Goal: Contribute content: Contribute content

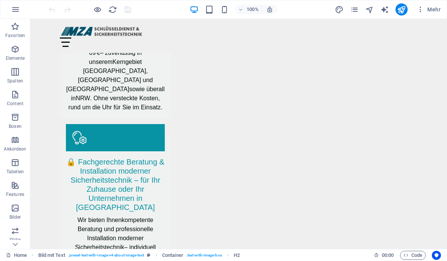
scroll to position [1516, 0]
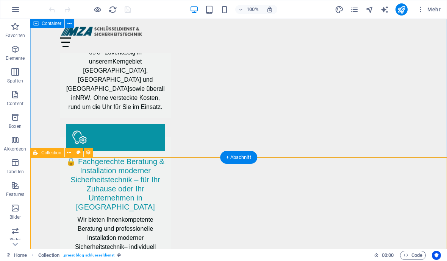
click at [71, 153] on icon at bounding box center [69, 153] width 4 height 8
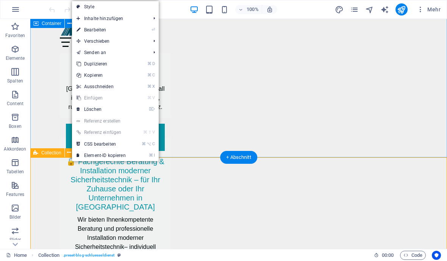
click at [85, 27] on link "⏎ Bearbeiten" at bounding box center [101, 29] width 58 height 11
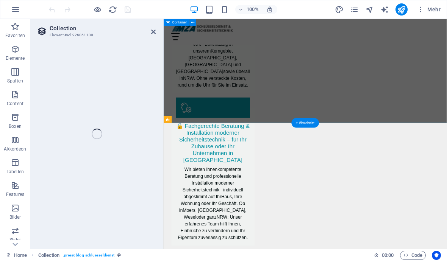
select select "68c2a7902878f1199c0f6bd0"
select select "columns.publishing_date_DESC"
select select "columns.status"
select select "columns.publishing_date"
select select "past"
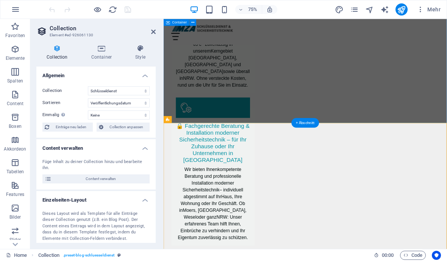
click at [80, 176] on span "Content verwalten" at bounding box center [101, 179] width 94 height 9
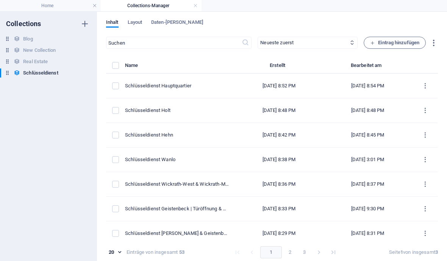
click at [402, 46] on span "Eintrag hinzufügen" at bounding box center [394, 42] width 49 height 9
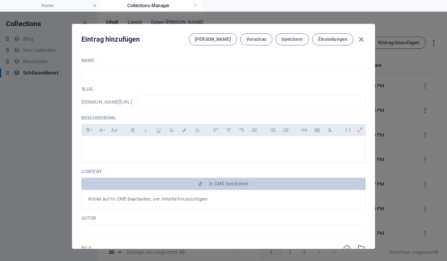
click at [138, 74] on input "text" at bounding box center [223, 74] width 284 height 14
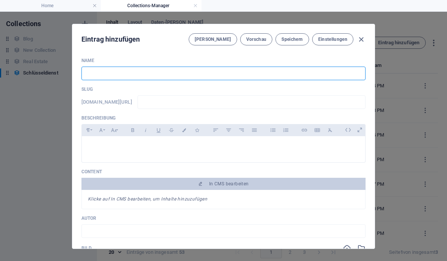
paste input "24/7 Schlüsseldienst in NRW: Warum schnelle Hilfe bei Aussperrung entscheidend …"
type input "24/7 Schlüsseldienst in NRW: Warum schnelle Hilfe bei Aussperrung entscheidend …"
type input "24-7-schluesseldienst-in-nrw-warum-schnelle-hilfe-bei-aussperrung-entscheidend-…"
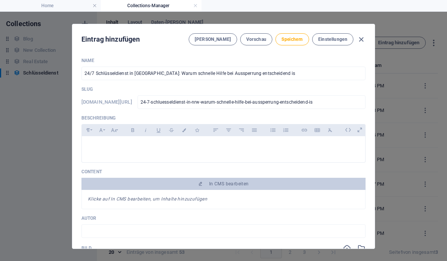
click at [280, 72] on input "24/7 Schlüsseldienst in NRW: Warum schnelle Hilfe bei Aussperrung entscheidend …" at bounding box center [223, 74] width 284 height 14
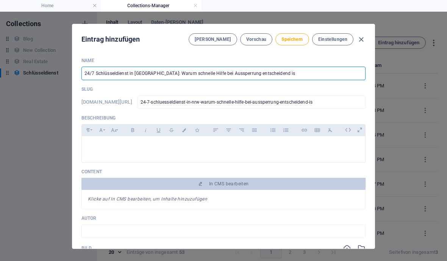
type input "24/7 Schlüsseldienst in [GEOGRAPHIC_DATA]: Warum schnelle Hilfe bei Aussperrung…"
type input "24-7-schluesseldienst-in-nrw-warum-schnelle-hilfe-bei-aussperrung-entscheidend-…"
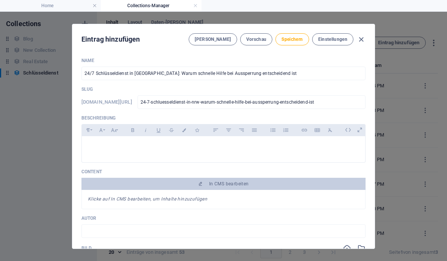
type input "24/7 Schlüsseldienst in [GEOGRAPHIC_DATA]: Warum schnelle Hilfe bei Aussperrung…"
click at [347, 129] on icon at bounding box center [348, 130] width 12 height 12
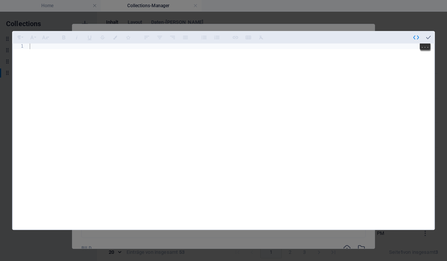
click at [42, 44] on div at bounding box center [231, 154] width 406 height 220
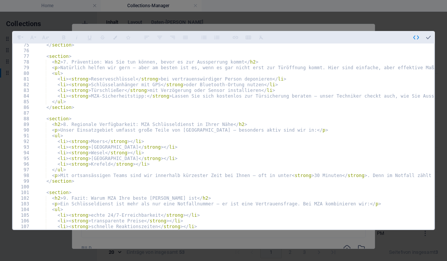
scroll to position [421, 0]
click at [432, 31] on button "button" at bounding box center [428, 37] width 12 height 12
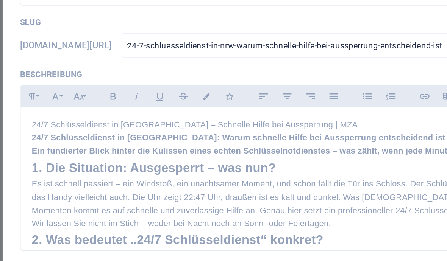
click at [167, 142] on p "24/7 Schlüsseldienst in NRW – Schnelle Hilfe bei Aussperrung | MZA" at bounding box center [223, 145] width 271 height 7
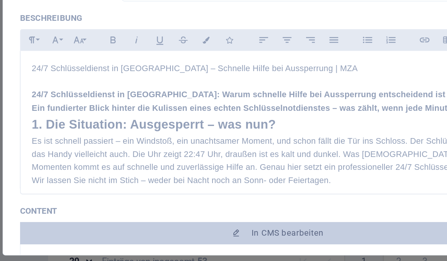
click at [88, 172] on h2 "1. Die Situation: Ausgesperrt – was nun?" at bounding box center [223, 177] width 271 height 11
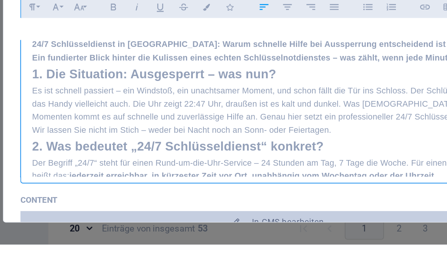
scroll to position [21, 0]
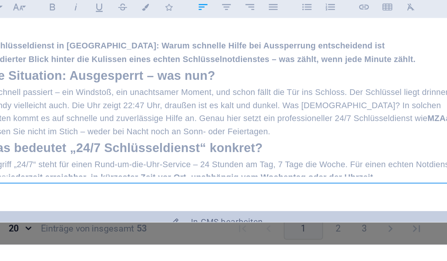
click at [232, 163] on h2 "1. Die Situation: Ausgesperrt – was nun?" at bounding box center [223, 168] width 271 height 11
click at [237, 156] on p "Ein fundierter Blick hinter die Kulissen eines echten Schlüsselnotdienstes – wa…" at bounding box center [223, 159] width 271 height 7
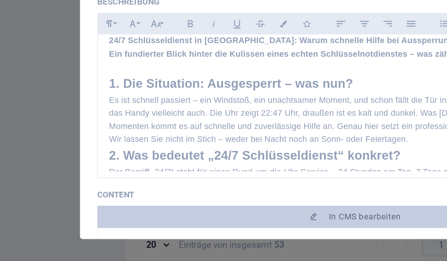
click at [182, 169] on p "Es ist schnell passiert – ein Windstoß, ein unachtsamer Moment, und schon fällt…" at bounding box center [223, 183] width 271 height 29
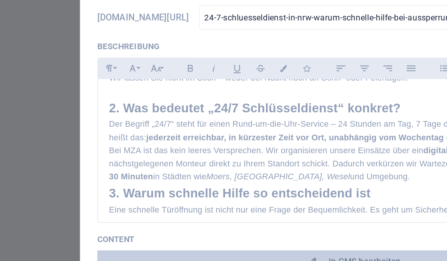
scroll to position [85, 0]
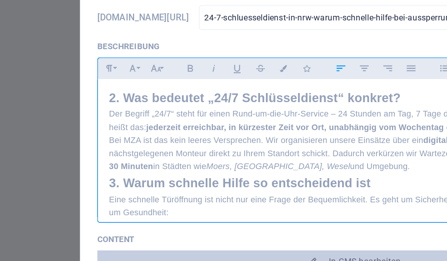
click at [225, 167] on p "Bei MZA ist das kein leeres Versprechen. Wir organisieren unsere Einsätze über …" at bounding box center [223, 178] width 271 height 22
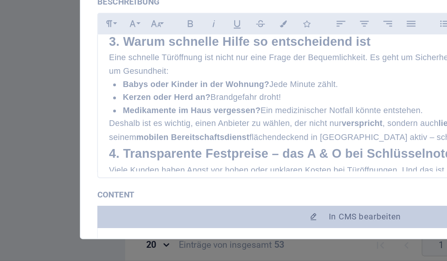
scroll to position [147, 0]
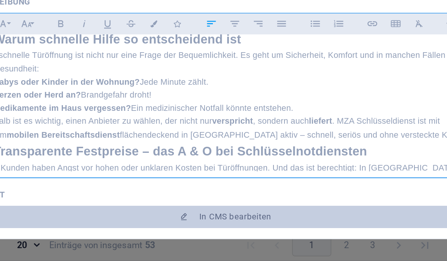
click at [227, 181] on p "Deshalb ist es wichtig, einen Anbieter zu wählen, der nicht nur verspricht , so…" at bounding box center [223, 188] width 271 height 14
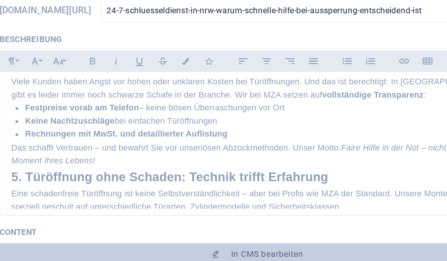
scroll to position [0, 0]
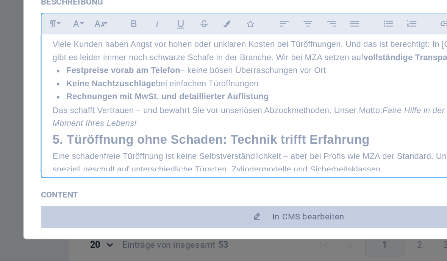
click at [91, 175] on p "Das schafft Vertrauen – und bewahrt Sie vor unseriösen Abzockmethoden. Unser Mo…" at bounding box center [223, 182] width 271 height 14
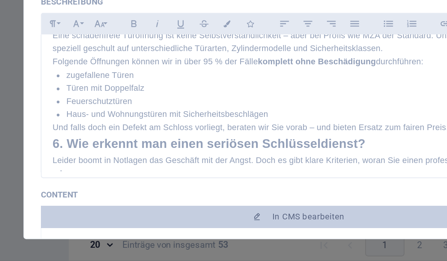
scroll to position [309, 0]
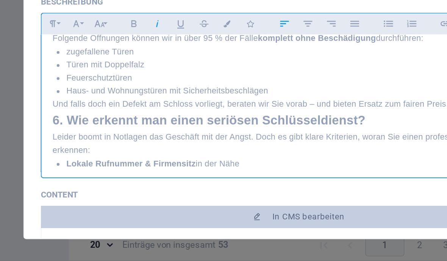
click at [88, 178] on h2 "6. Wie erkennt man einen seriösen Schlüsseldienst?" at bounding box center [223, 183] width 271 height 11
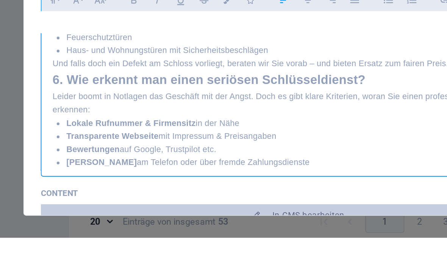
scroll to position [332, 0]
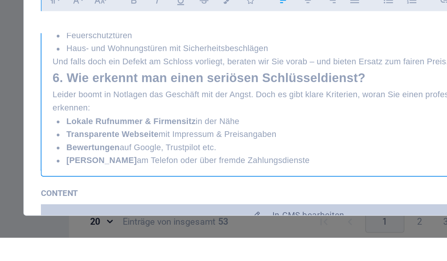
click at [88, 168] on h2 "6. Wie erkennt man einen seriösen Schlüsseldienst?" at bounding box center [223, 173] width 271 height 11
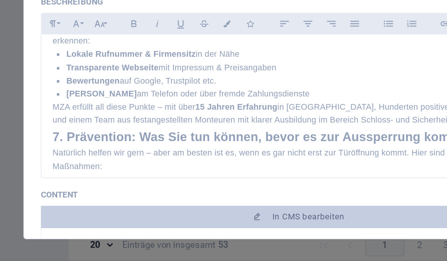
scroll to position [388, 0]
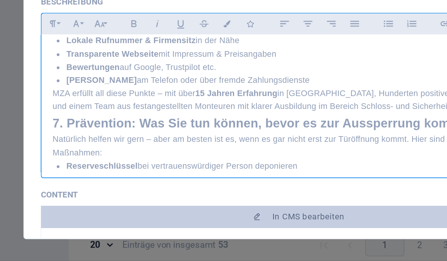
click at [88, 180] on h2 "7. Prävention: Was Sie tun können, bevor es zur Aussperrung kommt" at bounding box center [223, 185] width 271 height 11
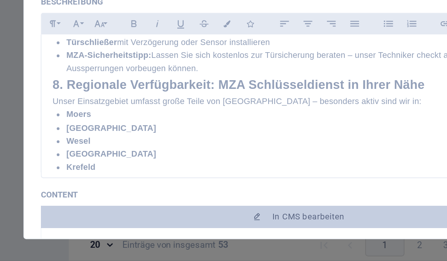
scroll to position [482, 0]
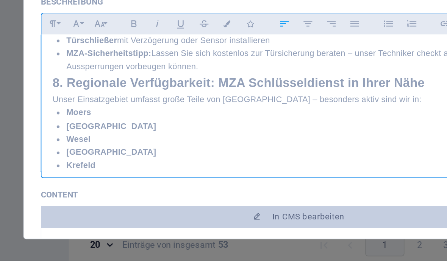
click at [88, 158] on h2 "8. Regionale Verfügbarkeit: MZA Schlüsseldienst in Ihrer Nähe" at bounding box center [223, 163] width 271 height 11
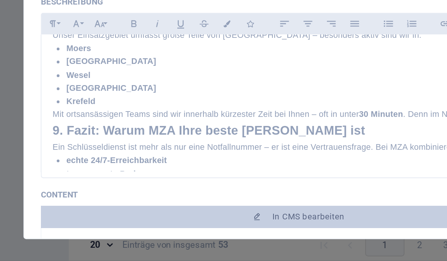
scroll to position [531, 0]
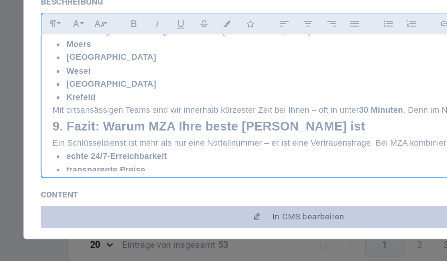
click at [88, 182] on h2 "9. Fazit: Warum MZA Ihre beste Wahl ist" at bounding box center [223, 187] width 271 height 11
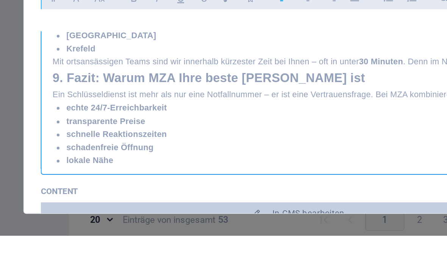
scroll to position [555, 0]
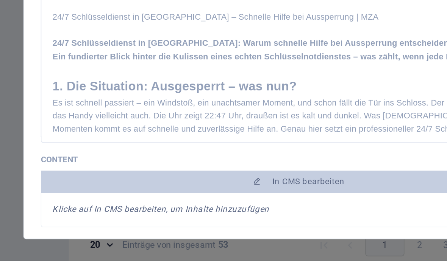
scroll to position [0, 0]
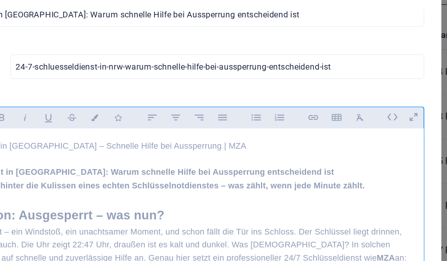
click at [342, 105] on icon at bounding box center [348, 111] width 12 height 12
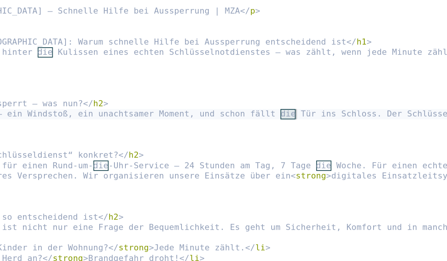
type textarea "<p>Es ist schnell passiert – ein Windstoß, ein unachtsamer Moment, und schon fä…"
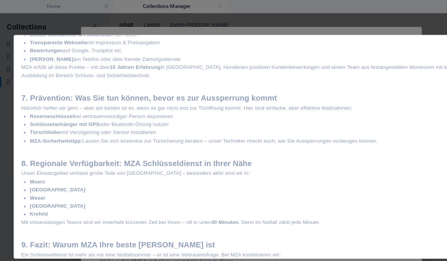
scroll to position [389, 0]
click at [157, 190] on div "Formatierung Normal Überschrift 1 Überschrift 2 Überschrift 3 Überschrift 4 Hea…" at bounding box center [223, 130] width 423 height 199
click at [194, 199] on div "Formatierung Normal Überschrift 1 Überschrift 2 Überschrift 3 Überschrift 4 Hea…" at bounding box center [223, 130] width 423 height 199
click at [220, 197] on div "Formatierung Normal Überschrift 1 Überschrift 2 Überschrift 3 Überschrift 4 Hea…" at bounding box center [223, 130] width 423 height 199
click at [226, 198] on div "Formatierung Normal Überschrift 1 Überschrift 2 Überschrift 3 Überschrift 4 Hea…" at bounding box center [223, 130] width 423 height 199
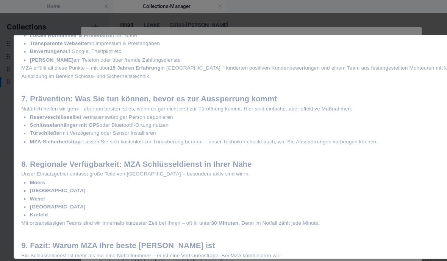
click at [226, 198] on div "Formatierung Normal Überschrift 1 Überschrift 2 Überschrift 3 Überschrift 4 Hea…" at bounding box center [223, 130] width 423 height 199
click at [240, 192] on div "Formatierung Normal Überschrift 1 Überschrift 2 Überschrift 3 Überschrift 4 Hea…" at bounding box center [223, 130] width 423 height 199
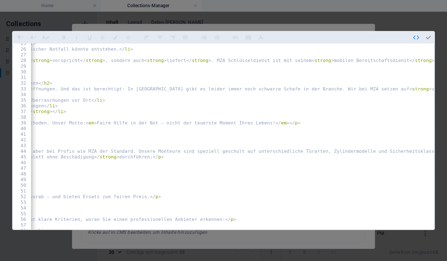
scroll to position [0, 0]
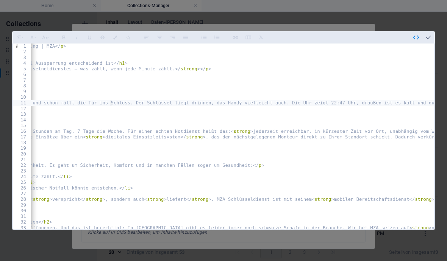
click at [430, 34] on icon "button" at bounding box center [428, 37] width 7 height 7
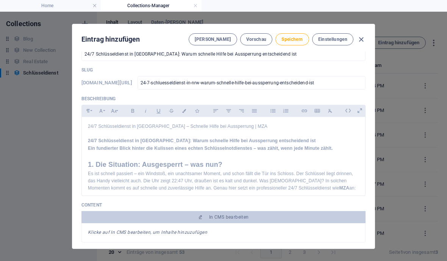
click at [299, 45] on button "Speichern" at bounding box center [291, 39] width 33 height 12
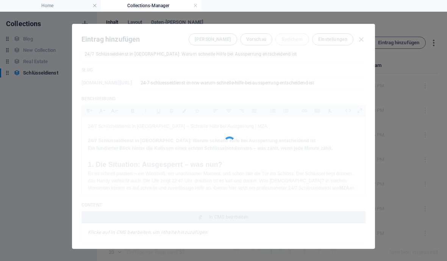
type input "24-7-schluesseldienst-in-nrw-warum-schnelle-hilfe-bei-aussperrung-entscheidend-…"
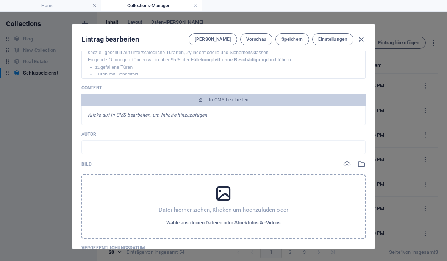
click at [267, 225] on span "Wähle aus deinen Dateien oder Stockfotos & -Videos" at bounding box center [223, 223] width 115 height 9
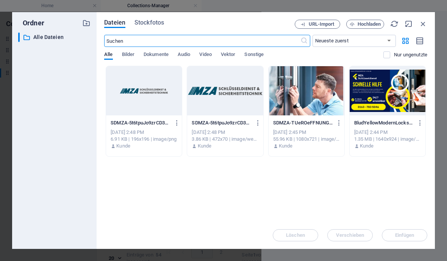
click at [401, 94] on div at bounding box center [388, 90] width 76 height 49
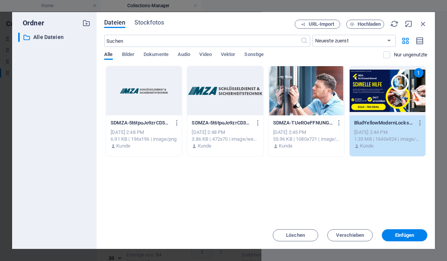
click at [407, 238] on span "Einfügen" at bounding box center [404, 235] width 19 height 5
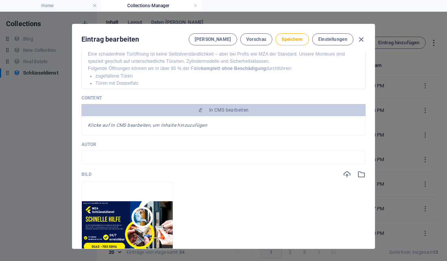
click at [136, 112] on span "In CMS bearbeiten" at bounding box center [223, 110] width 278 height 6
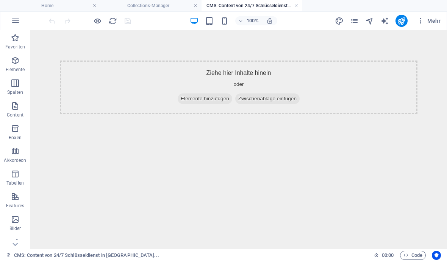
click at [206, 93] on div "Ziehe hier Inhalte hinein oder Elemente hinzufügen Zwischenablage einfügen" at bounding box center [238, 88] width 357 height 54
click at [214, 100] on span "Elemente hinzufügen" at bounding box center [205, 99] width 55 height 11
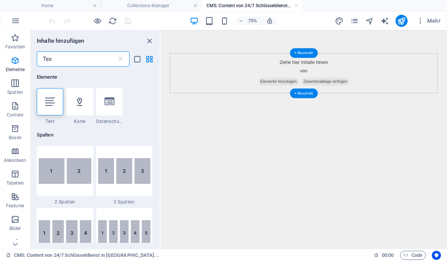
type input "Text"
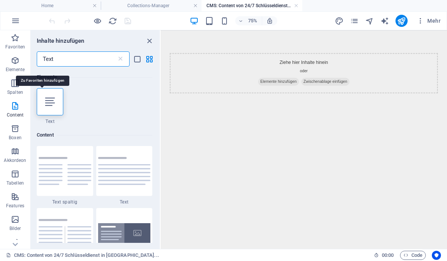
click at [49, 96] on div at bounding box center [50, 101] width 27 height 27
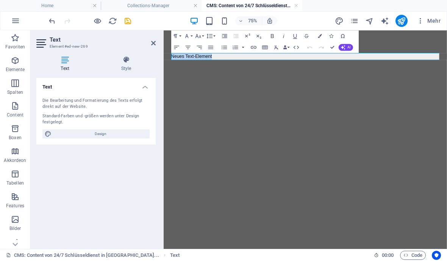
click at [297, 49] on icon "button" at bounding box center [296, 47] width 7 height 7
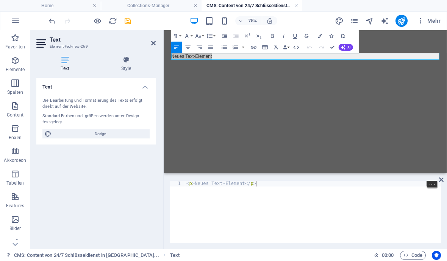
click at [265, 182] on div "< p > Neues Text-Element </ p >" at bounding box center [313, 217] width 256 height 73
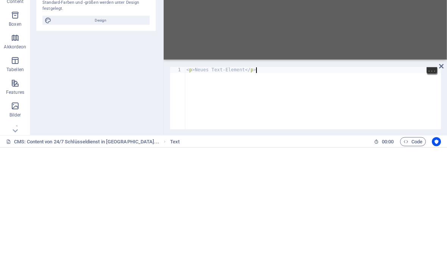
click at [279, 181] on div "< p > Neues Text-Element </ p >" at bounding box center [313, 217] width 256 height 73
type textarea "<"
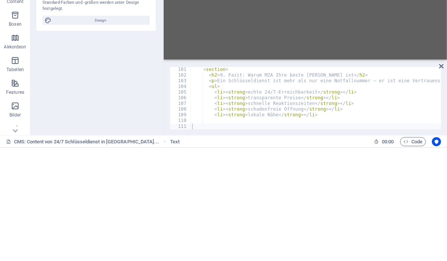
click at [442, 182] on icon at bounding box center [441, 180] width 5 height 6
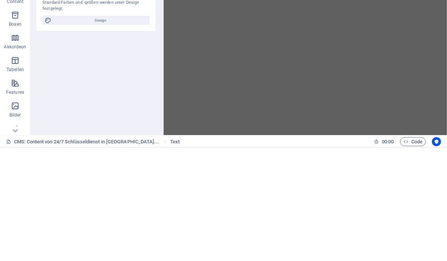
click at [49, 22] on icon "undo" at bounding box center [52, 21] width 9 height 9
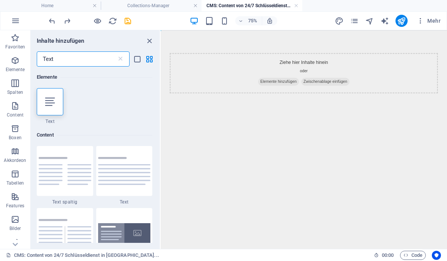
click at [47, 93] on div at bounding box center [50, 101] width 27 height 27
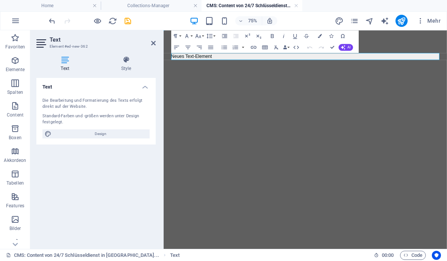
click at [297, 50] on icon "button" at bounding box center [296, 47] width 7 height 7
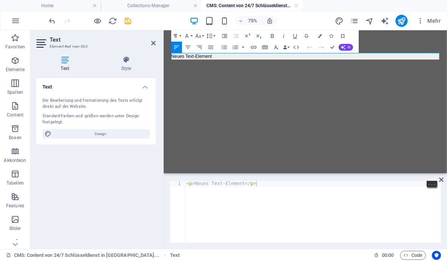
click at [266, 186] on div "< p > Neues Text-Element </ p >" at bounding box center [313, 217] width 256 height 73
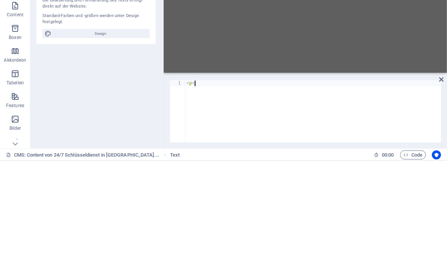
type textarea "<"
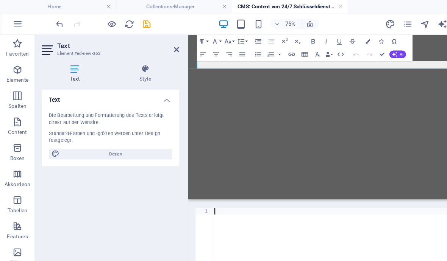
click at [206, 182] on div at bounding box center [313, 217] width 256 height 73
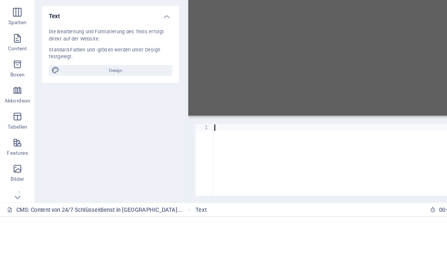
scroll to position [568, 0]
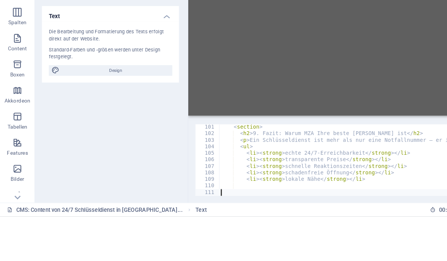
click at [439, 178] on link at bounding box center [441, 180] width 5 height 6
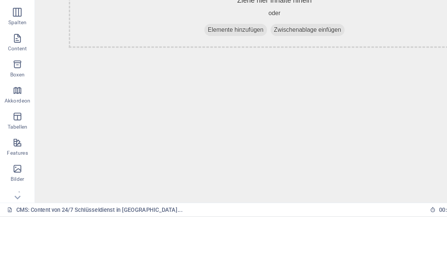
click at [303, 23] on span "Zwischenablage einfügen" at bounding box center [272, 19] width 64 height 11
click at [302, 23] on span "Zwischenablage einfügen" at bounding box center [272, 19] width 64 height 11
click at [220, 118] on div "+ Abschnitt" at bounding box center [238, 114] width 37 height 13
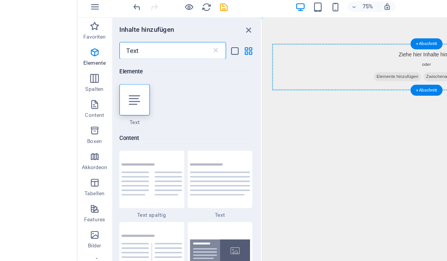
scroll to position [0, 0]
click at [55, 97] on icon at bounding box center [50, 102] width 10 height 10
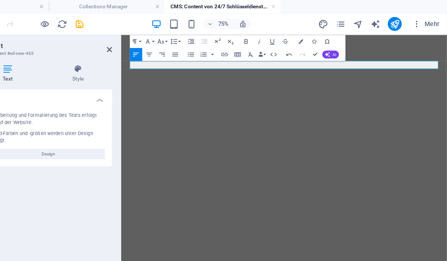
click at [110, 4] on h4 "Collections-Manager" at bounding box center [151, 6] width 101 height 8
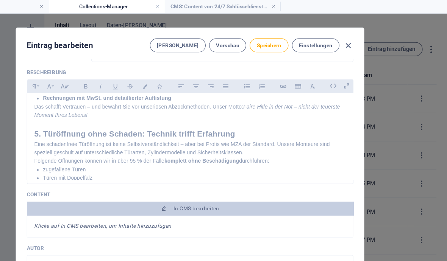
scroll to position [53, 0]
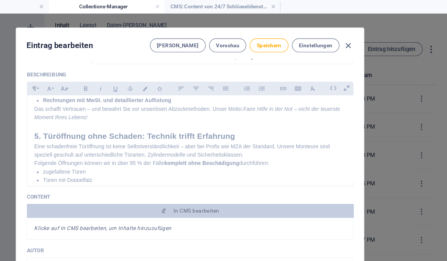
click at [226, 125] on p "Eine schadenfreie Türöffnung ist keine Selbstverständlichkeit – aber bei Profis…" at bounding box center [223, 131] width 271 height 14
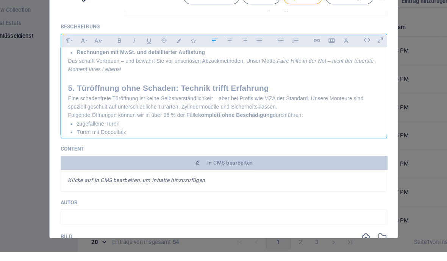
click at [270, 124] on p "Eine schadenfreie Türöffnung ist keine Selbstverständlichkeit – aber bei Profis…" at bounding box center [223, 131] width 271 height 14
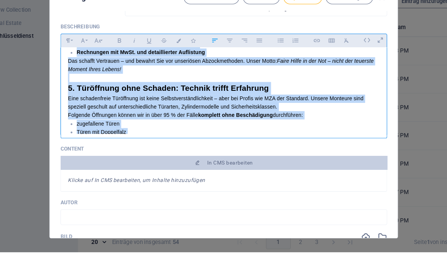
click at [313, 113] on h2 "5. Türöffnung ohne Schaden: Technik trifft Erfahrung" at bounding box center [223, 118] width 271 height 11
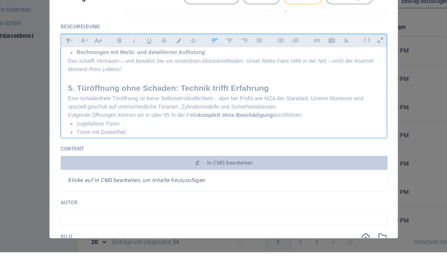
click at [270, 124] on p "Eine schadenfreie Türöffnung ist keine Selbstverständlichkeit – aber bei Profis…" at bounding box center [223, 131] width 271 height 14
click at [269, 124] on p "Eine schadenfreie Türöffnung ist keine Selbstverständlichkeit – aber bei Profis…" at bounding box center [223, 131] width 271 height 14
click at [342, 71] on icon at bounding box center [348, 77] width 12 height 12
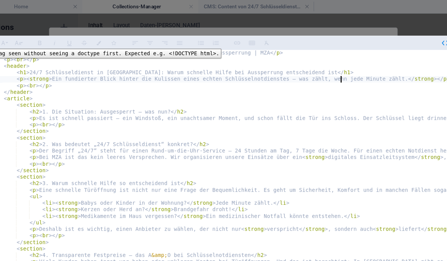
click at [13, 44] on div "1" at bounding box center [22, 47] width 18 height 6
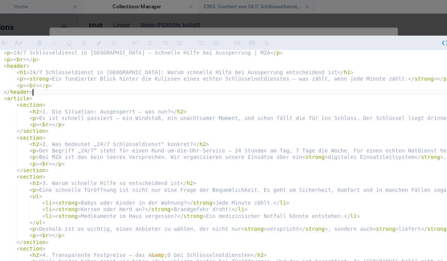
type textarea "<p><strong>Ein fundierter Blick hinter die Kulissen eines echten Schlüsselnotdi…"
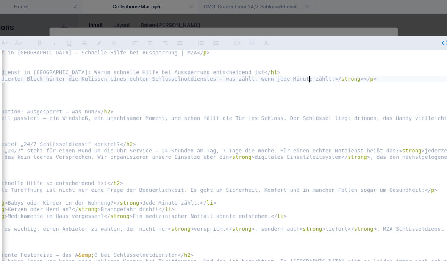
scroll to position [0, 62]
click at [413, 34] on icon "button" at bounding box center [416, 37] width 7 height 7
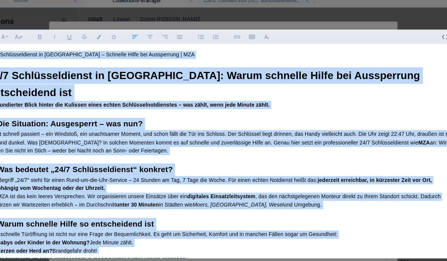
scroll to position [0, 0]
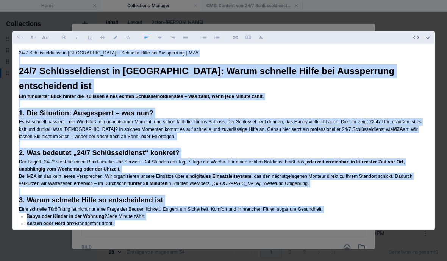
click at [432, 31] on button "button" at bounding box center [428, 37] width 12 height 12
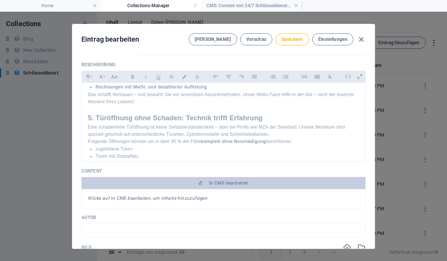
click at [245, 184] on span "In CMS bearbeiten" at bounding box center [229, 183] width 40 height 6
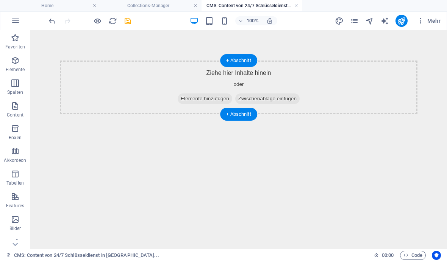
click at [210, 99] on span "Elemente hinzufügen" at bounding box center [205, 99] width 55 height 11
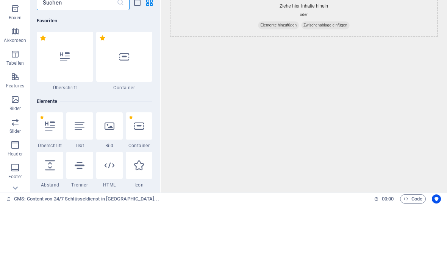
click at [34, 69] on div "Favoriten 1 Star Überschrift 1 Star Container Elemente 1 Star Überschrift 1 Sta…" at bounding box center [95, 155] width 129 height 176
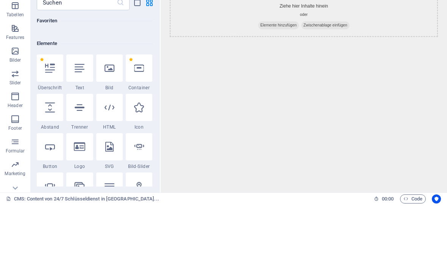
scroll to position [112, 0]
click at [81, 120] on icon at bounding box center [80, 125] width 10 height 10
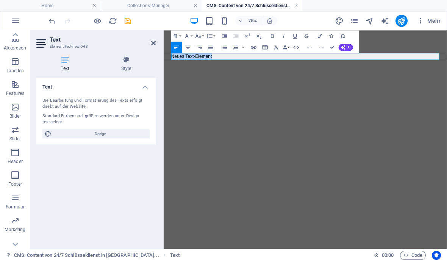
click at [239, 65] on p "Neues Text-Element" at bounding box center [352, 65] width 357 height 9
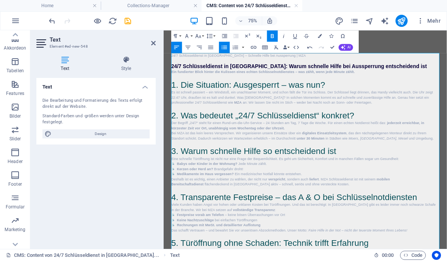
scroll to position [0, 0]
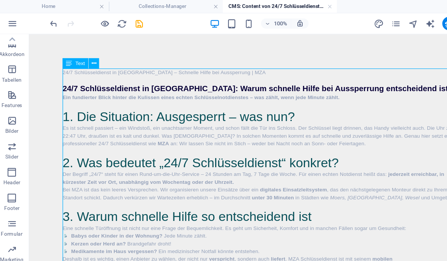
click at [125, 23] on icon "save" at bounding box center [127, 21] width 9 height 9
click at [170, 8] on h4 "Collections-Manager" at bounding box center [151, 6] width 101 height 8
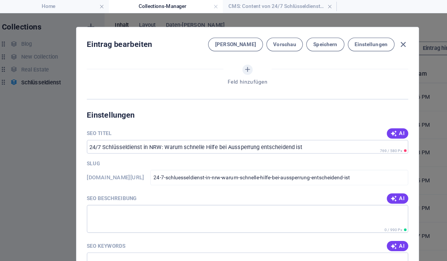
scroll to position [484, 0]
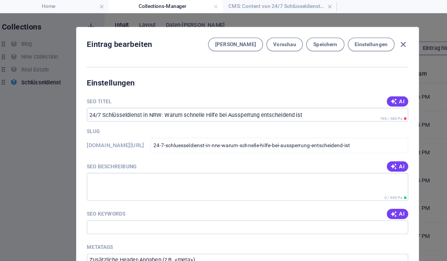
click at [353, 144] on span "AI" at bounding box center [356, 147] width 13 height 6
click at [359, 185] on div "AI" at bounding box center [356, 189] width 19 height 9
type textarea "Schneller 24/7 Schlüsseldienst in NRW – Ihre Lösung bei Aussperrung! Profession…"
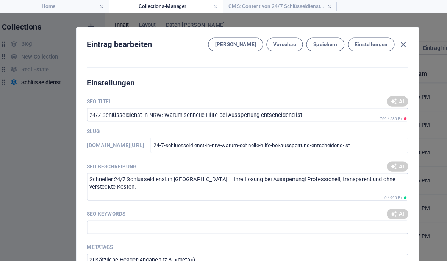
click at [358, 85] on div "AI" at bounding box center [356, 89] width 19 height 9
click at [355, 87] on span "AI" at bounding box center [356, 90] width 13 height 6
type input "24/7 Schlüsseldienst NRW: Soforthilfe"
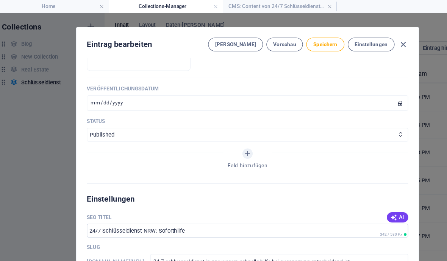
scroll to position [381, 0]
click at [360, 117] on select "Published Draft" at bounding box center [223, 120] width 284 height 12
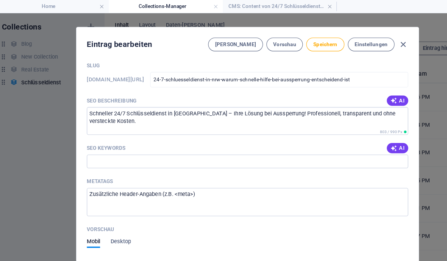
scroll to position [569, 0]
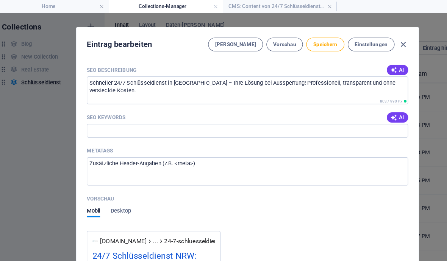
click at [356, 110] on input "SEO Keywords" at bounding box center [223, 116] width 284 height 12
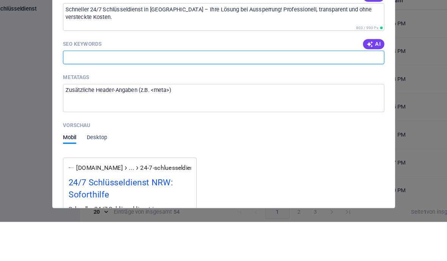
click at [347, 100] on button "AI" at bounding box center [356, 104] width 19 height 9
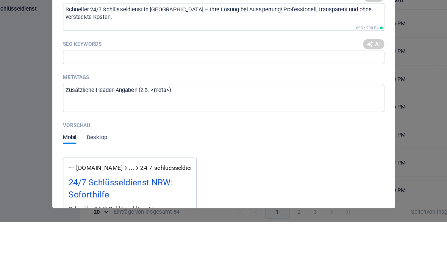
type input "24/7 Schlüsseldienst NRW, schnelle Türöffnung, transparente Festpreise, schaden…"
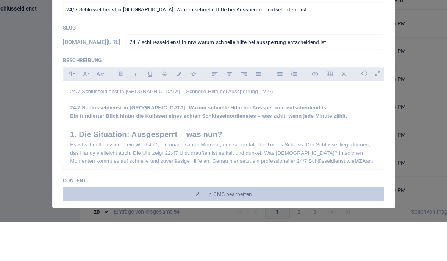
scroll to position [0, 0]
click at [281, 42] on span "Speichern" at bounding box center [291, 39] width 21 height 6
click at [238, 102] on input "24-7-schluesseldienst-in-nrw-warum-schnelle-hilfe-bei-aussperrung-entscheidend-…" at bounding box center [251, 102] width 228 height 14
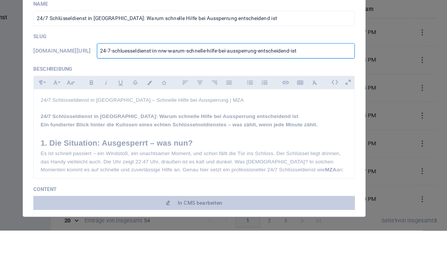
click at [254, 95] on input "24-7-schluesseldienst-in-nrw-warum-schnelle-hilfe-bei-aussperrung-entscheidend-…" at bounding box center [251, 102] width 228 height 14
type input "24-7-schluesseldienst-in-nrw-warum-schnelle-hilfe-bei--entscheidend-ist"
click at [296, 95] on input "24-7-schluesseldienst-in-nrw-warum-schnelle-hilfe-bei--entscheidend-ist" at bounding box center [251, 102] width 228 height 14
type input "24-7-schluesseldienst-in-nrw-warum-schnelle-hilfe-bei--entscheidend-is"
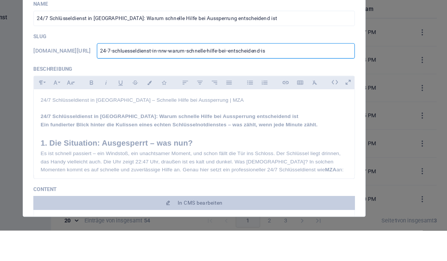
type input "24-7-schluesseldienst-in-nrw-warum-schnelle-hilfe-bei--entscheidend-is"
type input "24-7-schluesseldienst-in-nrw-warum-schnelle-hilfe-bei--entscheidend-i"
type input "24-7-schluesseldienst-in-nrw-warum-schnelle-hilfe-bei--entscheidend-"
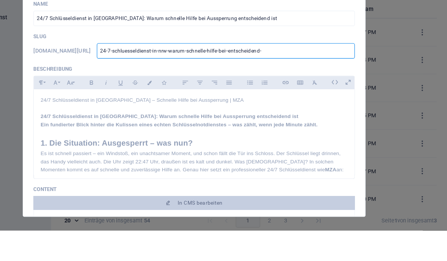
type input "24-7-schluesseldienst-in-nrw-warum-schnelle-hilfe-bei--entscheidend"
type input "24-7-schluesseldienst-in-nrw-warum-schnelle-hilfe-bei--entscheiden"
type input "24-7-schluesseldienst-in-nrw-warum-schnelle-hilfe-bei--entscheide"
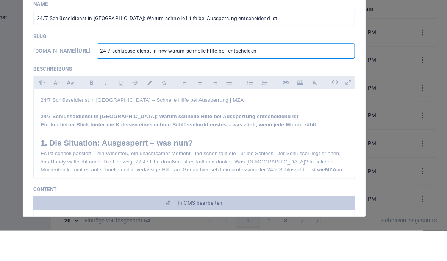
type input "24-7-schluesseldienst-in-nrw-warum-schnelle-hilfe-bei--entscheide"
type input "24-7-schluesseldienst-in-nrw-warum-schnelle-hilfe-bei--entscheid"
type input "24-7-schluesseldienst-in-nrw-warum-schnelle-hilfe-bei--entschei"
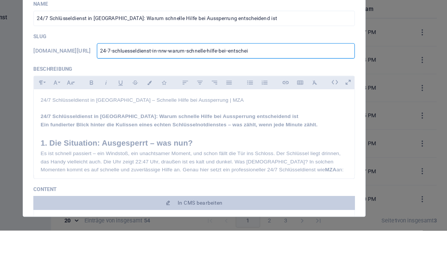
type input "24-7-schluesseldienst-in-nrw-warum-schnelle-hilfe-bei--entsche"
type input "24-7-schluesseldienst-in-nrw-warum-schnelle-hilfe-bei--entsch"
type input "24-7-schluesseldienst-in-nrw-warum-schnelle-hilfe-bei--entsc"
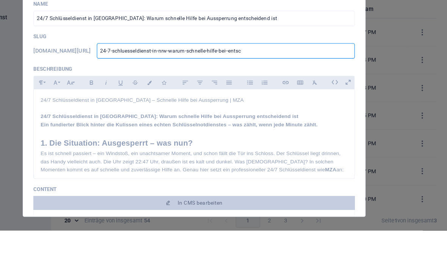
type input "24-7-schluesseldienst-in-nrw-warum-schnelle-hilfe-bei--entsc"
type input "24-7-schluesseldienst-in-nrw-warum-schnelle-hilfe-bei--ents"
type input "24-7-schluesseldienst-in-nrw-warum-schnelle-hilfe-bei--ent"
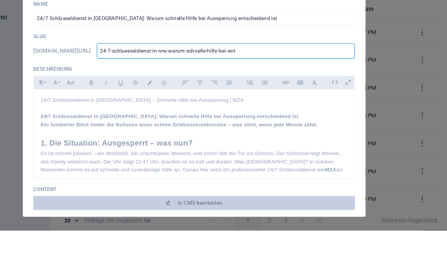
type input "24-7-schluesseldienst-in-nrw-warum-schnelle-hilfe-bei--en"
type input "24-7-schluesseldienst-in-nrw-warum-schnelle-hilfe-bei--e"
type input "24-7-schluesseldienst-in-nrw-warum-schnelle-hilfe-bei--"
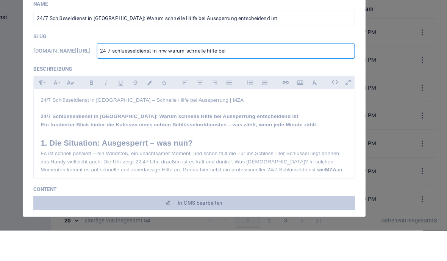
type input "24-7-schluesseldienst-in-nrw-warum-schnelle-hilfe-bei--"
type input "24-7-schluesseldienst-in-nrw-warum-schnelle-hilfe-bei-"
type input "24-7-schluesseldienst-in-nrw-warum-schnelle-hilfe-bei"
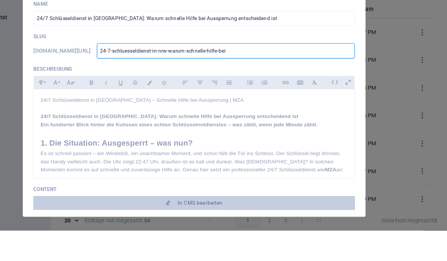
type input "24-7-schluesseldienst-in-nrw-warum-schnelle-hilfe-be"
type input "24-7-schluesseldienst-in-nrw-warum-schnelle-hilfe-b"
type input "24-7-schluesseldienst-in-nrw-warum-schnelle-hilfe-"
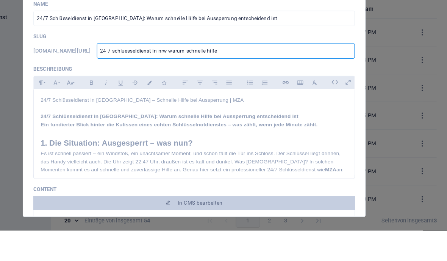
type input "24-7-schluesseldienst-in-nrw-warum-schnelle-hilfe-"
type input "24-7-schluesseldienst-in-nrw-warum-schnelle-hilfe"
type input "24-7-schluesseldienst-in-nrw-warum-schnelle-hilf"
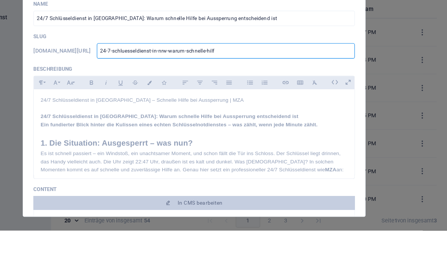
type input "24-7-schluesseldienst-in-nrw-warum-schnelle-hil"
type input "24-7-schluesseldienst-in-nrw-warum-schnelle-hi"
type input "24-7-schluesseldienst-in-nrw-warum-schnelle-h"
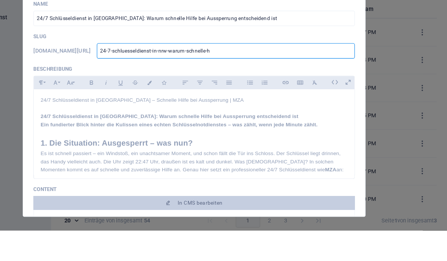
type input "24-7-schluesseldienst-in-nrw-warum-schnelle-h"
type input "24-7-schluesseldienst-in-nrw-warum-schnelle-"
type input "24-7-schluesseldienst-in-nrw-warum-schnelle"
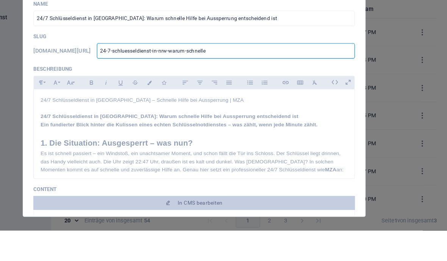
type input "24-7-schluesseldienst-in-nrw-warum-schnell"
type input "24-7-schluesseldienst-in-nrw-warum-schnel"
type input "24-7-schluesseldienst-in-nrw-warum-schne"
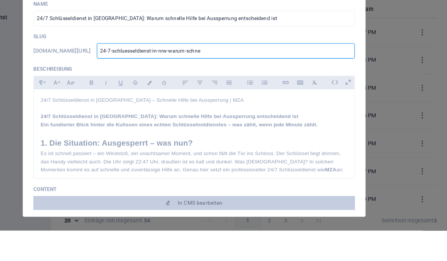
type input "24-7-schluesseldienst-in-nrw-warum-schne"
type input "24-7-schluesseldienst-in-nrw-warum-schn"
type input "24-7-schluesseldienst-in-nrw-warum-sch"
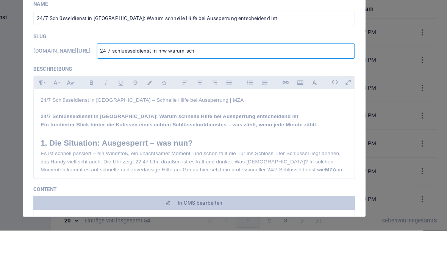
type input "24-7-schluesseldienst-in-nrw-warum-sc"
type input "24-7-schluesseldienst-in-nrw-warum-s"
type input "24-7-schluesseldienst-in-nrw-warum-"
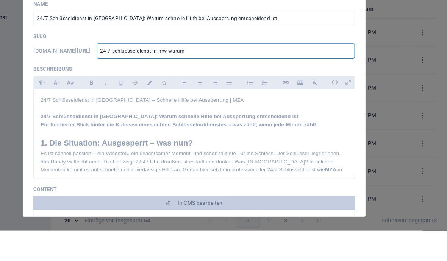
type input "24-7-schluesseldienst-in-nrw-warum-"
type input "24-7-schluesseldienst-in-nrw-warum"
type input "24-7-schluesseldienst-in-nrw-waru"
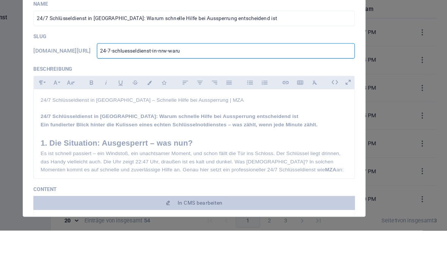
type input "24-7-schluesseldienst-in-nrw-war"
type input "24-7-schluesseldienst-in-nrw-wa"
type input "24-7-schluesseldienst-in-nrw-w"
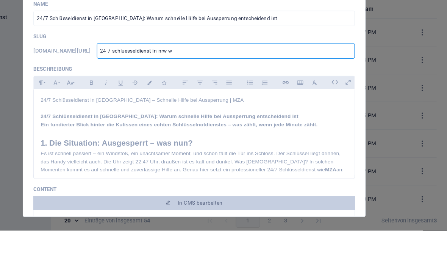
type input "24-7-schluesseldienst-in-nrw-w"
type input "24-7-schluesseldienst-in-nrw-"
type input "24-7-schluesseldienst-in-nrw"
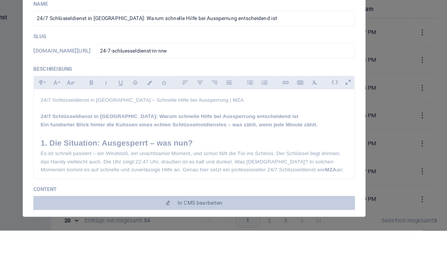
type input "24-7-schluesseldienst-in-nrw"
click at [275, 42] on button "Speichern" at bounding box center [291, 39] width 33 height 12
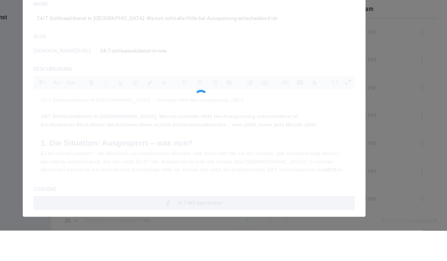
type input "24-7-schluesseldienst-in-nrw"
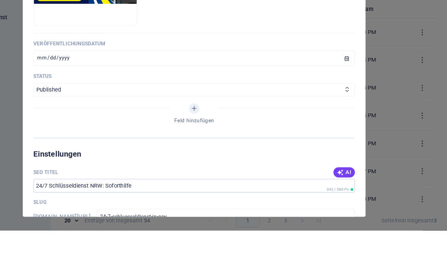
scroll to position [377, 0]
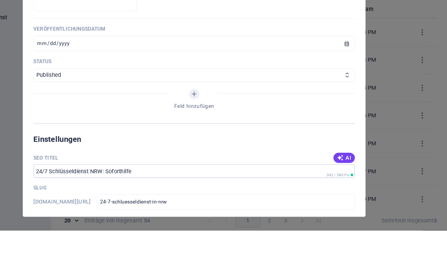
click at [312, 119] on select "Published Draft" at bounding box center [223, 124] width 284 height 12
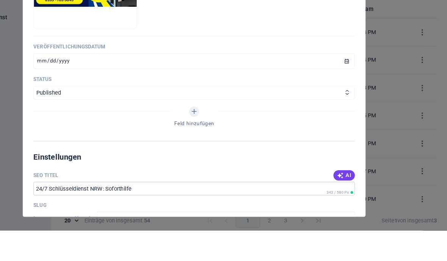
click at [357, 41] on icon "button" at bounding box center [361, 39] width 9 height 9
type input "24-7-schluesseldienst-in-nrw-warum-schnelle-hilfe-bei-aussperrung-entscheidend-…"
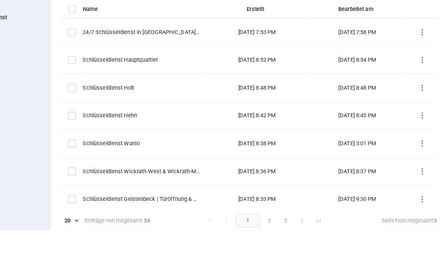
click at [370, 45] on span "Eintrag hinzufügen" at bounding box center [394, 42] width 49 height 9
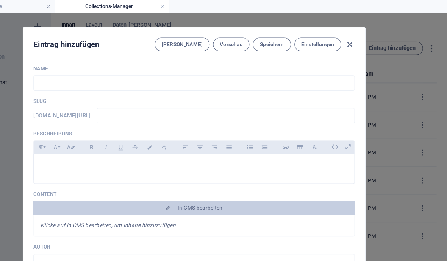
click at [81, 75] on input "text" at bounding box center [223, 74] width 284 height 14
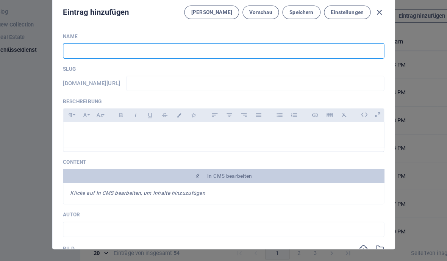
paste input "Einbruchschutz für Haus & Wohnung: So sichern Sie sich effektiv ab“"
type input "Einbruchschutz für Haus & Wohnung: So sichern Sie sich effektiv ab“"
type input "einbruchschutz-fuer-haus-wohnung-so-sichern-sie-sich-effektiv-ab"
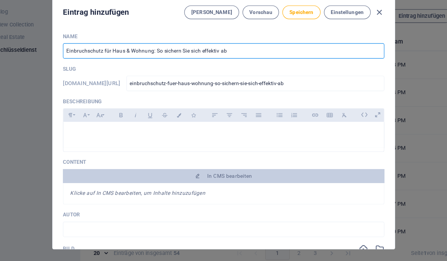
type input "Einbruchschutz für Haus & Wohnung: So sichern Sie sich effektiv ab"
click at [316, 95] on input "einbruchschutz-fuer-haus-wohnung-so-sichern-sie-sich-effektiv-ab" at bounding box center [251, 102] width 228 height 14
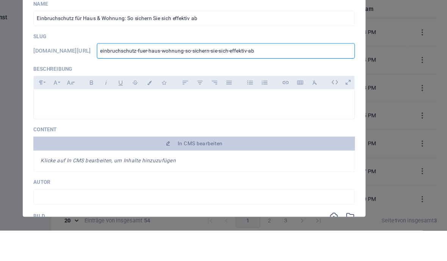
type input "einbruchschutz-fuer-haus-wohnung-so-sichern-sie-sich-effektiv-a"
type input "einbruchschutz-fuer-haus-wohnung-so-sichern-sie-sich-effektiv-"
type input "einbruchschutz-fuer-haus-wohnung-so-sichern-sie-sich-effektiv"
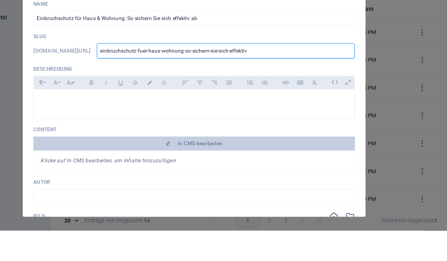
type input "einbruchschutz-fuer-haus-wohnung-so-sichern-sie-sich-effektiv"
type input "einbruchschutz-fuer-haus-wohnung-so-sichern-sie-sich-effekti"
type input "einbruchschutz-fuer-haus-wohnung-so-sichern-sie-sich-effekt"
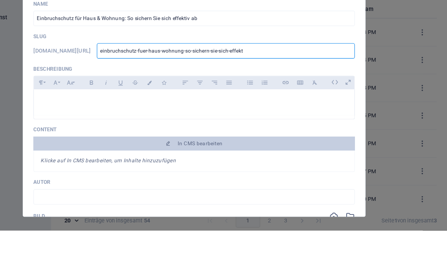
type input "einbruchschutz-fuer-haus-wohnung-so-sichern-sie-sich-effek"
type input "einbruchschutz-fuer-haus-wohnung-so-sichern-sie-sich-effe"
type input "einbruchschutz-fuer-haus-wohnung-so-sichern-sie-sich-eff"
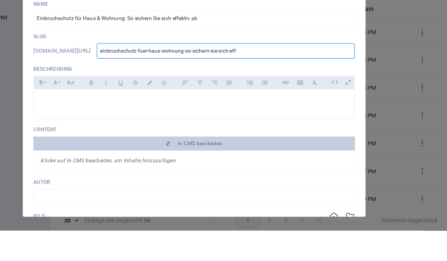
type input "einbruchschutz-fuer-haus-wohnung-so-sichern-sie-sich-eff"
type input "einbruchschutz-fuer-haus-wohnung-so-sichern-sie-sich-ef"
type input "einbruchschutz-fuer-haus-wohnung-so-sichern-sie-sich-e"
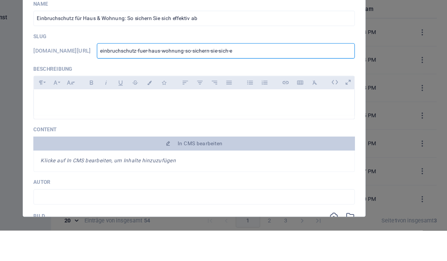
type input "einbruchschutz-fuer-haus-wohnung-so-sichern-sie-sich-"
type input "einbruchschutz-fuer-haus-wohnung-so-sichern-sie-sich"
type input "einbruchschutz-fuer-haus-wohnung-so-sichern-sie-sic"
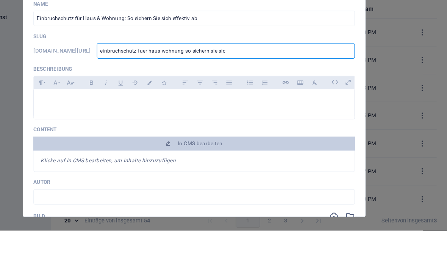
type input "einbruchschutz-fuer-haus-wohnung-so-sichern-sie-sic"
type input "einbruchschutz-fuer-haus-wohnung-so-sichern-sie-si"
type input "einbruchschutz-fuer-haus-wohnung-so-sichern-sie-s"
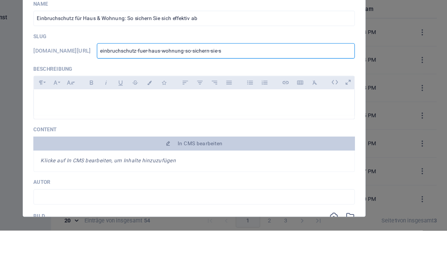
type input "einbruchschutz-fuer-haus-wohnung-so-sichern-sie-"
type input "einbruchschutz-fuer-haus-wohnung-so-sichern-sie"
type input "einbruchschutz-fuer-haus-wohnung-so-sichern-si"
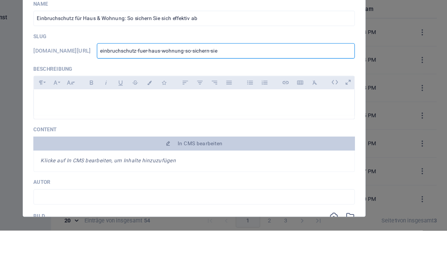
type input "einbruchschutz-fuer-haus-wohnung-so-sichern-si"
type input "einbruchschutz-fuer-haus-wohnung-so-sichern-s"
type input "einbruchschutz-fuer-haus-wohnung-so-sichern-"
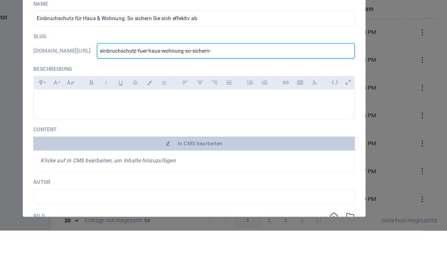
type input "einbruchschutz-fuer-haus-wohnung-so-sichern"
type input "einbruchschutz-fuer-haus-wohnung-so-sicher"
type input "einbruchschutz-fuer-haus-wohnung-so-siche"
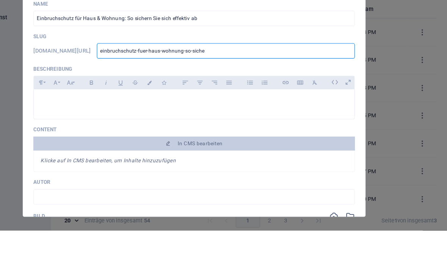
type input "einbruchschutz-fuer-haus-wohnung-so-siche"
type input "einbruchschutz-fuer-haus-wohnung-so-sich"
type input "einbruchschutz-fuer-haus-wohnung-so-sic"
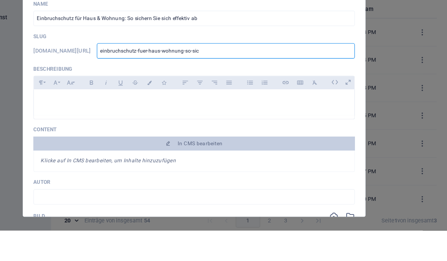
type input "einbruchschutz-fuer-haus-wohnung-so-si"
type input "einbruchschutz-fuer-haus-wohnung-so-s"
type input "einbruchschutz-fuer-haus-wohnung-so-"
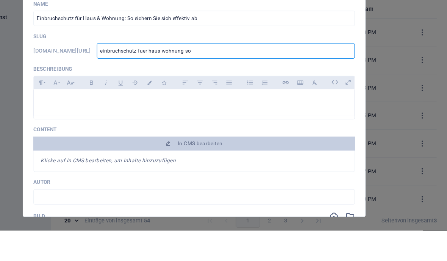
type input "einbruchschutz-fuer-haus-wohnung-so-"
type input "einbruchschutz-fuer-haus-wohnung-so"
type input "einbruchschutz-fuer-haus-wohnung-s"
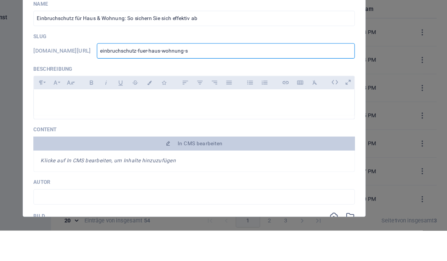
type input "einbruchschutz-fuer-haus-wohnung-"
type input "einbruchschutz-fuer-haus-wohnung"
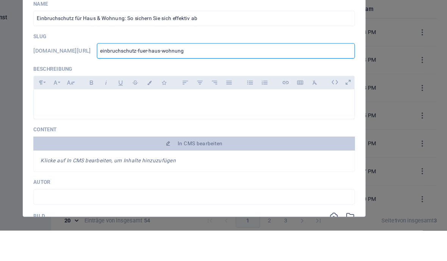
click at [354, 124] on icon at bounding box center [360, 130] width 12 height 12
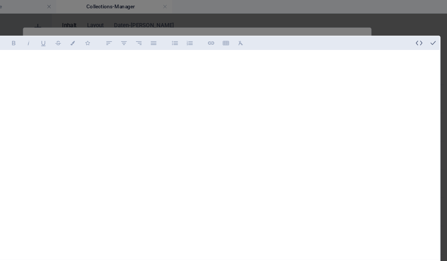
click at [413, 34] on icon "button" at bounding box center [416, 37] width 7 height 7
click at [239, 44] on div at bounding box center [231, 154] width 406 height 220
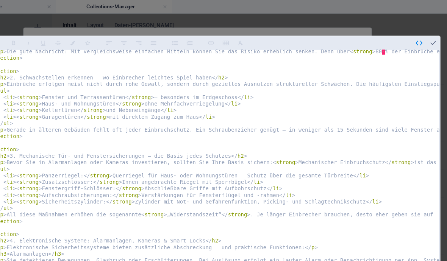
scroll to position [126, 0]
click at [422, 31] on button "button" at bounding box center [428, 37] width 12 height 12
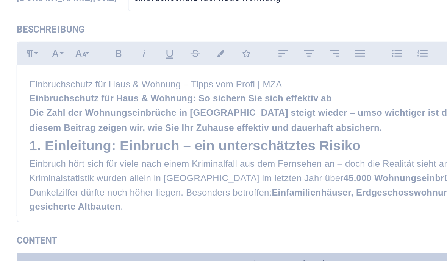
click at [153, 142] on p "Einbruchschutz für Haus & Wohnung – Tipps vom Profi | MZA" at bounding box center [223, 145] width 271 height 7
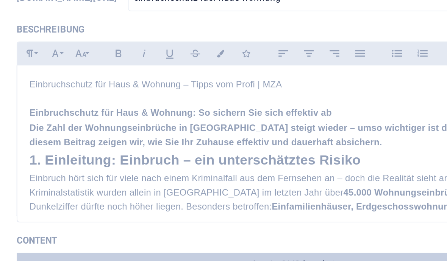
click at [157, 164] on p "Die Zahl der Wohnungseinbrüche in NRW steigt wieder – umso wichtiger ist der ri…" at bounding box center [223, 171] width 271 height 14
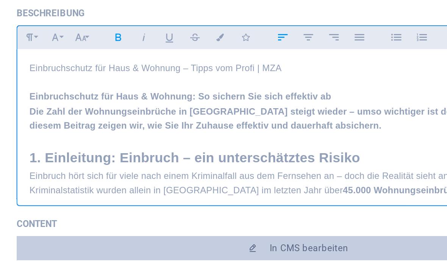
click at [179, 157] on h1 "Einbruchschutz für Haus & Wohnung: So sichern Sie sich effektiv ab" at bounding box center [223, 160] width 271 height 7
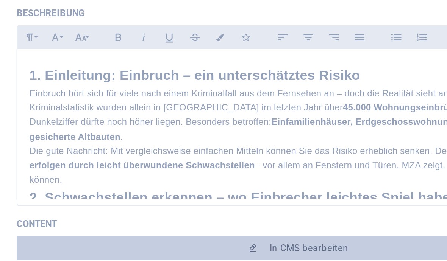
scroll to position [50, 0]
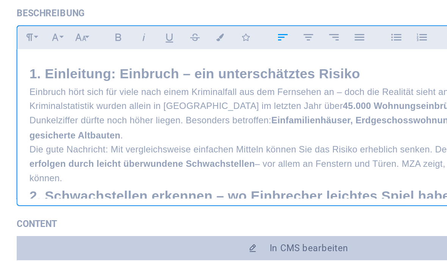
click at [88, 155] on p "Einbruch hört sich für viele nach einem Kriminalfall aus dem Fernsehen an – doc…" at bounding box center [223, 169] width 271 height 29
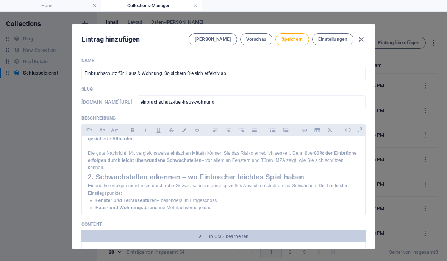
scroll to position [92, 0]
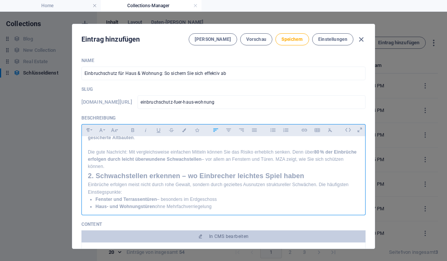
click at [119, 171] on h2 "2. Schwachstellen erkennen – wo Einbrecher leichtes Spiel haben" at bounding box center [223, 176] width 271 height 11
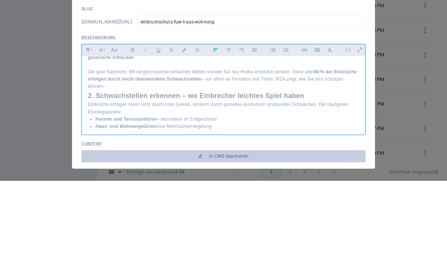
click at [132, 149] on p "Die gute Nachricht: Mit vergleichsweise einfachen Mitteln können Sie das Risiko…" at bounding box center [223, 160] width 271 height 22
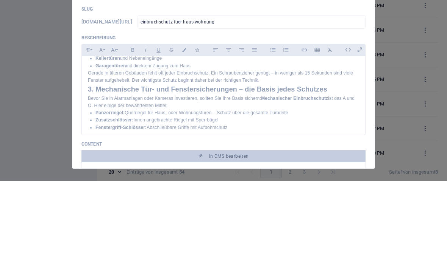
scroll to position [172, 0]
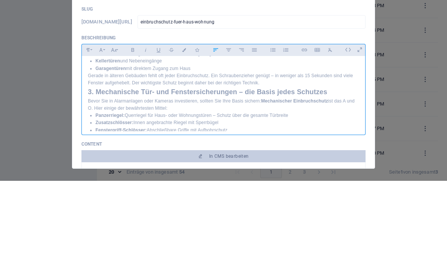
click at [274, 163] on p "Gerade in älteren Gebäuden fehlt oft jeder Einbruchschutz. Ein Schraubenzieher …" at bounding box center [223, 160] width 271 height 14
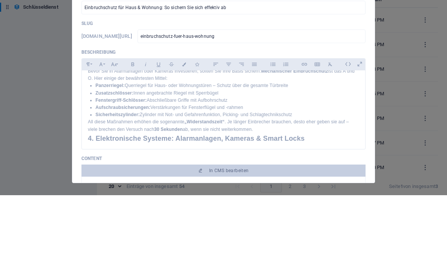
scroll to position [223, 0]
click at [270, 184] on p "All diese Maßnahmen erhöhen die sogenannte „Widerstandszeit“ . Je länger Einbre…" at bounding box center [223, 191] width 271 height 14
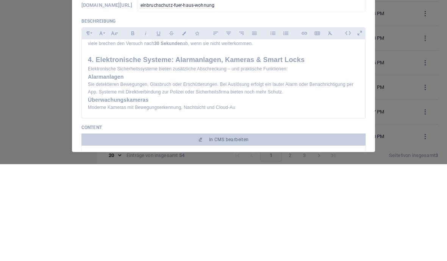
scroll to position [277, 0]
click at [279, 194] on h3 "Überwachungskameras" at bounding box center [223, 198] width 271 height 8
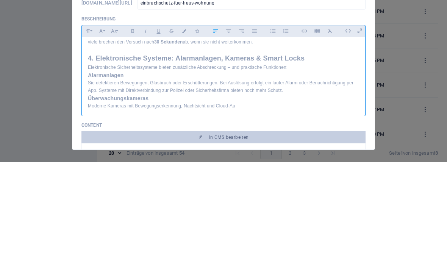
click at [278, 179] on p "Sie detektieren Bewegungen, Glasbruch oder Erschütterungen. Bei Auslösung erfol…" at bounding box center [223, 186] width 271 height 14
click at [275, 179] on p "Sie detektieren Bewegungen, Glasbruch oder Erschütterungen. Bei Auslösung erfol…" at bounding box center [223, 186] width 271 height 14
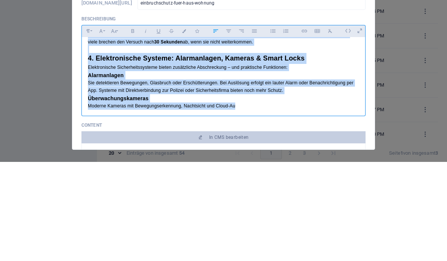
copy div "Einbruchschutz für Haus & Wohnung – Tipps vom Profi | MZA Einbruchschutz für Ha…"
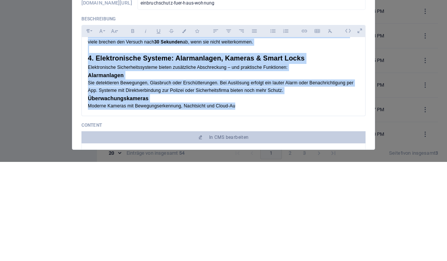
click at [230, 234] on span "In CMS bearbeiten" at bounding box center [229, 237] width 40 height 6
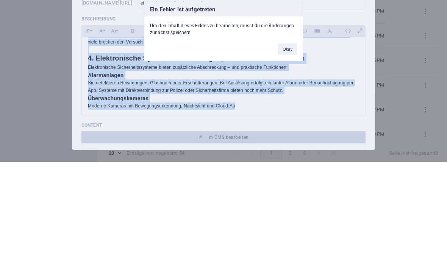
click at [290, 152] on div "Ein Fehler ist aufgetreten Um den Inhalt dieses Feldes zu bearbeiten, musst du …" at bounding box center [223, 130] width 447 height 261
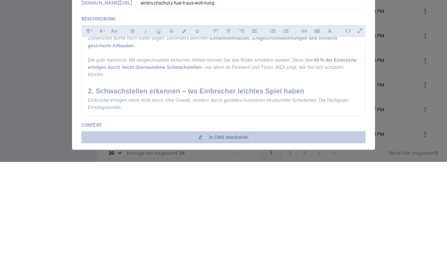
scroll to position [85, 0]
click at [298, 41] on span "Speichern" at bounding box center [291, 39] width 21 height 6
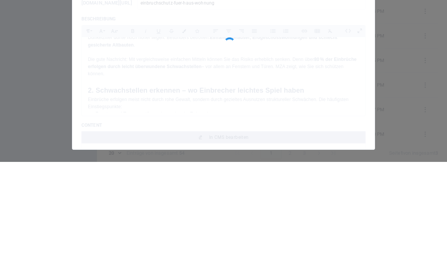
type input "einbruchschutz-fuer-haus-wohnung"
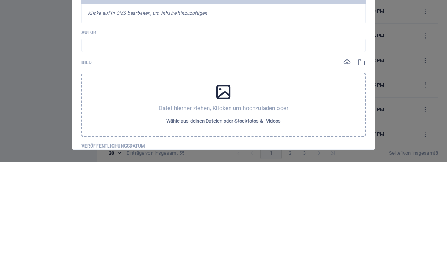
scroll to position [139, 0]
click at [234, 100] on span "In CMS bearbeiten" at bounding box center [229, 98] width 40 height 6
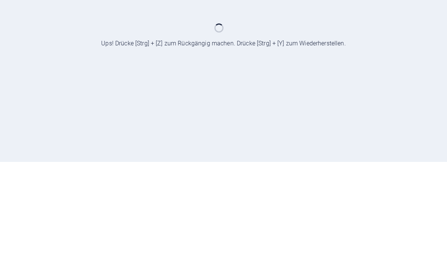
scroll to position [0, 0]
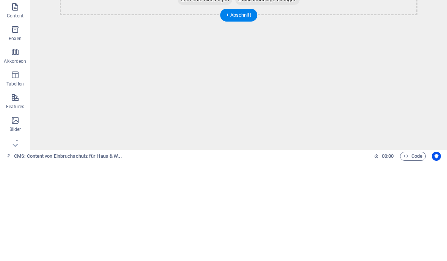
click at [203, 0] on span "Elemente hinzufügen" at bounding box center [205, -1] width 55 height 11
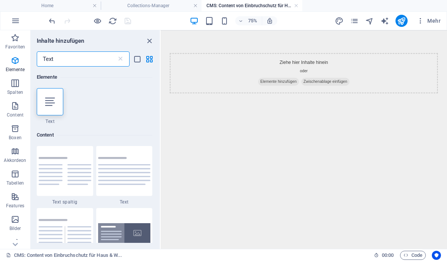
type input "Text"
click at [0, 0] on label "1 Star" at bounding box center [0, 0] width 0 height 0
click at [0, 0] on input "1 Star" at bounding box center [0, 0] width 0 height 0
radio input "true"
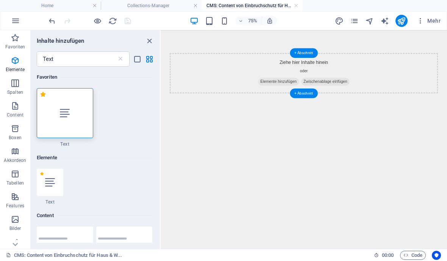
click at [348, 97] on span "Zwischenablage einfügen" at bounding box center [380, 99] width 64 height 11
click at [58, 113] on div at bounding box center [65, 113] width 56 height 50
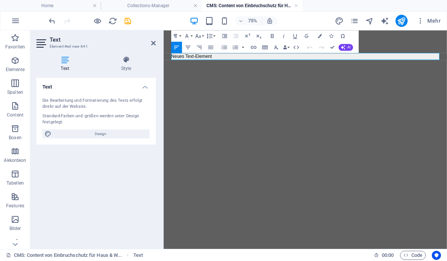
click at [275, 66] on p "Neues Text-Element" at bounding box center [352, 65] width 357 height 9
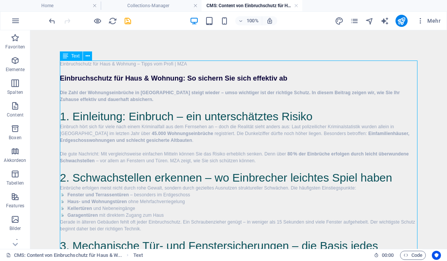
click at [130, 23] on icon "save" at bounding box center [127, 21] width 9 height 9
click at [141, 9] on h4 "Collections-Manager" at bounding box center [151, 6] width 101 height 8
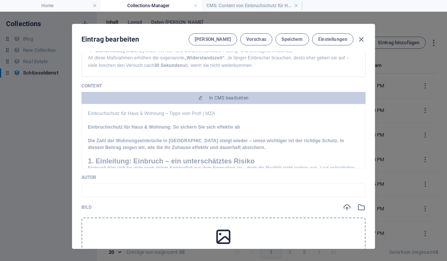
click at [297, 7] on link at bounding box center [296, 5] width 5 height 7
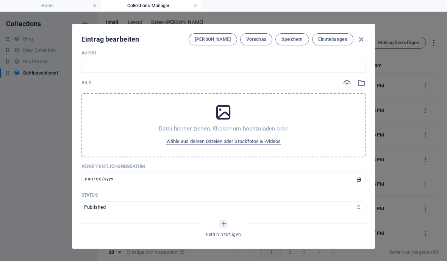
scroll to position [284, 0]
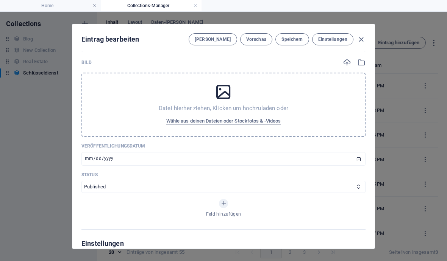
click at [233, 122] on span "Wähle aus deinen Dateien oder Stockfotos & -Videos" at bounding box center [223, 121] width 115 height 9
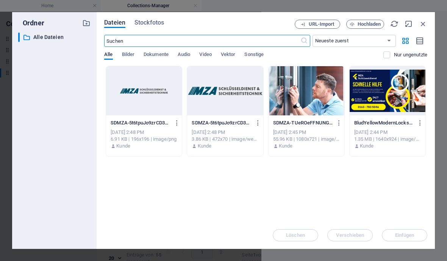
click at [391, 95] on div at bounding box center [388, 90] width 76 height 49
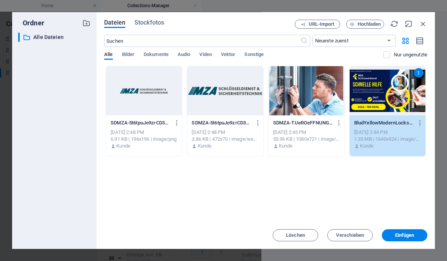
click at [410, 234] on span "Einfügen" at bounding box center [404, 235] width 19 height 5
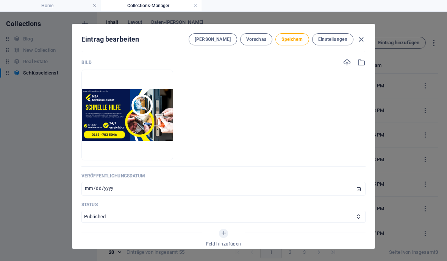
click at [297, 41] on span "Speichern" at bounding box center [291, 39] width 21 height 6
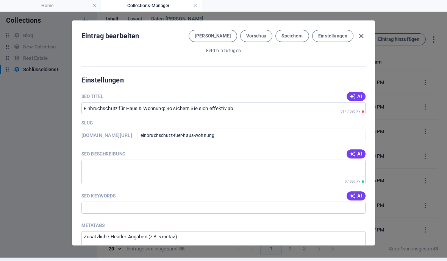
scroll to position [473, 0]
click at [357, 92] on button "AI" at bounding box center [356, 96] width 19 height 9
click at [359, 150] on div "AI" at bounding box center [356, 154] width 19 height 9
click at [357, 150] on div "AI" at bounding box center [356, 154] width 19 height 9
click at [359, 202] on input "SEO Keywords" at bounding box center [223, 208] width 284 height 12
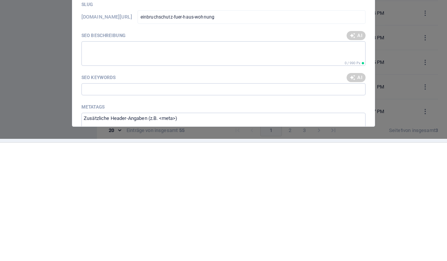
type input "Effektiver Einbruchschutz für Ihr Zuhause"
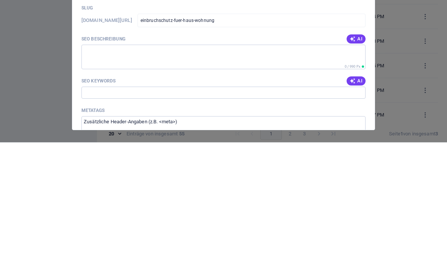
scroll to position [0, 0]
click at [358, 164] on textarea "SEO Beschreibung" at bounding box center [223, 176] width 284 height 25
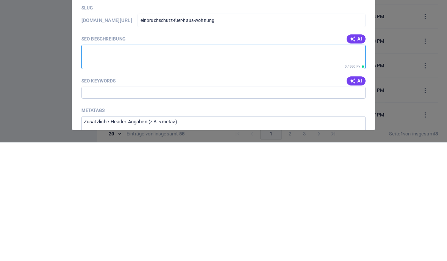
click at [361, 155] on span "AI" at bounding box center [356, 158] width 13 height 6
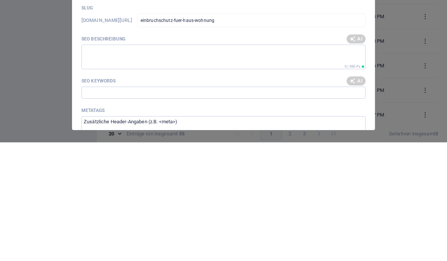
type textarea "Schützen Sie Ihr Zuhause effektiv vor Einbrüchen mit unseren Profi-Tipps zu mec…"
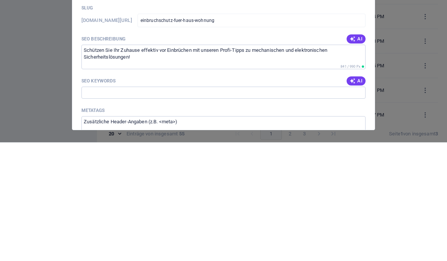
click at [361, 195] on button "AI" at bounding box center [356, 199] width 19 height 9
type input "Einbruchschutz, Haus absichern, Wohnungstechnik, Mechanische Sicherungen, Alarm…"
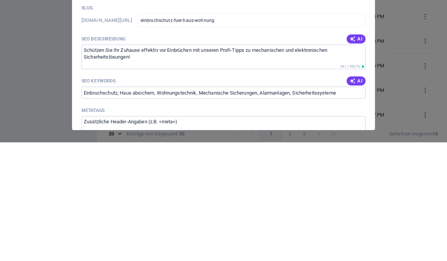
click at [298, 38] on span "Speichern" at bounding box center [291, 39] width 21 height 6
click at [365, 39] on icon "button" at bounding box center [361, 39] width 9 height 9
type input "einbruchschutz-fuer-haus-wohnung-so-sichern-sie-sich-effektiv-ab"
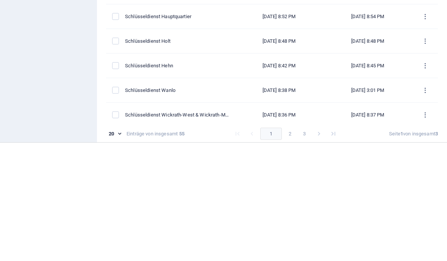
click at [403, 47] on span "Eintrag hinzufügen" at bounding box center [394, 42] width 49 height 9
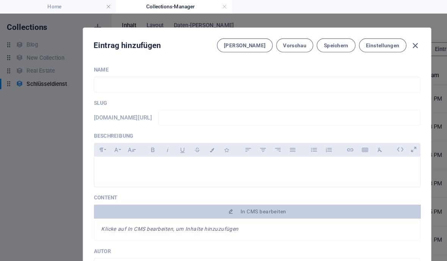
click at [351, 129] on icon at bounding box center [348, 130] width 12 height 12
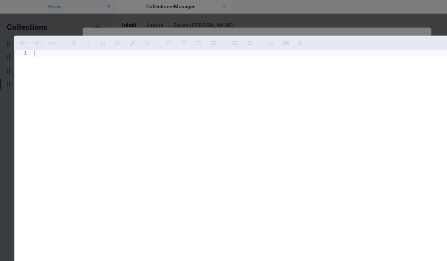
click at [39, 44] on div at bounding box center [231, 154] width 406 height 220
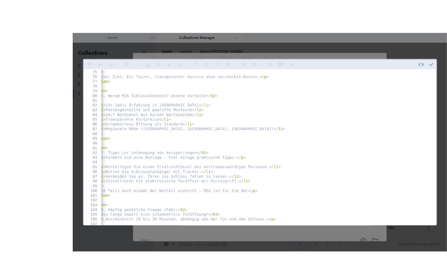
scroll to position [0, 29]
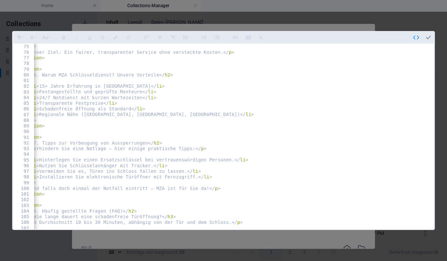
click at [431, 34] on icon "button" at bounding box center [428, 37] width 7 height 7
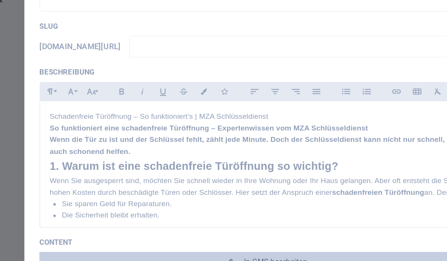
click at [184, 142] on p "Schadenfreie Türöffnung – So funktioniert’s | MZA Schlüsseldienst" at bounding box center [223, 145] width 271 height 7
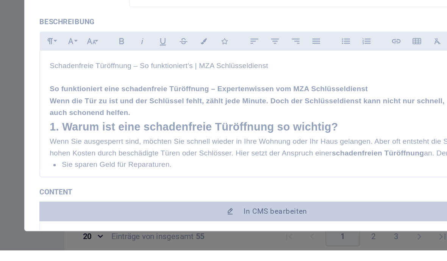
click at [110, 164] on p "Wenn die Tür zu ist und der Schlüssel fehlt, zählt jede Minute. Doch der Schlüs…" at bounding box center [223, 171] width 271 height 14
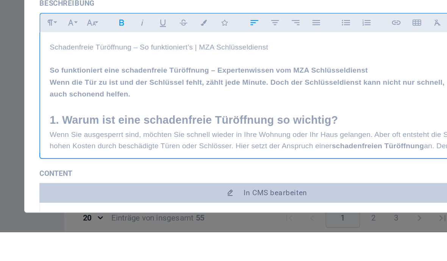
scroll to position [0, 0]
click at [238, 157] on h1 "So funktioniert eine schadenfreie Türöffnung – Expertenwissen vom MZA Schlüssel…" at bounding box center [223, 160] width 271 height 7
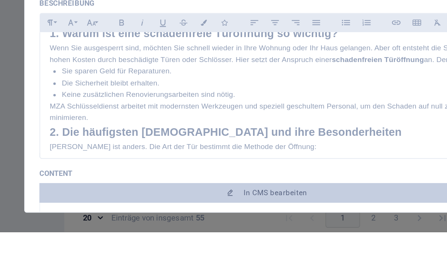
scroll to position [61, 0]
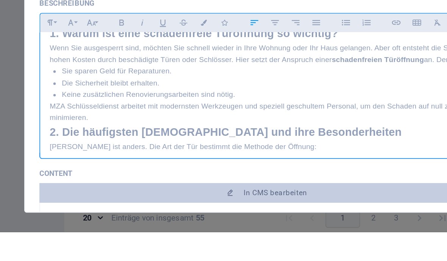
click at [88, 179] on p "MZA Schlüsseldienst arbeitet mit modernsten Werkzeugen und speziell geschultem …" at bounding box center [223, 186] width 271 height 14
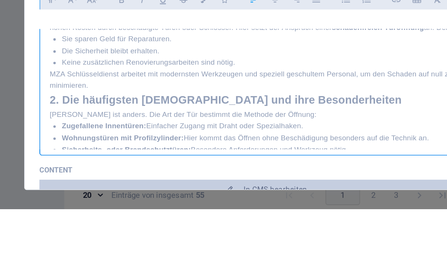
scroll to position [96, 0]
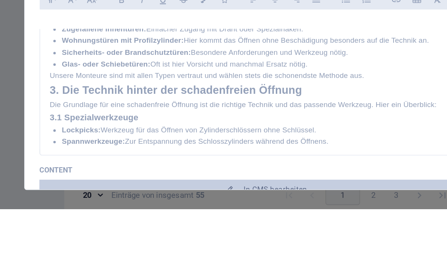
scroll to position [155, 0]
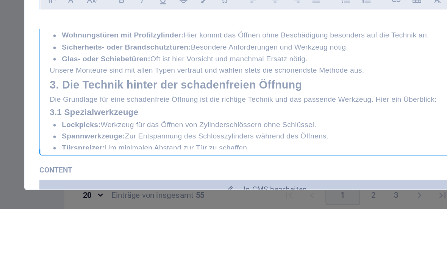
click at [88, 178] on h2 "3. Die Technik hinter der schadenfreien Öffnung" at bounding box center [223, 183] width 271 height 11
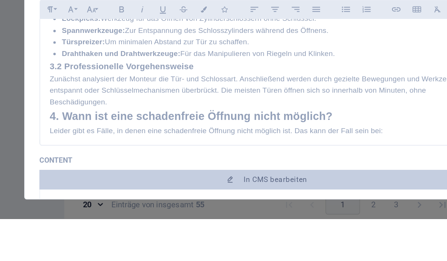
scroll to position [225, 0]
click at [82, 68] on div "Schadenfreie Türöffnung – So funktioniert’s | MZA Schlüsseldienst So funktionie…" at bounding box center [223, 208] width 283 height 594
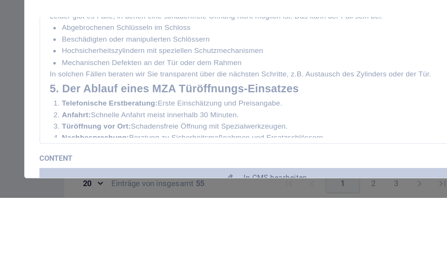
scroll to position [307, 0]
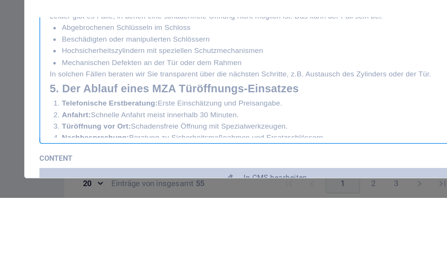
click at [88, 188] on h2 "5. Der Ablauf eines MZA Türöffnungs-Einsatzes" at bounding box center [223, 193] width 271 height 11
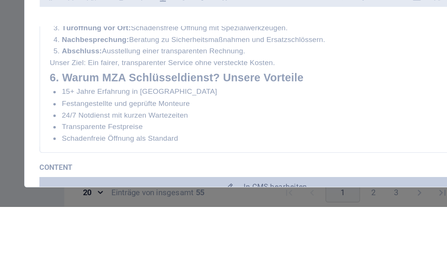
scroll to position [388, 0]
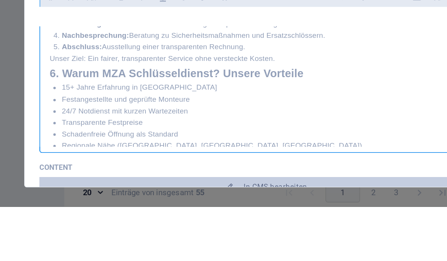
click at [88, 173] on h2 "6. Warum MZA Schlüsseldienst? Unsere Vorteile" at bounding box center [223, 178] width 271 height 11
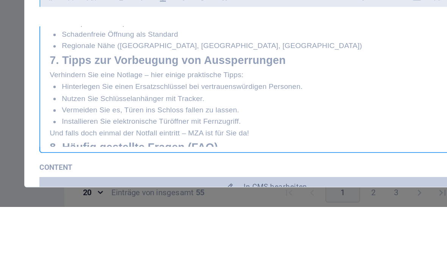
scroll to position [474, 0]
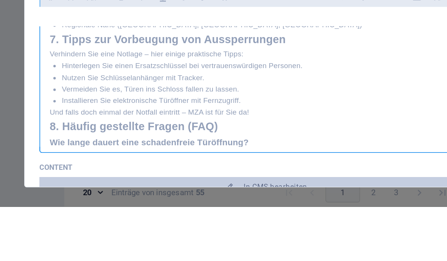
click at [88, 151] on h2 "7. Tipps zur Vorbeugung von Aussperrungen" at bounding box center [223, 156] width 271 height 11
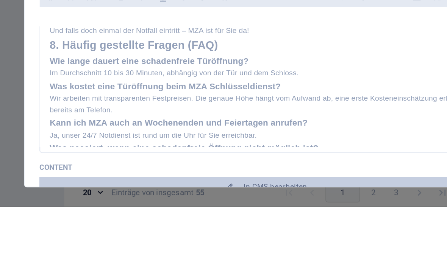
scroll to position [535, 0]
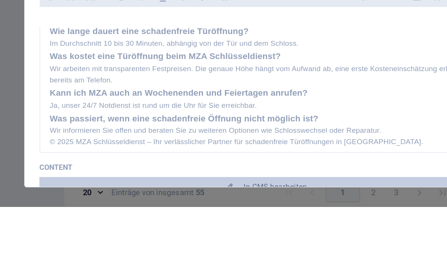
scroll to position [565, 0]
click at [179, 195] on p "Ja, unser 24/7 Notdienst ist rund um die Uhr für Sie erreichbar." at bounding box center [223, 198] width 271 height 7
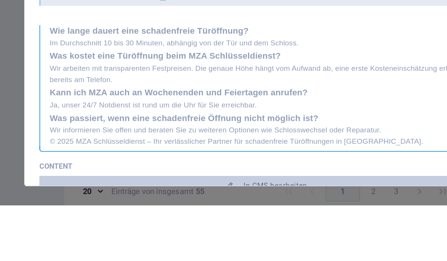
click at [185, 186] on h3 "Kann ich MZA auch an Wochenenden und Feiertagen anrufen?" at bounding box center [223, 190] width 271 height 8
click at [186, 186] on h3 "Kann ich MZA auch an Wochenenden und Feiertagen anrufen?" at bounding box center [223, 190] width 271 height 8
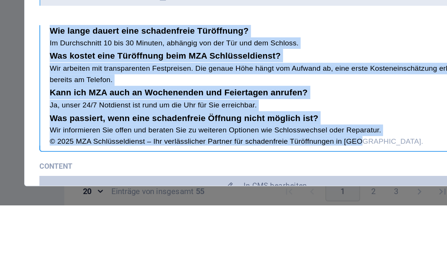
copy div "Schadenfreie Türöffnung – So funktioniert’s | MZA Schlüsseldienst So funktionie…"
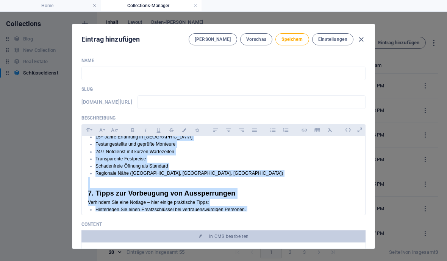
scroll to position [0, 0]
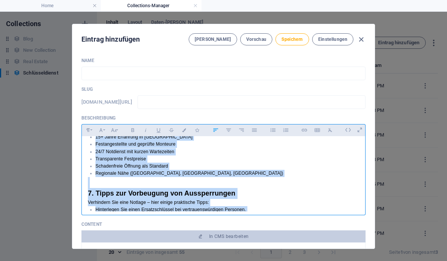
click at [370, 76] on div "Name ​ Slug www.example.com/schluesseldienst-eintrag/ ​ Beschreibung Formatieru…" at bounding box center [223, 150] width 302 height 197
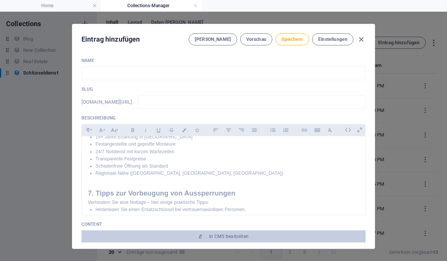
click at [299, 44] on button "Speichern" at bounding box center [291, 39] width 33 height 12
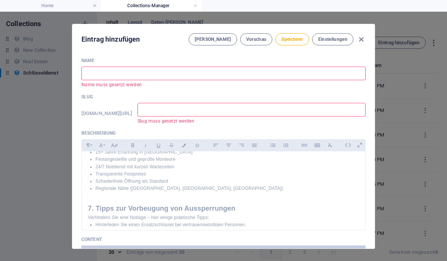
click at [299, 41] on span "Speichern" at bounding box center [291, 39] width 21 height 6
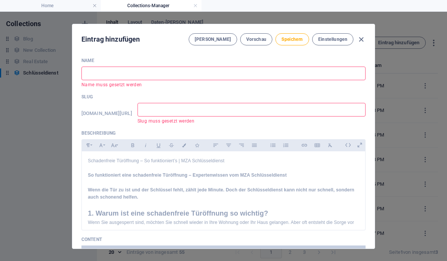
click at [100, 73] on input "text" at bounding box center [223, 74] width 284 height 14
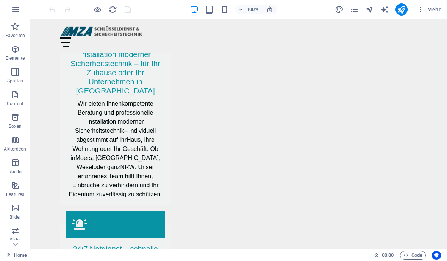
scroll to position [1594, 0]
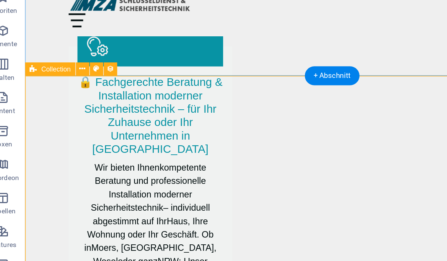
click at [67, 71] on icon at bounding box center [69, 75] width 4 height 8
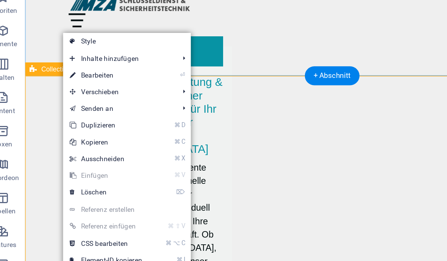
click at [58, 74] on link "⏎ Bearbeiten" at bounding box center [85, 79] width 58 height 11
select select "68c2a7902878f1199c0f6bd0"
select select "columns.publishing_date_DESC"
select select "columns.status"
select select "columns.publishing_date"
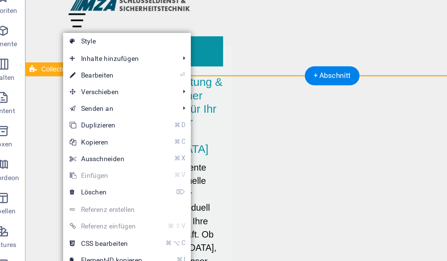
select select "past"
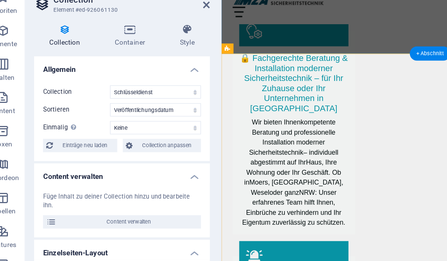
click at [71, 175] on span "Content verwalten" at bounding box center [101, 179] width 94 height 9
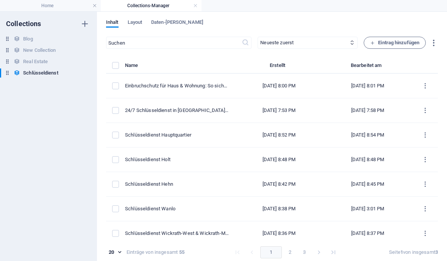
click at [407, 43] on span "Eintrag hinzufügen" at bounding box center [394, 42] width 49 height 9
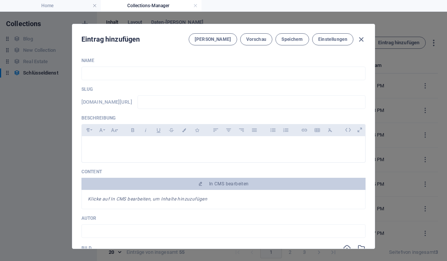
click at [237, 186] on span "In CMS bearbeiten" at bounding box center [229, 184] width 40 height 6
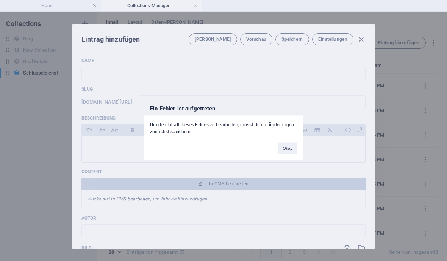
click at [296, 148] on button "Okay" at bounding box center [287, 148] width 19 height 11
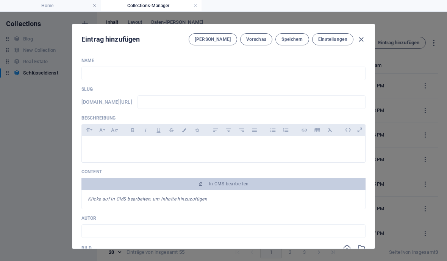
click at [248, 149] on p at bounding box center [223, 145] width 271 height 7
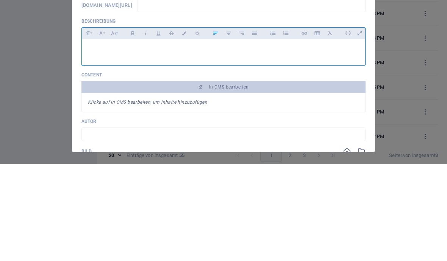
click at [345, 124] on icon at bounding box center [348, 130] width 12 height 12
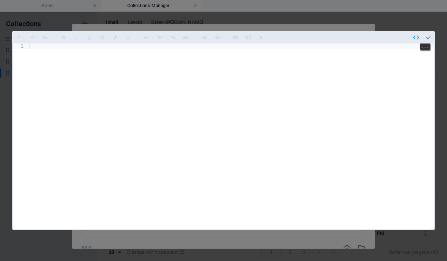
click at [40, 44] on div at bounding box center [231, 154] width 406 height 220
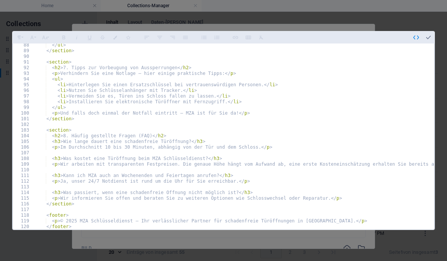
click at [431, 34] on icon "button" at bounding box center [428, 37] width 7 height 7
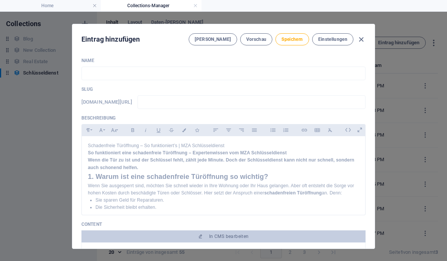
click at [205, 159] on strong "Wenn die Tür zu ist und der Schlüssel fehlt, zählt jede Minute. Doch der Schlüs…" at bounding box center [221, 164] width 266 height 12
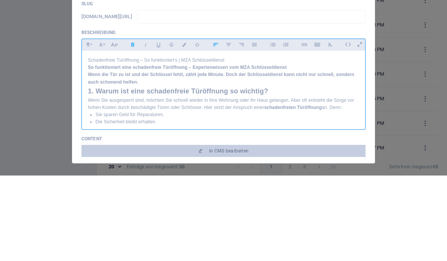
click at [91, 142] on p "Schadenfreie Türöffnung – So funktioniert’s | MZA Schlüsseldienst" at bounding box center [223, 145] width 271 height 7
copy p "Schadenfreie Türöffnung – So funktioniert’s | MZA Schlüsseldienst"
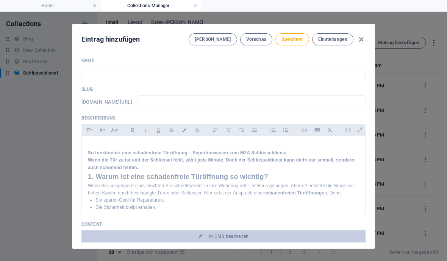
click at [151, 77] on input "text" at bounding box center [223, 74] width 284 height 14
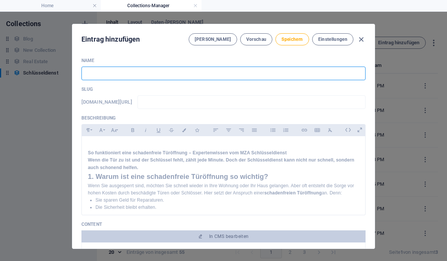
paste input "Schadenfreie Türöffnung – So funktioniert’s | MZA Schlüsseldienst"
type input "Schadenfreie Türöffnung – So funktioniert’s | MZA Schlüsseldienst"
type input "schadenfreie-tueroeffnung-so-funktioniert-s-mza-schlusseldienst"
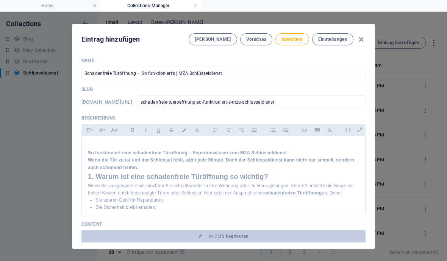
type input "Schadenfreie Türöffnung – So funktioniert’s | MZA Schlüsseldienst"
click at [343, 105] on input "schadenfreie-tueroeffnung-so-funktioniert-s-mza-schlusseldienst" at bounding box center [251, 102] width 228 height 14
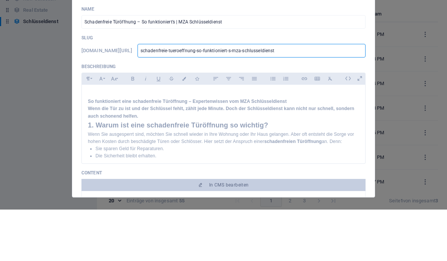
click at [281, 95] on input "schadenfreie-tueroeffnung-so-funktioniert-s-mza-schlusseldienst" at bounding box center [251, 102] width 228 height 14
type input "schadenfreie-tueroeffnung-so-funktioniert-smza-schlusseldienst"
type input "schadenfreie-tueroeffnung-so-funktioniert-mza-schlusseldienst"
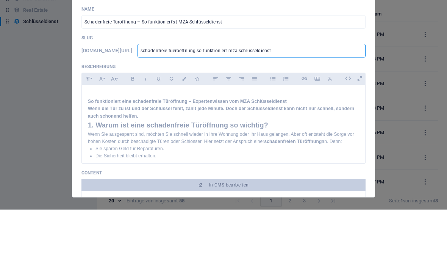
type input "schadenfreie-tueroeffnung-so-funktioniertmza-schlusseldienst"
type input "schadenfreie-tueroeffnung-so-funktioniermza-schlusseldienst"
type input "schadenfreie-tueroeffnung-so-funktioniemza-schlusseldienst"
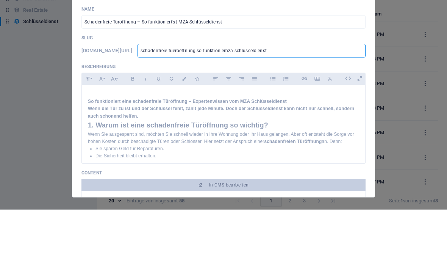
type input "schadenfreie-tueroeffnung-so-funktioniemza-schlusseldienst"
type input "schadenfreie-tueroeffnung-so-funktionimza-schlusseldienst"
type input "schadenfreie-tueroeffnung-so-funktionmza-schlusseldienst"
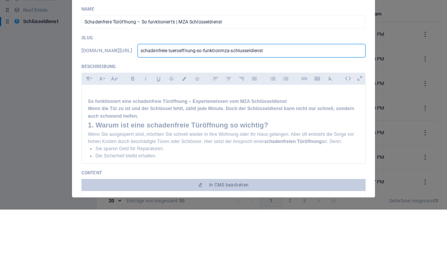
type input "schadenfreie-tueroeffnung-so-funktiomza-schlusseldienst"
type input "schadenfreie-tueroeffnung-so-funktimza-schlusseldienst"
type input "schadenfreie-tueroeffnung-so-funktmza-schlusseldienst"
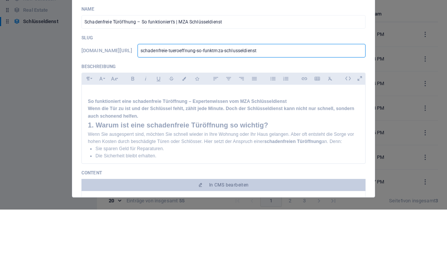
type input "schadenfreie-tueroeffnung-so-funktmza-schlusseldienst"
type input "schadenfreie-tueroeffnung-so-funkmza-schlusseldienst"
type input "schadenfreie-tueroeffnung-so-funmza-schlusseldienst"
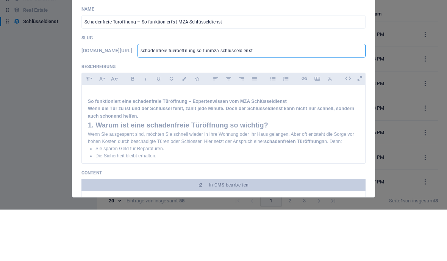
type input "schadenfreie-tueroeffnung-so-fumza-schlusseldienst"
type input "schadenfreie-tueroeffnung-so-fmza-schlusseldienst"
type input "schadenfreie-tueroeffnung-so-mza-schlusseldienst"
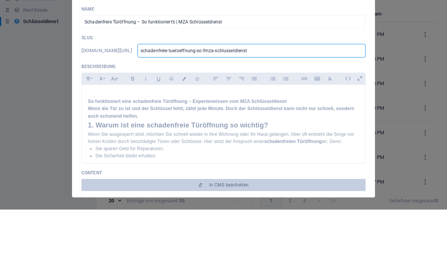
type input "schadenfreie-tueroeffnung-so-mza-schlusseldienst"
type input "schadenfreie-tueroeffnung-somza-schlusseldienst"
type input "schadenfreie-tueroeffnung-smza-schlusseldienst"
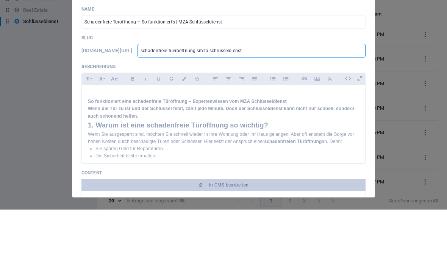
type input "schadenfreie-tueroeffnung-mza-schlusseldienst"
click at [311, 95] on input "schadenfreie-tueroeffnung-mza-schlusseldienst" at bounding box center [251, 102] width 228 height 14
type input "schadenfreie-tueroeffnung-mza-schlusseldiens"
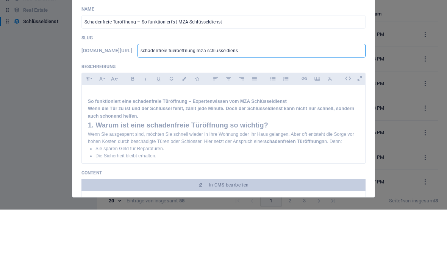
type input "schadenfreie-tueroeffnung-mza-schlusseldien"
type input "schadenfreie-tueroeffnung-mza-schlusseldie"
type input "schadenfreie-tueroeffnung-mza-schlusseldi"
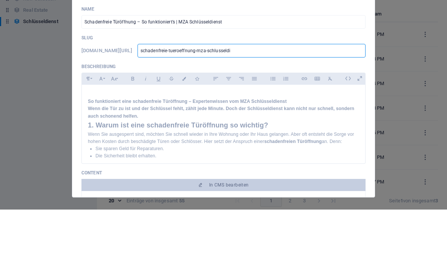
type input "schadenfreie-tueroeffnung-mza-schlusseldi"
type input "schadenfreie-tueroeffnung-mza-schlusseld"
type input "schadenfreie-tueroeffnung-mza-schlussel"
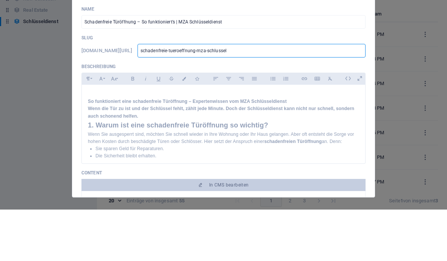
type input "schadenfreie-tueroeffnung-mza-schlusse"
type input "schadenfreie-tueroeffnung-mza-schluss"
type input "schadenfreie-tueroeffnung-mza-schlus"
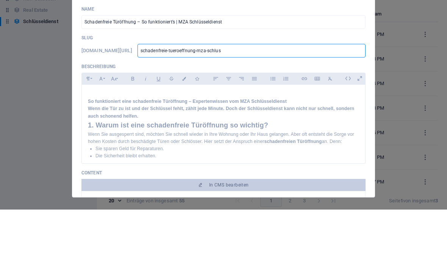
type input "schadenfreie-tueroeffnung-mza-schlus"
type input "schadenfreie-tueroeffnung-mza-schlu"
type input "schadenfreie-tueroeffnung-mza-schl"
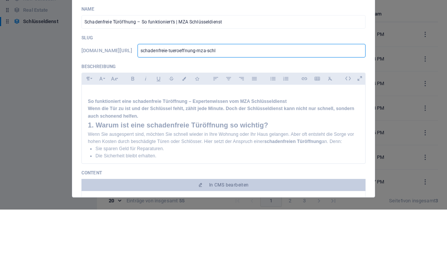
type input "schadenfreie-tueroeffnung-mza-sch"
type input "schadenfreie-tueroeffnung-mza-sc"
type input "schadenfreie-tueroeffnung-mza-s"
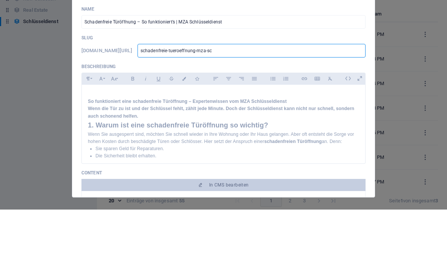
type input "schadenfreie-tueroeffnung-mza-s"
type input "schadenfreie-tueroeffnung-mza-"
type input "schadenfreie-tueroeffnung-mza"
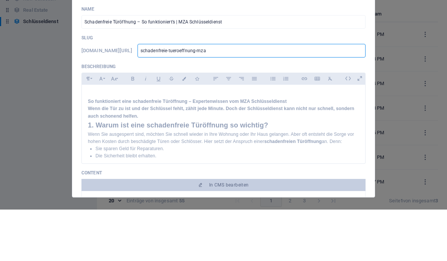
type input "schadenfreie-tueroeffnung-mz"
type input "schadenfreie-tueroeffnung-m"
type input "schadenfreie-tueroeffnung-"
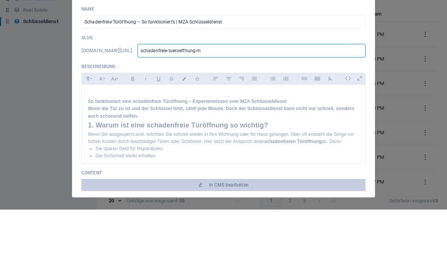
type input "schadenfreie-tueroeffnung-"
type input "schadenfreie-tueroeffnung"
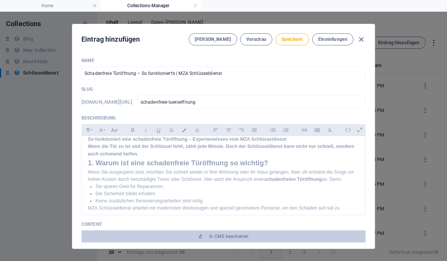
scroll to position [8, 0]
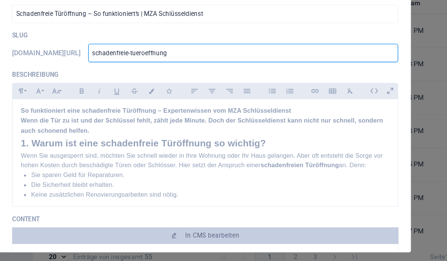
type input "schadenfreie-tueroeffnung"
click at [225, 141] on h1 "So funktioniert eine schadenfreie Türöffnung – Expertenwissen vom MZA Schlüssel…" at bounding box center [223, 144] width 271 height 7
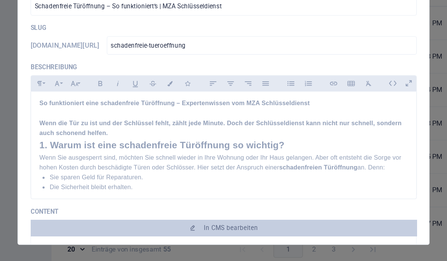
click at [88, 156] on p "Wenn die Tür zu ist und der Schlüssel fehlt, zählt jede Minute. Doch der Schlüs…" at bounding box center [223, 163] width 271 height 14
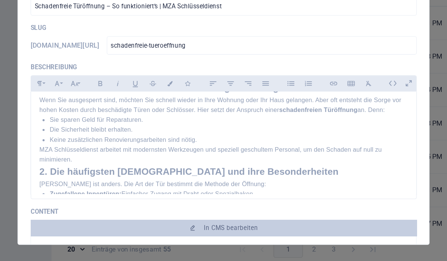
scroll to position [64, 0]
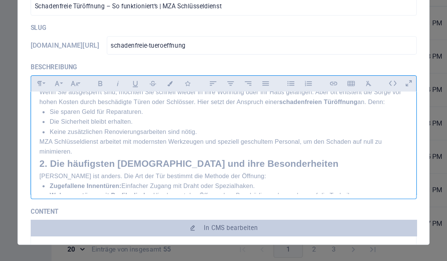
click at [88, 184] on h2 "2. Die häufigsten Türtypen und ihre Besonderheiten" at bounding box center [223, 189] width 271 height 11
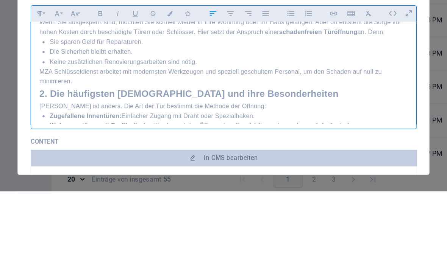
click at [88, 184] on h2 "2. Die häufigsten Türtypen und ihre Besonderheiten" at bounding box center [223, 189] width 271 height 11
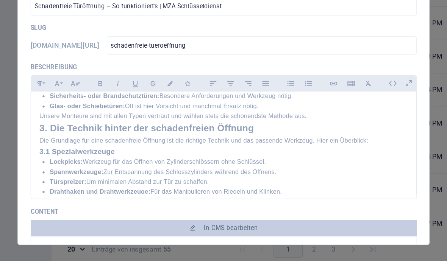
scroll to position [159, 0]
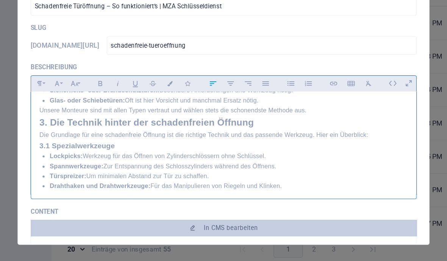
click at [88, 154] on h2 "3. Die Technik hinter der schadenfreien Öffnung" at bounding box center [223, 159] width 271 height 11
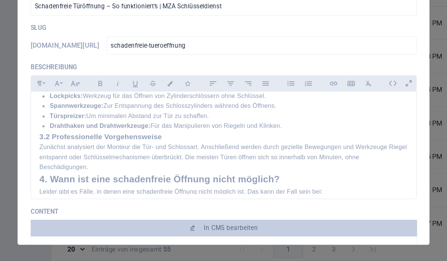
scroll to position [218, 0]
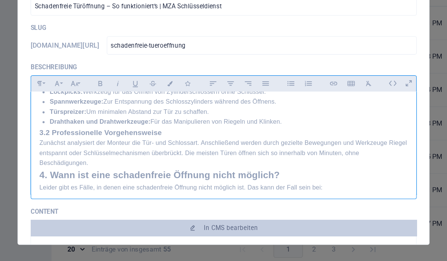
click at [82, 123] on div "​ So funktioniert eine schadenfreie Türöffnung – Expertenwissen vom MZA Schlüss…" at bounding box center [223, 212] width 283 height 586
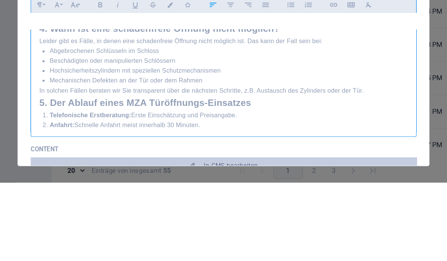
scroll to position [295, 0]
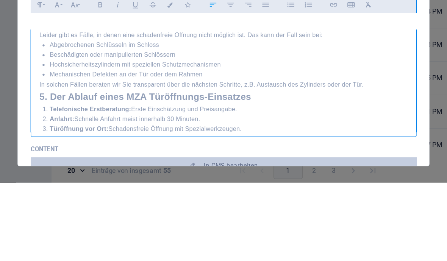
click at [82, 72] on div "​ So funktioniert eine schadenfreie Türöffnung – Expertenwissen vom MZA Schlüss…" at bounding box center [223, 151] width 283 height 597
click at [88, 193] on h2 "5. Der Ablauf eines MZA Türöffnungs-Einsatzes" at bounding box center [223, 198] width 271 height 11
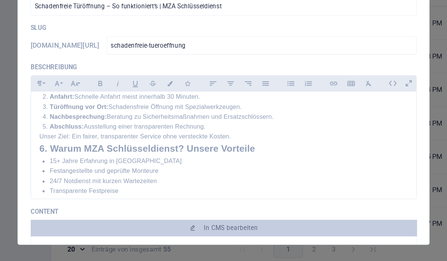
scroll to position [367, 0]
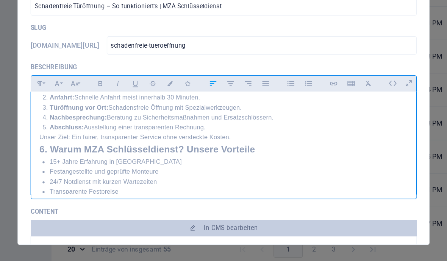
click at [82, 104] on div "​ So funktioniert eine schadenfreie Türöffnung – Expertenwissen vom MZA Schlüss…" at bounding box center [223, 73] width 283 height 608
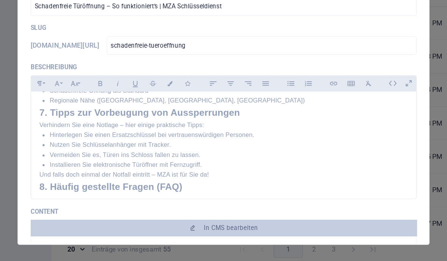
scroll to position [458, 0]
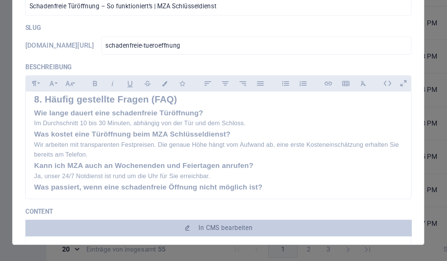
scroll to position [522, 0]
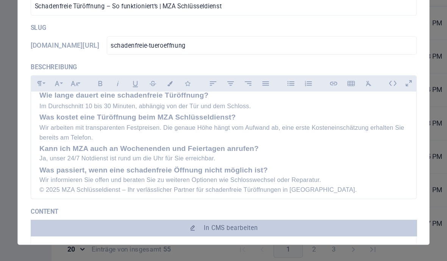
scroll to position [558, 0]
click at [186, 190] on h3 "Was passiert, wenn eine schadenfreie Öffnung nicht möglich ist?" at bounding box center [223, 194] width 271 height 8
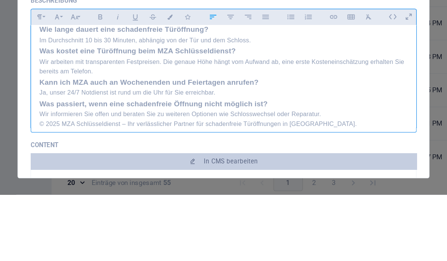
click at [189, 190] on h3 "Was passiert, wenn eine schadenfreie Öffnung nicht möglich ist?" at bounding box center [223, 194] width 271 height 8
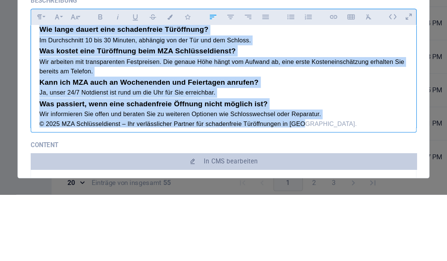
copy div "​ So funktioniert eine schadenfreie Türöffnung – Expertenwissen vom MZA Schlüss…"
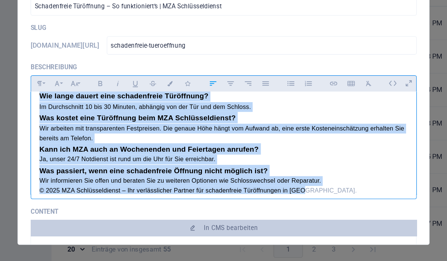
click at [354, 124] on icon at bounding box center [360, 130] width 12 height 12
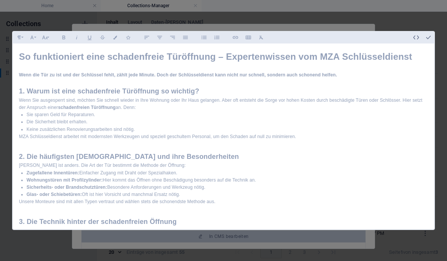
click at [433, 31] on button "button" at bounding box center [428, 37] width 12 height 12
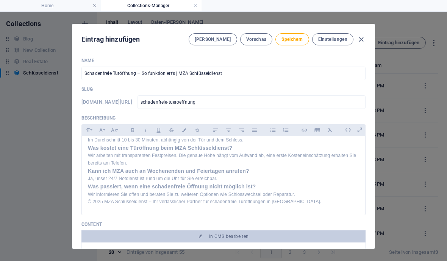
scroll to position [551, 0]
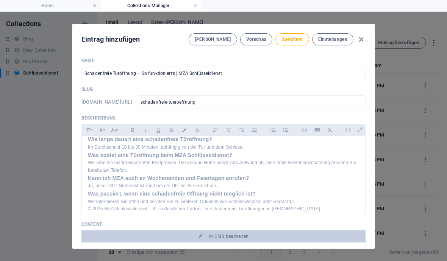
click at [298, 38] on span "Speichern" at bounding box center [291, 39] width 21 height 6
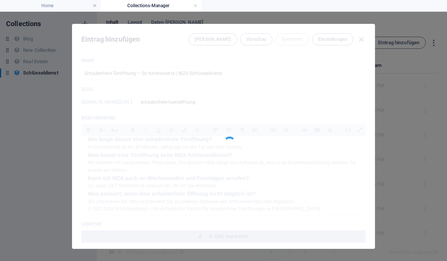
type input "schadenfreie-tueroeffnung"
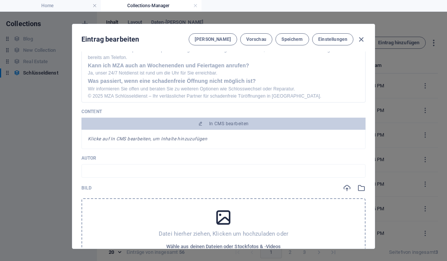
scroll to position [137, 0]
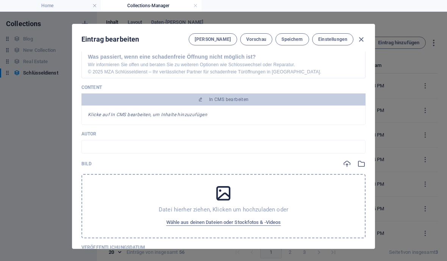
click at [239, 101] on span "In CMS bearbeiten" at bounding box center [229, 100] width 40 height 6
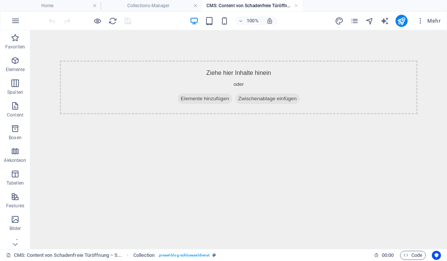
scroll to position [0, 0]
click at [208, 99] on span "Elemente hinzufügen" at bounding box center [205, 99] width 55 height 11
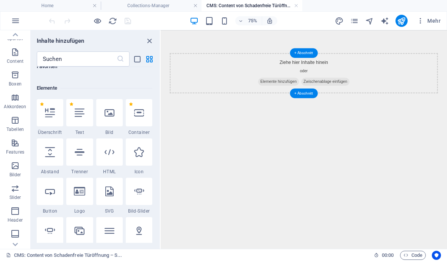
scroll to position [132, 0]
click at [77, 119] on div at bounding box center [79, 112] width 27 height 27
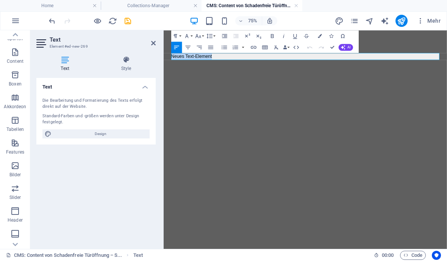
click at [223, 53] on button "Unordered List" at bounding box center [224, 47] width 11 height 11
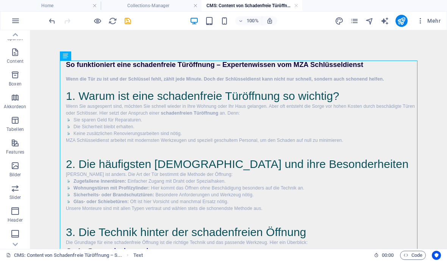
click at [127, 25] on icon "save" at bounding box center [127, 21] width 9 height 9
click at [128, 9] on h4 "Collections-Manager" at bounding box center [151, 6] width 101 height 8
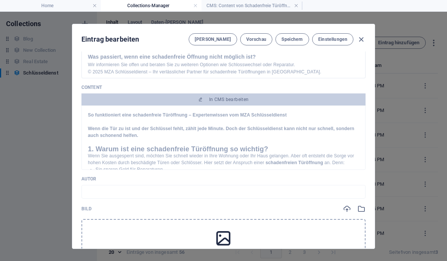
click at [296, 7] on link at bounding box center [296, 5] width 5 height 7
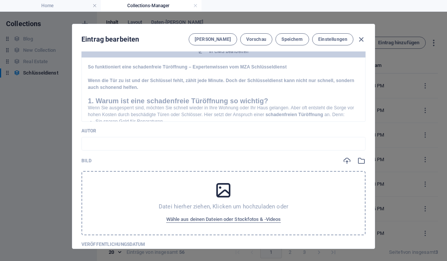
scroll to position [184, 0]
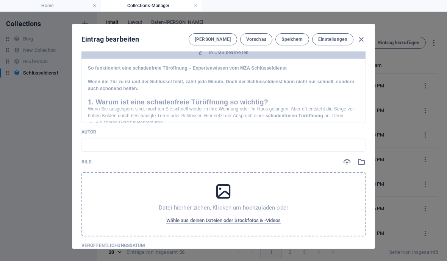
click at [223, 196] on icon at bounding box center [223, 191] width 19 height 19
click at [248, 226] on button "Wähle aus deinen Dateien oder Stockfotos & -Videos" at bounding box center [223, 221] width 119 height 12
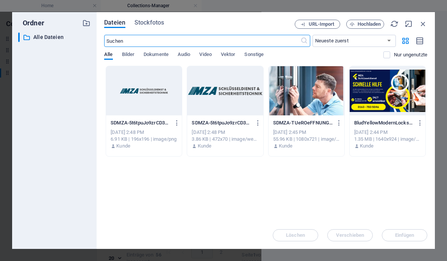
click at [394, 100] on div at bounding box center [388, 90] width 76 height 49
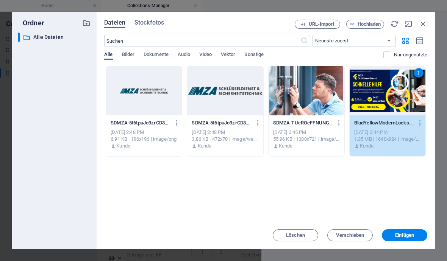
click at [416, 228] on div "Löschen Verschieben Einfügen" at bounding box center [265, 232] width 323 height 20
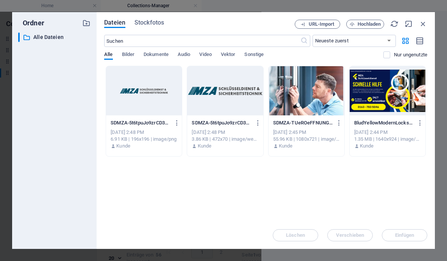
click at [415, 231] on div "Löschen Verschieben Einfügen" at bounding box center [265, 232] width 323 height 20
click at [393, 110] on div at bounding box center [388, 90] width 76 height 49
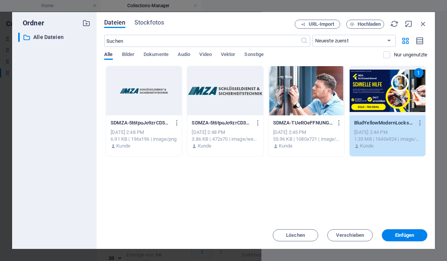
click at [414, 237] on span "Einfügen" at bounding box center [404, 235] width 19 height 5
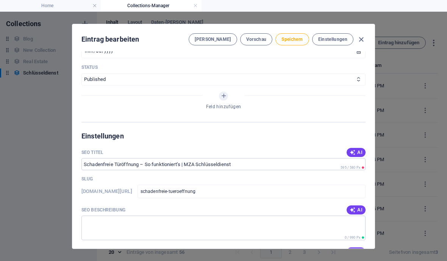
scroll to position [459, 0]
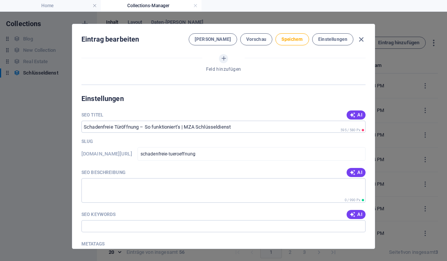
click at [364, 168] on button "AI" at bounding box center [356, 172] width 19 height 9
click at [367, 211] on div "Name Schadenfreie Türöffnung – So funktioniert’s | MZA Schlüsseldienst ​ Slug w…" at bounding box center [223, 150] width 302 height 197
click at [361, 212] on div "AI" at bounding box center [356, 214] width 19 height 9
type textarea "Erleben Sie schadenfreie Türöffnungen in NRW mit MZA Schlüsseldienst – schnell,…"
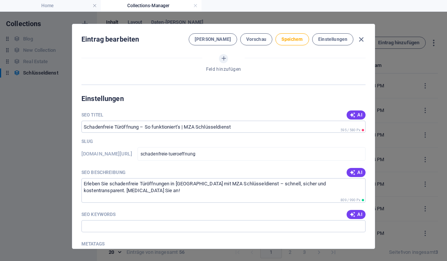
click at [360, 212] on span "AI" at bounding box center [356, 215] width 13 height 6
type input "schadenfreie Türöffnung, MZA Schlüsseldienst, Türöffnung ohne Beschädigung, Not…"
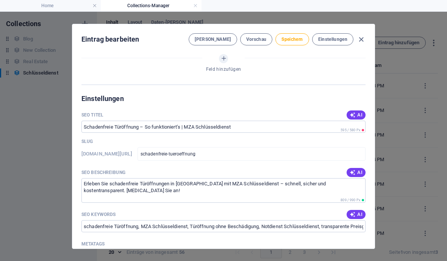
scroll to position [459, 0]
click at [367, 106] on div "Name Schadenfreie Türöffnung – So funktioniert’s | MZA Schlüsseldienst ​ Slug w…" at bounding box center [223, 150] width 302 height 197
click at [361, 112] on button "AI" at bounding box center [356, 114] width 19 height 9
type input "Schadenfreie Türöffnung in NRW"
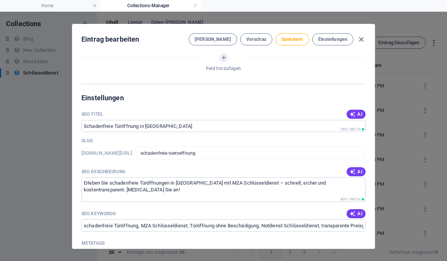
click at [315, 249] on textarea "Metatags ​" at bounding box center [223, 261] width 284 height 25
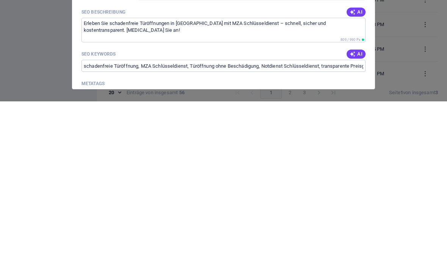
scroll to position [463, 0]
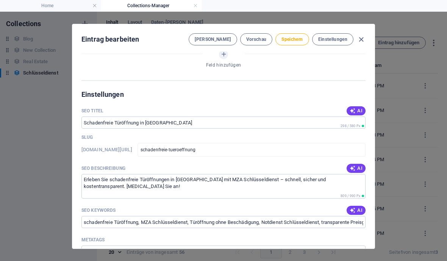
click at [297, 42] on span "Speichern" at bounding box center [291, 39] width 21 height 6
click at [365, 41] on icon "button" at bounding box center [361, 39] width 9 height 9
type input "schadenfreie-tueroeffnung-so-funktioniert-s-mza-schlusseldienst"
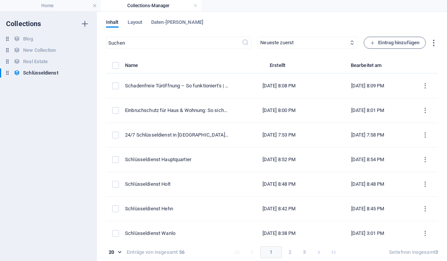
scroll to position [0, 0]
click at [407, 47] on span "Eintrag hinzufügen" at bounding box center [394, 42] width 49 height 9
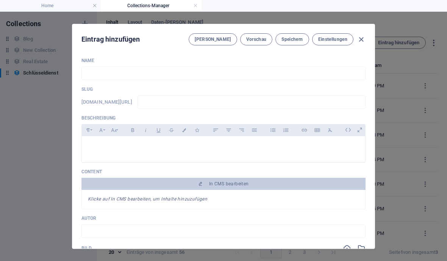
click at [348, 133] on icon at bounding box center [348, 130] width 12 height 12
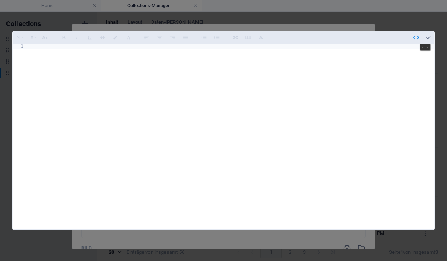
click at [42, 44] on div at bounding box center [231, 154] width 406 height 220
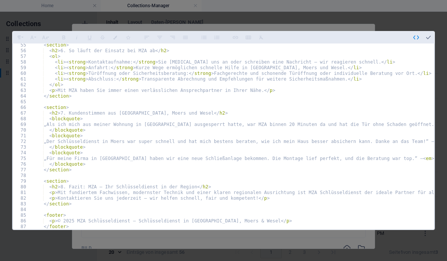
scroll to position [308, 0]
click at [430, 31] on button "button" at bounding box center [428, 37] width 12 height 12
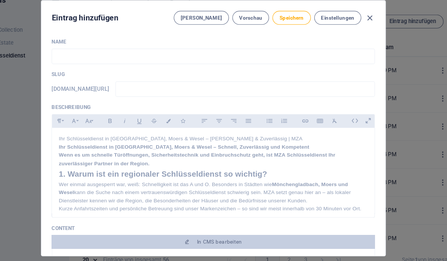
scroll to position [0, 0]
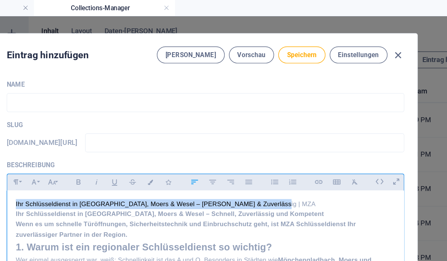
click at [81, 72] on input "text" at bounding box center [223, 74] width 284 height 14
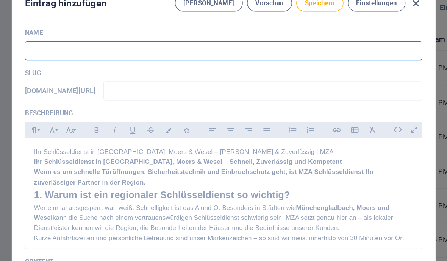
paste input "Ihr Schlüsseldienst in [GEOGRAPHIC_DATA], Moers & Wesel – [PERSON_NAME] & Zuver…"
type input "Ihr Schlüsseldienst in [GEOGRAPHIC_DATA], Moers & Wesel – [PERSON_NAME] & Zuver…"
type input "ihr-schluesseldienst-in-moenchengladbach-moers-wesel-schnell-zuverlaessig-mza"
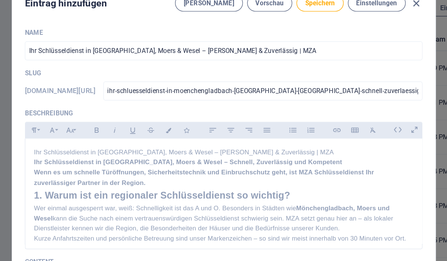
type input "Ihr Schlüsseldienst in [GEOGRAPHIC_DATA], Moers & Wesel – [PERSON_NAME] & Zuver…"
click at [295, 95] on input "ihr-schluesseldienst-in-moenchengladbach-moers-wesel-schnell-zuverlaessig-mza" at bounding box center [251, 102] width 228 height 14
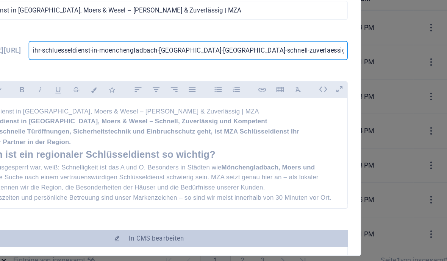
type input "ihr-schluesseldienst-in-moenchengladbach-moers-wesel-schnell-zuverlaessig-mz"
type input "ihr-schluesseldienst-in-moenchengladbach-moers-wesel-schnell-zuverlaessig-m"
type input "ihr-schluesseldienst-in-moenchengladbach-moers-wesel-schnell-zuverlaessig-"
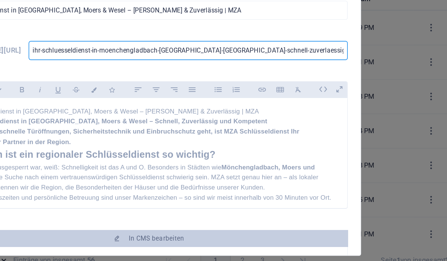
type input "ihr-schluesseldienst-in-moenchengladbach-moers-wesel-schnell-zuverlaessig-"
type input "ihr-schluesseldienst-in-moenchengladbach-moers-wesel-schnell-zuverlaessig"
type input "ihr-schluesseldienst-in-moenchengladbach-moers-wesel-schnell-zuverlaessi"
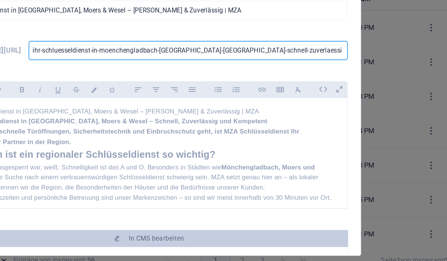
type input "ihr-schluesseldienst-in-moenchengladbach-moers-wesel-schnell-zuverlaess"
type input "ihr-schluesseldienst-in-moenchengladbach-moers-wesel-schnell-zuverlaes"
type input "ihr-schluesseldienst-in-moenchengladbach-moers-wesel-schnell-zuverlae"
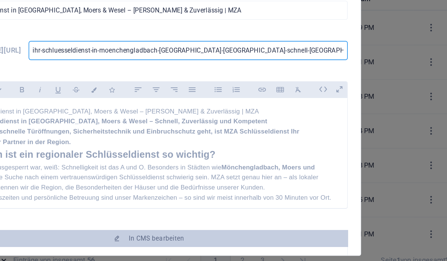
type input "ihr-schluesseldienst-in-moenchengladbach-moers-wesel-schnell-zuverlae"
type input "ihr-schluesseldienst-in-moenchengladbach-moers-wesel-schnell-zuverla"
type input "ihr-schluesseldienst-in-moenchengladbach-moers-wesel-schnell-zuverl"
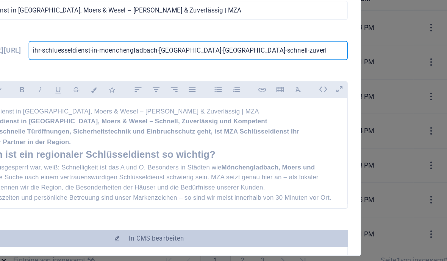
type input "ihr-schluesseldienst-in-moenchengladbach-moers-wesel-schnell-zuver"
type input "ihr-schluesseldienst-in-moenchengladbach-moers-wesel-schnell-zuve"
type input "ihr-schluesseldienst-in-moenchengladbach-moers-wesel-schnell-zuv"
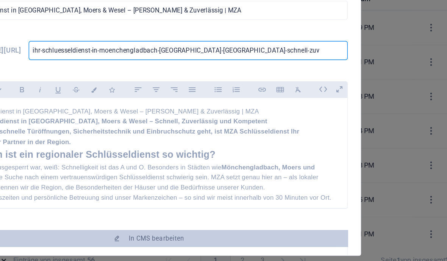
type input "ihr-schluesseldienst-in-moenchengladbach-moers-wesel-schnell-zuv"
type input "ihr-schluesseldienst-in-moenchengladbach-moers-wesel-schnell-zu"
type input "ihr-schluesseldienst-in-moenchengladbach-moers-wesel-schnell-z"
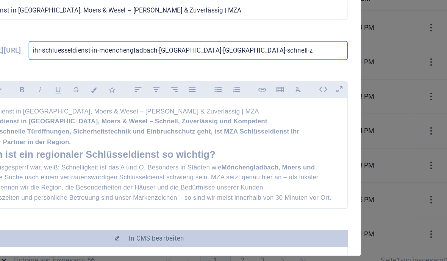
type input "ihr-schluesseldienst-in-moenchengladbach-moers-wesel-schnell-"
type input "ihr-schluesseldienst-in-moenchengladbach-moers-wesel-schnell"
type input "ihr-schluesseldienst-in-moenchengladbach-moers-wesel-schnel"
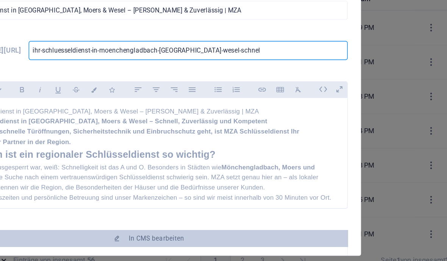
type input "ihr-schluesseldienst-in-moenchengladbach-moers-wesel-schnel"
type input "ihr-schluesseldienst-in-moenchengladbach-moers-wesel-schne"
type input "ihr-schluesseldienst-in-moenchengladbach-moers-wesel-schn"
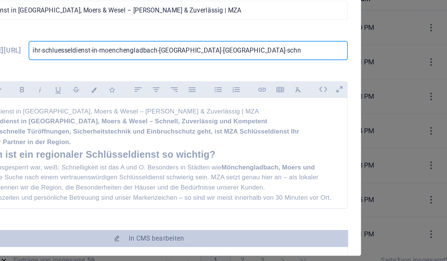
type input "ihr-schluesseldienst-in-moenchengladbach-moers-wesel-sch"
type input "ihr-schluesseldienst-in-moenchengladbach-moers-wesel-sc"
type input "ihr-schluesseldienst-in-moenchengladbach-moers-wesel-s"
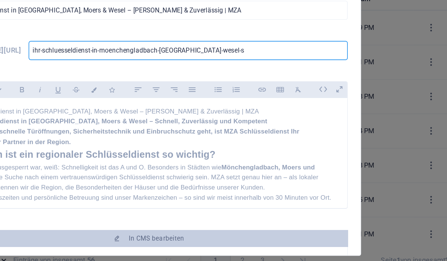
type input "ihr-schluesseldienst-in-moenchengladbach-moers-wesel-s"
type input "ihr-schluesseldienst-in-moenchengladbach-moers-wesel-"
type input "ihr-schluesseldienst-in-moenchengladbach-moers-wesel"
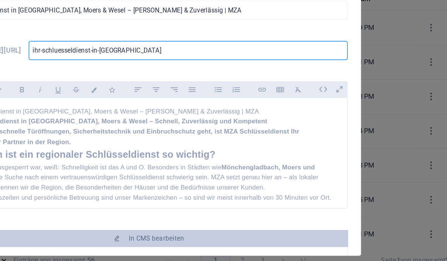
click at [137, 95] on input "ihr-schluesseldienst-in-moenchengladbach-moers-wesel" at bounding box center [251, 102] width 228 height 14
click at [141, 95] on input "ihr-schluesseldienst-in-moenchengladbach-moers-wesel" at bounding box center [251, 102] width 228 height 14
click at [137, 95] on input "ihr-schluesseldienst-in-moenchengladbach-moers-wesel" at bounding box center [251, 102] width 228 height 14
type input "ihr-schluesseldienstin-moenchengladbach-moers-wesel"
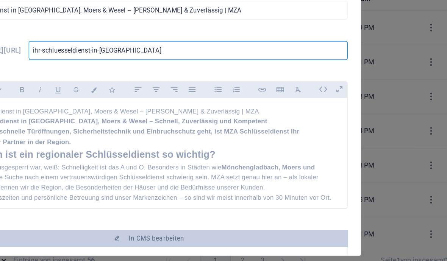
type input "ihr-schluesseldienstin-moenchengladbach-moers-wesel"
type input "ihr-schluesseldiensin-moenchengladbach-moers-wesel"
type input "ihr-schluesseldienin-moenchengladbach-moers-wesel"
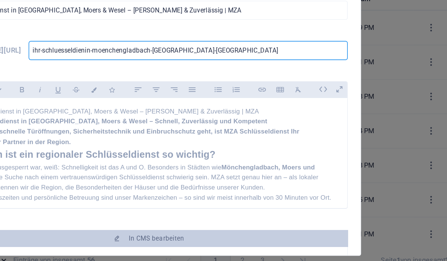
type input "ihr-schluesseldiein-moenchengladbach-moers-wesel"
type input "ihr-schluesseldiin-moenchengladbach-moers-wesel"
type input "ihr-schluesseldin-moenchengladbach-moers-wesel"
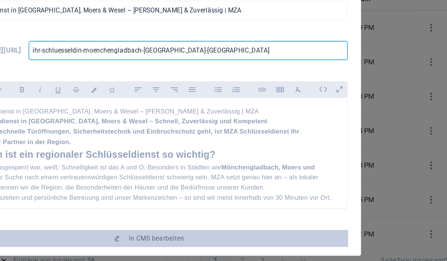
type input "ihr-schluesseldin-moenchengladbach-moers-wesel"
type input "ihr-schluesselin-moenchengladbach-moers-wesel"
type input "ihr-schluessein-moenchengladbach-moers-wesel"
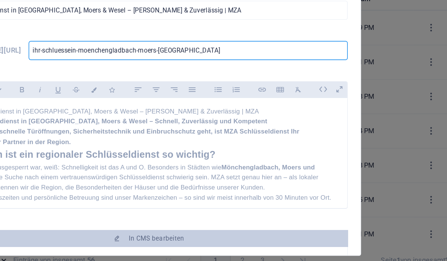
type input "ihr-schluessin-moenchengladbach-moers-wesel"
type input "ihr-schluesin-moenchengladbach-moers-wesel"
type input "ihr-schluein-moenchengladbach-moers-wesel"
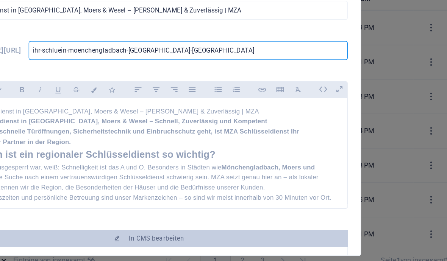
type input "ihr-schluein-moenchengladbach-moers-wesel"
type input "ihr-schluin-moenchengladbach-moers-wesel"
type input "ihr-schlin-moenchengladbach-moers-wesel"
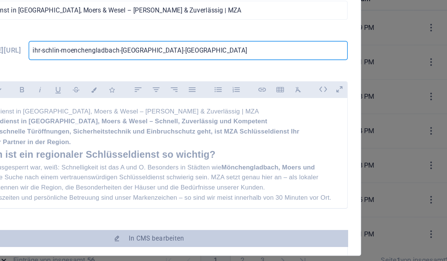
type input "ihr-schin-moenchengladbach-moers-wesel"
type input "ihr-scin-moenchengladbach-moers-wesel"
type input "ihr-sin-moenchengladbach-moers-wesel"
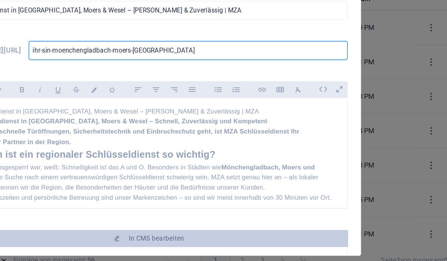
type input "ihr-sin-moenchengladbach-moers-wesel"
type input "ihr-in-moenchengladbach-moers-wesel"
type input "ihrin-moenchengladbach-moers-wesel"
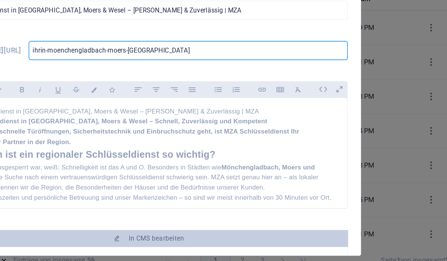
type input "ihin-moenchengladbach-moers-wesel"
type input "iin-moenchengladbach-moers-wesel"
type input "in-moenchengladbach-moers-wesel"
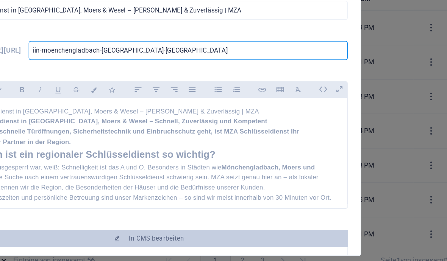
type input "in-moenchengladbach-moers-wesel"
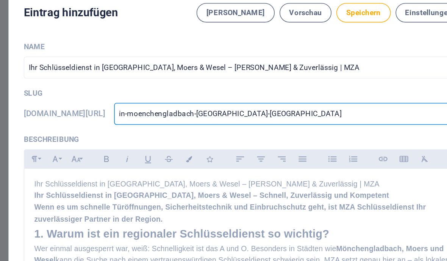
type input "in-moenchengladbach-moers-wesel"
click at [88, 150] on h1 "Ihr Schlüsseldienst in [GEOGRAPHIC_DATA], Moers & Wesel – Schnell, Zuverlässig …" at bounding box center [223, 153] width 271 height 7
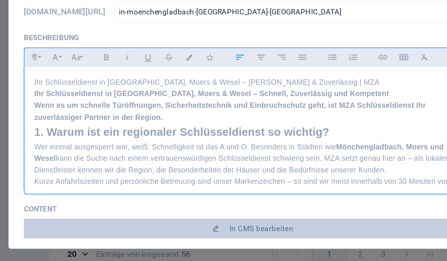
click at [88, 142] on p "Ihr Schlüsseldienst in [GEOGRAPHIC_DATA], Moers & Wesel – [PERSON_NAME] & Zuver…" at bounding box center [223, 145] width 271 height 7
click at [107, 142] on p "Ihr Schlüsseldienst in [GEOGRAPHIC_DATA], Moers & Wesel – [PERSON_NAME] & Zuver…" at bounding box center [223, 145] width 271 height 7
click at [110, 142] on p "Ihr Schlüsseldienst in [GEOGRAPHIC_DATA], Moers & Wesel – [PERSON_NAME] & Zuver…" at bounding box center [223, 145] width 271 height 7
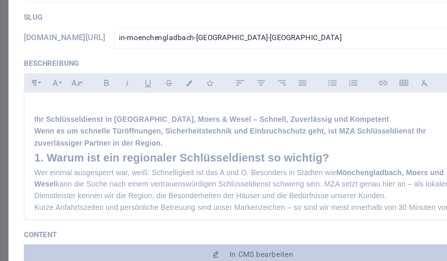
click at [242, 150] on h1 "Ihr Schlüsseldienst in [GEOGRAPHIC_DATA], Moers & Wesel – Schnell, Zuverlässig …" at bounding box center [223, 153] width 271 height 7
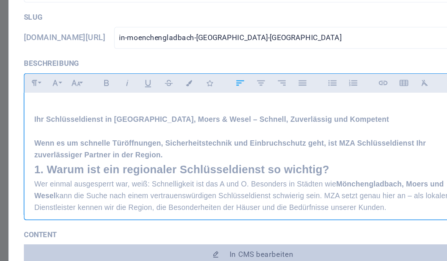
click at [130, 164] on p "Wenn es um schnelle Türöffnungen, Sicherheitstechnik und Einbruchschutz geht, i…" at bounding box center [223, 171] width 271 height 14
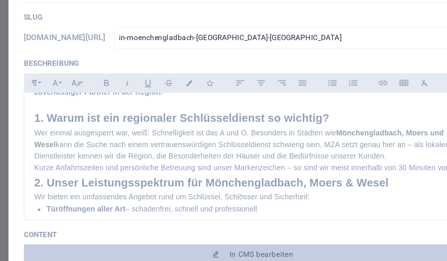
scroll to position [45, 0]
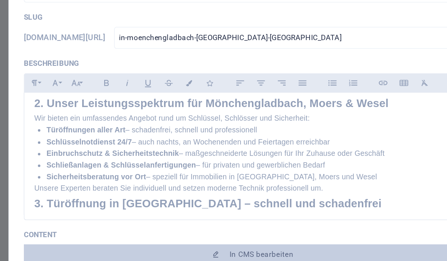
scroll to position [101, 0]
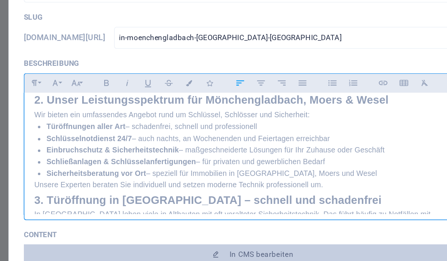
click at [88, 198] on h2 "3. Türöffnung in [GEOGRAPHIC_DATA] – schnell und schadenfrei" at bounding box center [223, 203] width 271 height 11
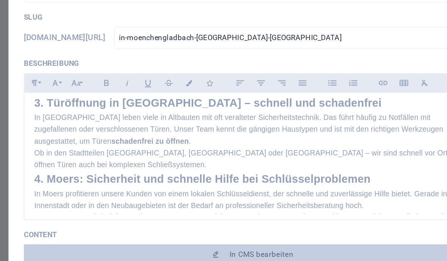
scroll to position [172, 0]
click at [88, 185] on h2 "4. Moers: Sicherheit und schnelle Hilfe bei Schlüsselproblemen" at bounding box center [223, 190] width 271 height 11
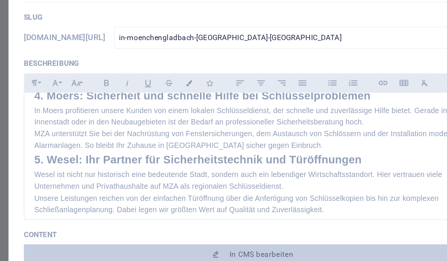
scroll to position [234, 0]
click at [88, 173] on h2 "5. Wesel: Ihr Partner für Sicherheitstechnik und Türöffnungen" at bounding box center [223, 178] width 271 height 11
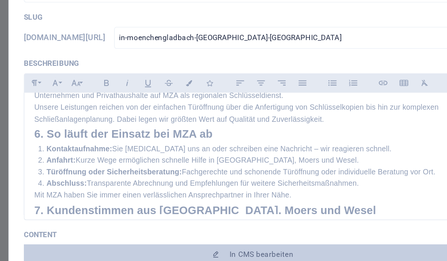
scroll to position [302, 0]
click at [88, 157] on h2 "6. So läuft der Einsatz bei MZA ab" at bounding box center [223, 162] width 271 height 11
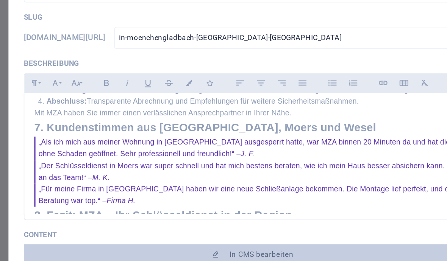
scroll to position [358, 0]
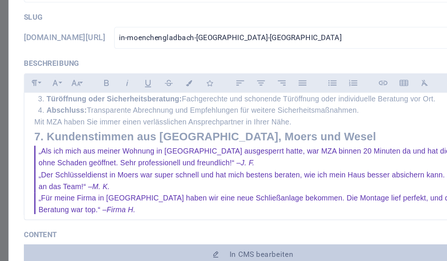
click at [82, 80] on div "​ Ihr Schlüsseldienst in Mönchengladbach, Moers & Wesel – Schnell, Zuverlässig …" at bounding box center [223, 22] width 283 height 488
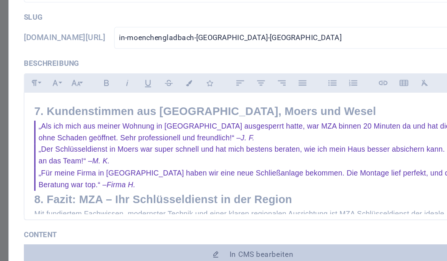
scroll to position [412, 0]
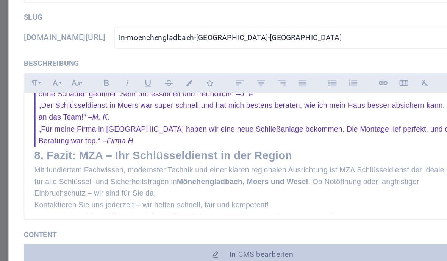
click at [88, 170] on h2 "8. Fazit: MZA – Ihr Schlüsseldienst in der Region" at bounding box center [223, 175] width 271 height 11
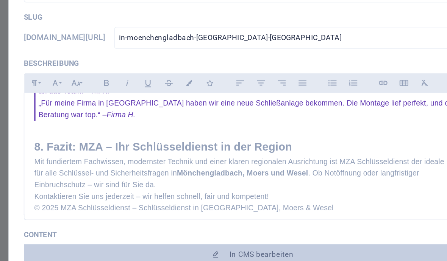
scroll to position [428, 0]
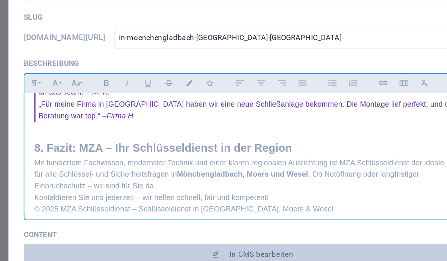
click at [174, 205] on p "© 2025 MZA Schlüsseldienst – Schlüsseldienst in [GEOGRAPHIC_DATA], Moers & Wesel" at bounding box center [223, 208] width 271 height 7
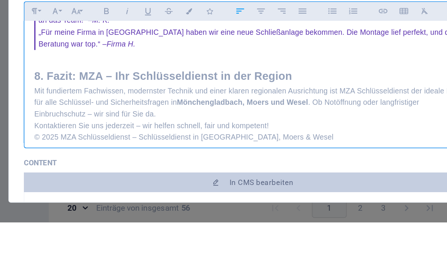
click at [161, 205] on p "© 2025 MZA Schlüsseldienst – Schlüsseldienst in [GEOGRAPHIC_DATA], Moers & Wesel" at bounding box center [223, 208] width 271 height 7
click at [164, 205] on p "© 2025 MZA Schlüsseldienst – Schlüsseldienst in [GEOGRAPHIC_DATA], Moers & Wesel" at bounding box center [223, 208] width 271 height 7
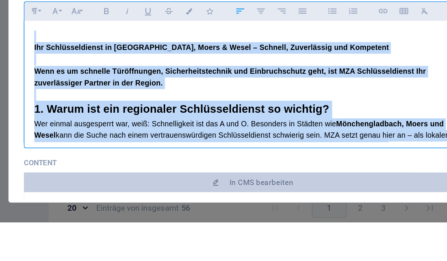
scroll to position [0, 0]
click at [190, 164] on p "Wenn es um schnelle Türöffnungen, Sicherheitstechnik und Einbruchschutz geht, i…" at bounding box center [223, 171] width 271 height 14
copy div "​ Ihr Schlüsseldienst in Mönchengladbach, Moers & Wesel – Schnell, Zuverlässig …"
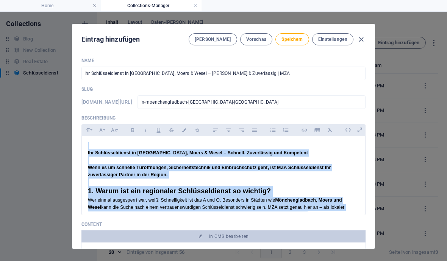
click at [295, 45] on button "Speichern" at bounding box center [291, 39] width 33 height 12
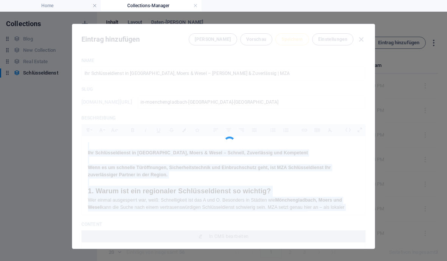
type input "in-moenchengladbach-moers-wesel"
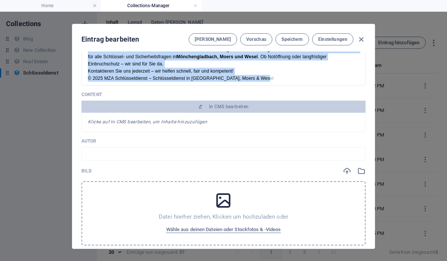
scroll to position [428, 0]
click at [228, 107] on span "In CMS bearbeiten" at bounding box center [229, 107] width 40 height 6
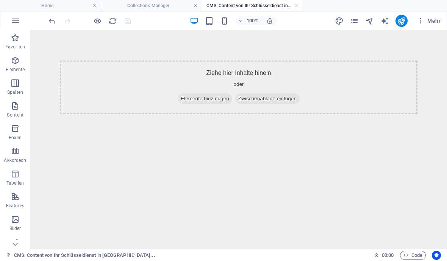
scroll to position [0, 0]
click at [207, 98] on span "Elemente hinzufügen" at bounding box center [205, 99] width 55 height 11
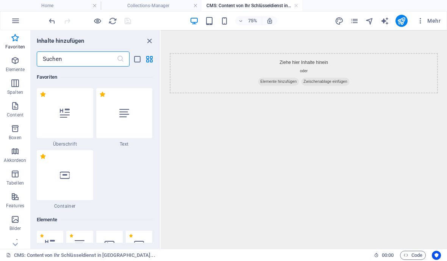
click at [119, 118] on div at bounding box center [124, 113] width 56 height 50
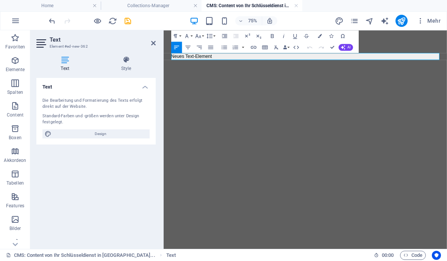
click at [238, 62] on p "Neues Text-Element" at bounding box center [352, 65] width 357 height 9
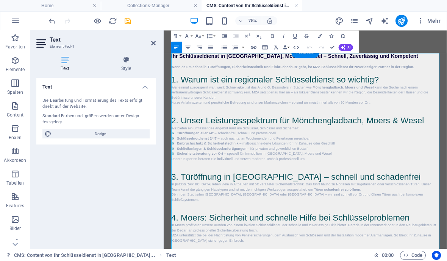
click at [182, 70] on p at bounding box center [352, 72] width 357 height 7
click at [187, 66] on h1 "Ihr Schlüsseldienst in [GEOGRAPHIC_DATA], Moers & Wesel – Schnell, Zuverlässig …" at bounding box center [352, 65] width 357 height 8
click at [446, 88] on p at bounding box center [352, 86] width 357 height 7
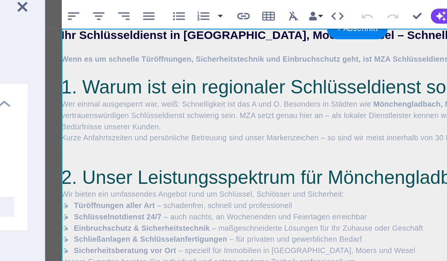
click at [59, 12] on h1 "Ihr Schlüsseldienst in [GEOGRAPHIC_DATA], Moers & Wesel – Schnell, Zuverlässig …" at bounding box center [233, 13] width 357 height 8
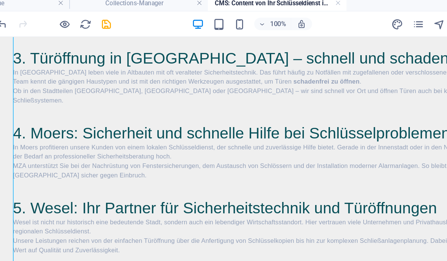
scroll to position [268, 0]
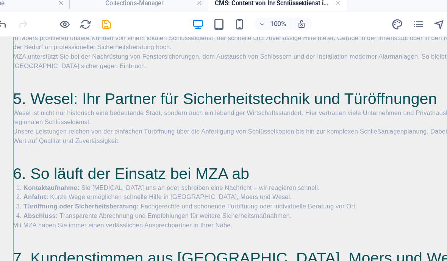
click at [123, 17] on icon "save" at bounding box center [127, 21] width 9 height 9
click at [120, 5] on h4 "Collections-Manager" at bounding box center [151, 6] width 101 height 8
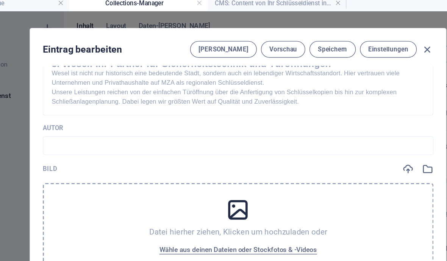
scroll to position [235, 0]
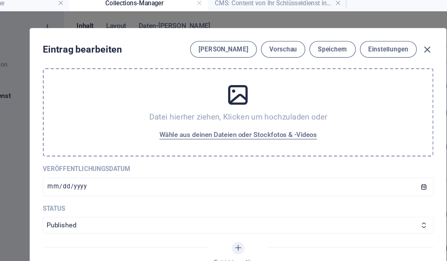
click at [200, 100] on span "Wähle aus deinen Dateien oder Stockfotos & -Videos" at bounding box center [223, 101] width 115 height 9
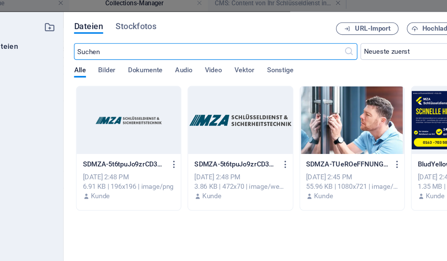
click at [350, 95] on div at bounding box center [388, 90] width 76 height 49
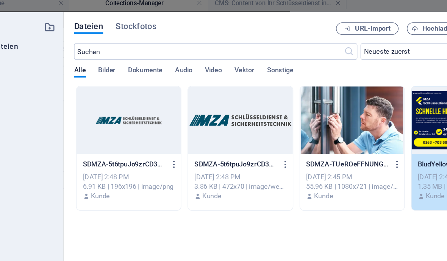
click at [357, 23] on span "Hochladen" at bounding box center [368, 24] width 23 height 5
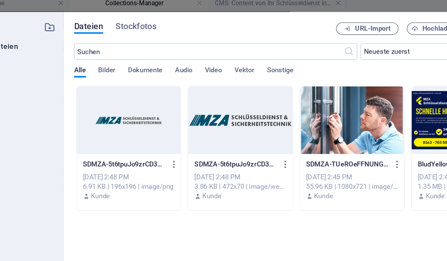
click at [350, 92] on div at bounding box center [388, 90] width 76 height 49
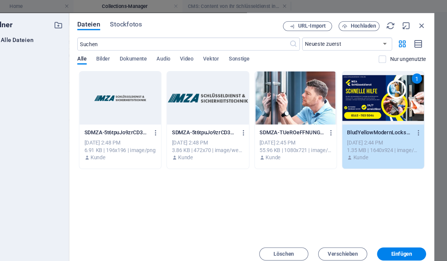
click at [385, 237] on span "Einfügen" at bounding box center [404, 235] width 39 height 5
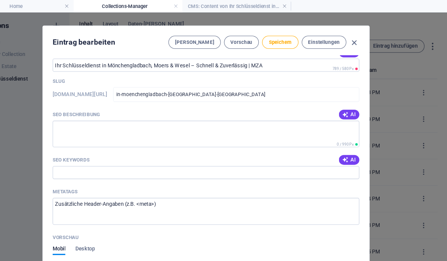
click at [347, 102] on button "AI" at bounding box center [356, 106] width 19 height 9
type textarea "Schneller & zuverlässiger Schlüsseldienst in Mönchengladbach, Moers & Wesel. 24…"
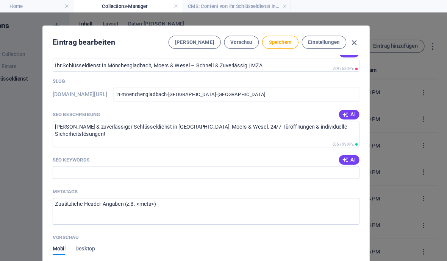
click at [347, 144] on button "AI" at bounding box center [356, 148] width 19 height 9
type input "Schlüsseldienst Mönchengladbach, Türöffnung Moers, Sicherheitstechnik Wesel, Sc…"
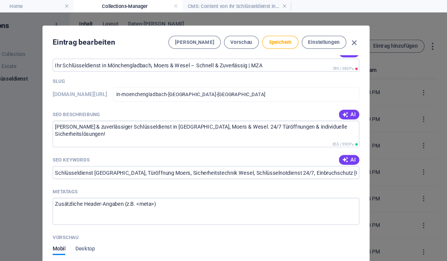
click at [347, 102] on button "AI" at bounding box center [356, 106] width 19 height 9
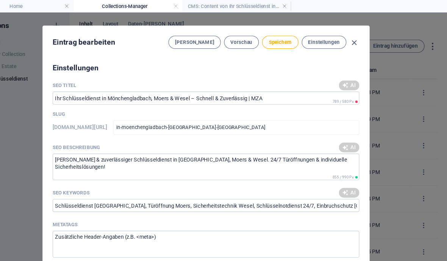
click at [347, 77] on div "AI" at bounding box center [356, 79] width 19 height 9
type textarea "Ihr Schlüsseldienst in Mönchengladbach, Moers & Wesel: Schnelle, zuverlässige T…"
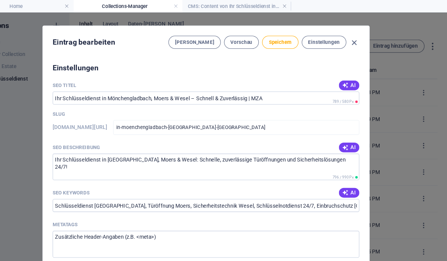
click at [347, 75] on button "AI" at bounding box center [356, 79] width 19 height 9
click at [176, 85] on input "Schneller Schlüsseldienst MZA" at bounding box center [223, 91] width 284 height 12
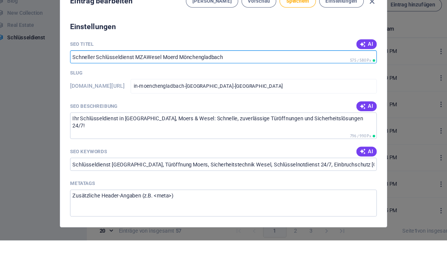
scroll to position [19, 0]
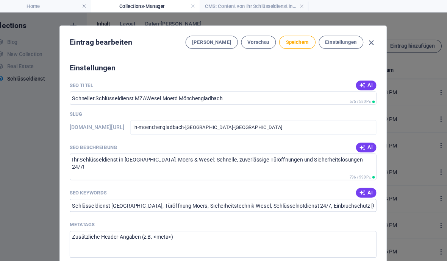
click at [164, 85] on input "Schneller Schlüsseldienst MZAWesel Moerd Mönchengladbach" at bounding box center [223, 91] width 284 height 12
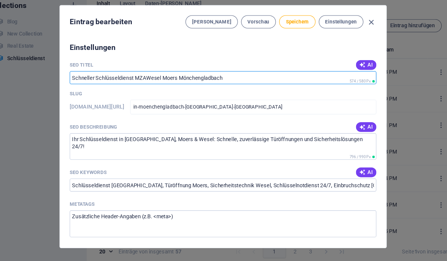
click at [173, 85] on input "Schneller Schlüsseldienst MZAWesel Moers Mönchengladbach" at bounding box center [223, 91] width 284 height 12
click at [140, 85] on input "Schneller Schlüsseldienst MZAWesel Moers Mönchengladbach" at bounding box center [223, 91] width 284 height 12
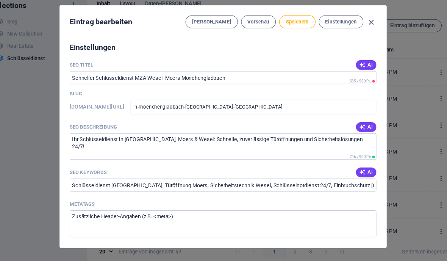
click at [138, 85] on input "Schneller Schlüsseldienst MZA Wesel Moers Mönchengladbach" at bounding box center [223, 91] width 284 height 12
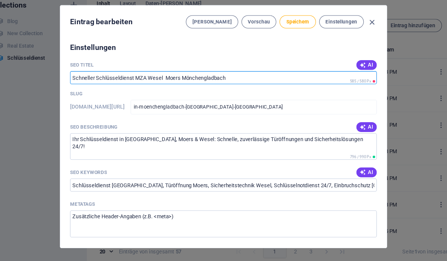
click at [133, 85] on input "Schneller Schlüsseldienst MZA Wesel Moers Mönchengladbach" at bounding box center [223, 91] width 284 height 12
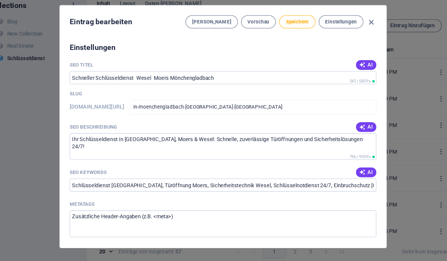
click at [284, 36] on span "Speichern" at bounding box center [291, 39] width 21 height 6
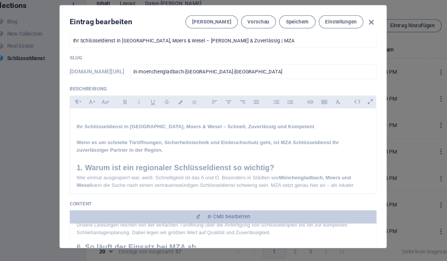
click at [283, 36] on span "Speichern" at bounding box center [291, 39] width 21 height 6
click at [357, 35] on icon "button" at bounding box center [361, 39] width 9 height 9
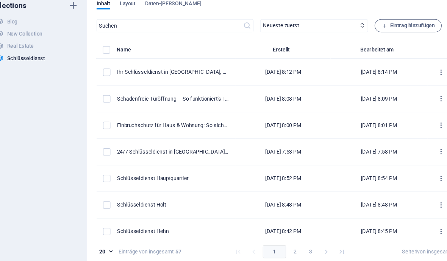
click at [389, 38] on span "Eintrag hinzufügen" at bounding box center [394, 42] width 49 height 9
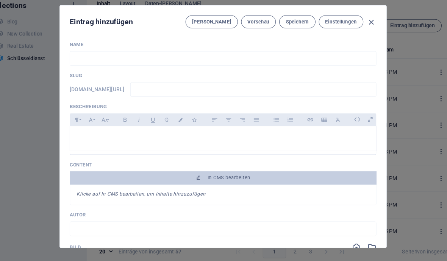
click at [99, 67] on input "text" at bounding box center [223, 74] width 284 height 14
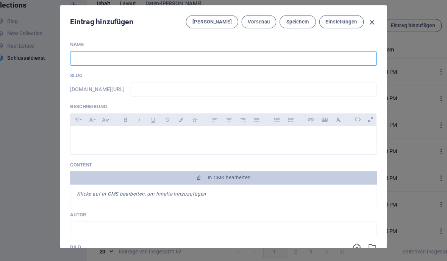
paste input "Einbruchschutz vom Profi"
click at [354, 124] on icon at bounding box center [360, 130] width 12 height 12
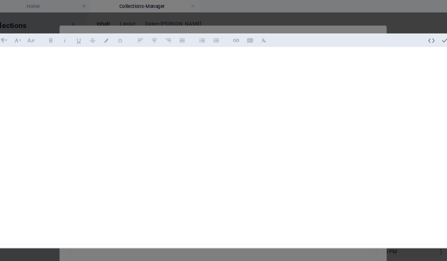
click at [413, 34] on icon "button" at bounding box center [416, 37] width 7 height 7
click at [58, 44] on div at bounding box center [231, 154] width 406 height 220
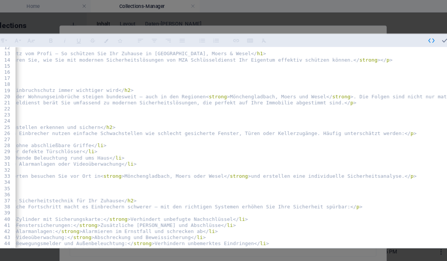
scroll to position [0, 55]
click at [425, 34] on icon "button" at bounding box center [428, 37] width 7 height 7
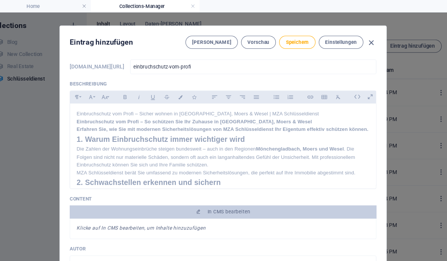
scroll to position [38, 0]
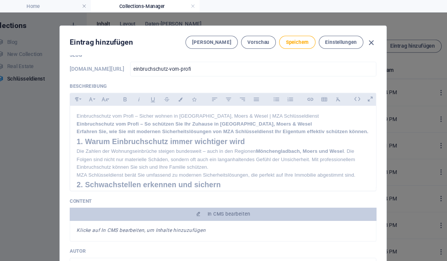
click at [255, 133] on h2 "1. Warum Einbruchschutz immer wichtiger wird" at bounding box center [223, 131] width 271 height 11
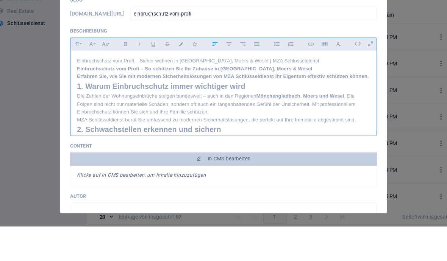
click at [300, 105] on p "Einbruchschutz vom Profi – Sicher wohnen in [GEOGRAPHIC_DATA], Moers & Wesel | …" at bounding box center [223, 108] width 271 height 7
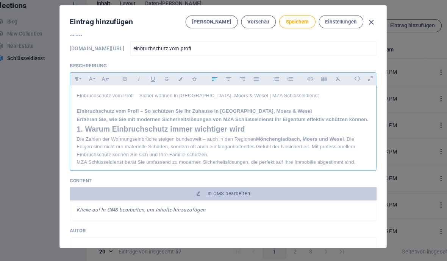
click at [303, 119] on h1 "Einbruchschutz vom Profi – So schützen Sie Ihr Zuhause in [GEOGRAPHIC_DATA], Mo…" at bounding box center [223, 122] width 271 height 7
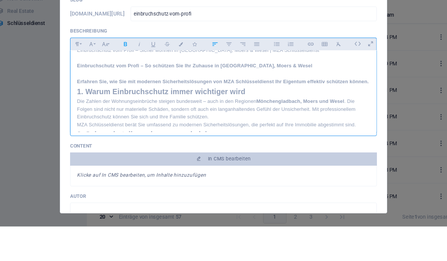
scroll to position [17, 0]
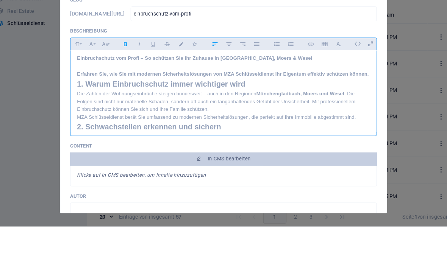
click at [88, 124] on h2 "1. Warum Einbruchschutz immer wichtiger wird" at bounding box center [223, 129] width 271 height 11
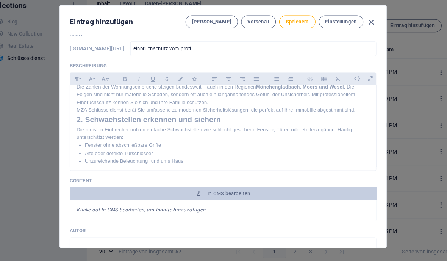
scroll to position [66, 0]
click at [333, 119] on p "MZA Schlüsseldienst berät Sie umfassend zu modernen Sicherheitslösungen, die pe…" at bounding box center [223, 122] width 271 height 7
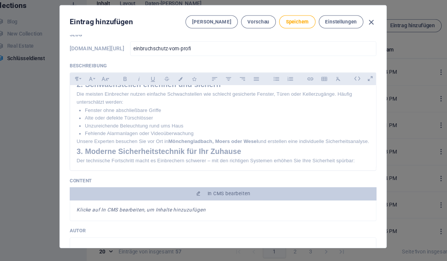
scroll to position [114, 0]
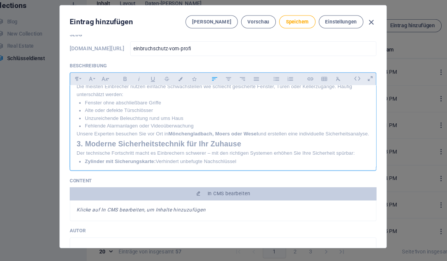
click at [131, 140] on p "Unsere Experten besuchen Sie vor Ort in Mönchengladbach, Moers oder Wesel und e…" at bounding box center [223, 143] width 271 height 7
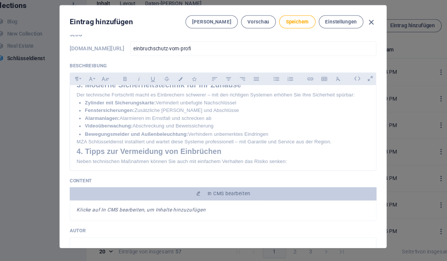
scroll to position [176, 0]
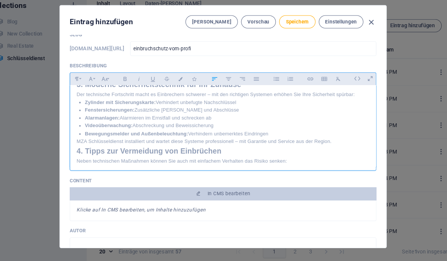
click at [325, 147] on p "MZA Schlüsseldienst installiert und wartet diese Systeme professionell – mit Ga…" at bounding box center [223, 150] width 271 height 7
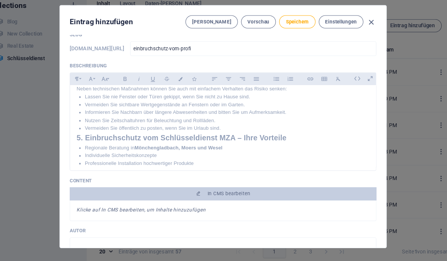
scroll to position [253, 0]
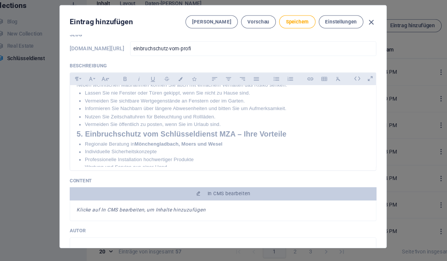
click at [88, 138] on h2 "5. Einbruchschutz vom Schlüsseldienst MZA – Ihre Vorteile" at bounding box center [223, 143] width 271 height 11
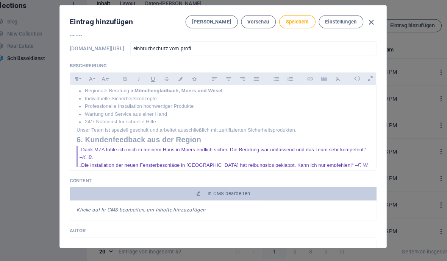
scroll to position [320, 0]
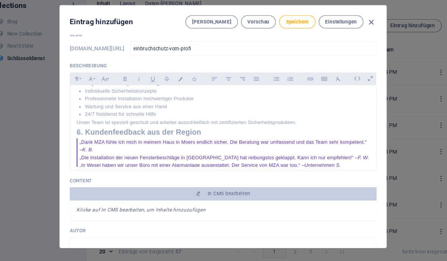
click at [88, 137] on h2 "6. Kundenfeedback aus der Region" at bounding box center [223, 142] width 271 height 11
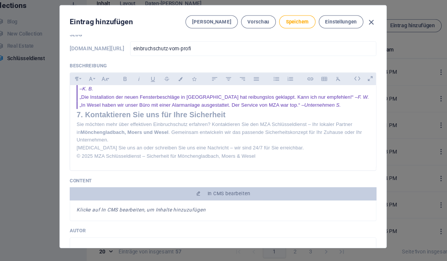
scroll to position [390, 0]
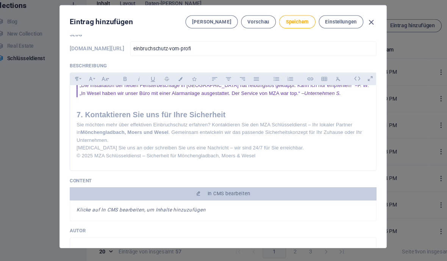
scroll to position [400, 0]
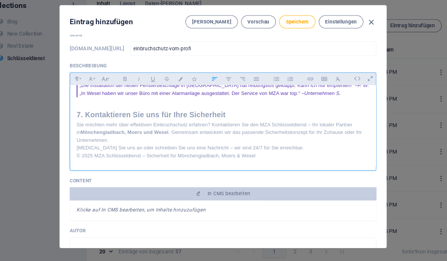
click at [265, 131] on p "Sie möchten mehr über effektiven Einbruchschutz erfahren? Kontaktieren Sie den …" at bounding box center [223, 142] width 271 height 22
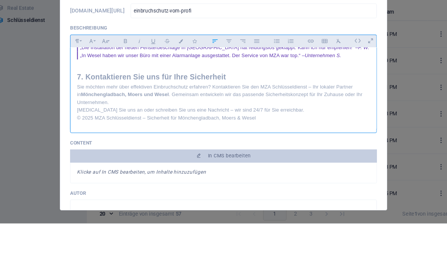
click at [270, 131] on p "Sie möchten mehr über effektiven Einbruchschutz erfahren? Kontaktieren Sie den …" at bounding box center [223, 142] width 271 height 22
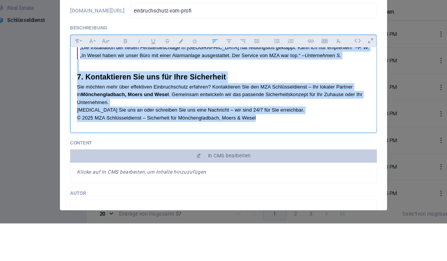
copy div "Einbruchschutz vom Profi – Sicher wohnen in Mönchengladbach, Moers & Wesel | MZ…"
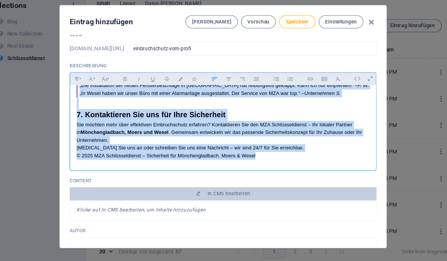
click at [348, 58] on input "einbruchschutz-vom-profi" at bounding box center [251, 65] width 228 height 14
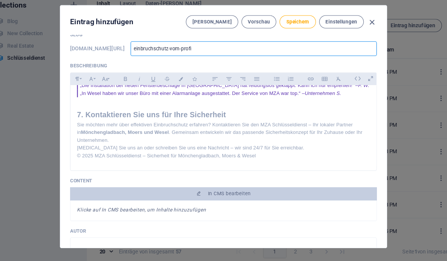
click at [281, 36] on span "Speichern" at bounding box center [291, 39] width 21 height 6
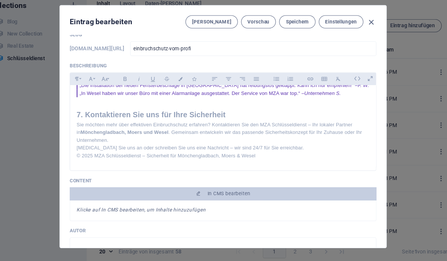
click at [223, 196] on span "In CMS bearbeiten" at bounding box center [229, 199] width 40 height 6
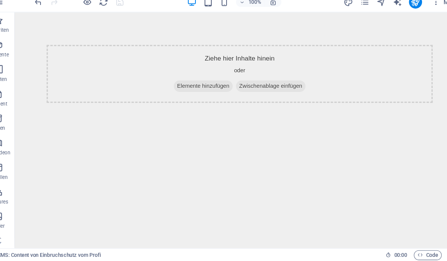
scroll to position [0, 0]
click at [205, 84] on span "Elemente hinzufügen" at bounding box center [189, 80] width 55 height 11
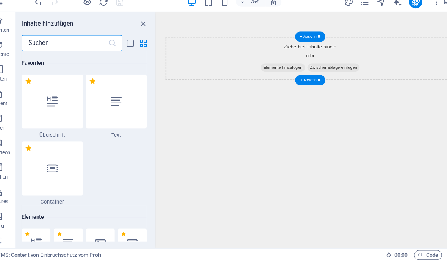
click at [107, 88] on div at bounding box center [124, 113] width 56 height 50
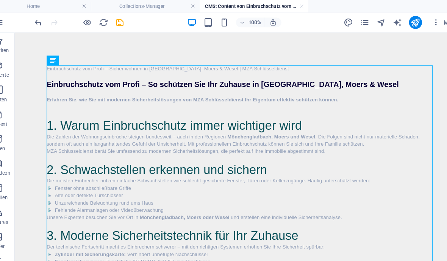
click at [123, 25] on icon "save" at bounding box center [127, 21] width 9 height 9
click at [294, 8] on link at bounding box center [296, 5] width 5 height 7
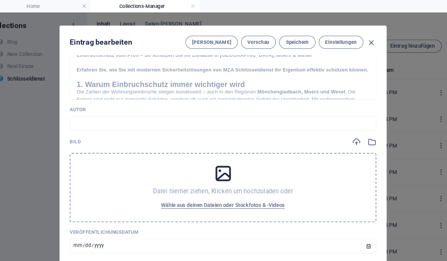
scroll to position [215, 0]
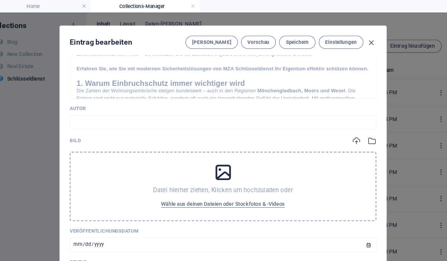
click at [212, 194] on button "Wähle aus deinen Dateien oder Stockfotos & -Videos" at bounding box center [223, 189] width 119 height 12
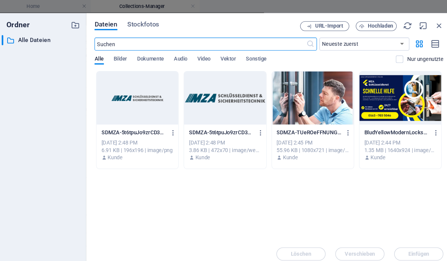
click at [380, 93] on div at bounding box center [388, 90] width 76 height 49
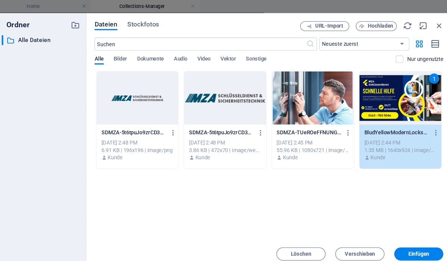
click at [402, 238] on button "Einfügen" at bounding box center [404, 235] width 45 height 12
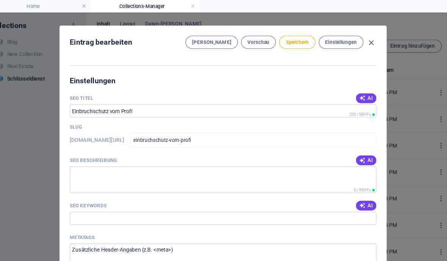
scroll to position [496, 0]
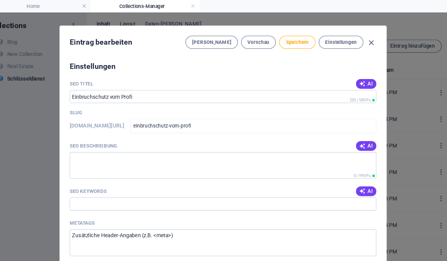
click at [348, 131] on button "AI" at bounding box center [356, 135] width 19 height 9
click at [351, 178] on div "Name Einbruchschutz vom Profi ​ Slug www.example.com/schluesseldienst-eintrag/ …" at bounding box center [223, 150] width 302 height 197
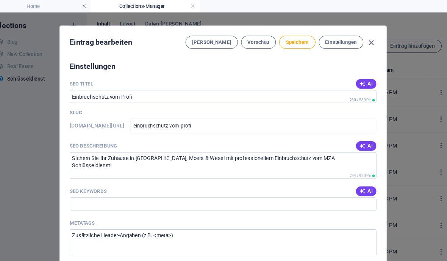
click at [347, 175] on button "AI" at bounding box center [356, 177] width 19 height 9
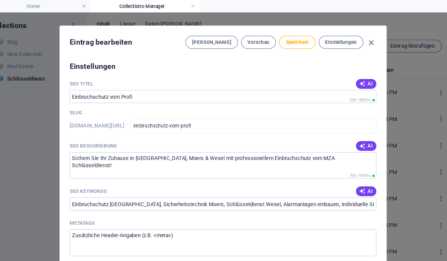
click at [347, 76] on button "AI" at bounding box center [356, 77] width 19 height 9
click at [185, 88] on input "**Einbruchschutz vom Profi MZA**" at bounding box center [223, 90] width 284 height 12
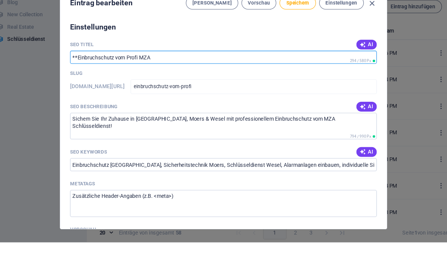
click at [81, 84] on input "**Einbruchschutz vom Profi MZA" at bounding box center [223, 90] width 284 height 12
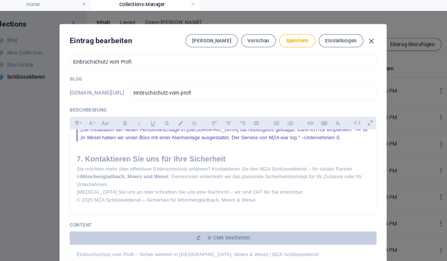
scroll to position [50, 0]
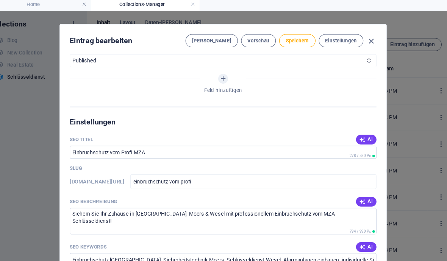
click at [283, 33] on button "Speichern" at bounding box center [291, 39] width 33 height 12
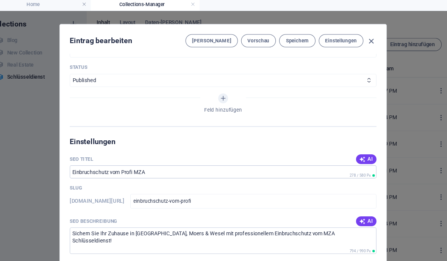
scroll to position [424, 0]
click at [357, 35] on icon "button" at bounding box center [361, 39] width 9 height 9
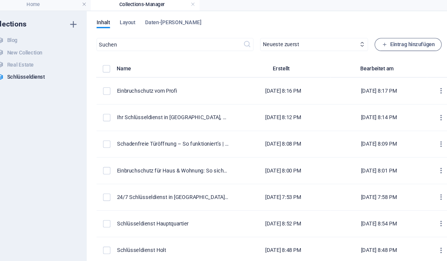
scroll to position [0, 0]
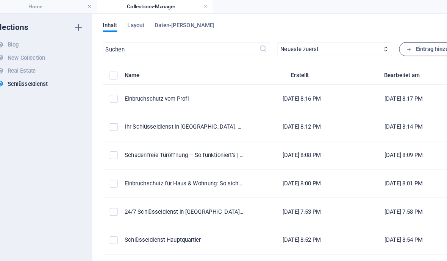
click at [373, 45] on span "Eintrag hinzufügen" at bounding box center [394, 42] width 49 height 9
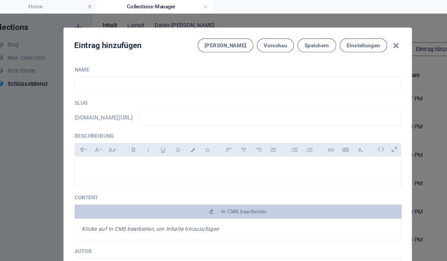
click at [107, 71] on input "text" at bounding box center [223, 74] width 284 height 14
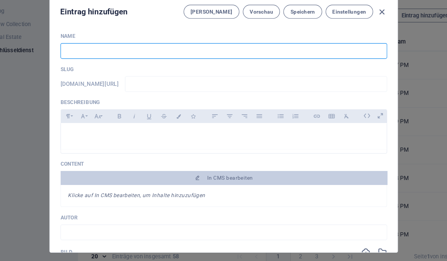
paste input "Schlüsseldienst Notfall: Was tun bei Aussperrung?"
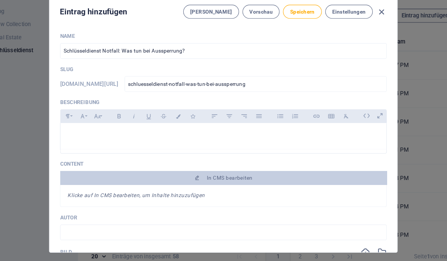
click at [354, 124] on icon at bounding box center [360, 130] width 12 height 12
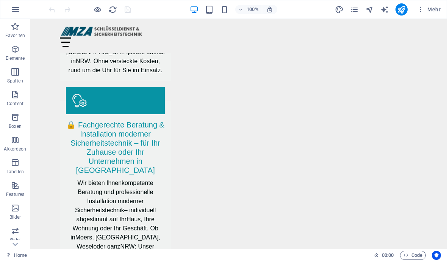
scroll to position [1498, 0]
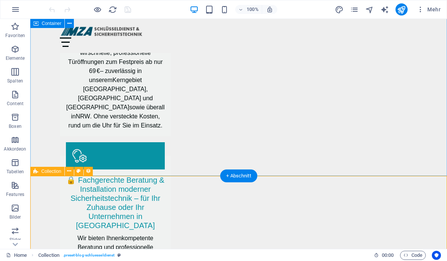
click at [69, 175] on icon at bounding box center [69, 171] width 4 height 8
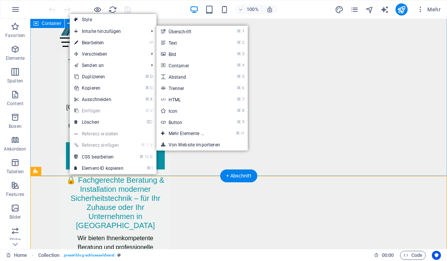
click at [84, 48] on link "⏎ Bearbeiten" at bounding box center [99, 42] width 58 height 11
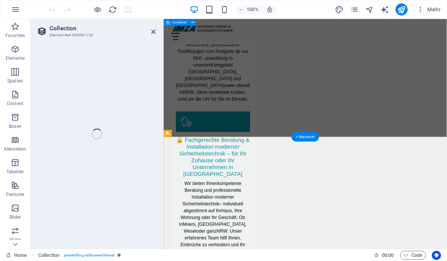
select select "68c2a7902878f1199c0f6bd0"
select select "columns.publishing_date_DESC"
select select "columns.status"
select select "columns.publishing_date"
select select "past"
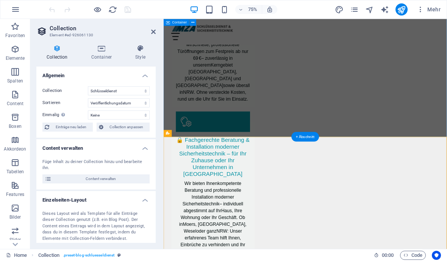
click at [83, 47] on icon at bounding box center [101, 49] width 41 height 8
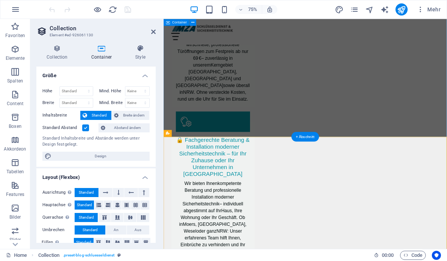
click at [58, 52] on icon at bounding box center [57, 49] width 42 height 8
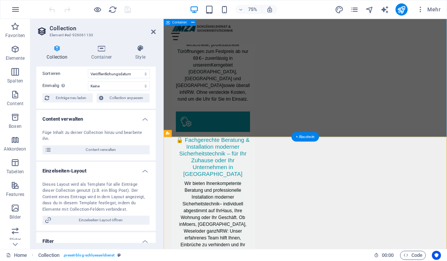
scroll to position [29, 0]
click at [91, 147] on span "Content verwalten" at bounding box center [101, 150] width 94 height 9
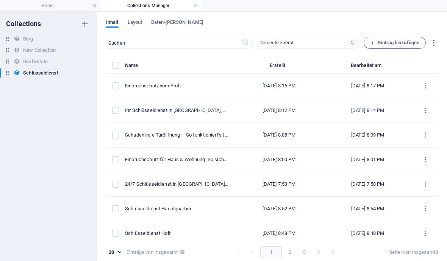
click at [404, 45] on span "Eintrag hinzufügen" at bounding box center [394, 42] width 49 height 9
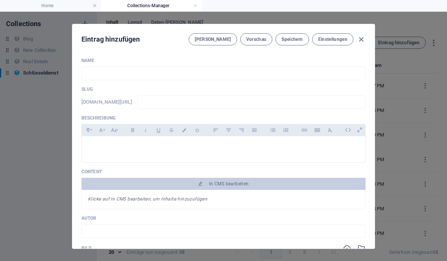
click at [126, 75] on input "text" at bounding box center [223, 74] width 284 height 14
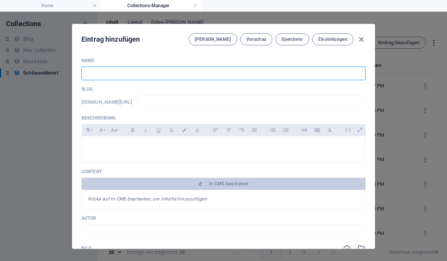
paste input "Schlüsseldienst Notfall: Was tun bei Aussperrung?"
type input "Schlüsseldienst Notfall: Was tun bei Aussperrung?"
type input "schluesseldienst-notfall-was-tun-bei-aussperrung"
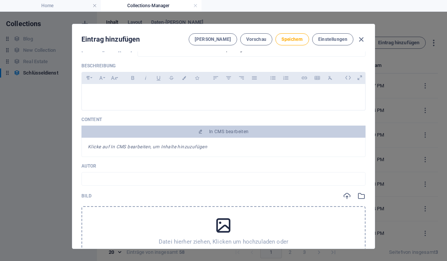
scroll to position [50, 0]
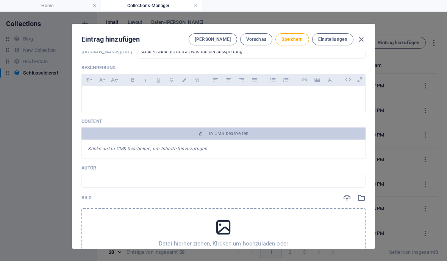
type input "Schlüsseldienst Notfall: Was tun bei Aussperrung?"
click at [351, 80] on icon at bounding box center [348, 80] width 12 height 12
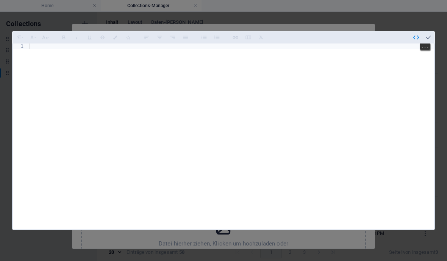
click at [43, 44] on div at bounding box center [231, 154] width 406 height 220
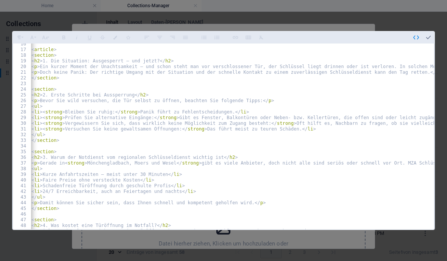
scroll to position [87, 0]
click at [429, 34] on icon "button" at bounding box center [428, 37] width 7 height 7
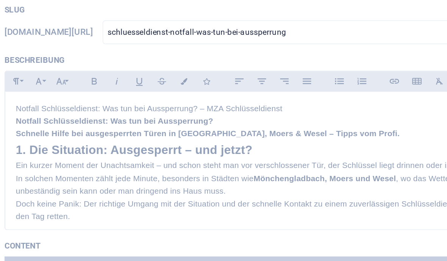
scroll to position [0, 0]
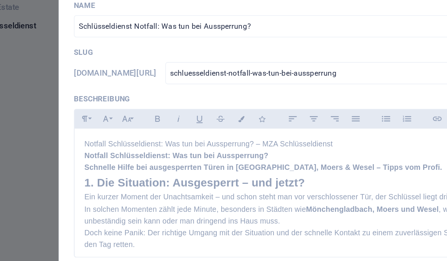
click at [216, 142] on p "Notfall Schlüsseldienst: Was tun bei Aussperrung? – MZA Schlüsseldienst" at bounding box center [223, 145] width 271 height 7
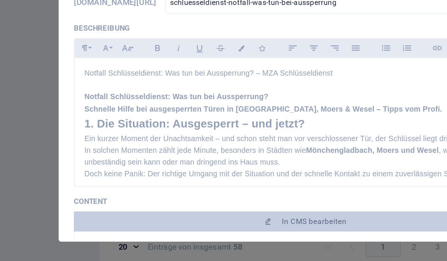
click at [266, 164] on p "Schnelle Hilfe bei ausgesperrten Türen in Mönchengladbach, Moers & Wesel – Tipp…" at bounding box center [223, 167] width 271 height 7
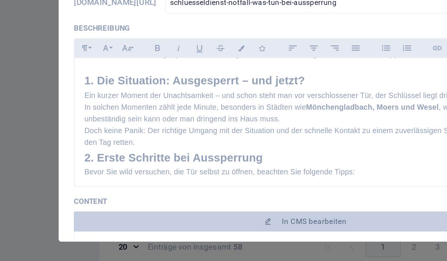
scroll to position [33, 0]
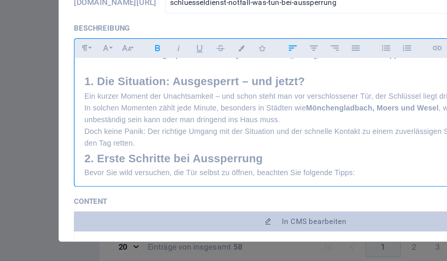
click at [88, 193] on h2 "2. Erste Schritte bei Aussperrung" at bounding box center [223, 198] width 271 height 11
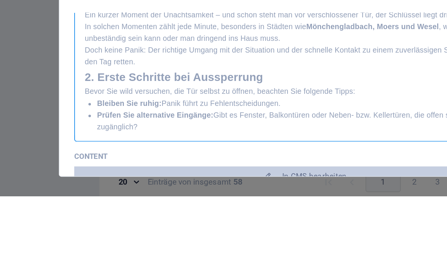
scroll to position [55, 0]
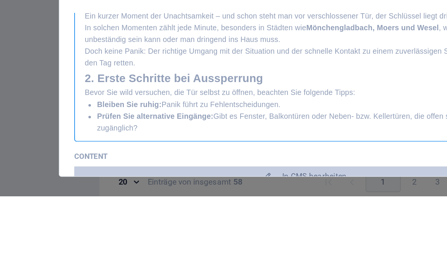
click at [88, 183] on h2 "2. Erste Schritte bei Aussperrung" at bounding box center [223, 188] width 271 height 11
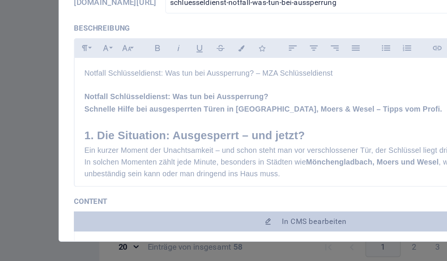
scroll to position [0, 0]
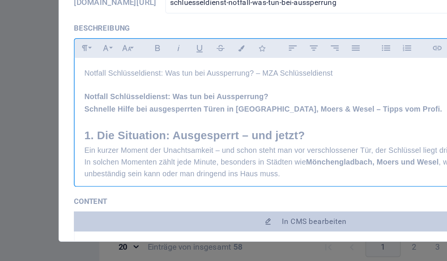
click at [212, 142] on p "Notfall Schlüsseldienst: Was tun bei Aussperrung? – MZA Schlüsseldienst" at bounding box center [223, 145] width 271 height 7
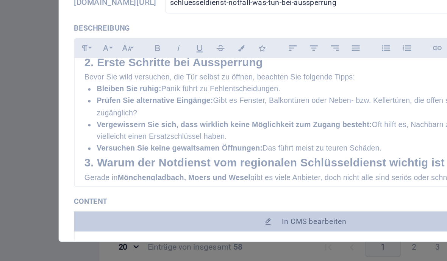
scroll to position [103, 0]
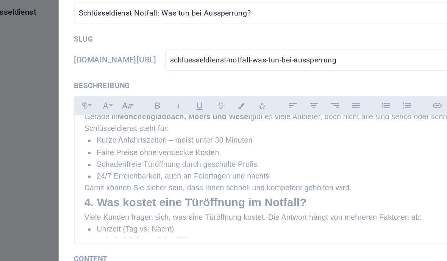
scroll to position [179, 0]
click at [88, 185] on h2 "4. Was kostet eine Türöffnung im Notfall?" at bounding box center [223, 190] width 271 height 11
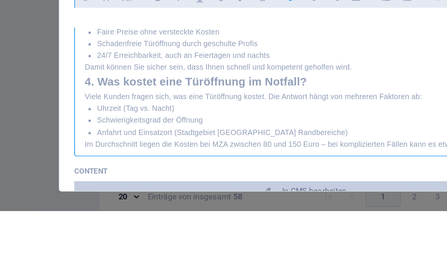
scroll to position [201, 0]
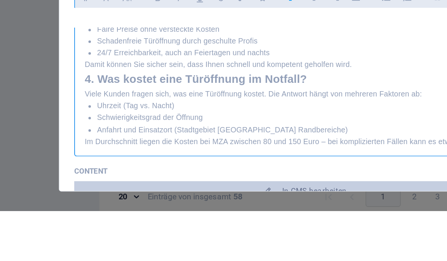
click at [82, 50] on div "Notfall Schlüsseldienst: Was tun bei Aussperrung? Schnelle Hilfe bei ausgesperr…" at bounding box center [223, 202] width 283 height 510
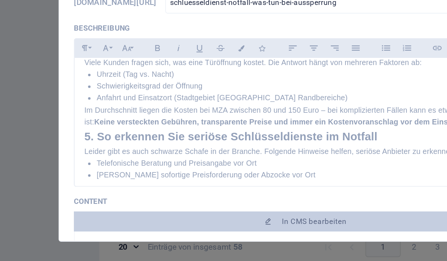
scroll to position [255, 0]
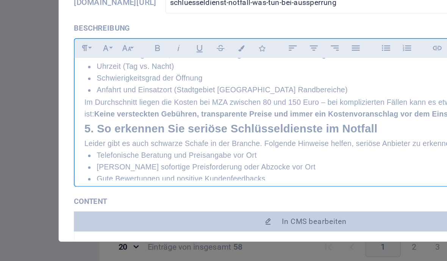
click at [82, 77] on div "Notfall Schlüsseldienst: Was tun bei Aussperrung? Schnelle Hilfe bei ausgesperr…" at bounding box center [223, 141] width 283 height 521
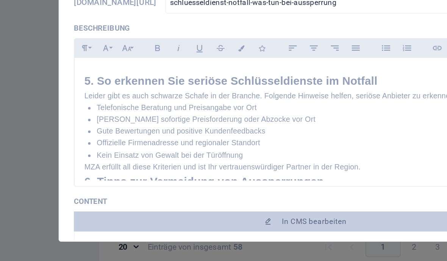
scroll to position [328, 0]
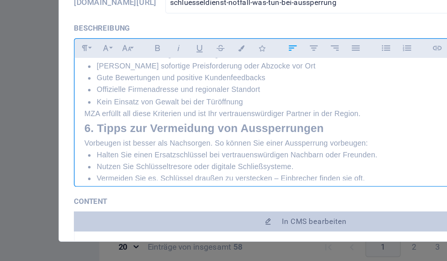
click at [88, 174] on h2 "6. Tipps zur Vermeidung von Aussperrungen" at bounding box center [223, 179] width 271 height 11
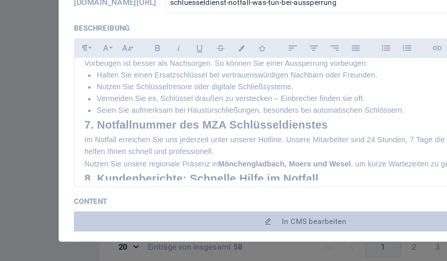
scroll to position [389, 0]
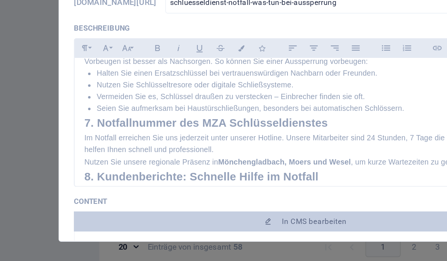
click at [82, 73] on div "Notfall Schlüsseldienst: Was tun bei Aussperrung? Schnelle Hilfe bei ausgesperr…" at bounding box center [223, 18] width 283 height 543
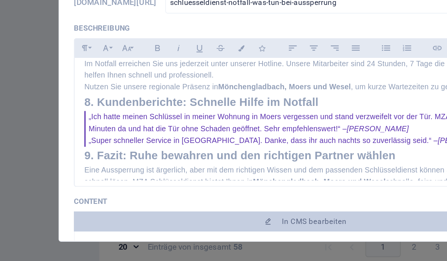
scroll to position [423, 0]
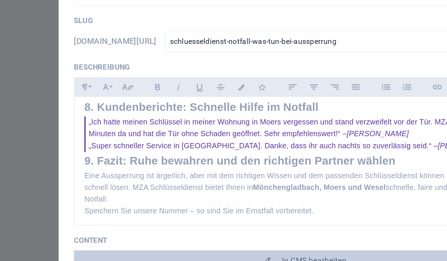
scroll to position [478, 0]
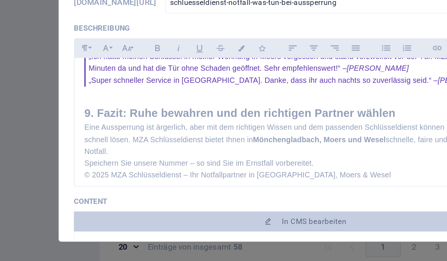
scroll to position [493, 0]
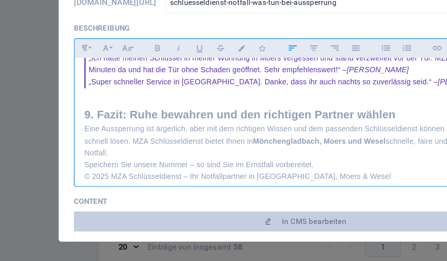
click at [99, 176] on p "Eine Aussperrung ist ärgerlich, aber mit dem richtigen Wissen und dem passenden…" at bounding box center [223, 187] width 271 height 22
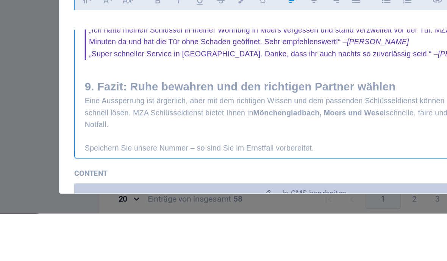
scroll to position [30, 0]
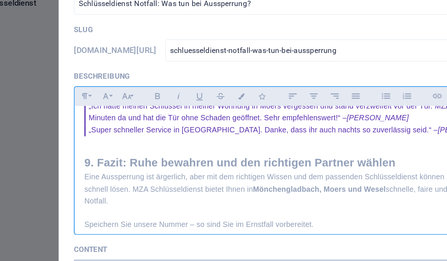
click at [224, 176] on p "Eine Aussperrung ist ärgerlich, aber mit dem richtigen Wissen und dem passenden…" at bounding box center [223, 187] width 271 height 22
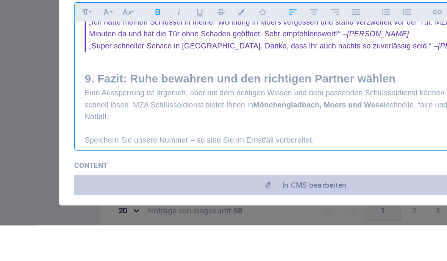
click at [236, 176] on p "Eine Aussperrung ist ärgerlich, aber mit dem richtigen Wissen und dem passenden…" at bounding box center [223, 187] width 271 height 22
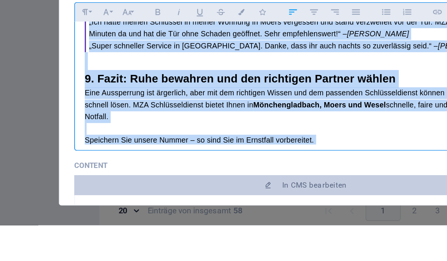
copy div "Notfall Schlüsseldienst: Was tun bei Aussperrung? Schnelle Hilfe bei ausgesperr…"
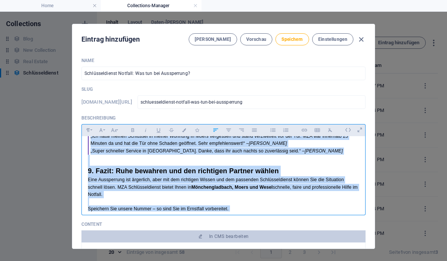
click at [364, 78] on input "Schlüsseldienst Notfall: Was tun bei Aussperrung?" at bounding box center [223, 74] width 284 height 14
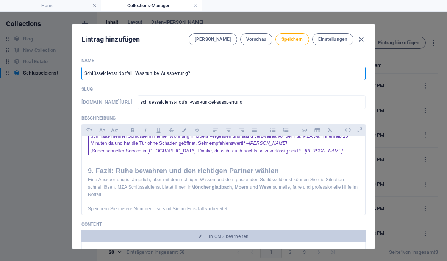
click at [301, 45] on button "Speichern" at bounding box center [291, 39] width 33 height 12
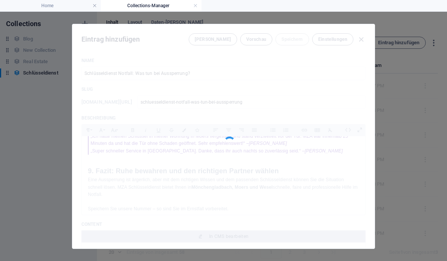
type input "schluesseldienst-notfall-was-tun-bei-aussperrung"
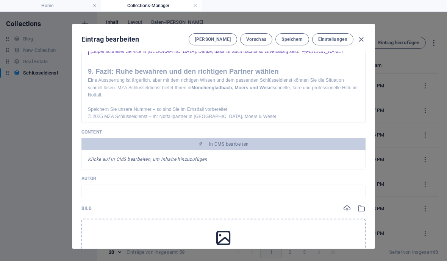
scroll to position [120, 0]
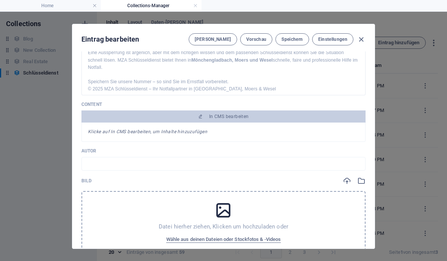
click at [243, 118] on span "In CMS bearbeiten" at bounding box center [229, 117] width 40 height 6
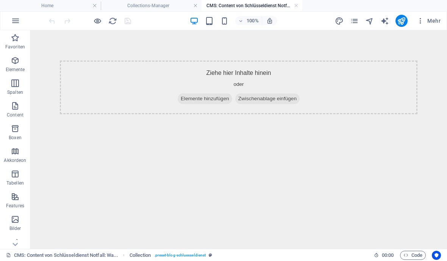
scroll to position [0, 0]
click at [208, 104] on div "Ziehe hier Inhalte hinein oder Elemente hinzufügen Zwischenablage einfügen" at bounding box center [238, 88] width 357 height 54
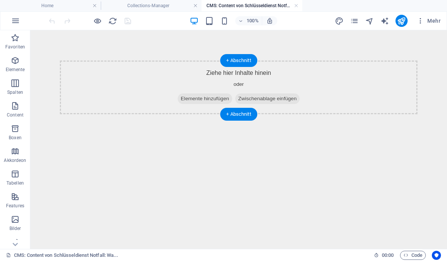
click at [206, 101] on span "Elemente hinzufügen" at bounding box center [205, 99] width 55 height 11
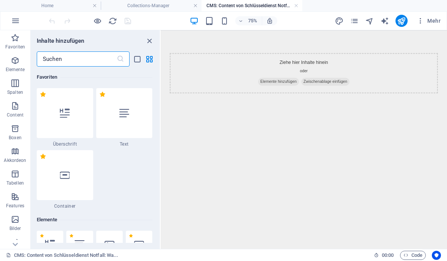
click at [124, 119] on div at bounding box center [124, 113] width 56 height 50
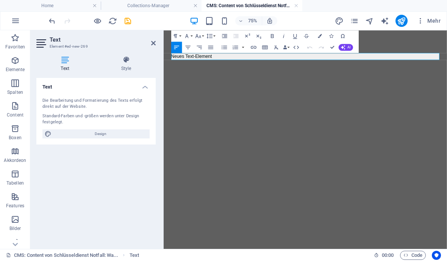
click at [225, 69] on p "Neues Text-Element" at bounding box center [352, 65] width 357 height 9
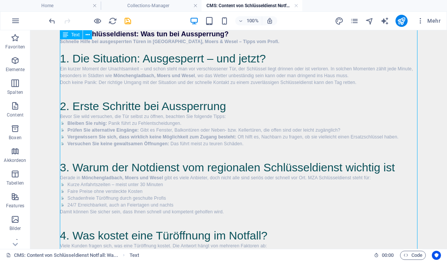
click at [125, 25] on icon "save" at bounding box center [127, 21] width 9 height 9
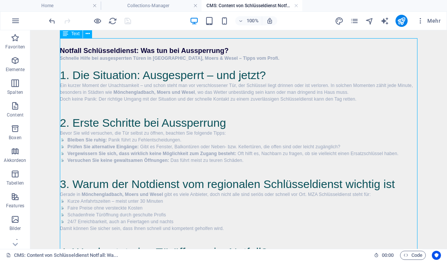
scroll to position [22, 0]
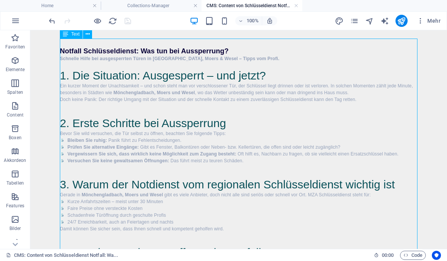
click at [298, 8] on link at bounding box center [296, 5] width 5 height 7
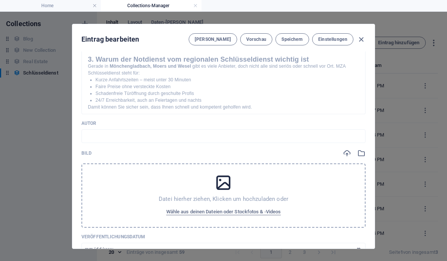
scroll to position [201, 0]
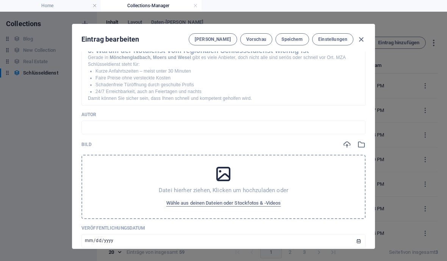
click at [292, 198] on div "Datei hierher ziehen, Klicken um hochzuladen oder Wähle aus deinen Dateien oder…" at bounding box center [223, 187] width 284 height 64
click at [272, 204] on span "Wähle aus deinen Dateien oder Stockfotos & -Videos" at bounding box center [223, 203] width 115 height 9
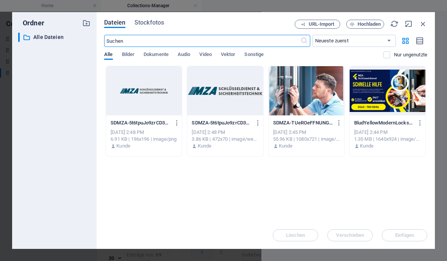
click at [403, 99] on div at bounding box center [388, 90] width 76 height 49
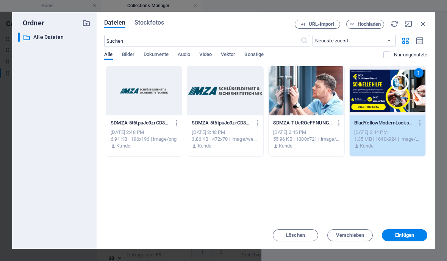
click at [412, 236] on span "Einfügen" at bounding box center [404, 235] width 19 height 5
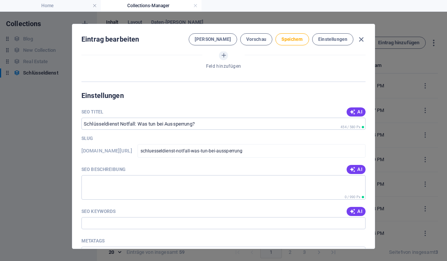
scroll to position [461, 0]
click at [363, 165] on button "AI" at bounding box center [356, 169] width 19 height 9
type textarea "Schnelle Hilfe bei Aussperrungen in Mönchengladbach, Moers & Wesel! Erfahren Si…"
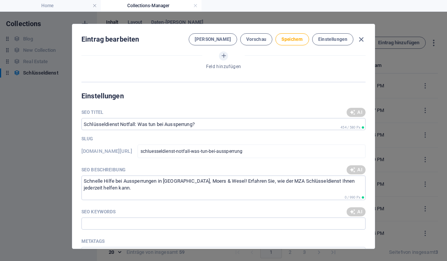
click at [363, 209] on button "AI" at bounding box center [356, 212] width 19 height 9
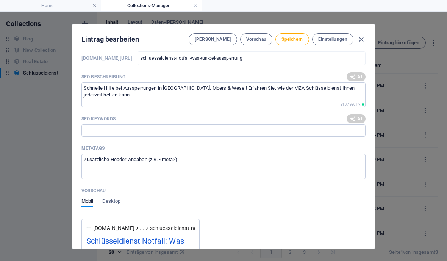
scroll to position [569, 0]
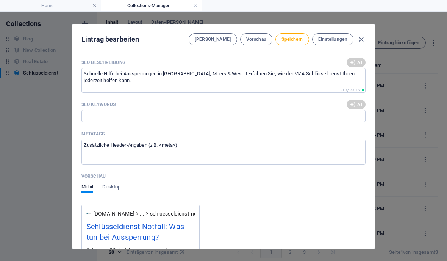
type input "Schlüsseldienst Notfall, Aussperrung Mönchengladbach, Türöffnung Moers, Schlüss…"
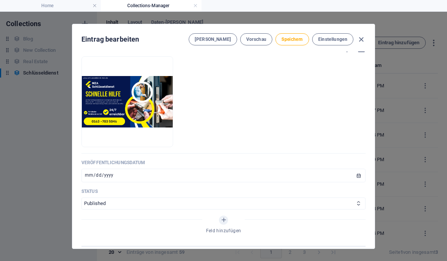
click at [295, 43] on button "Speichern" at bounding box center [291, 39] width 33 height 12
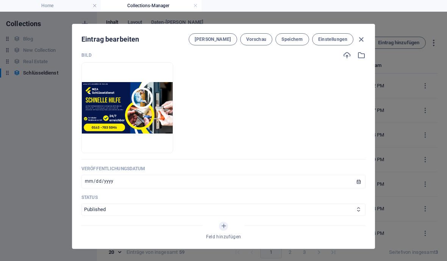
scroll to position [290, 0]
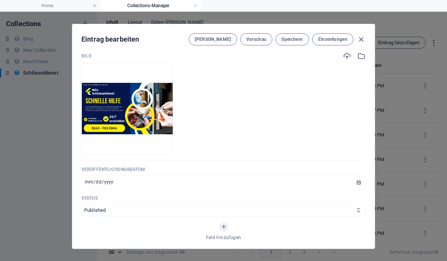
click at [367, 34] on div "Eintrag bearbeiten Felder Vorschau Speichern Einstellungen" at bounding box center [223, 37] width 302 height 27
click at [363, 41] on icon "button" at bounding box center [361, 39] width 9 height 9
type input "schluesseldienst-notfall-was-tun-bei-aussperrung"
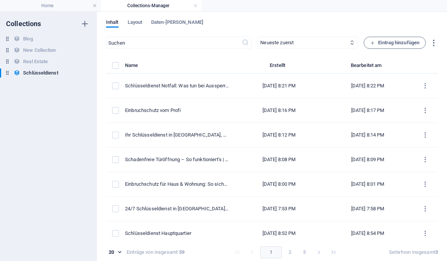
scroll to position [0, 0]
click at [409, 40] on span "Eintrag hinzufügen" at bounding box center [394, 42] width 49 height 9
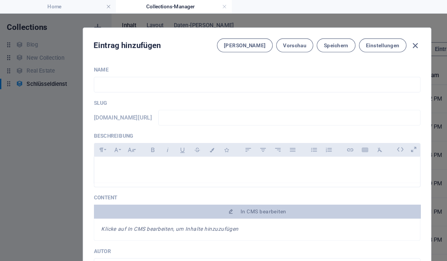
click at [120, 71] on input "text" at bounding box center [223, 74] width 284 height 14
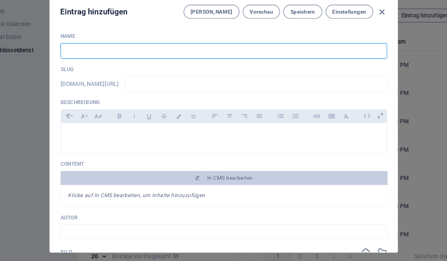
paste input "Schlosswechsel bei Umzug – Darauf sollten Sie achten"
type input "Schlosswechsel bei Umzug – Darauf sollten Sie achten"
type input "schlosswechsel-bei-umzug-darauf-sollten-sie-achten"
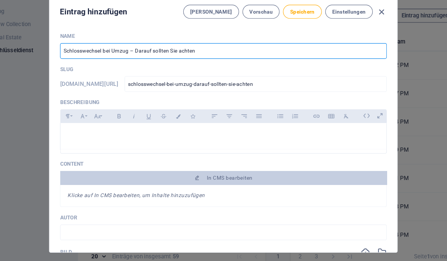
type input "Schlosswechsel bei Umzug – Darauf sollten Sie achten"
click at [342, 124] on icon at bounding box center [348, 130] width 12 height 12
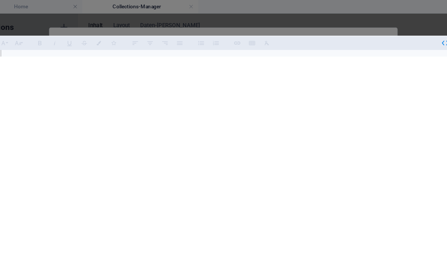
click at [112, 44] on div at bounding box center [231, 154] width 406 height 220
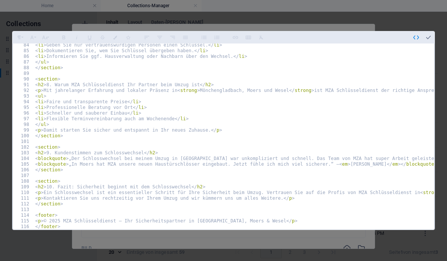
click at [433, 31] on button "button" at bounding box center [428, 37] width 12 height 12
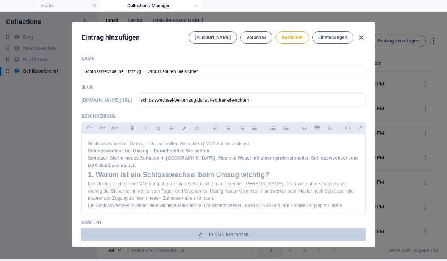
scroll to position [2, 0]
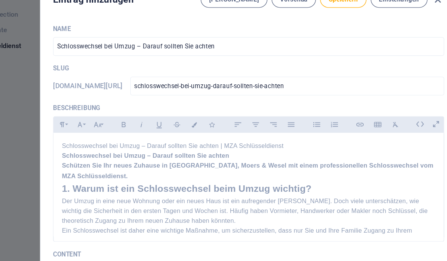
click at [218, 141] on p "Schlosswechsel bei Umzug – Darauf sollten Sie achten | MZA Schlüsseldienst" at bounding box center [223, 144] width 271 height 7
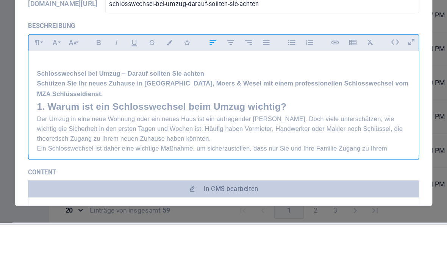
click at [173, 148] on h1 "Schlosswechsel bei Umzug – Darauf sollten Sie achten" at bounding box center [223, 151] width 271 height 7
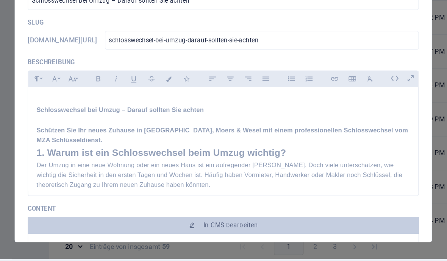
click at [106, 163] on p "Schützen Sie Ihr neues Zuhause in Mönchengladbach, Moers & Wesel mit einem prof…" at bounding box center [223, 170] width 271 height 14
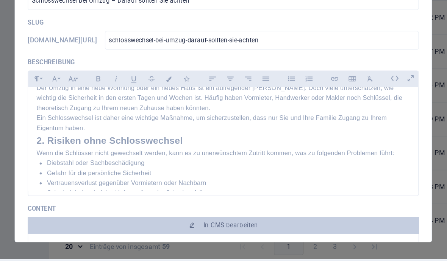
scroll to position [62, 0]
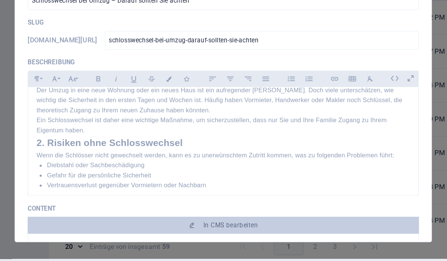
click at [88, 170] on h2 "2. Risiken ohne Schlosswechsel" at bounding box center [223, 175] width 271 height 11
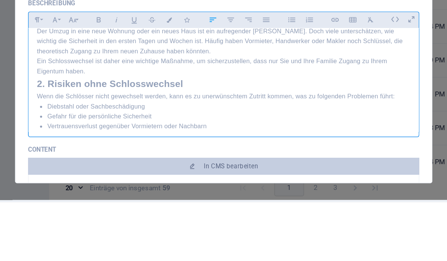
click at [88, 155] on p "Ein Schlosswechsel ist daher eine wichtige Maßnahme, um sicherzustellen, dass n…" at bounding box center [223, 162] width 271 height 14
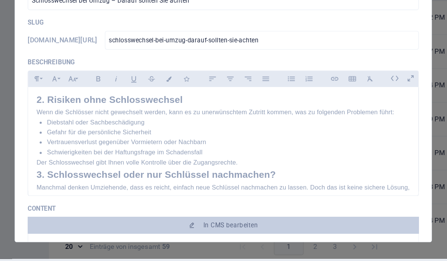
scroll to position [131, 0]
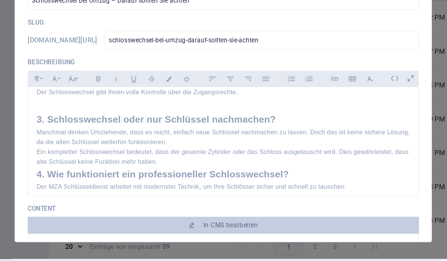
scroll to position [152, 0]
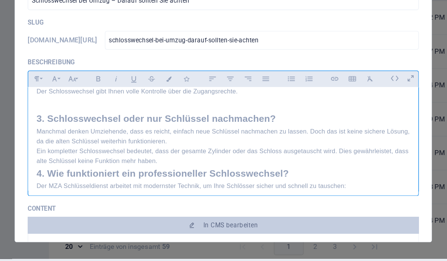
click at [88, 192] on h2 "4. Wie funktioniert ein professioneller Schlosswechsel?" at bounding box center [223, 197] width 271 height 11
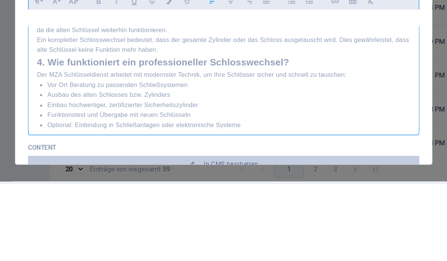
scroll to position [189, 0]
click at [88, 168] on h2 "4. Wie funktioniert ein professioneller Schlosswechsel?" at bounding box center [223, 173] width 271 height 11
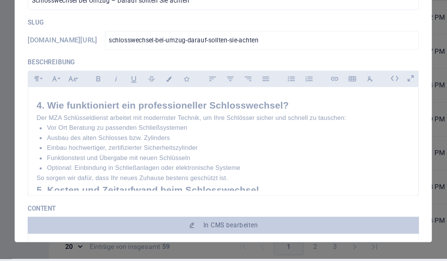
scroll to position [237, 0]
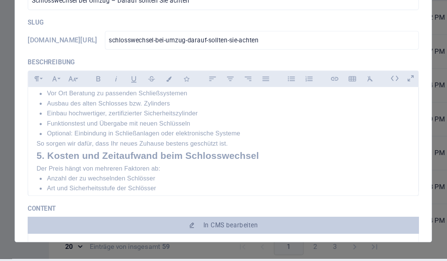
click at [82, 112] on div "Schlosswechsel bei Umzug – Darauf sollten Sie achten Schützen Sie Ihr neues Zuh…" at bounding box center [223, 190] width 283 height 586
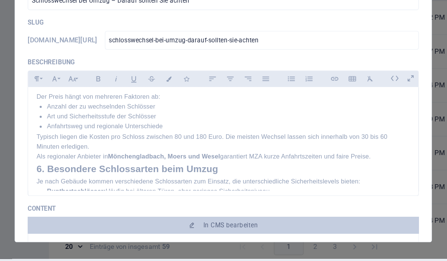
scroll to position [302, 0]
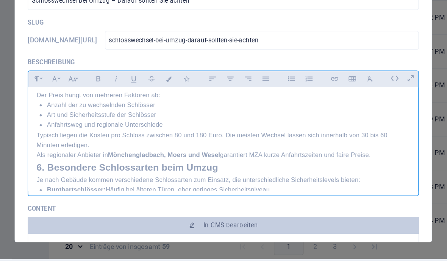
click at [88, 188] on h2 "6. Besondere Schlossarten beim Umzug" at bounding box center [223, 193] width 271 height 11
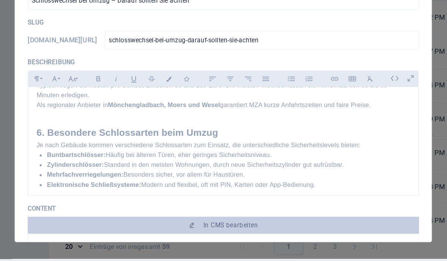
scroll to position [372, 0]
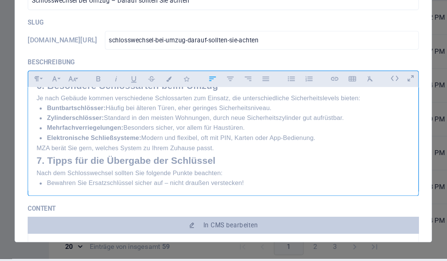
click at [88, 183] on h2 "7. Tipps für die Übergabe der Schlüssel" at bounding box center [223, 188] width 271 height 11
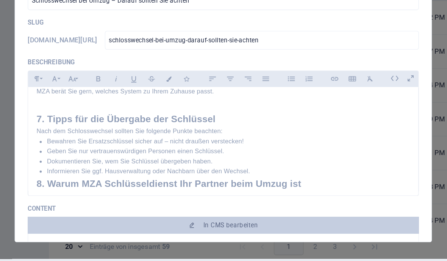
scroll to position [430, 0]
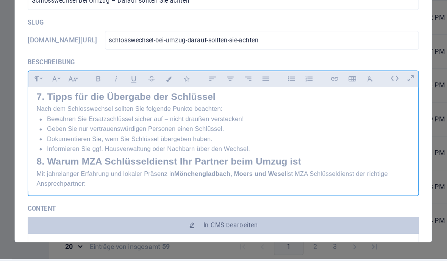
click at [82, 112] on div "Schlosswechsel bei Umzug – Darauf sollten Sie achten Schützen Sie Ihr neues Zuh…" at bounding box center [223, 14] width 283 height 619
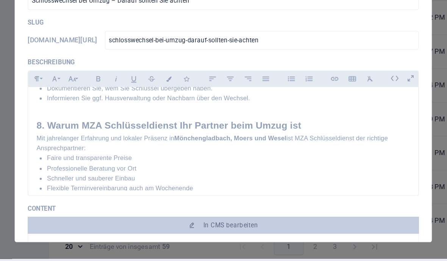
scroll to position [494, 0]
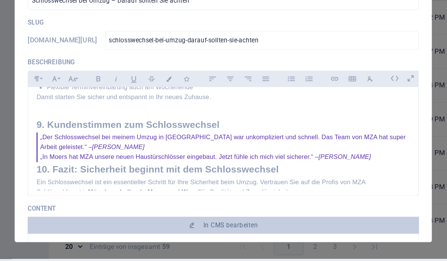
scroll to position [542, 0]
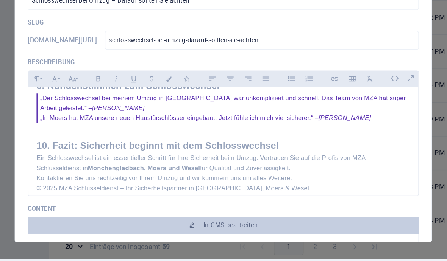
scroll to position [3, 0]
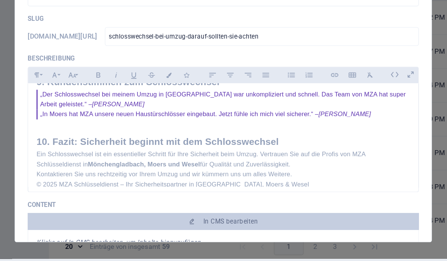
click at [275, 180] on p "Ein Schlosswechsel ist ein essentieller Schritt für Ihre Sicherheit beim Umzug.…" at bounding box center [223, 187] width 271 height 14
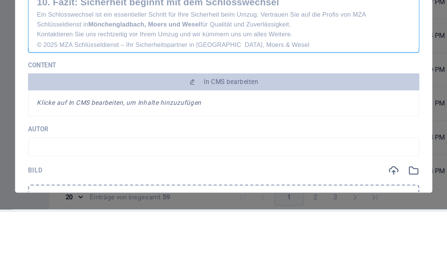
scroll to position [66, 0]
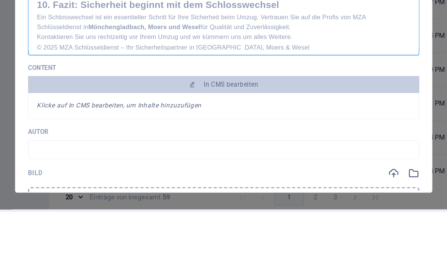
click at [221, 131] on p "Kontaktieren Sie uns rechtzeitig vor Ihrem Umzug und wir kümmern uns um alles W…" at bounding box center [223, 134] width 271 height 7
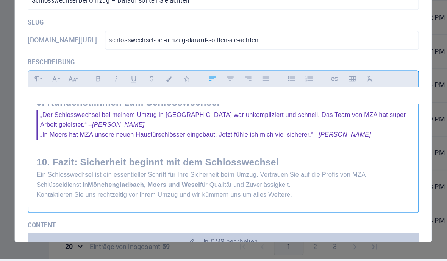
click at [266, 195] on p "Ein Schlosswechsel ist ein essentieller Schritt für Ihre Sicherheit beim Umzug.…" at bounding box center [223, 202] width 271 height 14
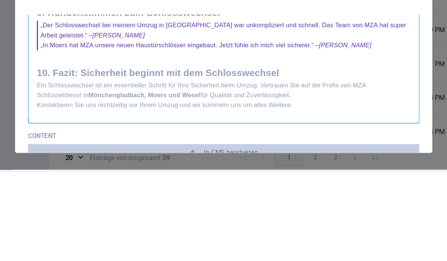
scroll to position [0, 0]
click at [218, 173] on h2 "10. Fazit: Sicherheit beginnt mit dem Schlosswechsel" at bounding box center [223, 184] width 271 height 22
click at [218, 195] on p "Ein Schlosswechsel ist ein essentieller Schritt für Ihre Sicherheit beim Umzug.…" at bounding box center [223, 202] width 271 height 14
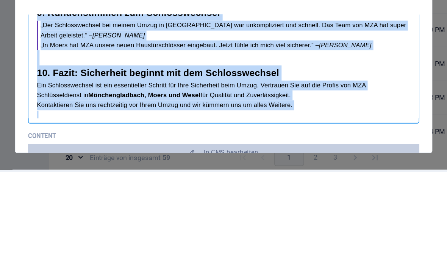
copy div "Schlosswechsel bei Umzug – Darauf sollten Sie achten Schützen Sie Ihr neues Zuh…"
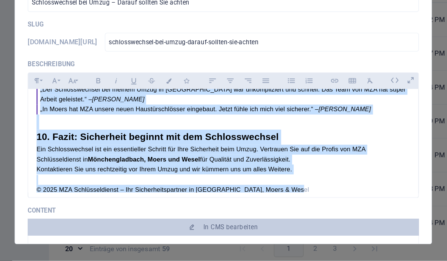
scroll to position [576, 0]
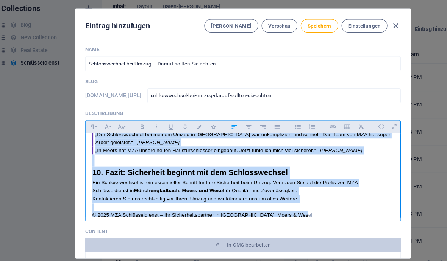
click at [368, 52] on div "Name Schlosswechsel bei Umzug – Darauf sollten Sie achten ​ Slug www.example.co…" at bounding box center [223, 150] width 302 height 197
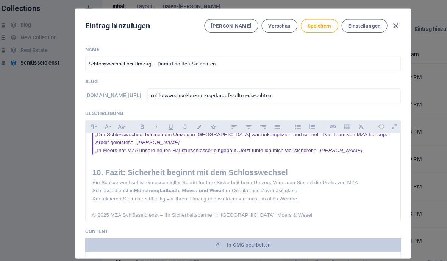
click at [287, 33] on button "Speichern" at bounding box center [291, 39] width 33 height 12
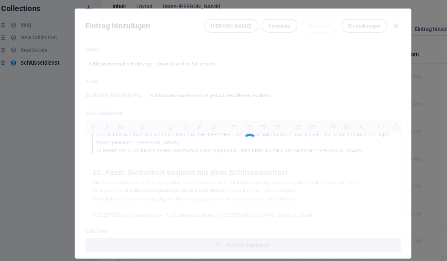
type input "schlosswechsel-bei-umzug-darauf-sollten-sie-achten"
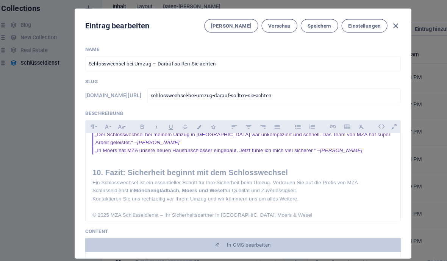
click at [226, 234] on span "In CMS bearbeiten" at bounding box center [229, 237] width 40 height 6
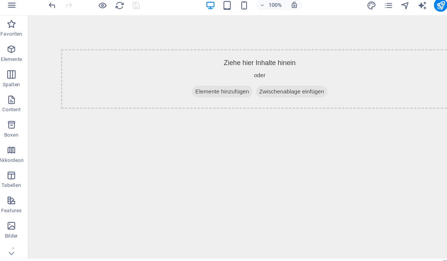
scroll to position [0, 0]
click at [206, 86] on span "Elemente hinzufügen" at bounding box center [202, 84] width 55 height 11
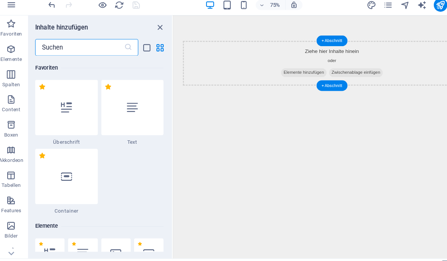
click at [103, 88] on div at bounding box center [124, 113] width 56 height 50
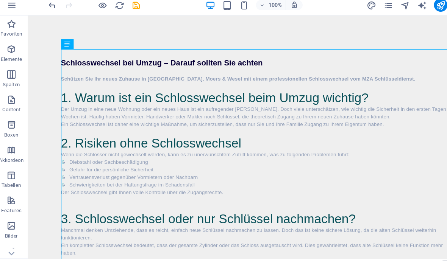
click at [123, 17] on icon "save" at bounding box center [127, 21] width 9 height 9
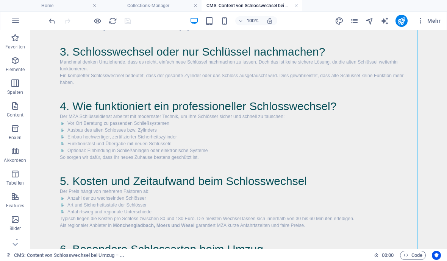
scroll to position [160, 0]
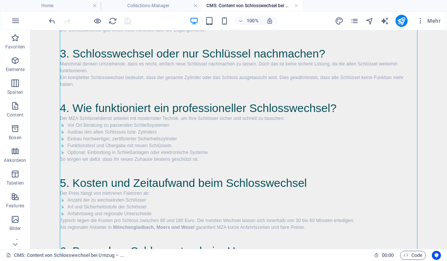
click at [295, 9] on link at bounding box center [296, 5] width 5 height 7
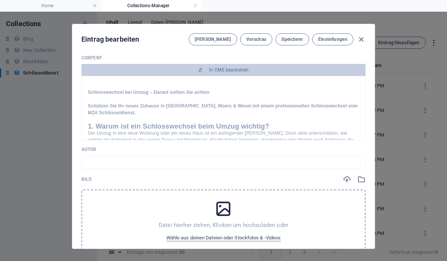
scroll to position [264, 0]
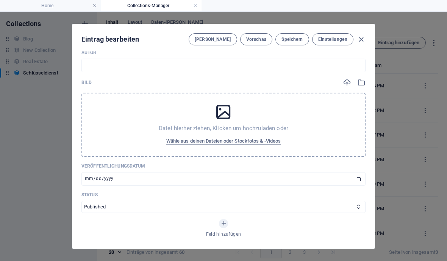
click at [259, 142] on span "Wähle aus deinen Dateien oder Stockfotos & -Videos" at bounding box center [223, 141] width 115 height 9
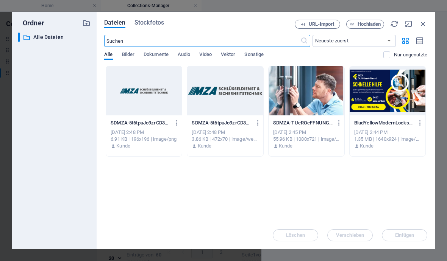
click at [386, 90] on div at bounding box center [388, 90] width 76 height 49
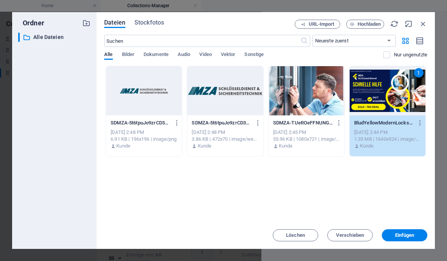
click at [413, 241] on button "Einfügen" at bounding box center [404, 235] width 45 height 12
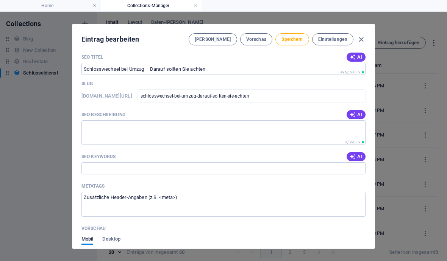
scroll to position [523, 0]
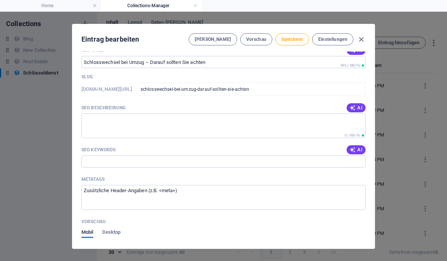
click at [358, 106] on button "AI" at bounding box center [356, 107] width 19 height 9
click at [358, 145] on div "AI" at bounding box center [356, 149] width 19 height 9
type textarea "Sichern Sie Ihr neues Zuhause in Mönchengladbach, Moers & Wesel mit einem profe…"
click at [363, 146] on button "AI" at bounding box center [356, 149] width 19 height 9
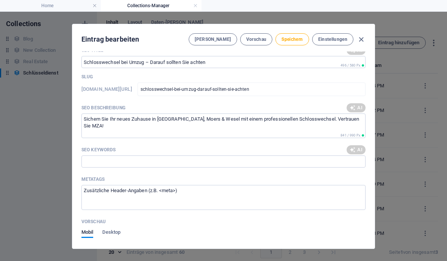
type input "Schlosswechsel Umzug, Sicherheit beim Umzug, MZA Schlüsseldienst Mönchengladbac…"
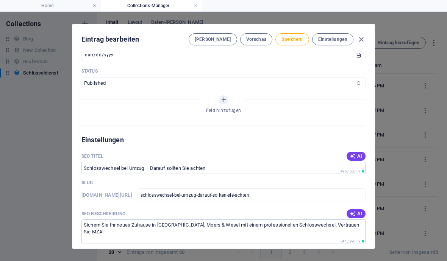
click at [299, 40] on span "Speichern" at bounding box center [291, 39] width 21 height 6
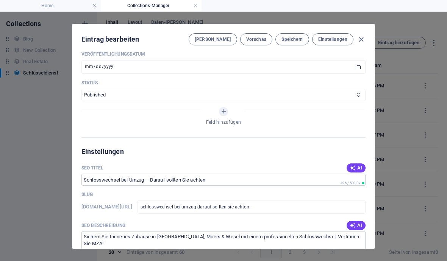
scroll to position [405, 0]
click at [359, 43] on icon "button" at bounding box center [361, 39] width 9 height 9
type input "schlosswechsel-bei-umzug-darauf-sollten-sie-achten"
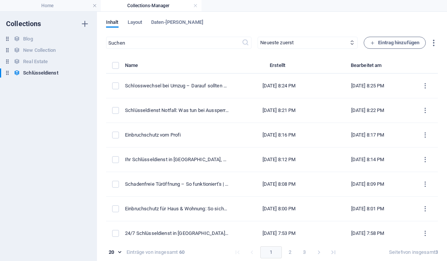
click at [403, 47] on span "Eintrag hinzufügen" at bounding box center [394, 42] width 49 height 9
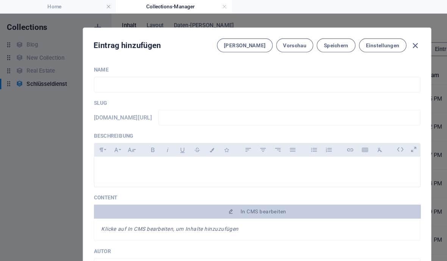
click at [118, 70] on input "text" at bounding box center [223, 74] width 284 height 14
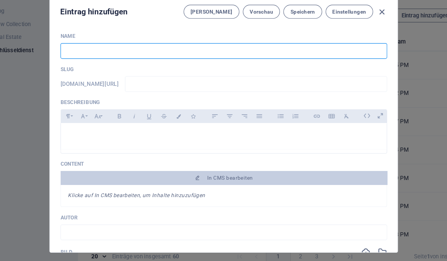
paste input "Elektronische Türschlösser – Zukunft der Sicherheit?"
type input "Elektronische Türschlösser – Zukunft der Sicherheit?"
type input "elektronische-tuerschloesser-zukunft-der-sicherheit"
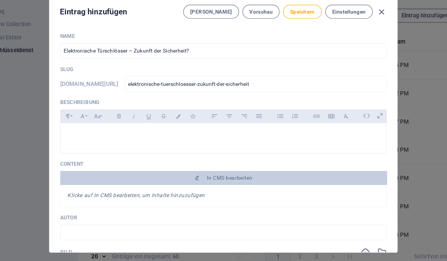
type input "Elektronische Türschlösser – Zukunft der Sicherheit?"
click at [354, 124] on icon at bounding box center [360, 130] width 12 height 12
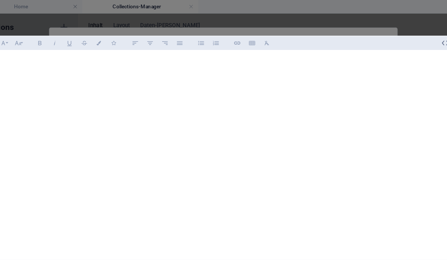
click at [19, 50] on p at bounding box center [223, 53] width 409 height 7
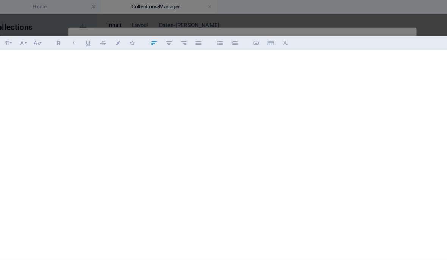
click at [68, 50] on p at bounding box center [223, 53] width 409 height 7
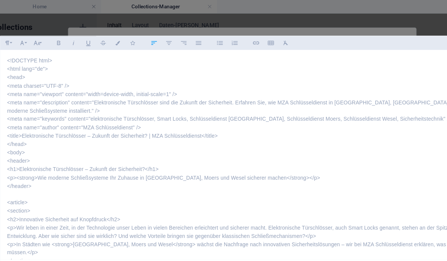
scroll to position [33596, 0]
click at [256, 86] on p "<meta name="description" content="Elektronische Türschlösser sind die Zukunft d…" at bounding box center [223, 93] width 409 height 14
click at [301, 79] on p "<meta name="viewport" content="width=device-width, initial-scale=1" />" at bounding box center [223, 82] width 409 height 7
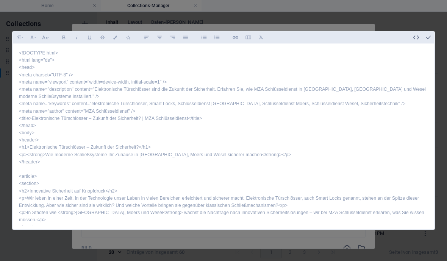
click at [247, 86] on p "<meta name="description" content="Elektronische Türschlösser sind die Zukunft d…" at bounding box center [223, 93] width 409 height 14
click at [233, 86] on p "<meta name="description" content="Elektronische Türschlösser sind die Zukunft d…" at bounding box center [223, 93] width 409 height 14
click at [239, 86] on p "<meta name="description" content="Elektronische Türschlösser sind die Zukunft d…" at bounding box center [223, 93] width 409 height 14
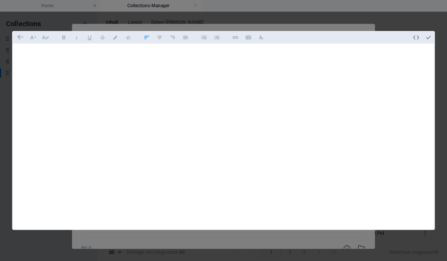
click at [418, 31] on button "button" at bounding box center [416, 37] width 12 height 12
click at [55, 44] on div "< p > < br > </ p >" at bounding box center [231, 154] width 406 height 220
type textarea "<"
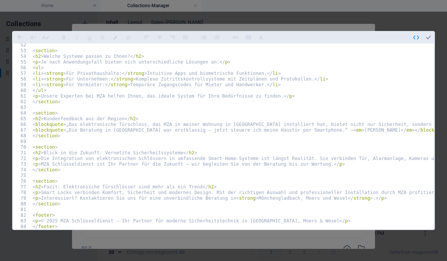
scroll to position [291, 0]
click at [434, 31] on button "button" at bounding box center [428, 37] width 12 height 12
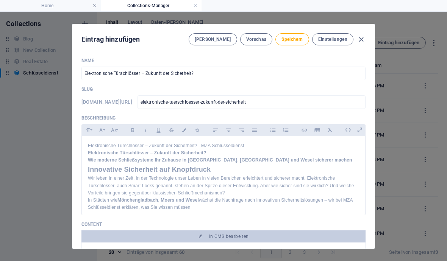
click at [300, 169] on h2 "Innovative Sicherheit auf Knopfdruck" at bounding box center [223, 169] width 271 height 11
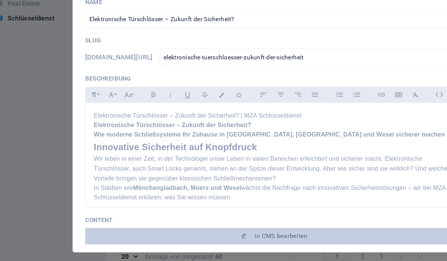
click at [248, 142] on p "Elektronische Türschlösser – Zukunft der Sicherheit? | MZA Schlüsseldienst" at bounding box center [223, 145] width 271 height 7
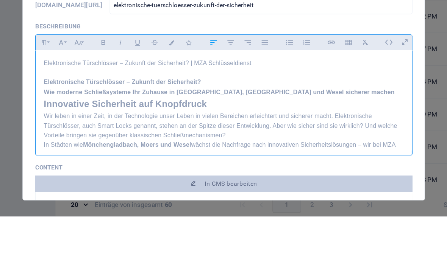
click at [270, 164] on p "Wie moderne Schließsysteme Ihr Zuhause in Mönchengladbach, Moers und Wesel sich…" at bounding box center [223, 167] width 271 height 7
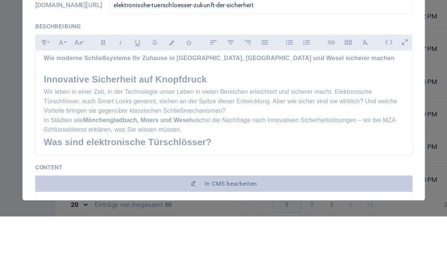
scroll to position [30, 0]
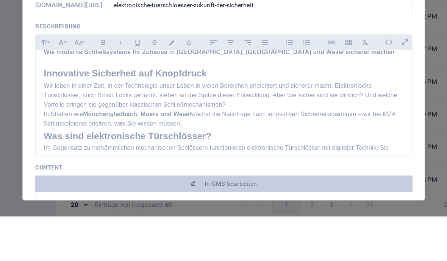
click at [169, 181] on p "In Städten wie Mönchengladbach, Moers und Wesel wächst die Nachfrage nach innov…" at bounding box center [223, 188] width 271 height 14
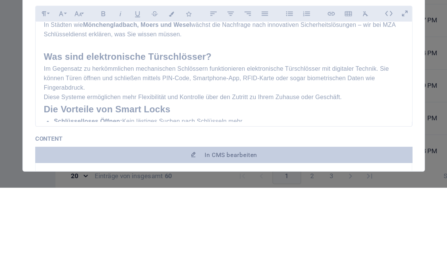
scroll to position [80, 0]
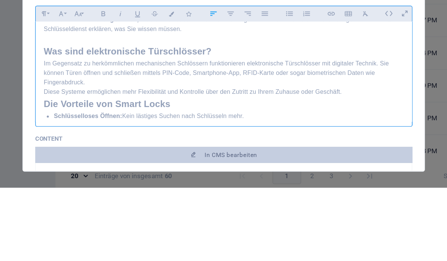
click at [88, 164] on p "Im Gegensatz zu herkömmlichen mechanischen Schlössern funktionieren elektronisc…" at bounding box center [223, 175] width 271 height 22
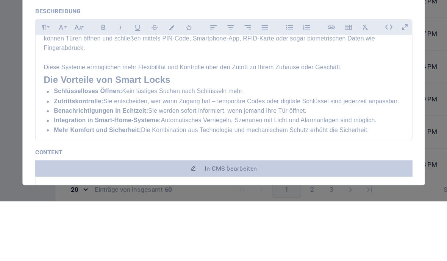
scroll to position [127, 0]
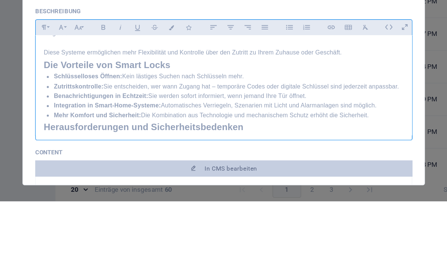
click at [266, 146] on p "Diese Systeme ermöglichen mehr Flexibilität und Kontrolle über den Zutritt zu I…" at bounding box center [223, 149] width 271 height 7
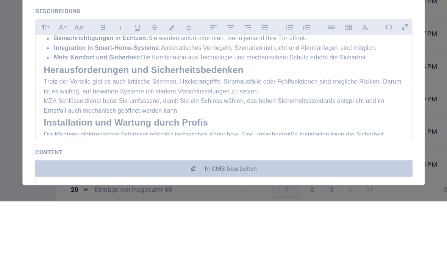
scroll to position [176, 0]
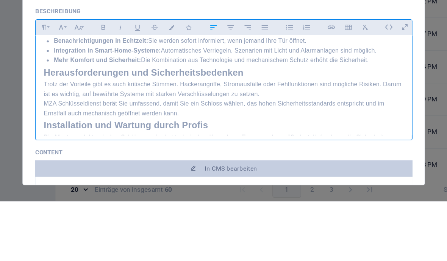
click at [82, 53] on div "Elektronische Türschlösser – Zukunft der Sicherheit? | MZA Schlüsseldienst Elek…" at bounding box center [223, 182] width 283 height 445
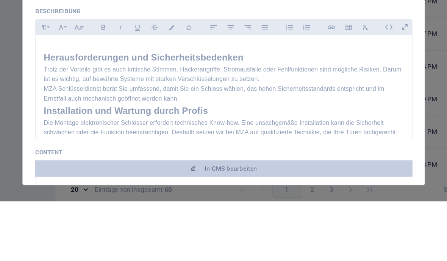
scroll to position [199, 0]
click at [88, 187] on h2 "Installation und Wartung durch Profis" at bounding box center [223, 192] width 271 height 11
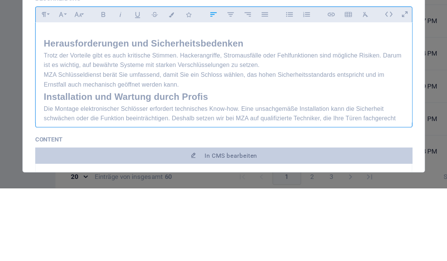
click at [88, 187] on h2 "Installation und Wartung durch Profis" at bounding box center [223, 192] width 271 height 11
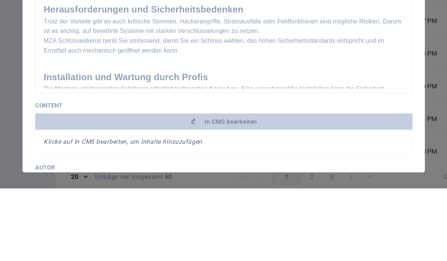
scroll to position [252, 0]
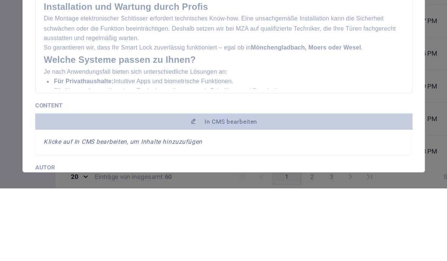
click at [88, 152] on p "So garantieren wir, dass Ihr Smart Lock zuverlässig funktioniert – egal ob in M…" at bounding box center [223, 155] width 271 height 7
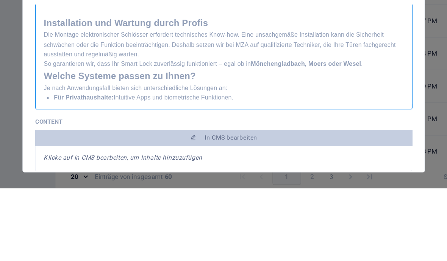
click at [82, 55] on div "Elektronische Türschlösser – Zukunft der Sicherheit? | MZA Schlüsseldienst Elek…" at bounding box center [223, 104] width 283 height 466
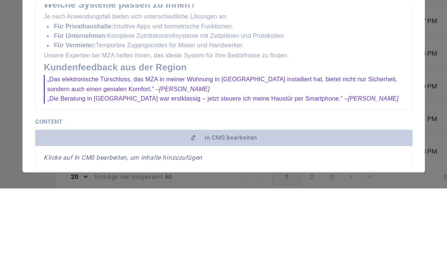
scroll to position [320, 0]
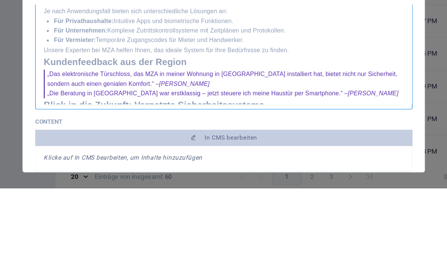
click at [82, 44] on div "Elektronische Türschlösser – Zukunft der Sicherheit? | MZA Schlüsseldienst Elek…" at bounding box center [223, 40] width 283 height 477
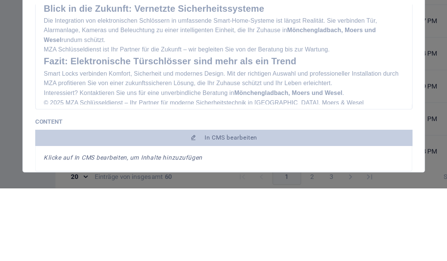
scroll to position [390, 0]
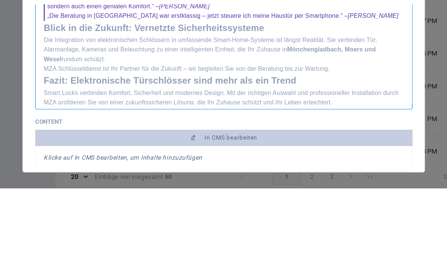
click at [109, 146] on p "Die Integration von elektronischen Schlössern in umfassende Smart-Home-Systeme …" at bounding box center [223, 157] width 271 height 22
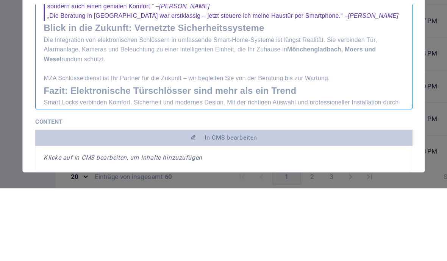
click at [88, 183] on h2 "Fazit: Elektronische Türschlösser sind mehr als ein Trend" at bounding box center [223, 188] width 271 height 11
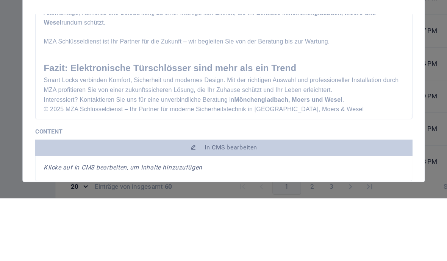
scroll to position [424, 0]
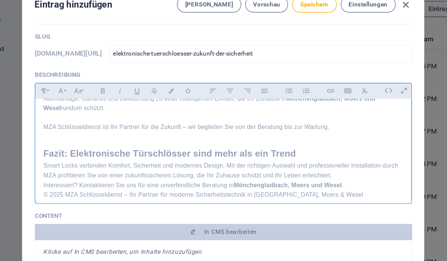
click at [229, 158] on p "Smart Locks verbinden Komfort, Sicherheit und modernes Design. Mit der richtige…" at bounding box center [223, 165] width 271 height 14
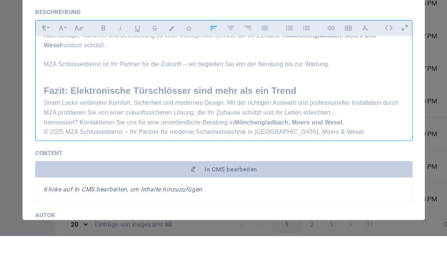
click at [200, 158] on p "Smart Locks verbinden Komfort, Sicherheit und modernes Design. Mit der richtige…" at bounding box center [223, 165] width 271 height 14
click at [205, 136] on h2 "Fazit: Elektronische Türschlösser sind mehr als ein Trend" at bounding box center [223, 147] width 271 height 22
click at [211, 136] on h2 "Fazit: Elektronische Türschlösser sind mehr als ein Trend" at bounding box center [223, 147] width 271 height 22
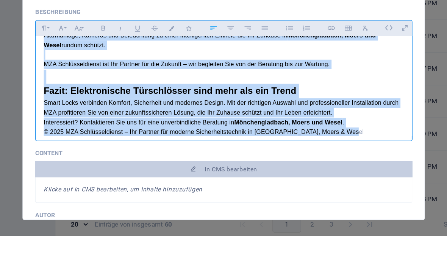
copy div "Elektronische Türschlösser – Zukunft der Sicherheit? | MZA Schlüsseldienst Elek…"
click at [317, 68] on div "Name Elektronische Türschlösser – Zukunft der Sicherheit? ​ Slug www.example.co…" at bounding box center [223, 150] width 302 height 197
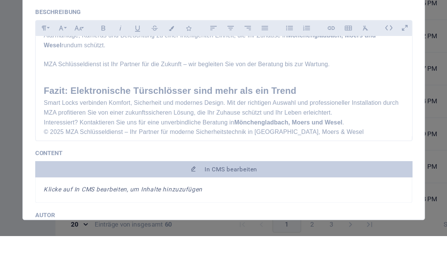
click at [281, 42] on span "Speichern" at bounding box center [291, 39] width 21 height 6
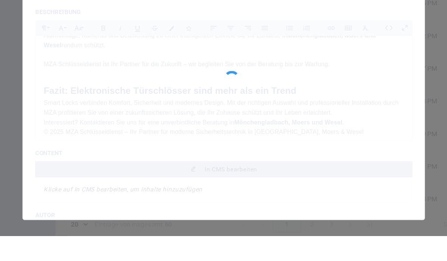
type input "elektronische-tuerschloesser-zukunft-der-sicherheit"
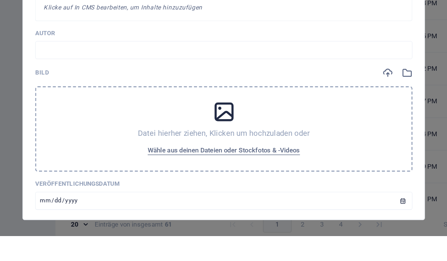
scroll to position [163, 0]
click at [209, 75] on span "In CMS bearbeiten" at bounding box center [229, 73] width 40 height 6
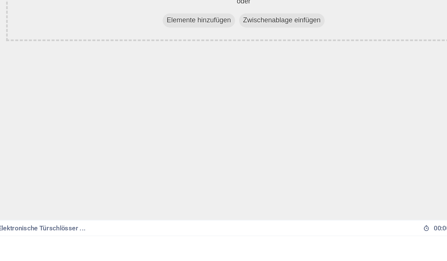
scroll to position [0, 0]
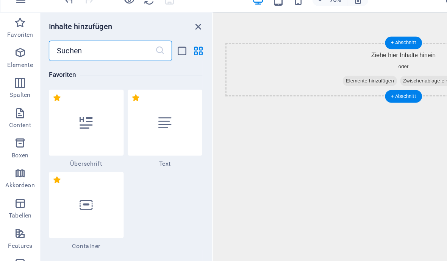
click at [126, 88] on div at bounding box center [124, 113] width 56 height 50
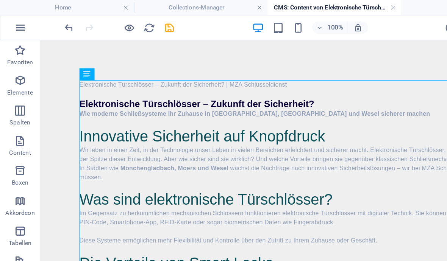
click at [130, 24] on icon "save" at bounding box center [127, 21] width 9 height 9
click at [298, 8] on link at bounding box center [296, 5] width 5 height 7
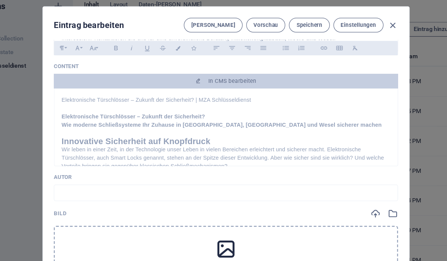
click at [214, 215] on icon at bounding box center [223, 224] width 19 height 19
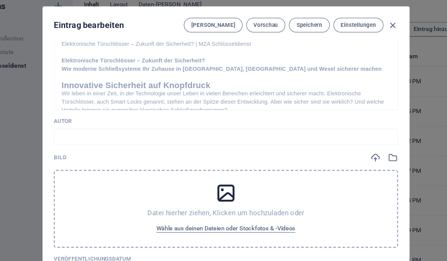
scroll to position [262, 0]
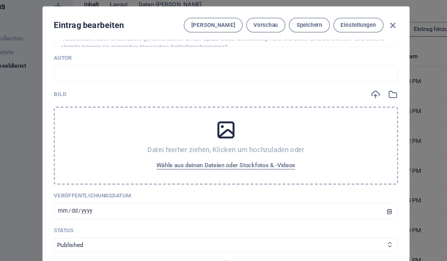
click at [236, 151] on span "Wähle aus deinen Dateien oder Stockfotos & -Videos" at bounding box center [223, 155] width 115 height 9
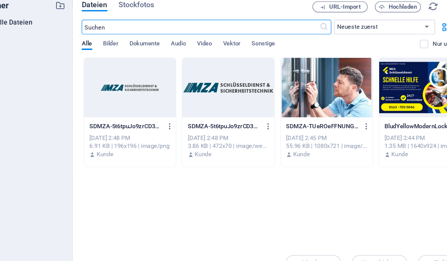
click at [350, 83] on div at bounding box center [388, 90] width 76 height 49
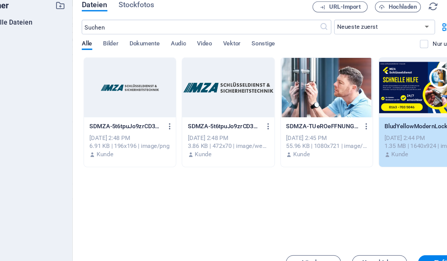
click at [385, 233] on span "Einfügen" at bounding box center [404, 235] width 39 height 5
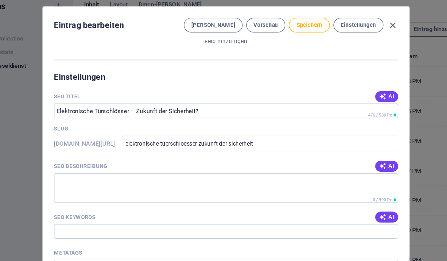
scroll to position [489, 0]
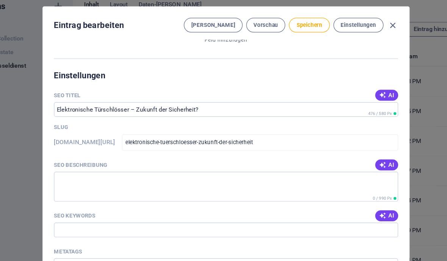
click at [347, 150] on button "AI" at bounding box center [356, 154] width 19 height 9
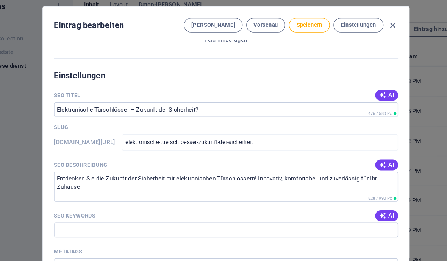
type textarea "Entdecken Sie die Zukunft der Sicherheit mit elektronischen Türschlössern! Inno…"
click at [350, 194] on span "AI" at bounding box center [356, 197] width 13 height 6
type input "elektronische Türschlösser, Smart Locks, Sicherheitstechnik, Zutrittskontrolle,…"
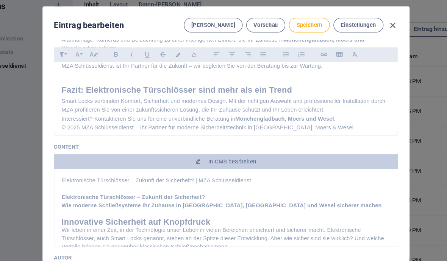
click at [275, 33] on button "Speichern" at bounding box center [291, 39] width 33 height 12
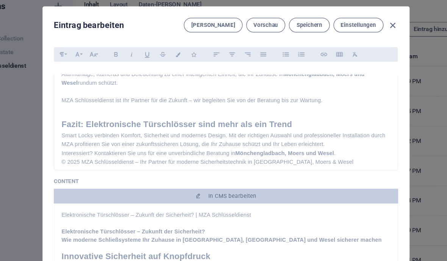
scroll to position [68, 0]
click at [357, 35] on icon "button" at bounding box center [361, 39] width 9 height 9
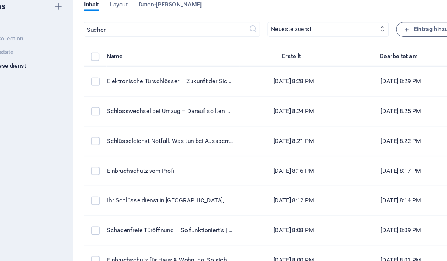
type input "elektronische-tuerschloesser-zukunft-der-sicherheit"
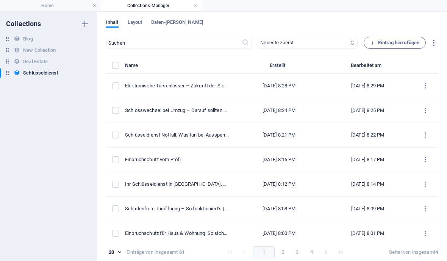
click at [401, 45] on span "Eintrag hinzufügen" at bounding box center [394, 42] width 49 height 9
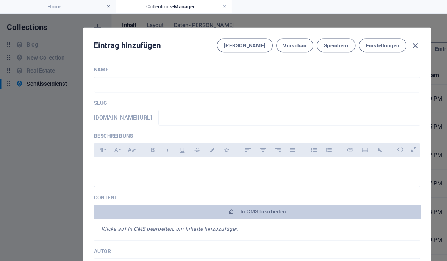
click at [354, 130] on icon at bounding box center [360, 130] width 12 height 12
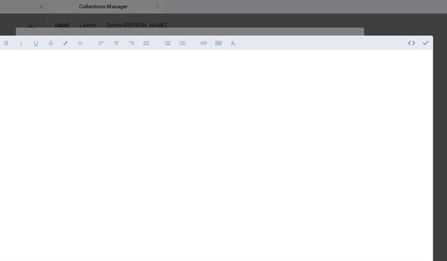
click at [410, 31] on button "button" at bounding box center [416, 37] width 12 height 12
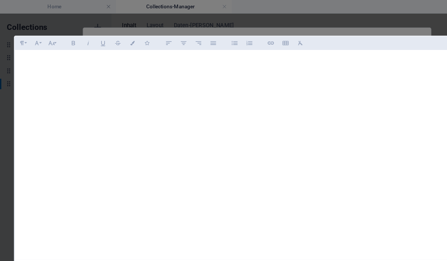
click at [41, 33] on button "Schriftgröße" at bounding box center [45, 38] width 12 height 10
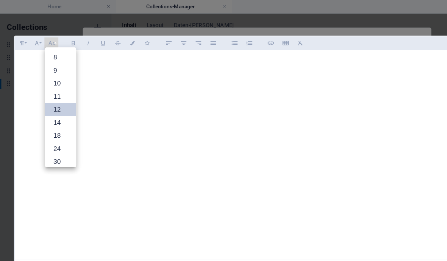
click at [277, 98] on div at bounding box center [223, 135] width 421 height 183
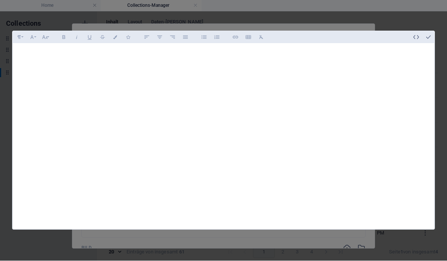
click at [419, 34] on icon "button" at bounding box center [416, 37] width 7 height 7
click at [41, 44] on div at bounding box center [231, 154] width 406 height 220
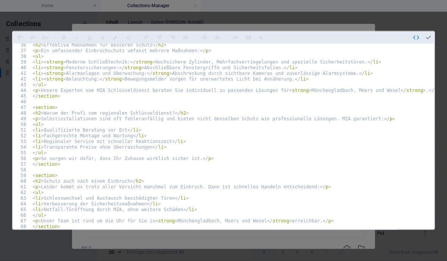
scroll to position [0, 2]
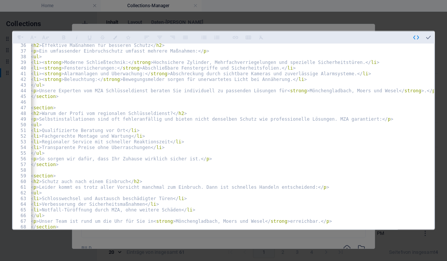
click at [434, 31] on button "button" at bounding box center [428, 37] width 12 height 12
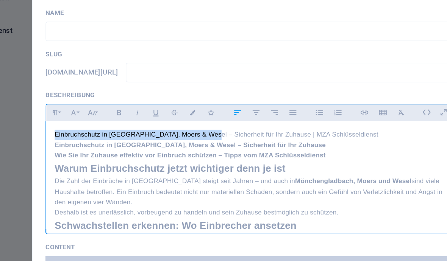
click at [81, 67] on input "text" at bounding box center [223, 74] width 284 height 14
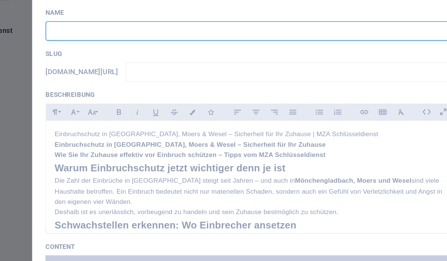
paste input "Einbruchschutz in [GEOGRAPHIC_DATA], Moers & Wesel"
type input "Einbruchschutz in [GEOGRAPHIC_DATA], Moers & Wesel"
type input "einbruchschutz-in-moenchengladbach-moers-wesel"
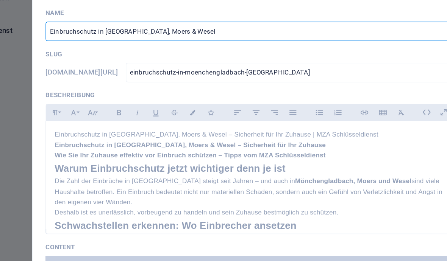
type input "Einbruchschutz in [GEOGRAPHIC_DATA], Moers & Wesel"
click at [264, 142] on p "Einbruchschutz in Mönchengladbach, Moers & Wesel – Sicherheit für Ihr Zuhause |…" at bounding box center [223, 145] width 271 height 7
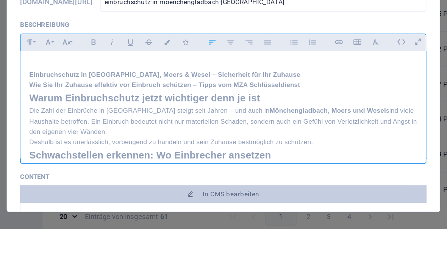
click at [224, 150] on h1 "Einbruchschutz in Mönchengladbach, Moers & Wesel – Sicherheit für Ihr Zuhause" at bounding box center [223, 153] width 271 height 7
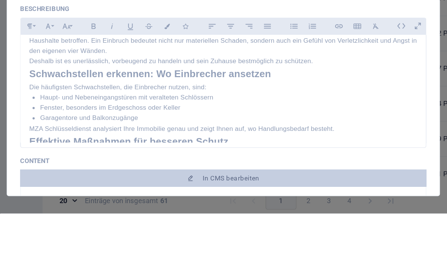
scroll to position [60, 0]
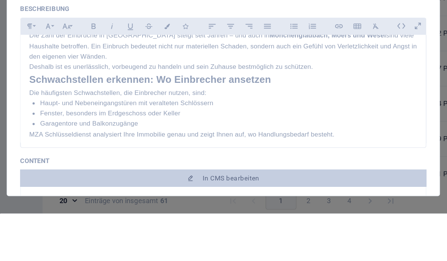
click at [115, 133] on p "Die Zahl der Einbrüche in Deutschland steigt seit Jahren – und auch in Möncheng…" at bounding box center [223, 144] width 271 height 22
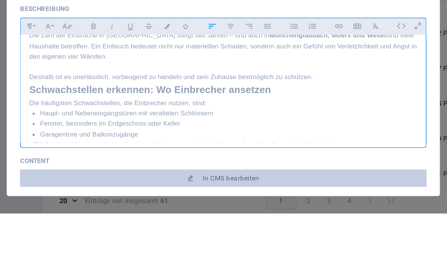
click at [88, 170] on h2 "Schwachstellen erkennen: Wo Einbrecher ansetzen" at bounding box center [223, 175] width 271 height 11
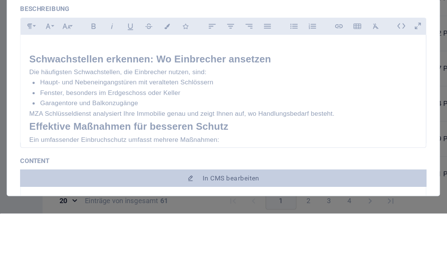
scroll to position [113, 0]
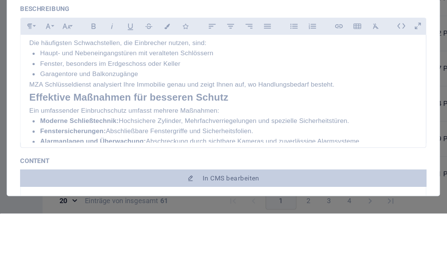
click at [88, 175] on h2 "Effektive Maßnahmen für besseren Schutz" at bounding box center [223, 180] width 271 height 11
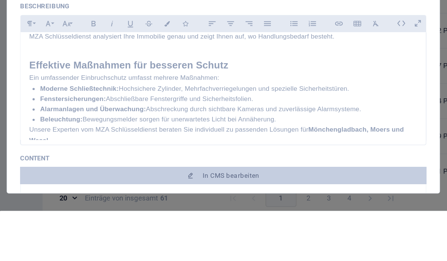
scroll to position [171, 0]
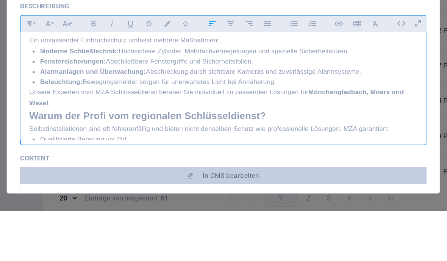
click at [82, 79] on div "Einbruchschutz in Mönchengladbach, Moers & Wesel – Sicherheit für Ihr Zuhause W…" at bounding box center [223, 137] width 283 height 343
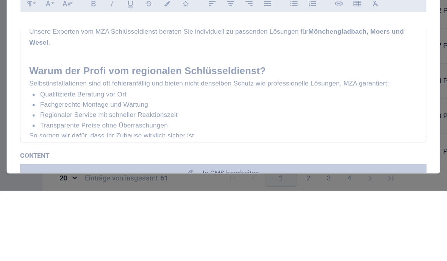
scroll to position [221, 0]
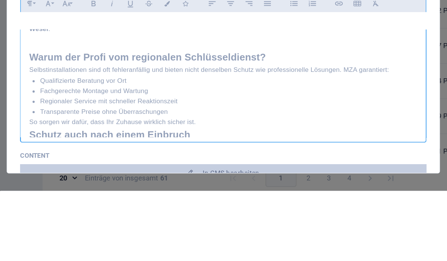
click at [88, 217] on h2 "Schutz auch nach einem Einbruch" at bounding box center [223, 222] width 271 height 11
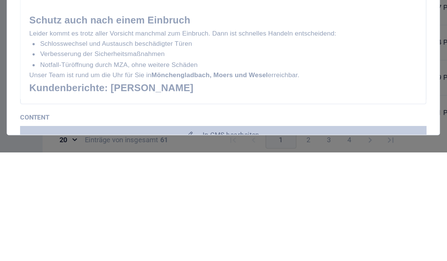
scroll to position [285, 0]
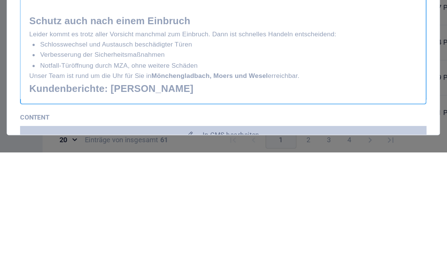
click at [88, 211] on h2 "Kundenberichte: Mehr Sicher" at bounding box center [223, 216] width 271 height 11
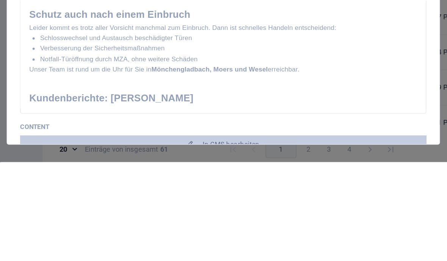
scroll to position [295, 0]
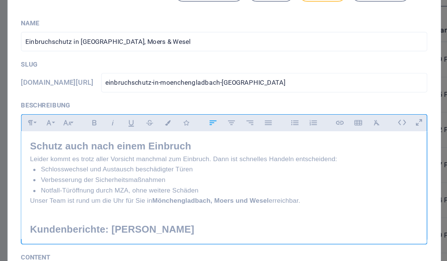
click at [342, 124] on icon at bounding box center [348, 130] width 12 height 12
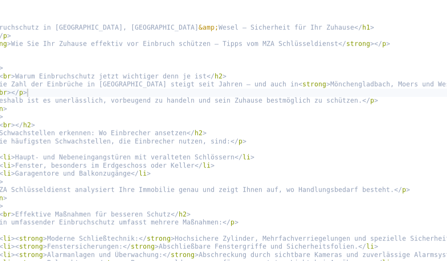
click at [181, 66] on div "< p > < br > </ p > < header > < h1 > Einbruchschutz in Mönchengladbach, Moers …" at bounding box center [453, 160] width 845 height 220
click at [207, 58] on div "< p > < br > </ p > < header > < h1 > Einbruchschutz in Mönchengladbach, Moers …" at bounding box center [453, 160] width 845 height 220
click at [247, 61] on div "< p > < br > </ p > < header > < h1 > Einbruchschutz in Mönchengladbach, Moers …" at bounding box center [453, 160] width 845 height 220
click at [252, 59] on div "< p > < br > </ p > < header > < h1 > Einbruchschutz in Mönchengladbach, Moers …" at bounding box center [453, 160] width 845 height 220
click at [282, 63] on div "< p > < br > </ p > < header > < h1 > Einbruchschutz in Mönchengladbach, Moers …" at bounding box center [453, 160] width 845 height 220
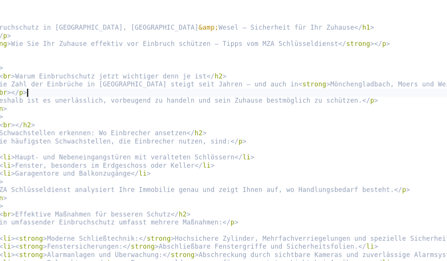
click at [207, 54] on div "< p > < br > </ p > < header > < h1 > Einbruchschutz in Mönchengladbach, Moers …" at bounding box center [453, 160] width 845 height 220
click at [245, 50] on div "< p > < br > </ p > < header > < h1 > Einbruchschutz in Mönchengladbach, Moers …" at bounding box center [453, 160] width 845 height 220
click at [249, 50] on div "< p > < br > </ p > < header > < h1 > Einbruchschutz in Mönchengladbach, Moers …" at bounding box center [453, 160] width 845 height 220
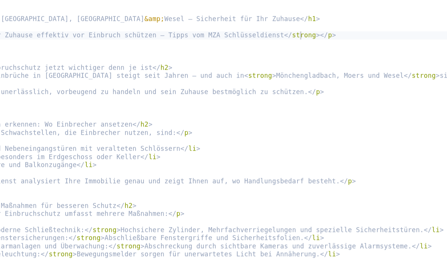
scroll to position [0, 37]
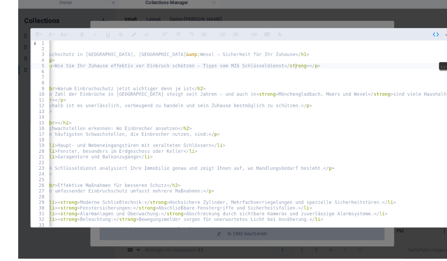
click at [430, 44] on div "< p > < br > </ p > < header > < h1 > Einbruchschutz in Mönchengladbach, Moers …" at bounding box center [415, 154] width 845 height 220
type textarea "<p><br></p>"
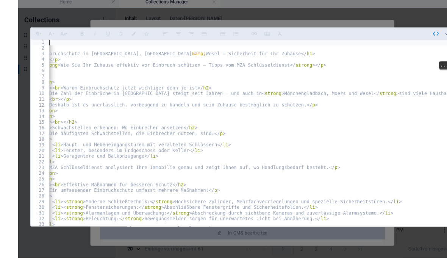
scroll to position [0, 32]
click at [429, 31] on div at bounding box center [422, 37] width 24 height 12
click at [422, 31] on button "button" at bounding box center [416, 37] width 12 height 12
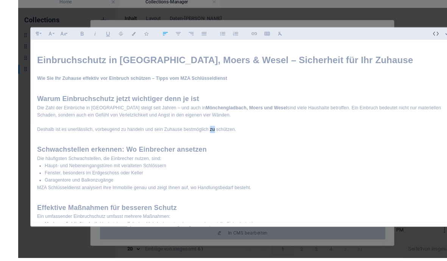
click at [190, 137] on h2 at bounding box center [223, 142] width 409 height 11
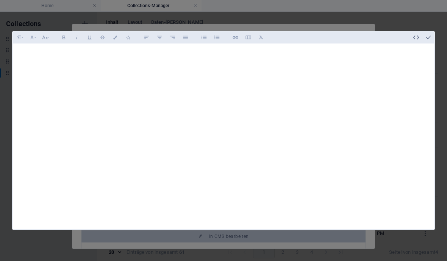
click at [416, 34] on icon "button" at bounding box center [416, 37] width 7 height 7
click at [161, 45] on div "< header > < p > < br > </ p > </ header >" at bounding box center [231, 154] width 406 height 220
type textarea "<"
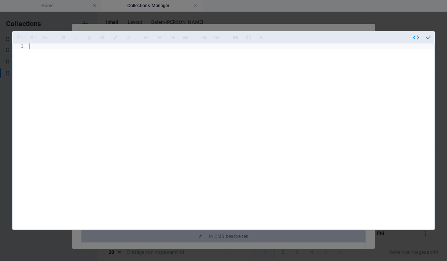
scroll to position [291, 0]
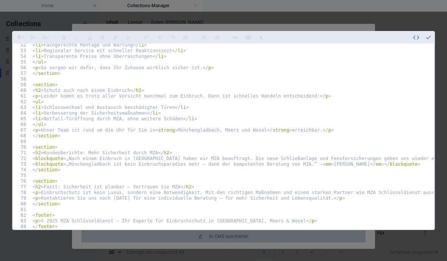
click at [432, 31] on button "button" at bounding box center [428, 37] width 12 height 12
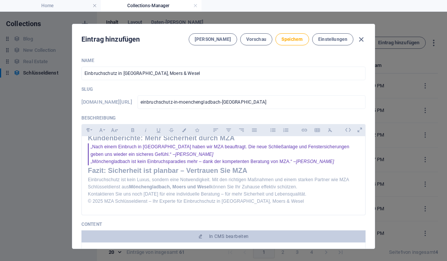
scroll to position [278, 0]
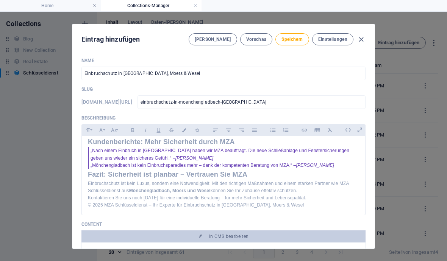
click at [303, 180] on p "Einbruchschutz ist kein Luxus, sondern eine Notwendigkeit. Mit den richtigen Ma…" at bounding box center [223, 187] width 271 height 14
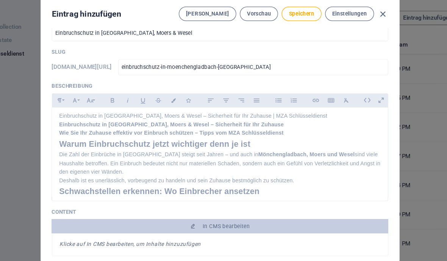
scroll to position [0, 0]
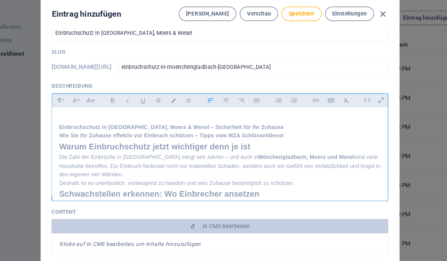
click at [247, 132] on h1 "Einbruchschutz in Mönchengladbach, Moers & Wesel – Sicherheit für Ihr Zuhause" at bounding box center [223, 135] width 271 height 7
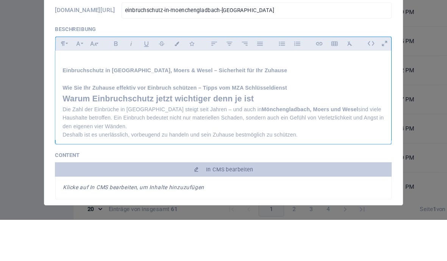
click at [88, 154] on h2 "Warum Einbruchschutz jetzt wichtiger denn je ist" at bounding box center [223, 159] width 271 height 11
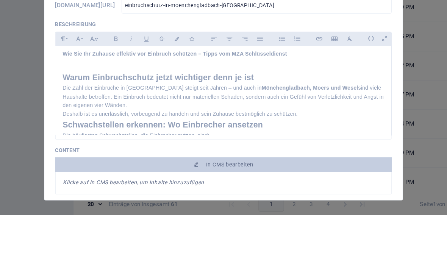
scroll to position [25, 0]
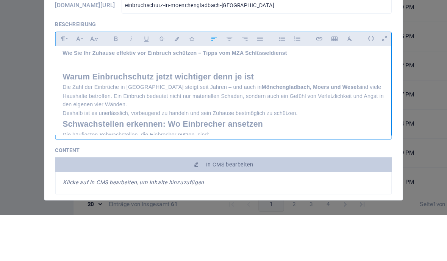
click at [136, 150] on p "Die Zahl der Einbrüche in Deutschland steigt seit Jahren – und auch in Möncheng…" at bounding box center [223, 161] width 271 height 22
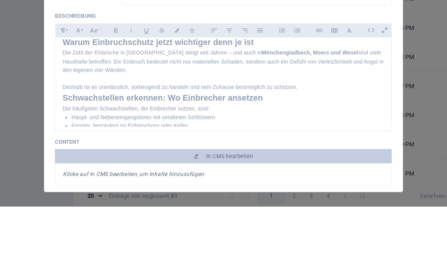
scroll to position [48, 0]
click at [268, 156] on p "Deshalb ist es unerlässlich, vorbeugend zu handeln und sein Zuhause bestmöglich…" at bounding box center [223, 159] width 271 height 7
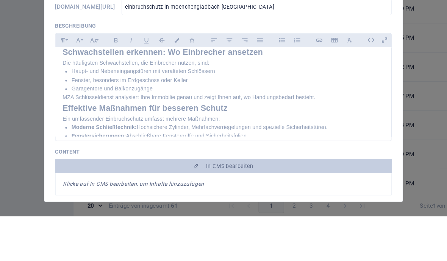
scroll to position [104, 0]
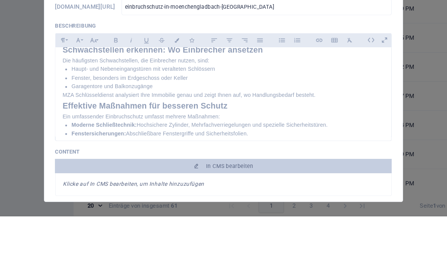
click at [82, 89] on div "Einbruchschutz in Mönchengladbach, Moers & Wesel – Sicherheit für Ihr Zuhause W…" at bounding box center [223, 210] width 283 height 390
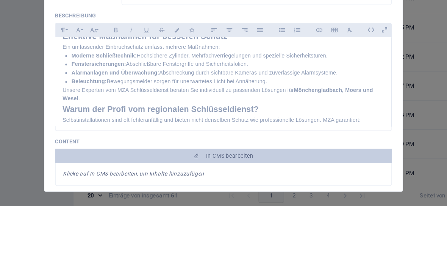
scroll to position [172, 0]
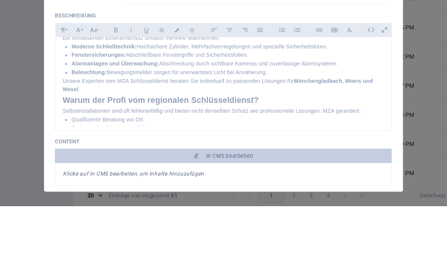
click at [82, 86] on div "Einbruchschutz in Mönchengladbach, Moers & Wesel – Sicherheit für Ihr Zuhause W…" at bounding box center [223, 146] width 283 height 401
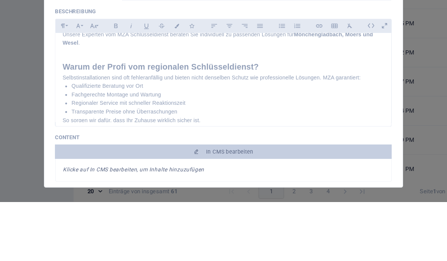
scroll to position [236, 0]
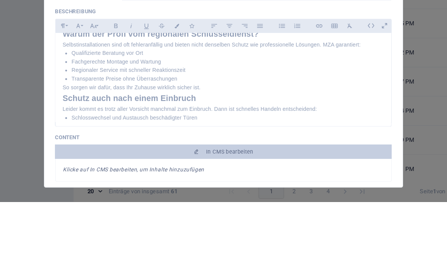
click at [82, 81] on div "Einbruchschutz in Mönchengladbach, Moers & Wesel – Sicherheit für Ihr Zuhause W…" at bounding box center [223, 89] width 283 height 412
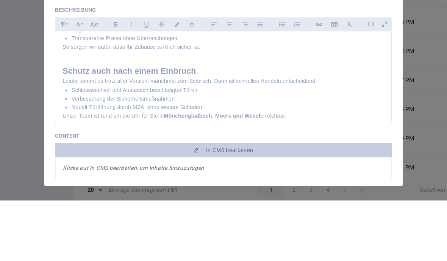
scroll to position [292, 0]
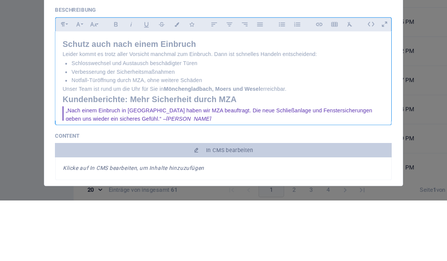
click at [82, 84] on div "Einbruchschutz in Mönchengladbach, Moers & Wesel – Sicherheit für Ihr Zuhause W…" at bounding box center [223, 38] width 283 height 423
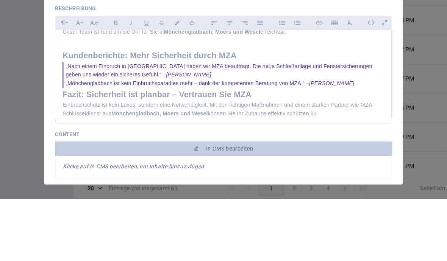
scroll to position [341, 0]
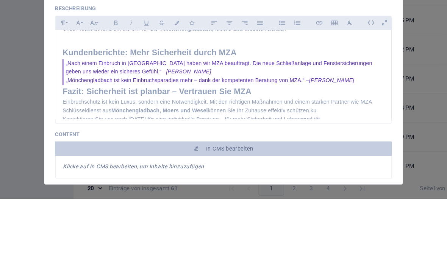
click at [88, 165] on h2 "Fazit: Sicherheit ist planbar – Vertrauen Sie MZA" at bounding box center [223, 170] width 271 height 11
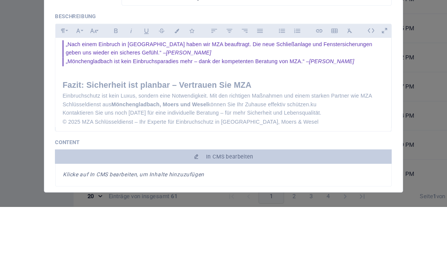
scroll to position [364, 0]
click at [266, 179] on p "Kontaktieren Sie uns noch heute für eine individuelle Beratung – für mehr Siche…" at bounding box center [223, 182] width 271 height 7
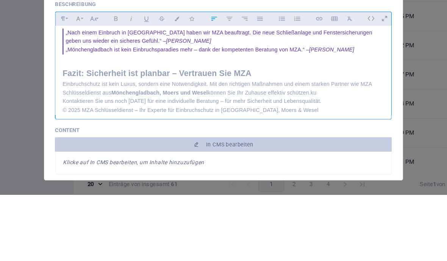
click at [266, 179] on p "Kontaktieren Sie uns noch heute für eine individuelle Beratung – für mehr Siche…" at bounding box center [223, 182] width 271 height 7
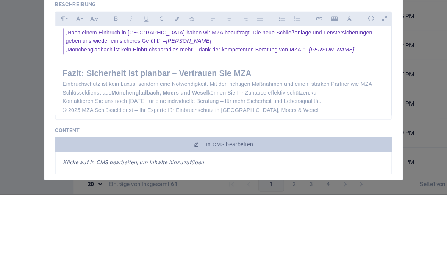
click at [288, 186] on p "© 2025 MZA Schlüsseldienst – Ihr Experte für Einbruchschutz in Mönchengladbach,…" at bounding box center [223, 189] width 271 height 7
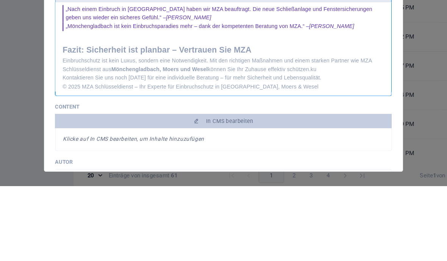
scroll to position [31, 0]
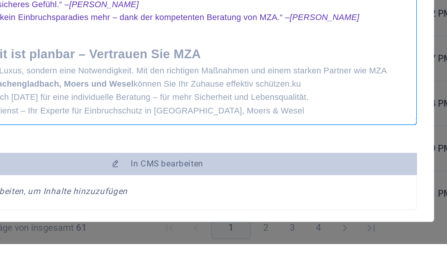
click at [175, 163] on p "Einbruchschutz ist kein Luxus, sondern eine Notwendigkeit. Mit den richtigen Ma…" at bounding box center [223, 170] width 271 height 14
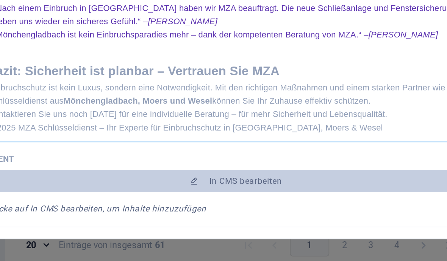
click at [203, 177] on p "Kontaktieren Sie uns noch heute für eine individuelle Beratung – für mehr Siche…" at bounding box center [223, 180] width 271 height 7
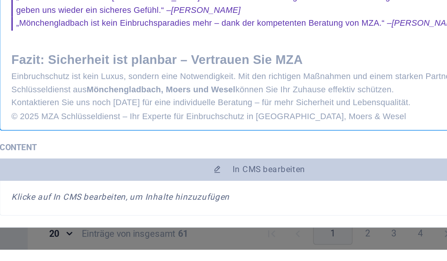
click at [215, 177] on p "Kontaktieren Sie uns noch heute für eine individuelle Beratung – für mehr Siche…" at bounding box center [223, 180] width 271 height 7
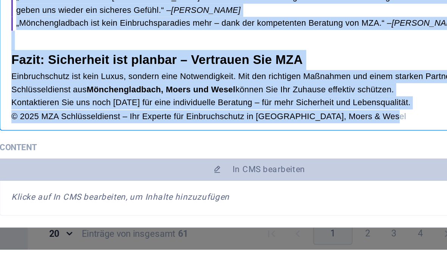
copy div "Einbruchschutz in Mönchengladbach, Moers & Wesel – Sicherheit für Ihr Zuhause W…"
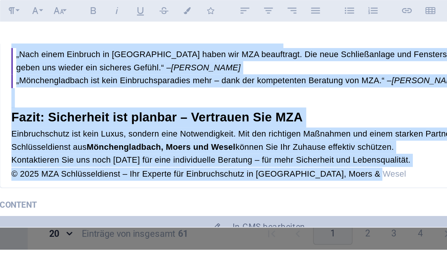
scroll to position [0, 0]
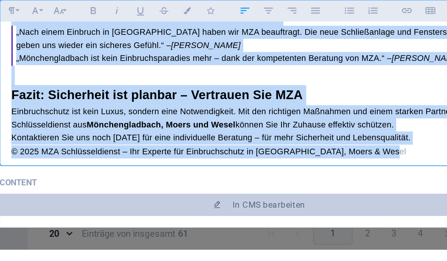
click at [370, 55] on div "Name Einbruchschutz in Mönchengladbach, Moers & Wesel ​ Slug www.example.com/sc…" at bounding box center [223, 150] width 302 height 197
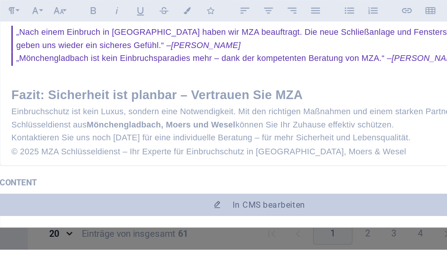
click at [299, 36] on span "Speichern" at bounding box center [291, 39] width 21 height 6
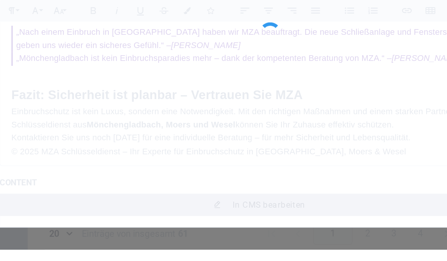
type input "einbruchschutz-in-moenchengladbach-moers-wesel"
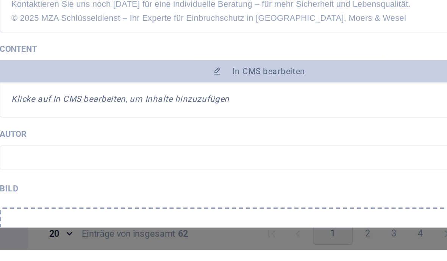
scroll to position [81, 0]
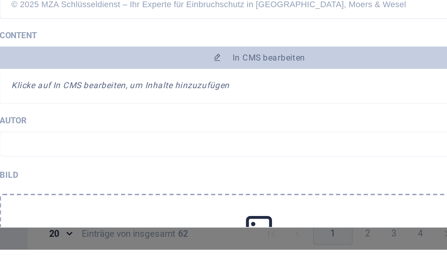
click at [238, 153] on span "In CMS bearbeiten" at bounding box center [229, 156] width 40 height 6
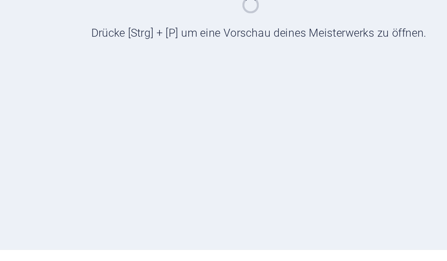
scroll to position [0, 0]
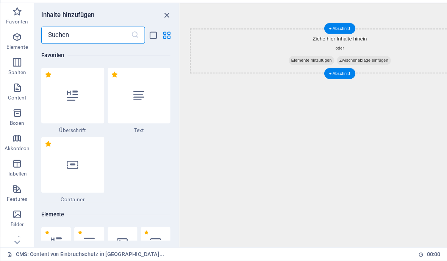
click at [119, 88] on div at bounding box center [124, 113] width 56 height 50
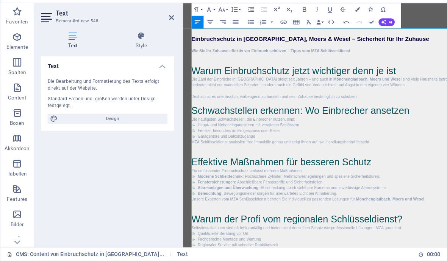
click at [415, 33] on h1 "Einbruchschutz in Mönchengladbach, Moers & Wesel – Sicherheit für Ihr Zuhause" at bounding box center [371, 41] width 357 height 17
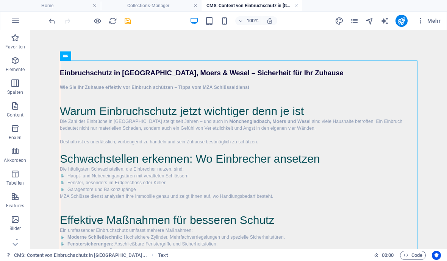
click at [129, 25] on icon "save" at bounding box center [127, 21] width 9 height 9
click at [297, 6] on link at bounding box center [296, 5] width 5 height 7
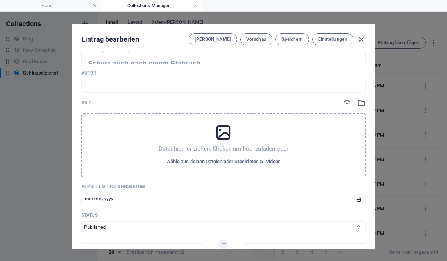
scroll to position [243, 0]
click at [261, 162] on span "Wähle aus deinen Dateien oder Stockfotos & -Videos" at bounding box center [223, 162] width 115 height 9
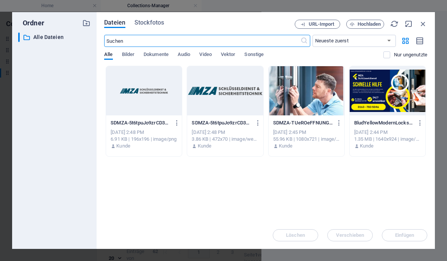
click at [402, 93] on div at bounding box center [388, 90] width 76 height 49
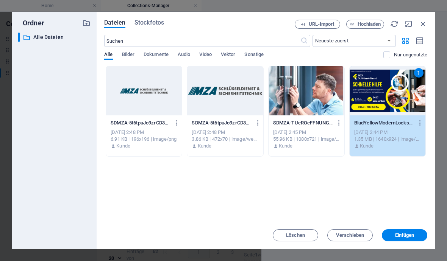
click at [422, 239] on button "Einfügen" at bounding box center [404, 235] width 45 height 12
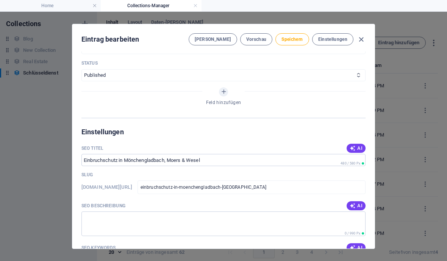
scroll to position [460, 0]
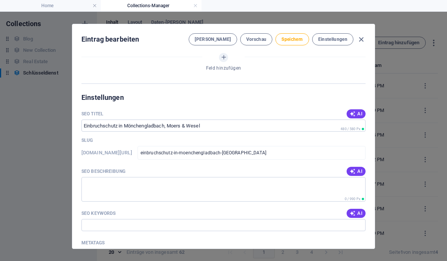
click at [365, 167] on button "AI" at bounding box center [356, 171] width 19 height 9
click at [363, 209] on div "AI" at bounding box center [356, 213] width 19 height 9
click at [367, 213] on div "Name Einbruchschutz in Mönchengladbach, Moers & Wesel ​ Slug www.example.com/sc…" at bounding box center [223, 150] width 302 height 197
type textarea "Schützen Sie Ihr Zuhause in Mönchengladbach, Moers & Wesel mit maßgeschneiderte…"
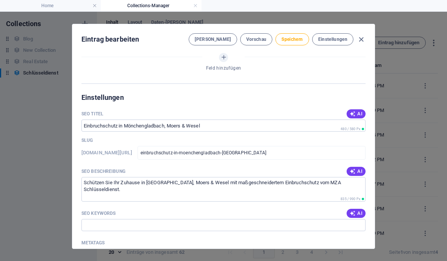
click at [365, 220] on input "SEO Keywords" at bounding box center [223, 225] width 284 height 12
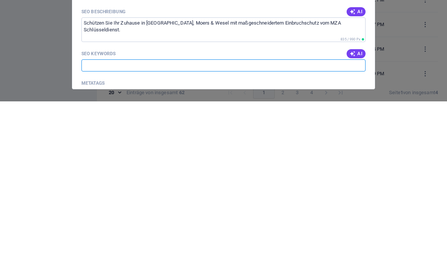
click at [355, 211] on icon "button" at bounding box center [353, 214] width 6 height 6
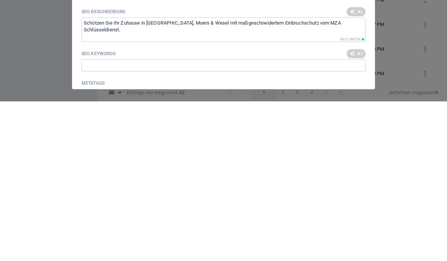
type input "Einbruchschutz Mönchengladbach, Sicherheit für Ihr Zuhause, Einbruchschutz Moer…"
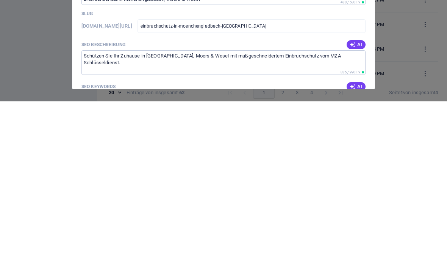
scroll to position [0, 0]
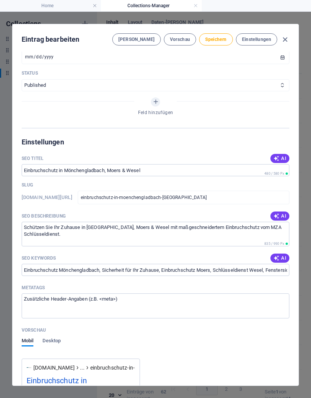
click at [215, 44] on button "Speichern" at bounding box center [215, 39] width 33 height 12
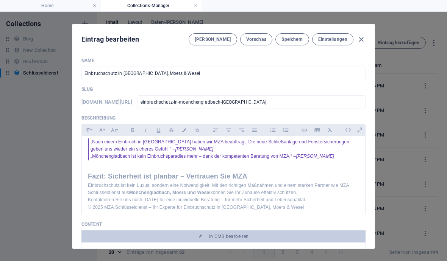
click at [363, 40] on icon "button" at bounding box center [361, 39] width 9 height 9
type input "einbruchschutz-in-moenchengladbach-moers-wesel"
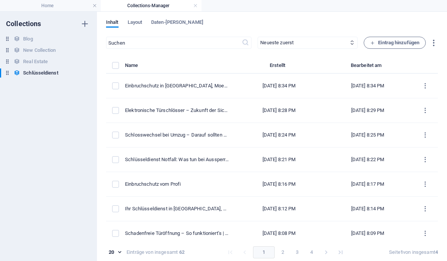
click at [412, 46] on span "Eintrag hinzufügen" at bounding box center [394, 42] width 49 height 9
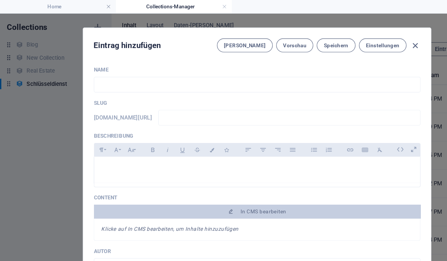
click at [101, 72] on input "text" at bounding box center [223, 74] width 284 height 14
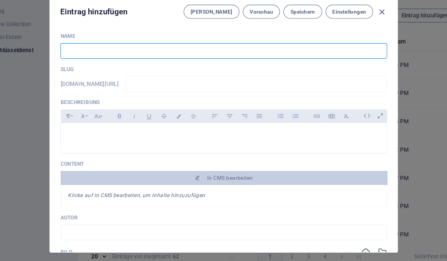
type input "N"
type input "n"
type input "No"
type input "no"
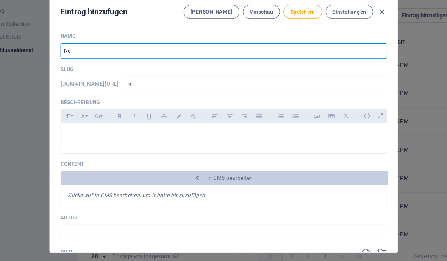
type input "no"
type input "Not"
type input "not"
type input "Notö"
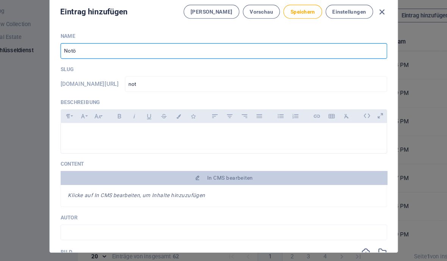
type input "notoe"
type input "Notöf"
type input "notoef"
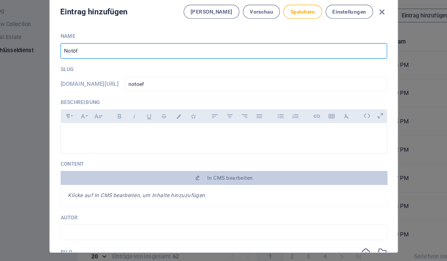
type input "Notöff"
type input "notoeff"
type input "Notöffn"
type input "notoeffn"
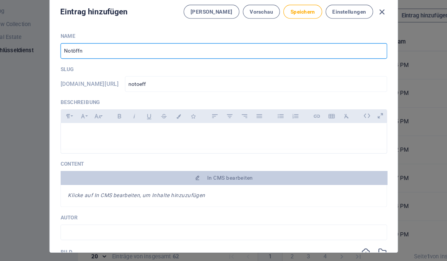
type input "notoeffn"
type input "Notöffnu"
type input "notoeffnu"
type input "Notöffnun"
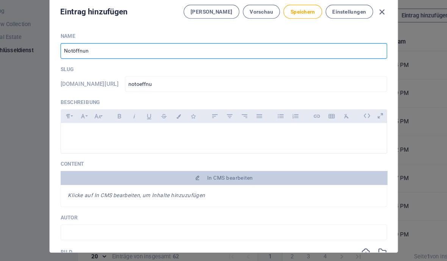
type input "notoeffnun"
type input "Notöffnung"
type input "notoeffnung"
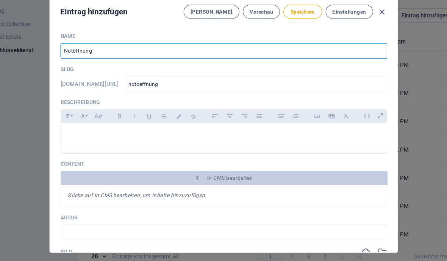
type input "Notöffnung v"
type input "notoeffnung-v"
type input "Notöffnung vo"
type input "notoeffnung-vo"
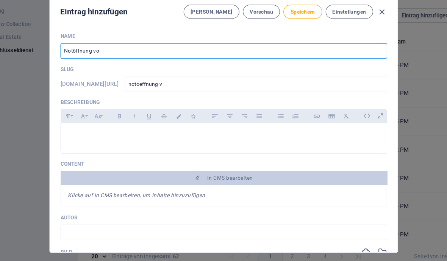
type input "notoeffnung-vo"
type input "Notöffnung von"
type input "notoeffnung-von"
type input "Notöffnung von T"
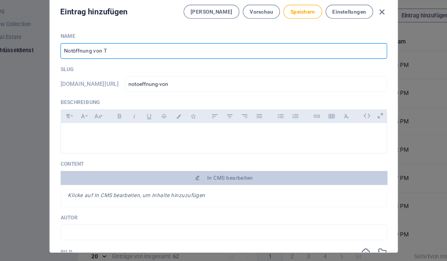
type input "notoeffnung-von-t"
type input "Notöffnung von Tü"
type input "notoeffnung-von-tue"
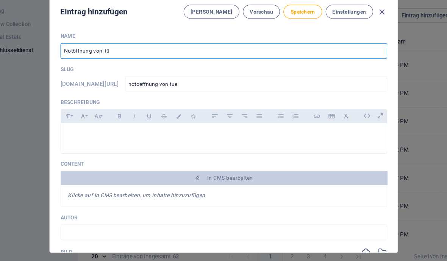
type input "Notöffnung von Tür"
type input "notoeffnung-von-tuer"
type input "Notöffnung von Türe"
type input "notoeffnung-von-tuere"
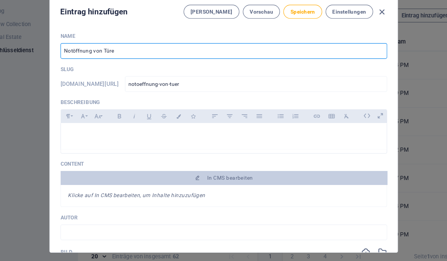
type input "notoeffnung-von-tuere"
type input "Notöffnung von Türen"
type input "notoeffnung-von-tueren"
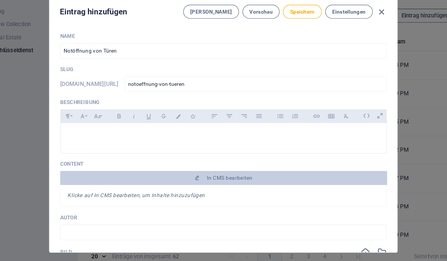
type input "Notöffnung von Türen"
click at [342, 124] on icon at bounding box center [348, 130] width 12 height 12
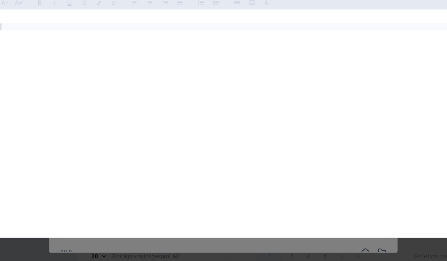
click at [28, 50] on div at bounding box center [231, 160] width 406 height 220
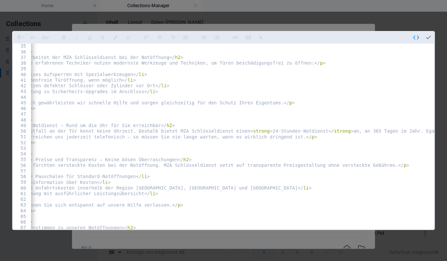
scroll to position [192, 0]
click at [432, 31] on button "button" at bounding box center [428, 37] width 12 height 12
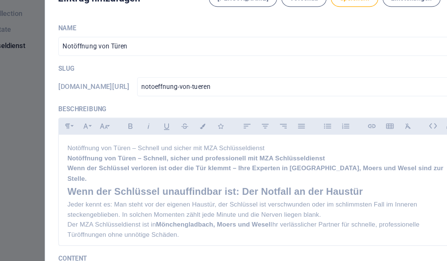
click at [204, 142] on p "Notöffnung von Türen – Schnell und sicher mit MZA Schlüsseldienst" at bounding box center [223, 145] width 271 height 7
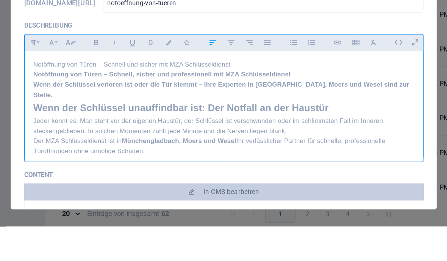
click at [150, 142] on p "Notöffnung von Türen – Schnell und sicher mit MZA Schlüsseldienst" at bounding box center [223, 145] width 271 height 7
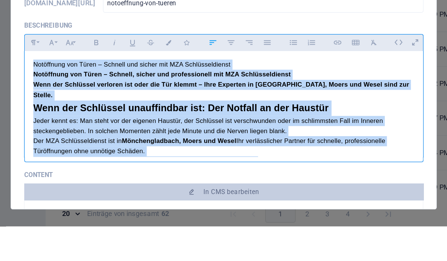
click at [240, 58] on div "Name Notöffnung von Türen ​ Slug www.example.com/schluesseldienst-eintrag/ noto…" at bounding box center [223, 263] width 284 height 411
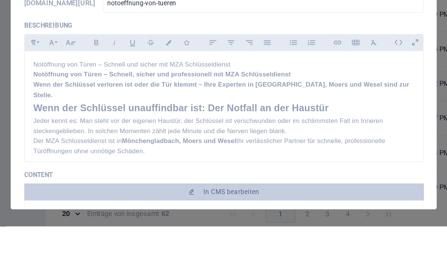
click at [167, 142] on p "Notöffnung von Türen – Schnell und sicher mit MZA Schlüsseldienst" at bounding box center [223, 145] width 271 height 7
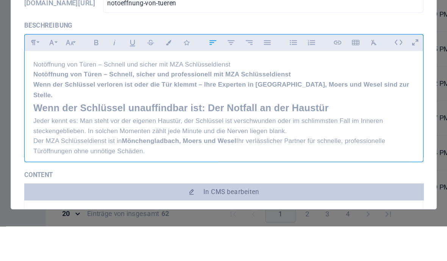
click at [159, 150] on h1 "Notöffnung von Türen – Schnell, sicher und professionell mit MZA Schlüsseldienst" at bounding box center [223, 153] width 271 height 7
click at [221, 150] on h1 "Notöffnung von Türen – Schnell, sicher und professionell mit MZA Schlüsseldienst" at bounding box center [223, 153] width 271 height 7
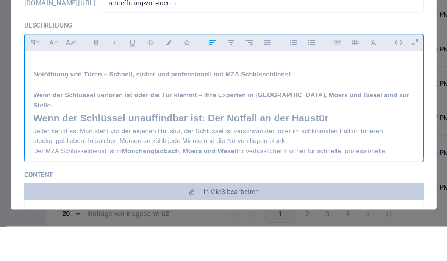
click at [88, 164] on p "Wenn der Schlüssel verloren ist oder die Tür klemmt – Ihre Experten in Möncheng…" at bounding box center [223, 171] width 271 height 14
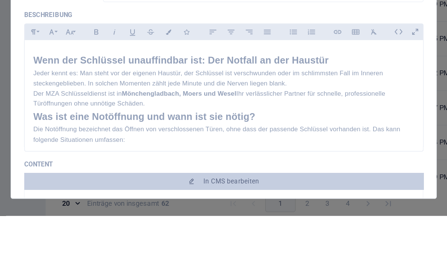
scroll to position [44, 0]
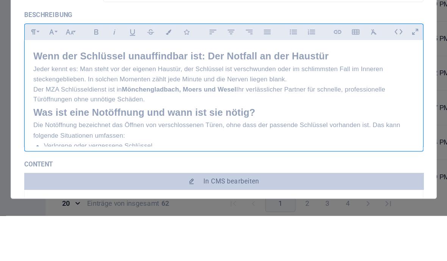
click at [88, 183] on h2 "Was ist eine Notöffnung und wann ist sie nötig?" at bounding box center [223, 188] width 271 height 11
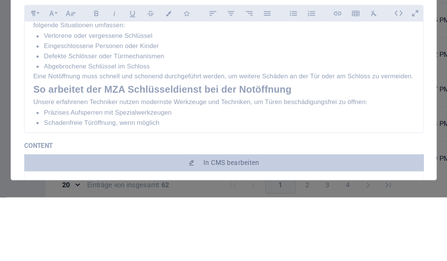
scroll to position [128, 0]
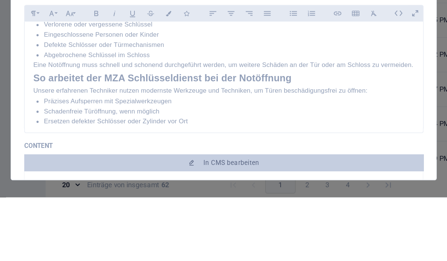
click at [82, 55] on div "​ Notöffnung von Türen – Schnell, sicher und professionell mit MZA Schlüsseldie…" at bounding box center [223, 235] width 283 height 452
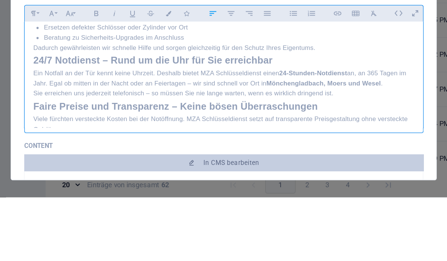
scroll to position [208, 0]
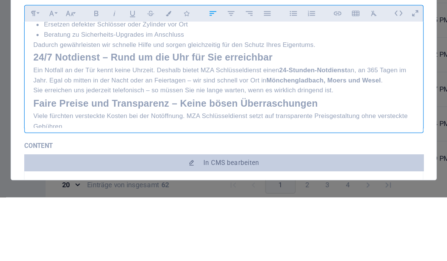
click at [88, 156] on h2 "24/7 Notdienst – Rund um die Uhr für Sie erreichbar" at bounding box center [223, 161] width 271 height 11
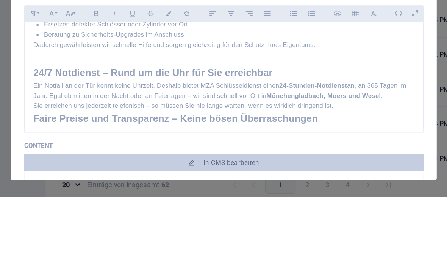
scroll to position [232, 0]
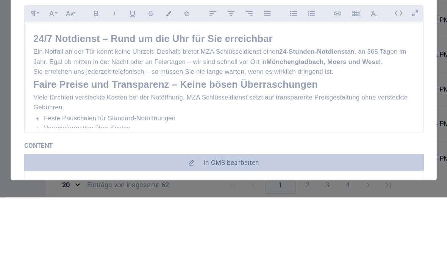
click at [82, 59] on div "​ Notöffnung von Türen – Schnell, sicher und professionell mit MZA Schlüsseldie…" at bounding box center [223, 142] width 283 height 474
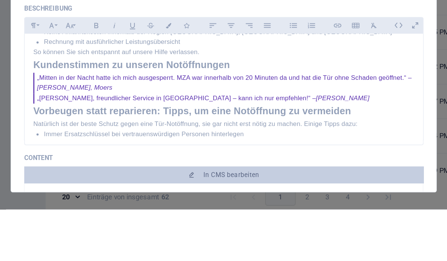
scroll to position [320, 0]
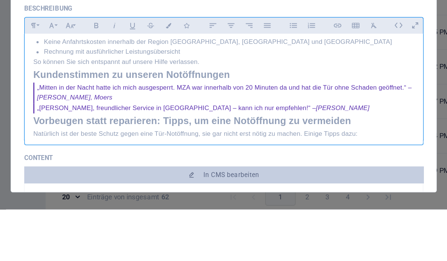
click at [88, 160] on h2 "Kundenstimmen zu unseren Notöffnungen" at bounding box center [223, 165] width 271 height 11
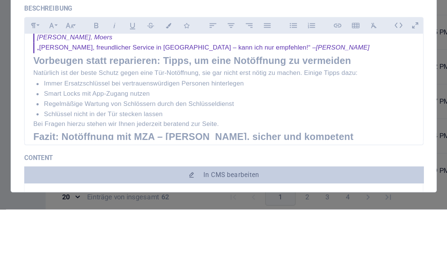
scroll to position [372, 0]
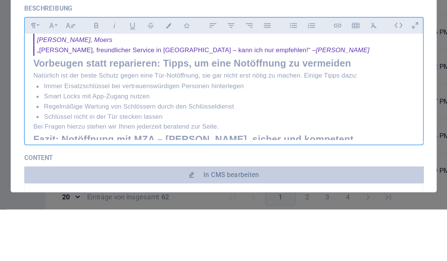
click at [88, 152] on h2 "Vorbeugen statt reparieren: Tipps, um eine Notöffnung zu vermeiden" at bounding box center [223, 157] width 271 height 11
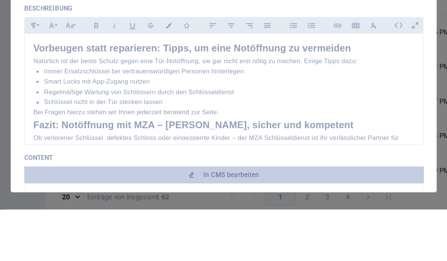
scroll to position [423, 0]
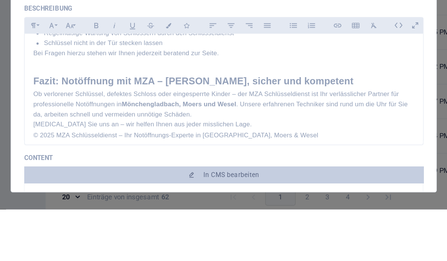
scroll to position [435, 0]
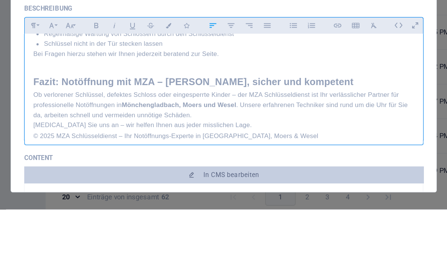
click at [88, 198] on p "Rufen Sie uns an – wir helfen Ihnen aus jeder misslichen Lage." at bounding box center [223, 201] width 271 height 7
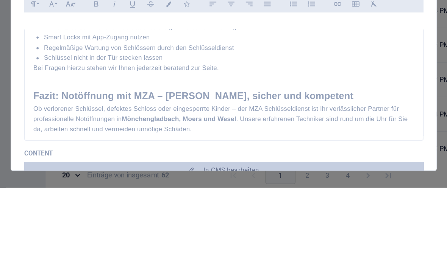
scroll to position [421, 0]
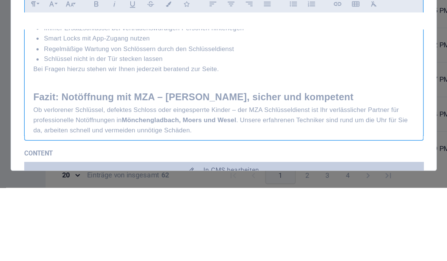
click at [246, 202] on p "Ob verlorener Schlüssel, defektes Schloss oder eingesperrte Kinder – der MZA Sc…" at bounding box center [223, 213] width 271 height 22
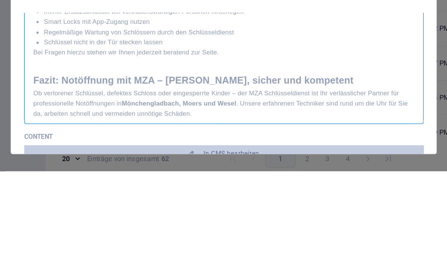
click at [250, 202] on p "Ob verlorener Schlüssel, defektes Schloss oder eingesperrte Kinder – der MZA Sc…" at bounding box center [223, 213] width 271 height 22
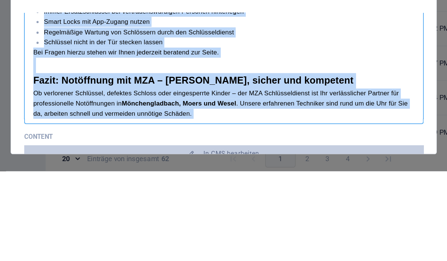
copy div "​ Notöffnung von Türen – Schnell, sicher und professionell mit MZA Schlüsseldie…"
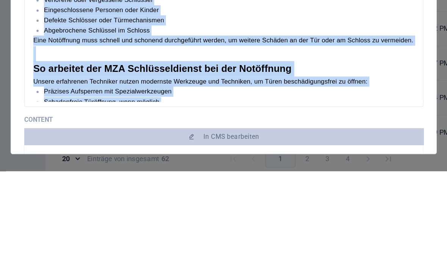
click at [281, 42] on span "Speichern" at bounding box center [291, 39] width 21 height 6
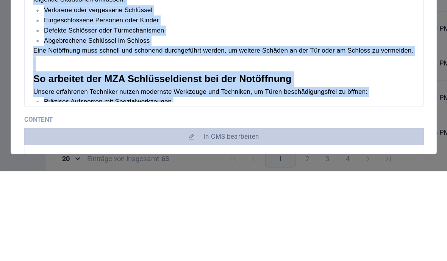
scroll to position [119, 0]
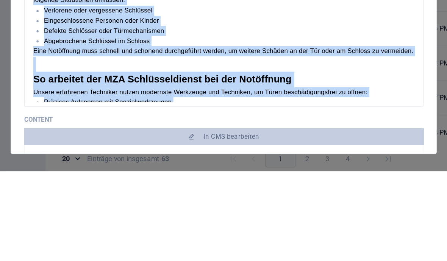
click at [307, 88] on div "Name Notöffnung von Türen ​ Slug www.example.com/schluesseldienst-eintrag/ noto…" at bounding box center [223, 150] width 302 height 197
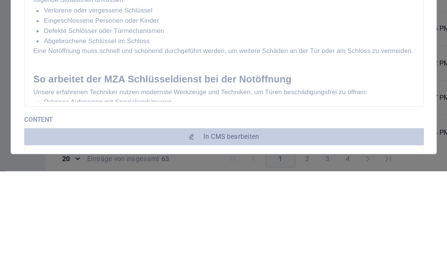
click at [281, 40] on span "Speichern" at bounding box center [291, 39] width 21 height 6
click at [357, 40] on icon "button" at bounding box center [361, 39] width 9 height 9
type input "notoeffnung-von-tueren"
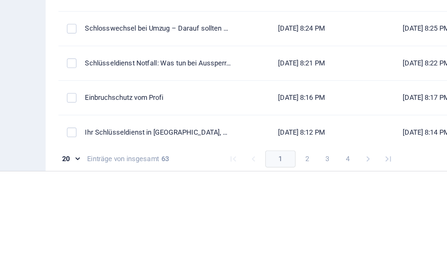
click at [164, 86] on div "Notöffnung von Türen" at bounding box center [177, 86] width 104 height 7
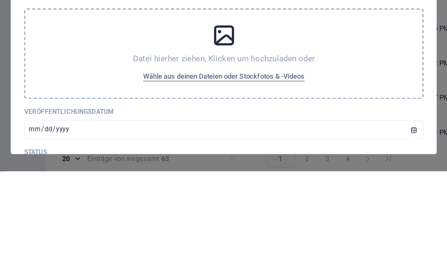
scroll to position [171, 0]
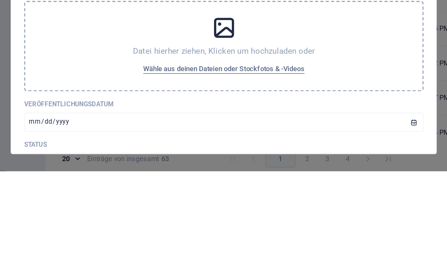
click at [222, 65] on span "In CMS bearbeiten" at bounding box center [229, 65] width 40 height 6
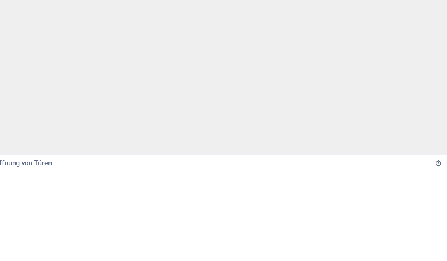
scroll to position [0, 0]
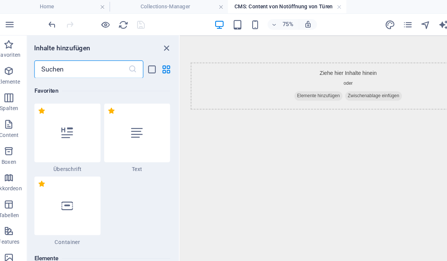
click at [108, 114] on div at bounding box center [124, 113] width 56 height 50
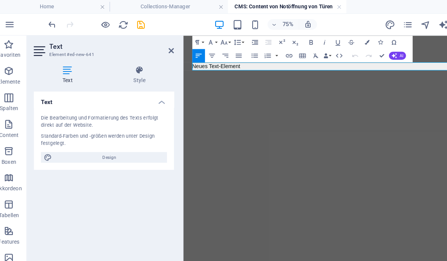
click at [252, 75] on p "Neues Text-Element" at bounding box center [372, 70] width 357 height 9
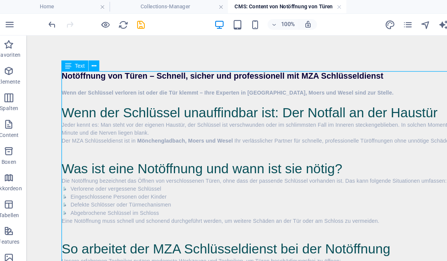
click at [123, 21] on icon "save" at bounding box center [127, 21] width 9 height 9
click at [294, 7] on link at bounding box center [296, 5] width 5 height 7
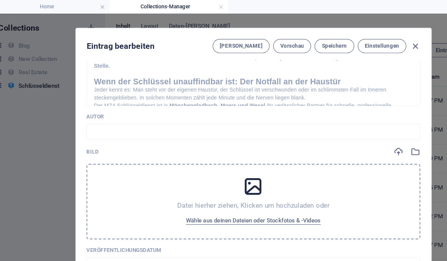
scroll to position [216, 0]
click at [233, 187] on span "Wähle aus deinen Dateien oder Stockfotos & -Videos" at bounding box center [223, 188] width 115 height 9
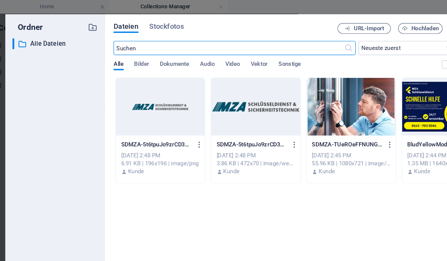
click at [352, 103] on div at bounding box center [388, 90] width 76 height 49
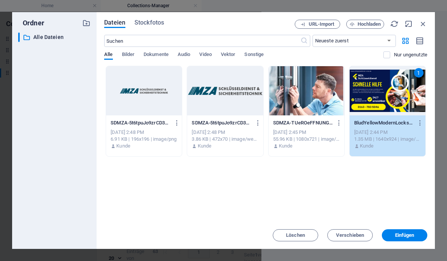
click at [411, 240] on button "Einfügen" at bounding box center [404, 235] width 45 height 12
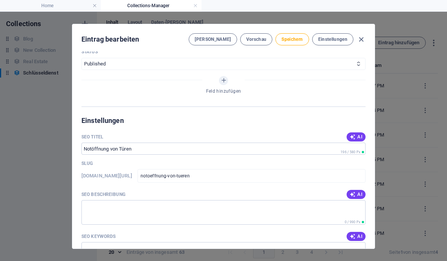
scroll to position [485, 0]
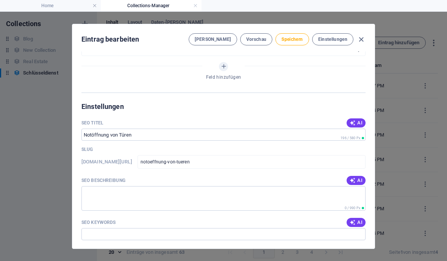
click at [363, 176] on button "AI" at bounding box center [356, 180] width 19 height 9
click at [365, 223] on div "Name Notöffnung von Türen ​ Slug www.example.com/schluesseldienst-eintrag/ noto…" at bounding box center [223, 150] width 302 height 197
type textarea "Schnelle, professionelle Notöffnungen in Mönchengladbach, Moers & Wesel. 24/7 f…"
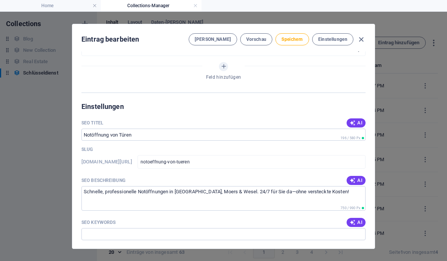
click at [364, 218] on button "AI" at bounding box center [356, 222] width 19 height 9
type input "Notöffnung, Schlüsseldienst Mönchengladbach, Türöffnung, 24-Stunden-Notdienst, …"
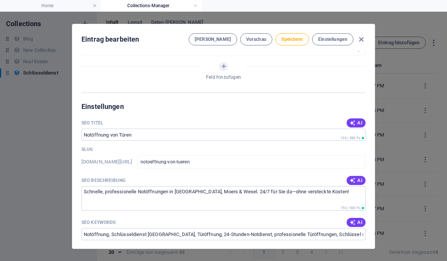
click at [363, 119] on button "AI" at bounding box center [356, 123] width 19 height 9
click at [90, 129] on input "**Notöffnung von Türen – MZA**" at bounding box center [223, 135] width 284 height 12
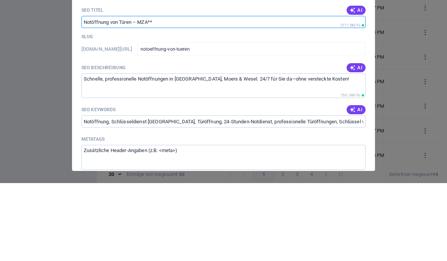
click at [204, 109] on div "Slug" at bounding box center [223, 114] width 284 height 11
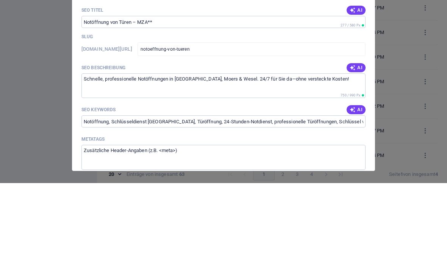
click at [221, 94] on input "Notöffnung von Türen – MZA**" at bounding box center [223, 100] width 284 height 12
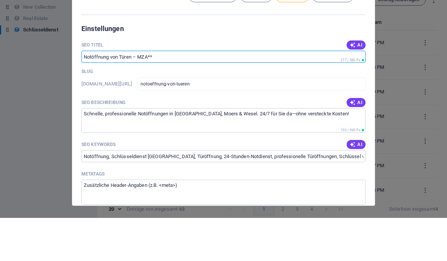
click at [230, 94] on input "Notöffnung von Türen – MZA**" at bounding box center [223, 100] width 284 height 12
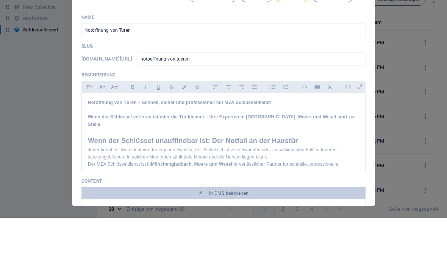
scroll to position [0, 0]
type input "Notöffnung von Türen – MZA"
click at [300, 41] on span "Speichern" at bounding box center [291, 39] width 21 height 6
click at [365, 41] on icon "button" at bounding box center [361, 39] width 9 height 9
type input "notoeffnung-von-tueren"
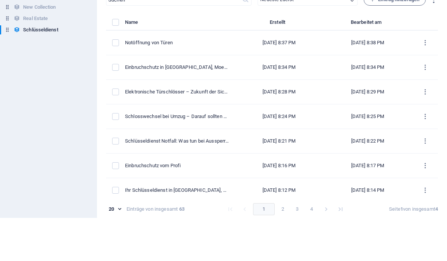
click at [416, 46] on span "Eintrag hinzufügen" at bounding box center [394, 42] width 49 height 9
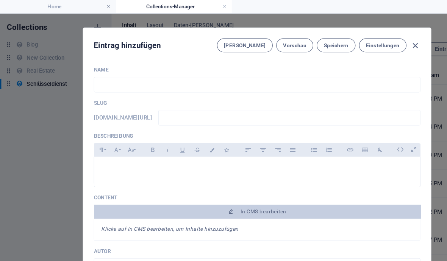
click at [91, 78] on input "text" at bounding box center [223, 74] width 284 height 14
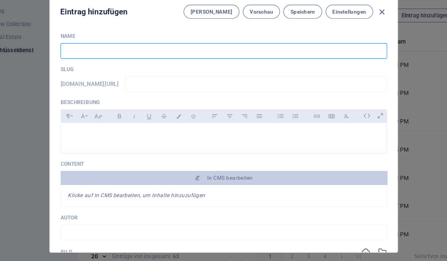
paste input "Schlüsselnotdienst: Wenn es schnell gehen muss – MZA ist Ihr Retter in der Not"
type input "Schlüsselnotdienst: Wenn es schnell gehen muss – MZA ist Ihr Retter in der Not"
type input "schluesselnotdienst-wenn-es-schnell-gehen-muss-mza-ist-ihr-retter-in-der-not"
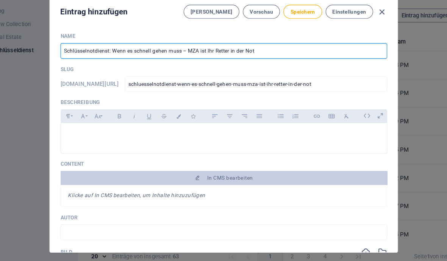
type input "Schlüsselnotdienst: Wenn es schnell gehen muss – MZA ist Ihr Retter in der Not"
click at [207, 95] on input "schluesselnotdienst-wenn-es-schnell-gehen-muss-mza-ist-ihr-retter-in-der-not" at bounding box center [251, 102] width 228 height 14
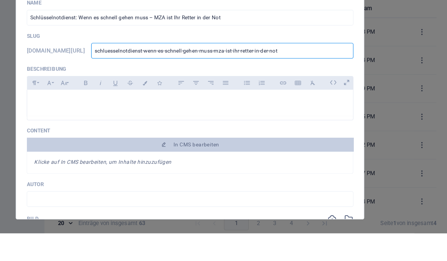
type input "schluesselnotdienstwenn-es-schnell-gehen-muss-mza-ist-ihr-retter-in-der-not"
type input "schluesselnotdienswenn-es-schnell-gehen-muss-mza-ist-ihr-retter-in-der-not"
type input "schluesselnotdienwenn-es-schnell-gehen-muss-mza-ist-ihr-retter-in-der-not"
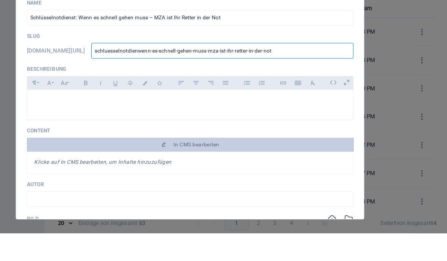
type input "schluesselnotdienwenn-es-schnell-gehen-muss-mza-ist-ihr-retter-in-der-not"
type input "schluesselnotdiewenn-es-schnell-gehen-muss-mza-ist-ihr-retter-in-der-not"
type input "schluesselnotdiwenn-es-schnell-gehen-muss-mza-ist-ihr-retter-in-der-not"
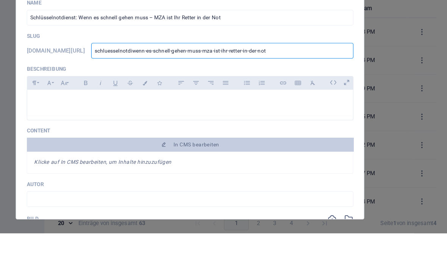
type input "schluesselnotdwenn-es-schnell-gehen-muss-mza-ist-ihr-retter-in-der-not"
type input "schluesselnotwenn-es-schnell-gehen-muss-mza-ist-ihr-retter-in-der-not"
type input "schluesselnowenn-es-schnell-gehen-muss-mza-ist-ihr-retter-in-der-not"
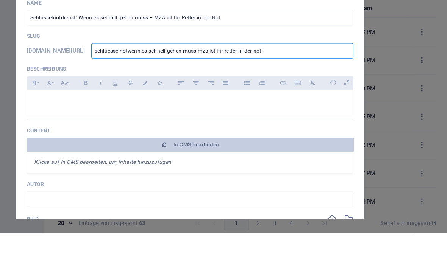
type input "schluesselnowenn-es-schnell-gehen-muss-mza-ist-ihr-retter-in-der-not"
type input "schluesselnwenn-es-schnell-gehen-muss-mza-ist-ihr-retter-in-der-not"
type input "schluesselwenn-es-schnell-gehen-muss-mza-ist-ihr-retter-in-der-not"
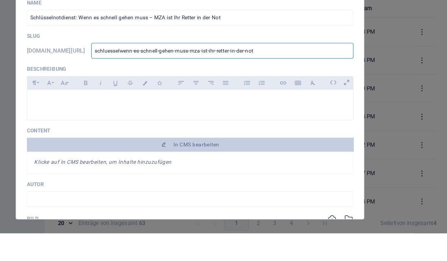
type input "schluessewenn-es-schnell-gehen-muss-mza-ist-ihr-retter-in-der-not"
type input "schluesswenn-es-schnell-gehen-muss-mza-ist-ihr-retter-in-der-not"
type input "schlueswenn-es-schnell-gehen-muss-mza-ist-ihr-retter-in-der-not"
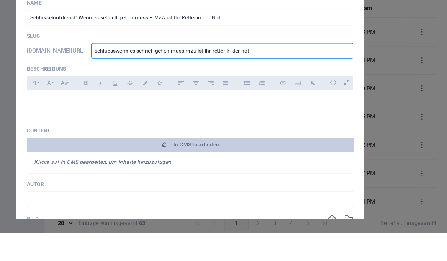
type input "schlueswenn-es-schnell-gehen-muss-mza-ist-ihr-retter-in-der-not"
type input "schluewenn-es-schnell-gehen-muss-mza-ist-ihr-retter-in-der-not"
type input "schluwenn-es-schnell-gehen-muss-mza-ist-ihr-retter-in-der-not"
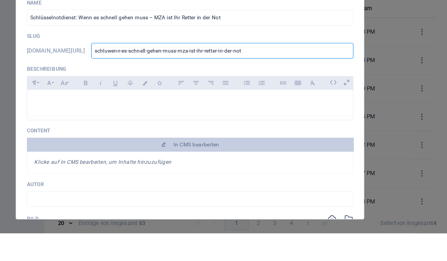
type input "schlwenn-es-schnell-gehen-muss-mza-ist-ihr-retter-in-der-not"
type input "schwenn-es-schnell-gehen-muss-mza-ist-ihr-retter-in-der-not"
type input "scwenn-es-schnell-gehen-muss-mza-ist-ihr-retter-in-der-not"
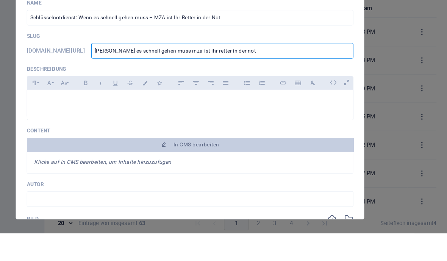
type input "scwenn-es-schnell-gehen-muss-mza-ist-ihr-retter-in-der-not"
type input "swenn-es-schnell-gehen-muss-mza-ist-ihr-retter-in-der-not"
type input "wenn-es-schnell-gehen-muss-mza-ist-ihr-retter-in-der-not"
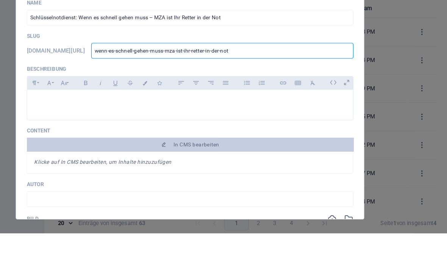
click at [271, 95] on input "wenn-es-schnell-gehen-muss-mza-ist-ihr-retter-in-der-not" at bounding box center [251, 102] width 228 height 14
type input "wenn-es-schnell-gehen-muss-mza-ist-ihr-retter-in-der-no"
type input "wenn-es-schnell-gehen-muss-mza-ist-ihr-retter-in-der-n"
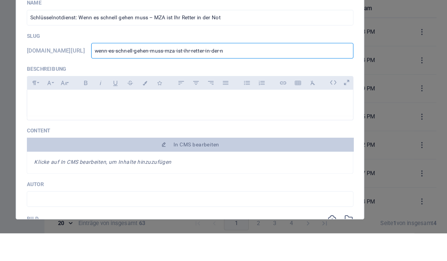
type input "wenn-es-schnell-gehen-muss-mza-ist-ihr-retter-in-der-"
type input "wenn-es-schnell-gehen-muss-mza-ist-ihr-retter-in-der"
type input "wenn-es-schnell-gehen-muss-mza-ist-ihr-retter-in-de"
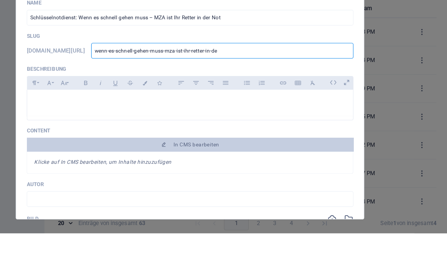
type input "wenn-es-schnell-gehen-muss-mza-ist-ihr-retter-in-de"
type input "wenn-es-schnell-gehen-muss-mza-ist-ihr-retter-in-d"
type input "wenn-es-schnell-gehen-muss-mza-ist-ihr-retter-in-"
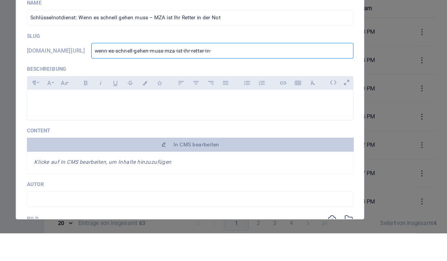
type input "wenn-es-schnell-gehen-muss-mza-ist-ihr-retter-in"
type input "wenn-es-schnell-gehen-muss-mza-ist-ihr-retter-i"
type input "wenn-es-schnell-gehen-muss-mza-ist-ihr-retter-"
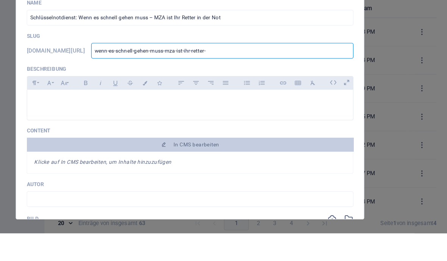
type input "wenn-es-schnell-gehen-muss-mza-ist-ihr-retter-"
type input "wenn-es-schnell-gehen-muss-mza-ist-ihr-retter"
type input "wenn-es-schnell-gehen-muss-mza-ist-ihr-rette"
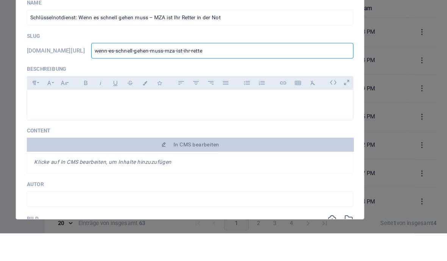
type input "wenn-es-schnell-gehen-muss-mza-ist-ihr-rett"
type input "wenn-es-schnell-gehen-muss-mza-ist-ihr-ret"
type input "wenn-es-schnell-gehen-muss-mza-ist-ihr-re"
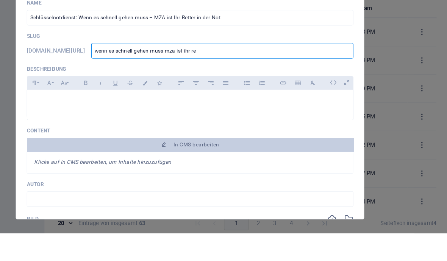
type input "wenn-es-schnell-gehen-muss-mza-ist-ihr-re"
type input "wenn-es-schnell-gehen-muss-mza-ist-ihr-r"
type input "wenn-es-schnell-gehen-muss-mza-ist-ihr-"
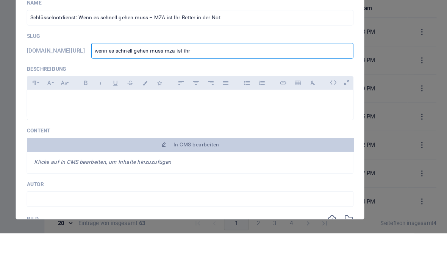
type input "wenn-es-schnell-gehen-muss-mza-ist-ihr"
click at [342, 124] on icon at bounding box center [348, 130] width 12 height 12
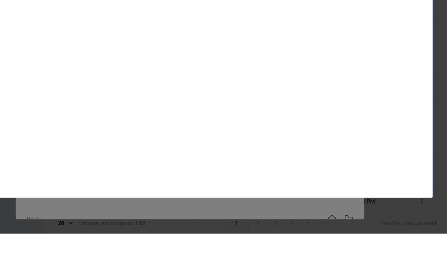
click at [413, 34] on icon "button" at bounding box center [416, 37] width 7 height 7
click at [410, 31] on button "button" at bounding box center [416, 37] width 12 height 12
click at [223, 44] on div at bounding box center [231, 154] width 406 height 220
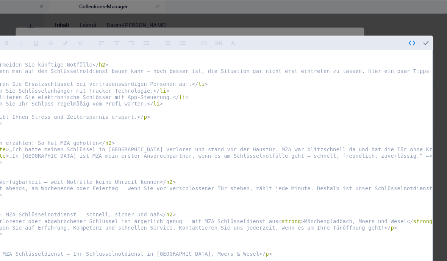
scroll to position [251, 0]
click at [425, 34] on icon "button" at bounding box center [428, 37] width 7 height 7
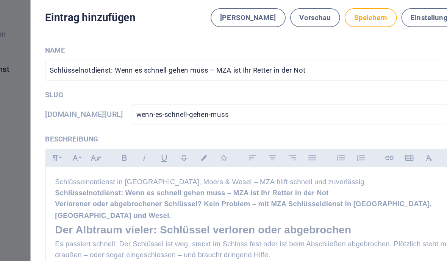
click at [223, 142] on p "Schlüsselnotdienst in Mönchengladbach, Moers & Wesel – MZA hilft schnell und zu…" at bounding box center [223, 145] width 271 height 7
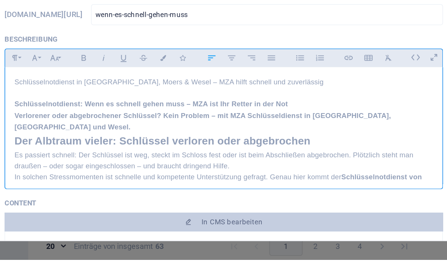
click at [210, 157] on h1 "Schlüsselnotdienst: Wenn es schnell gehen muss – MZA ist Ihr Retter in der Not" at bounding box center [223, 160] width 271 height 7
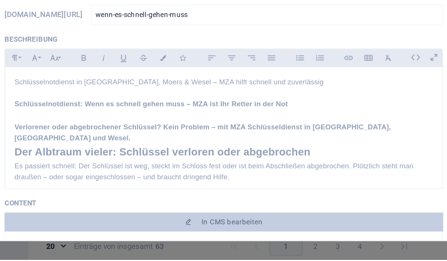
click at [88, 172] on p "Verlorener oder abgebrochener Schlüssel? Kein Problem – mit MZA Schlüsseldienst…" at bounding box center [223, 179] width 271 height 14
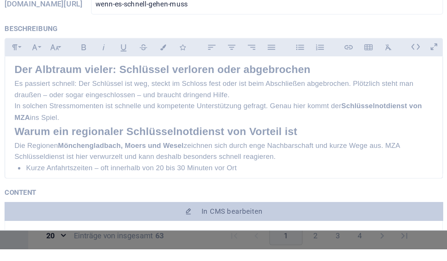
scroll to position [53, 0]
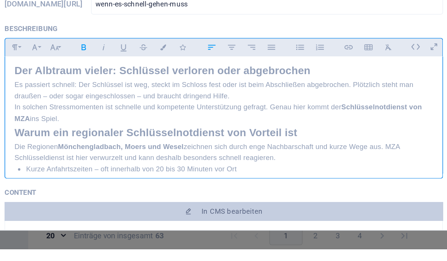
click at [88, 180] on h2 "Warum ein regionaler Schlüsselnotdienst von Vorteil ist" at bounding box center [223, 185] width 271 height 11
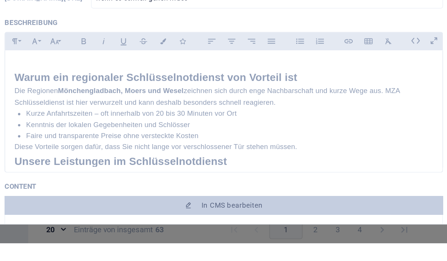
scroll to position [97, 0]
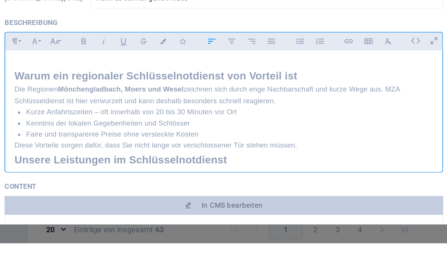
click at [82, 101] on div "Schlüsselnotdienst in Mönchengladbach, Moers & Wesel – MZA hilft schnell und zu…" at bounding box center [223, 230] width 283 height 383
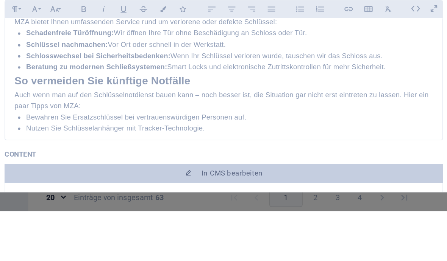
scroll to position [192, 0]
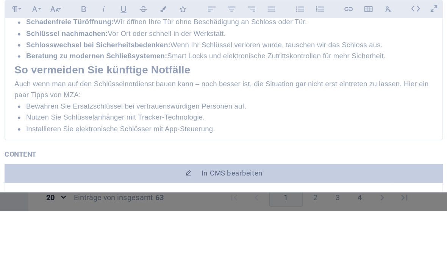
click at [88, 164] on h2 "So vermeiden Sie künftige Notfälle" at bounding box center [223, 169] width 271 height 11
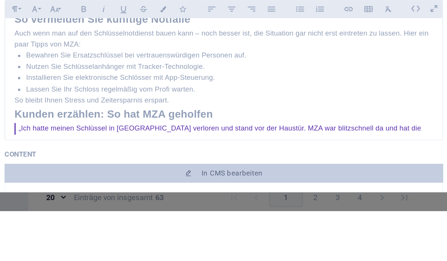
scroll to position [258, 0]
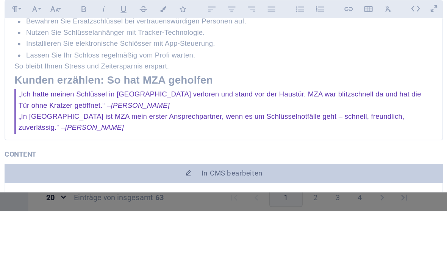
click at [88, 171] on h2 "Kunden erzählen: So hat MZA geholfen" at bounding box center [223, 176] width 271 height 11
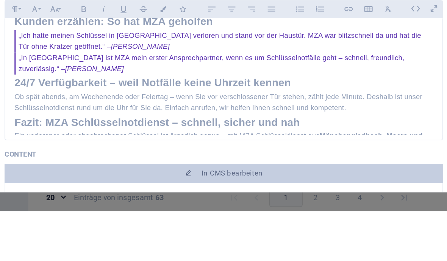
scroll to position [310, 0]
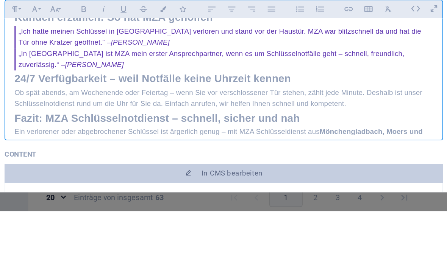
click at [88, 170] on h2 "24/7 Verfügbarkeit – weil Notfälle keine Uhrzeit kennen" at bounding box center [223, 175] width 271 height 11
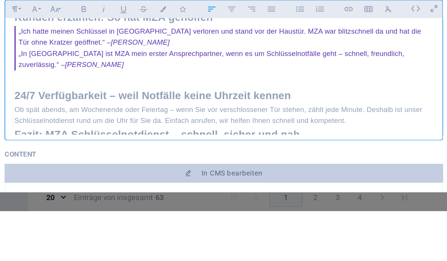
click at [88, 206] on h2 "Fazit: MZA Schlüsselnotdienst – schnell, sicher und nah" at bounding box center [223, 211] width 271 height 11
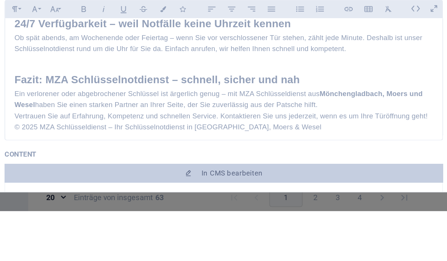
scroll to position [356, 0]
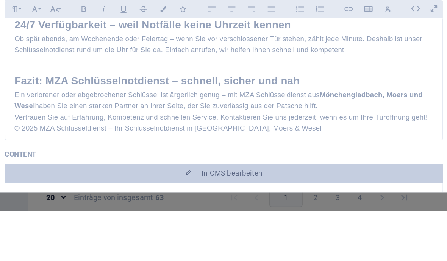
click at [225, 197] on p "Vertrauen Sie auf Erfahrung, Kompetenz und schnellen Service. Kontaktieren Sie …" at bounding box center [223, 200] width 271 height 7
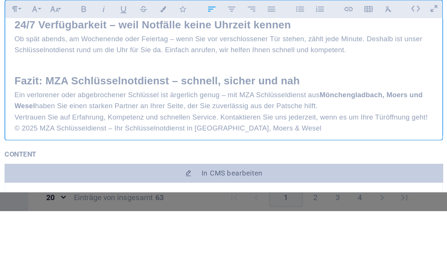
click at [224, 197] on p "Vertrauen Sie auf Erfahrung, Kompetenz und schnellen Service. Kontaktieren Sie …" at bounding box center [223, 200] width 271 height 7
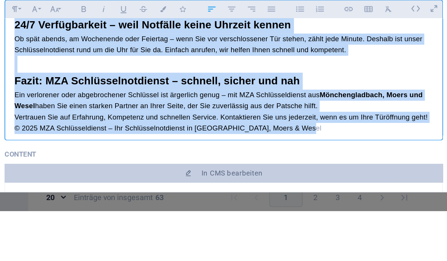
copy div "Schlüsselnotdienst in Mönchengladbach, Moers & Wesel – MZA hilft schnell und zu…"
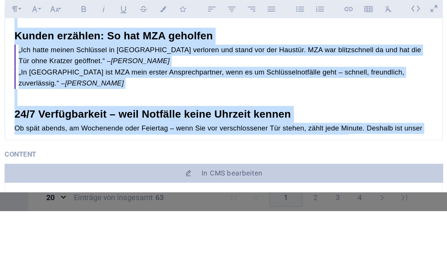
scroll to position [294, 0]
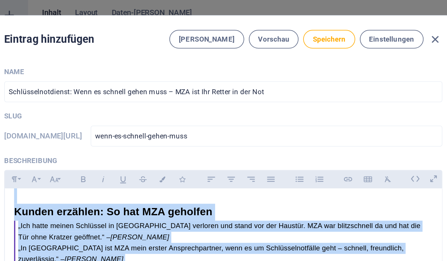
click at [281, 36] on span "Speichern" at bounding box center [291, 39] width 21 height 6
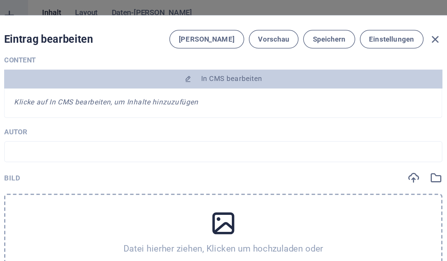
scroll to position [171, 0]
click at [212, 106] on input "text" at bounding box center [223, 113] width 284 height 14
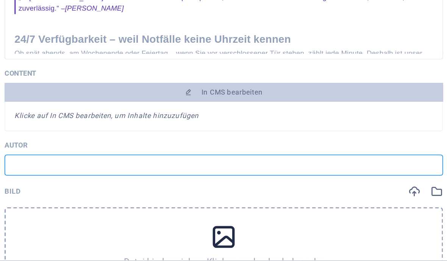
scroll to position [113, 0]
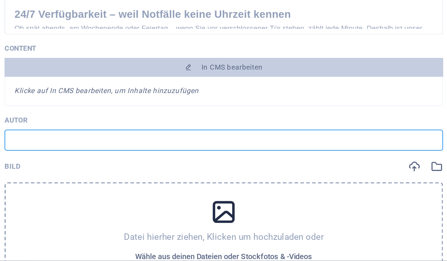
click at [209, 120] on span "In CMS bearbeiten" at bounding box center [229, 123] width 40 height 6
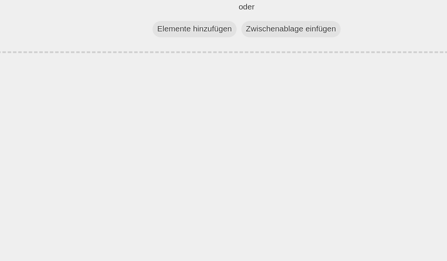
scroll to position [0, 0]
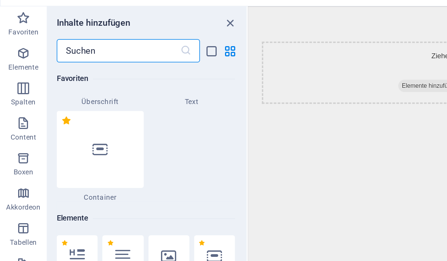
scroll to position [56, 0]
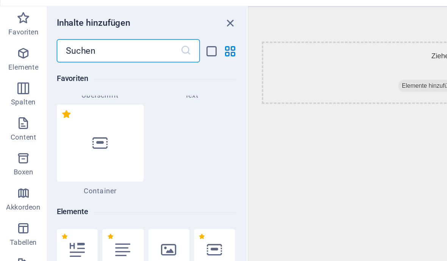
click at [132, 85] on span "Text" at bounding box center [124, 88] width 56 height 6
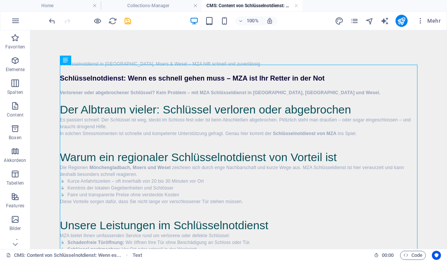
scroll to position [-1, 0]
click at [126, 24] on icon "save" at bounding box center [127, 21] width 9 height 9
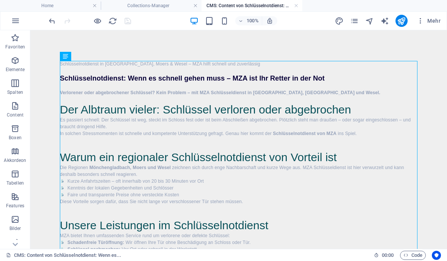
scroll to position [0, 0]
click at [296, 8] on link at bounding box center [296, 5] width 5 height 7
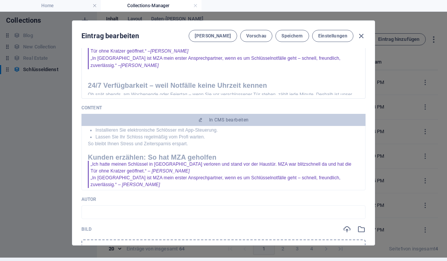
scroll to position [47, 0]
click at [298, 206] on input "text" at bounding box center [223, 213] width 284 height 14
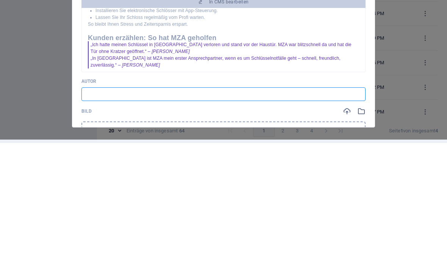
scroll to position [38, 0]
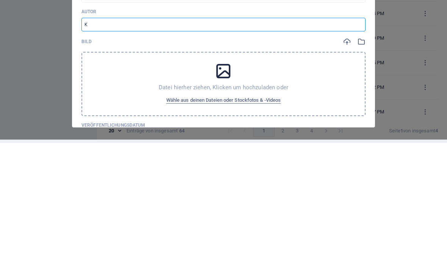
click at [260, 214] on span "Wähle aus deinen Dateien oder Stockfotos & -Videos" at bounding box center [223, 218] width 115 height 9
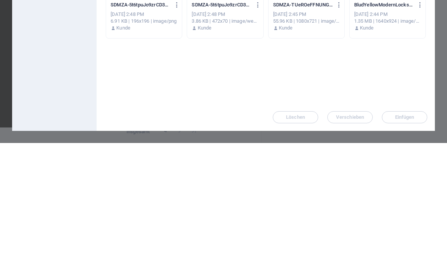
click at [402, 94] on div at bounding box center [388, 90] width 76 height 49
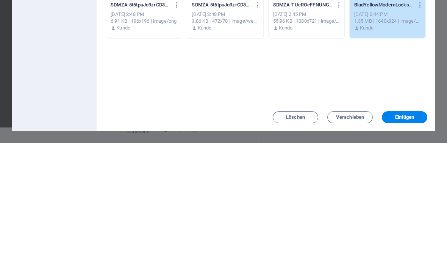
click at [420, 237] on button "Einfügen" at bounding box center [404, 235] width 45 height 12
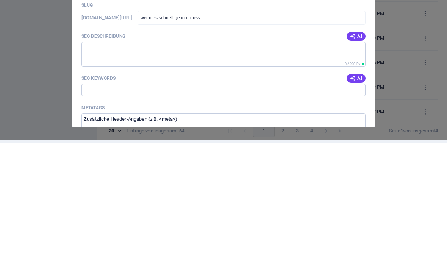
click at [365, 150] on button "AI" at bounding box center [356, 154] width 19 height 9
click at [360, 192] on div "AI" at bounding box center [356, 196] width 19 height 9
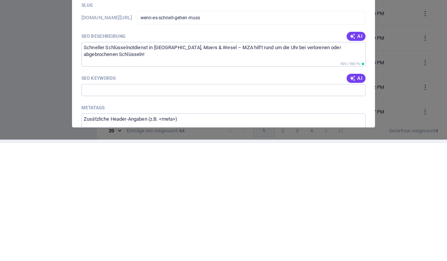
click at [362, 194] on span "AI" at bounding box center [356, 197] width 13 height 6
click at [294, 103] on input "SEO Titel" at bounding box center [223, 109] width 284 height 12
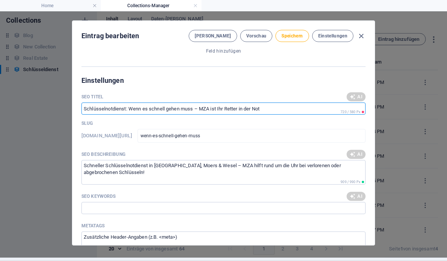
click at [303, 103] on input "SEO Titel" at bounding box center [223, 109] width 284 height 12
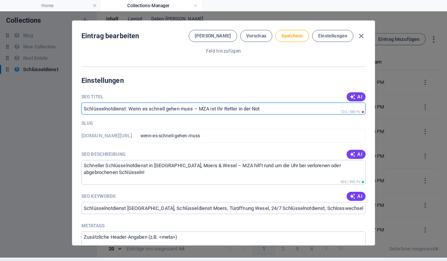
click at [297, 103] on input "SEO Titel" at bounding box center [223, 109] width 284 height 12
click at [295, 103] on input "SEO Titel" at bounding box center [223, 109] width 284 height 12
click at [284, 103] on input "SEO Titel" at bounding box center [223, 109] width 284 height 12
click at [281, 103] on input "SEO Titel" at bounding box center [223, 109] width 284 height 12
click at [277, 103] on input "SEO Titel" at bounding box center [223, 109] width 284 height 12
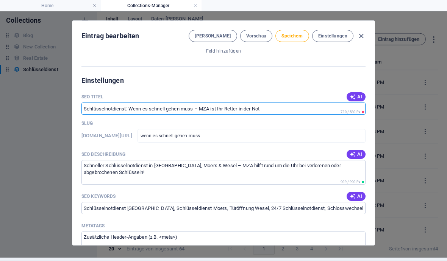
click at [277, 103] on input "SEO Titel" at bounding box center [223, 109] width 284 height 12
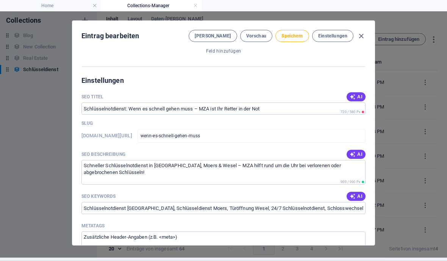
click at [270, 103] on input "SEO Titel" at bounding box center [223, 109] width 284 height 12
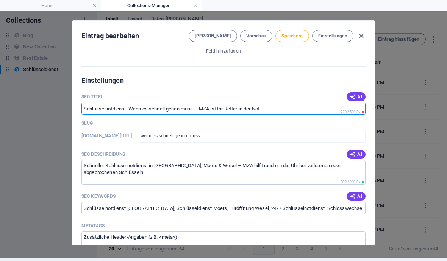
click at [358, 94] on span "AI" at bounding box center [356, 97] width 13 height 6
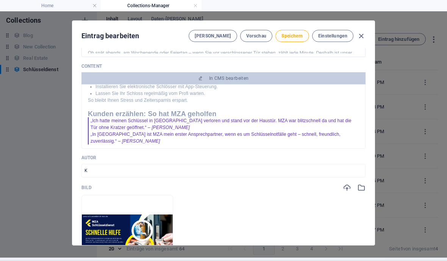
scroll to position [155, 0]
click at [190, 164] on input "K" at bounding box center [223, 171] width 284 height 14
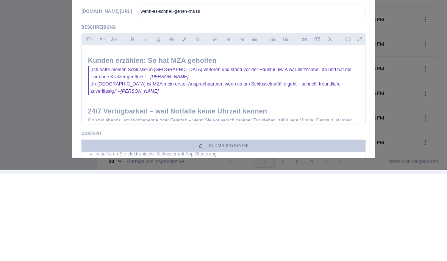
scroll to position [0, 0]
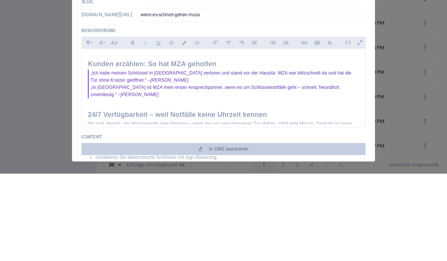
click at [295, 42] on span "Speichern" at bounding box center [291, 39] width 21 height 6
click at [362, 41] on icon "button" at bounding box center [361, 39] width 9 height 9
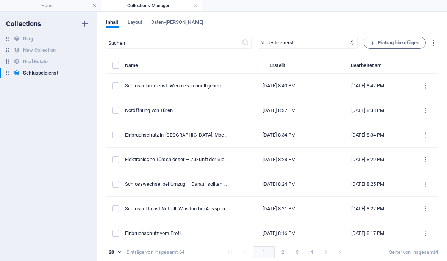
click at [411, 45] on span "Eintrag hinzufügen" at bounding box center [394, 42] width 49 height 9
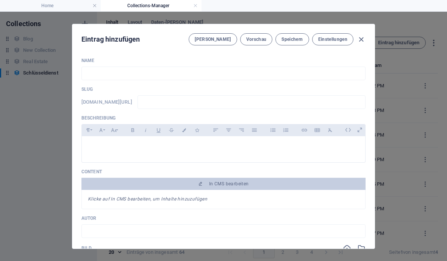
click at [131, 69] on input "text" at bounding box center [223, 74] width 284 height 14
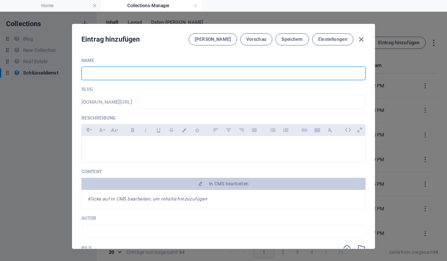
paste input "Schließanlagen für Unternehmen: Sicherheit mit MZA Schlüsseldienst in [GEOGRAPH…"
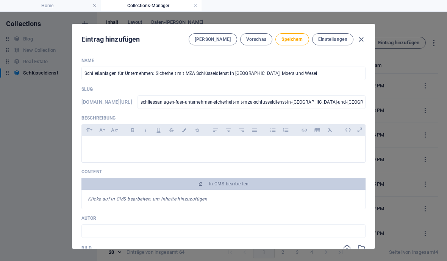
click at [356, 103] on input "schliessanlagen-fuer-unternehmen-sicherheit-mit-mza-schlusseldienst-in-moenchen…" at bounding box center [251, 102] width 228 height 14
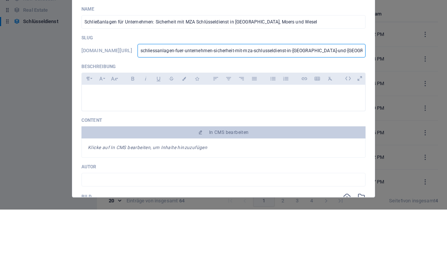
click at [357, 95] on input "schliessanlagen-fuer-unternehmen-sicherheit-mit-mza-schlusseldienst-in-moenchen…" at bounding box center [251, 102] width 228 height 14
click at [335, 95] on input "schliessanlagen-fuer-unternehmen-sicherheit-mit-mza-schlusseldienst-in-moenchen…" at bounding box center [251, 102] width 228 height 14
click at [330, 95] on input "schliessanlagen-fuer-unternehmen-sicherheit-mit-mza-schlusseldienst-in-moenchen…" at bounding box center [251, 102] width 228 height 14
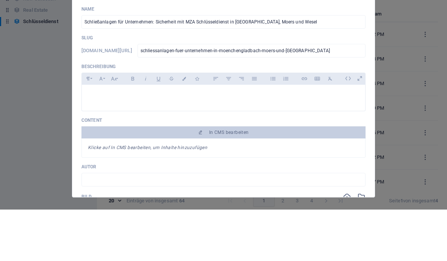
click at [348, 124] on icon at bounding box center [348, 130] width 12 height 12
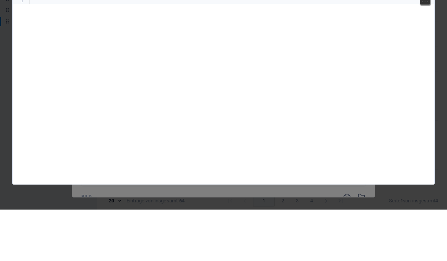
click at [42, 50] on div at bounding box center [231, 160] width 406 height 220
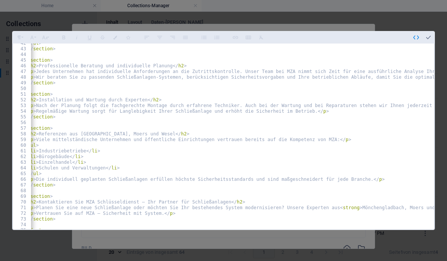
scroll to position [251, 0]
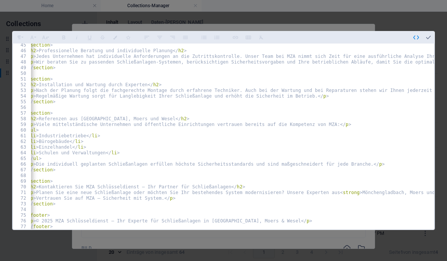
click at [428, 34] on icon "button" at bounding box center [428, 37] width 7 height 7
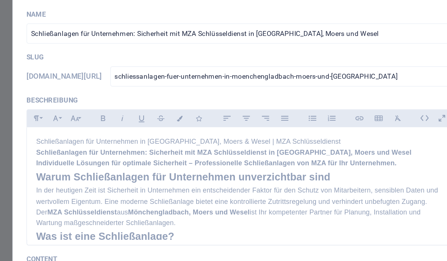
click at [235, 150] on h1 "Schließanlagen für Unternehmen: Sicherheit mit MZA Schlüsseldienst in [GEOGRAPH…" at bounding box center [223, 153] width 271 height 7
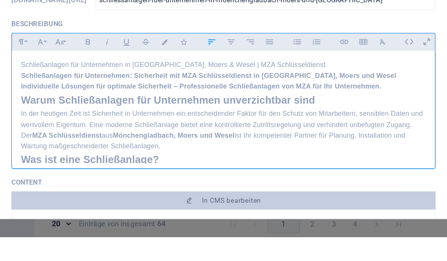
click at [225, 142] on p "Schließanlagen für Unternehmen in Mönchengladbach, Moers & Wesel | MZA Schlüsse…" at bounding box center [223, 145] width 271 height 7
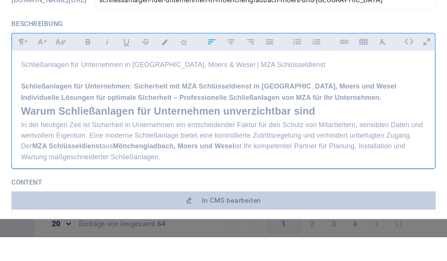
click at [88, 142] on p "Schließanlagen für Unternehmen in Mönchengladbach, Moers & Wesel | MZA Schlüsse…" at bounding box center [223, 145] width 271 height 7
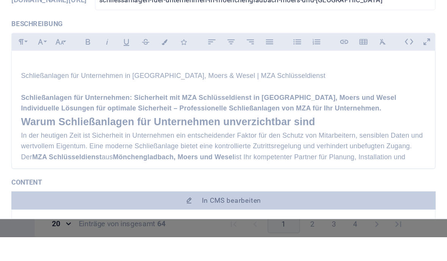
click at [268, 164] on h1 "Schließanlagen für Unternehmen: Sicherheit mit MZA Schlüsseldienst in [GEOGRAPH…" at bounding box center [223, 167] width 271 height 7
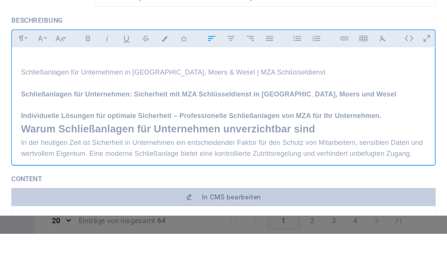
click at [264, 179] on p "Individuelle Lösungen für optimale Sicherheit – Professionelle Schließanlagen v…" at bounding box center [223, 182] width 271 height 7
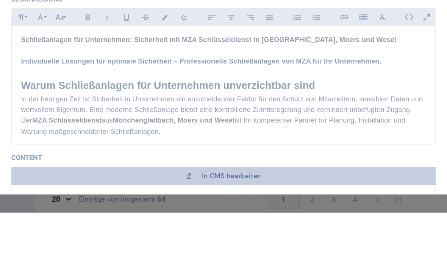
scroll to position [43, 0]
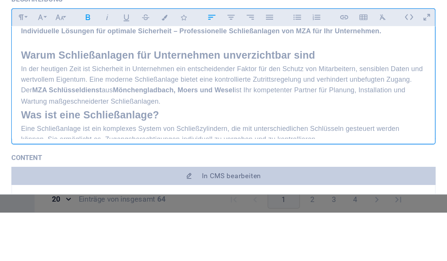
click at [88, 190] on h2 "Was ist eine Schließanlage?" at bounding box center [223, 195] width 271 height 11
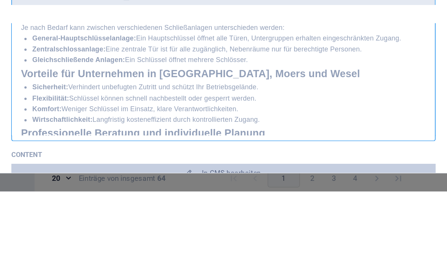
scroll to position [133, 0]
click at [88, 178] on h2 "Vorteile für Unternehmen in Mönchengladbach, Moers und Wesel" at bounding box center [223, 183] width 271 height 11
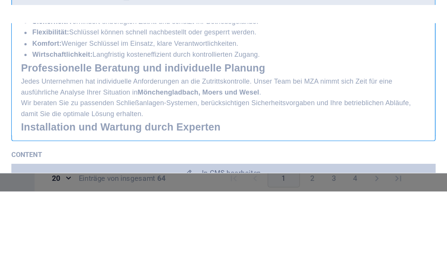
scroll to position [195, 0]
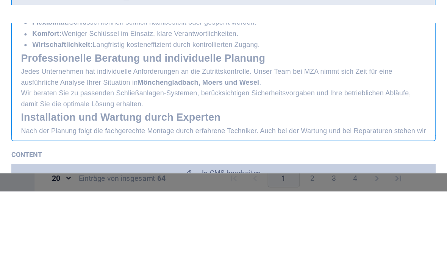
click at [88, 167] on h2 "Professionelle Beratung und individuelle Planung" at bounding box center [223, 172] width 271 height 11
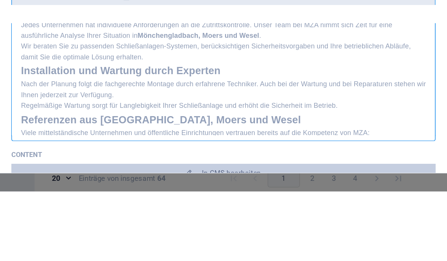
scroll to position [246, 0]
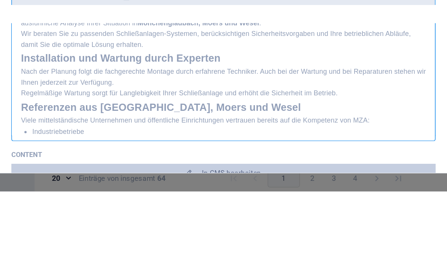
click at [82, 39] on div "Schließanlagen für Unternehmen in Mönchengladbach, Moers & Wesel | MZA Schlüsse…" at bounding box center [223, 101] width 283 height 397
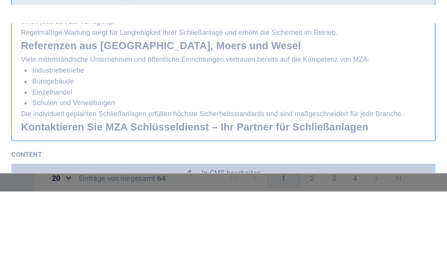
scroll to position [297, 0]
click at [88, 159] on h2 "Referenzen aus Mönchengladbach, Moers und Wesel" at bounding box center [223, 164] width 271 height 11
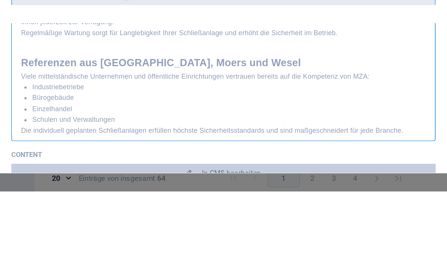
click at [88, 170] on h2 "Referenzen aus Mönchengladbach, Moers und Wesel" at bounding box center [223, 175] width 271 height 11
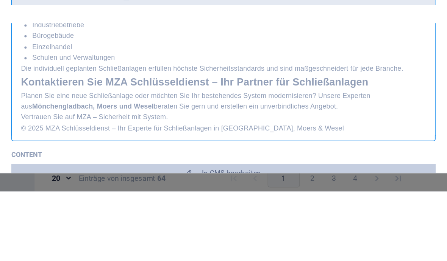
scroll to position [338, 0]
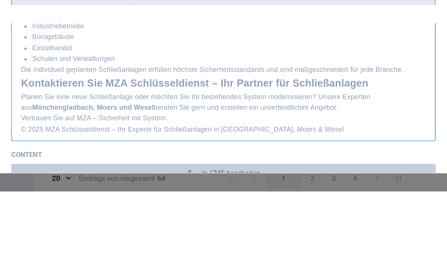
click at [88, 183] on h2 "Kontaktieren Sie MZA Schlüsseldienst – Ihr Partner für Schließanlagen" at bounding box center [223, 188] width 271 height 11
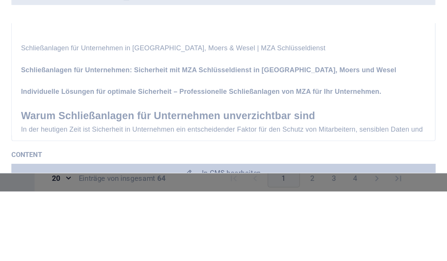
scroll to position [0, 0]
click at [191, 184] on p at bounding box center [223, 187] width 271 height 7
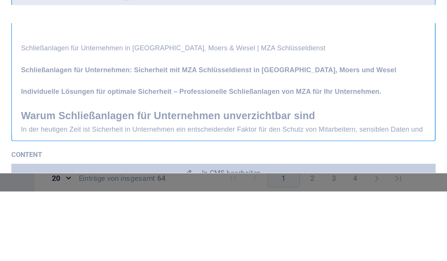
click at [194, 176] on h1 "Schließanlagen für Unternehmen: Sicherheit mit MZA Schlüsseldienst in [GEOGRAPH…" at bounding box center [223, 179] width 271 height 7
click at [197, 176] on h1 "Schließanlagen für Unternehmen: Sicherheit mit MZA Schlüsseldienst in [GEOGRAPH…" at bounding box center [223, 179] width 271 height 7
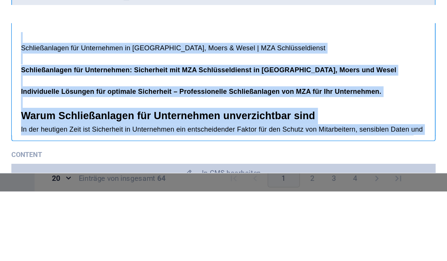
copy div "Schließanlagen für Unternehmen in Mönchengladbach, Moers & Wesel | MZA Schlüsse…"
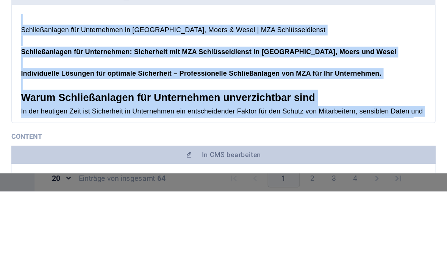
click at [281, 41] on span "Speichern" at bounding box center [291, 39] width 21 height 6
click at [357, 39] on icon "button" at bounding box center [361, 39] width 9 height 9
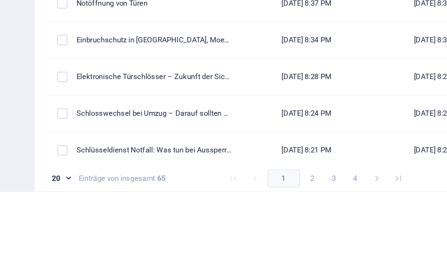
click at [125, 85] on div "Schließanlagen für Unternehmen: Sicherheit mit MZA Schlüsseldienst in [GEOGRAPH…" at bounding box center [177, 86] width 104 height 7
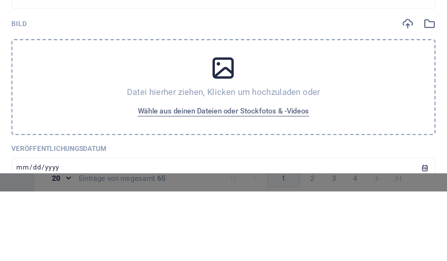
scroll to position [164, 0]
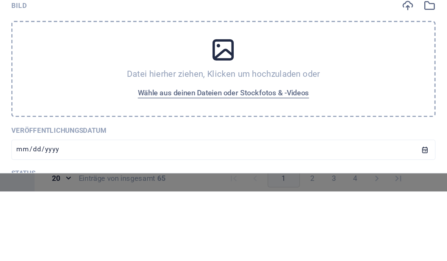
click at [209, 70] on span "In CMS bearbeiten" at bounding box center [229, 72] width 40 height 6
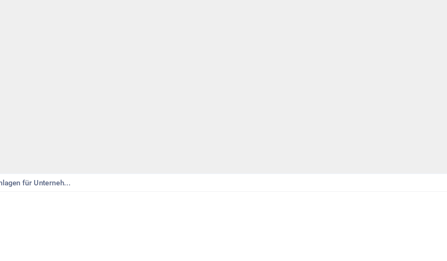
scroll to position [0, 0]
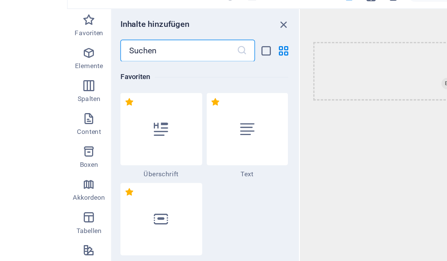
click at [153, 88] on div at bounding box center [124, 113] width 56 height 50
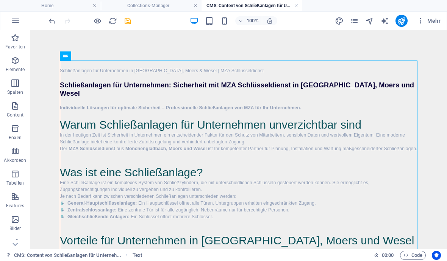
click at [126, 25] on icon "save" at bounding box center [127, 21] width 9 height 9
click at [298, 8] on link at bounding box center [296, 5] width 5 height 7
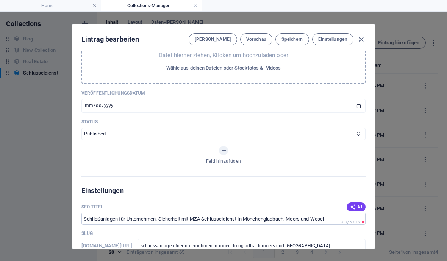
scroll to position [337, 0]
click at [264, 73] on button "Wähle aus deinen Dateien oder Stockfotos & -Videos" at bounding box center [223, 68] width 119 height 12
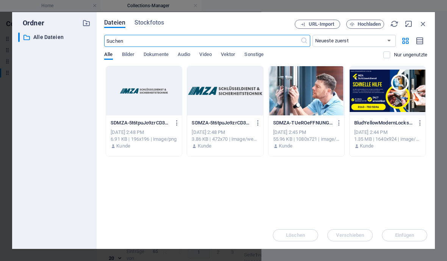
click at [393, 102] on div at bounding box center [388, 90] width 76 height 49
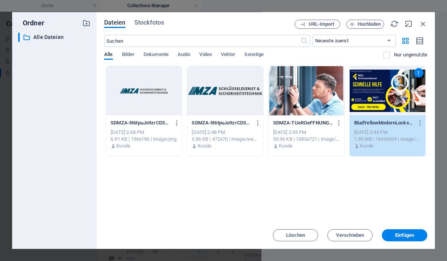
click at [415, 234] on span "Einfügen" at bounding box center [404, 235] width 39 height 5
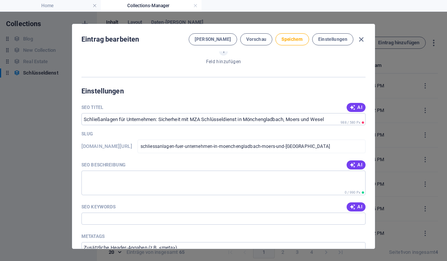
scroll to position [467, 0]
click at [362, 104] on span "AI" at bounding box center [356, 107] width 13 height 6
click at [363, 161] on button "AI" at bounding box center [356, 164] width 19 height 9
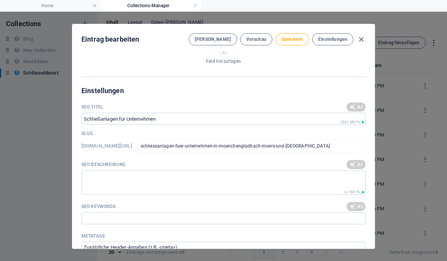
click at [362, 204] on div "AI" at bounding box center [356, 206] width 19 height 9
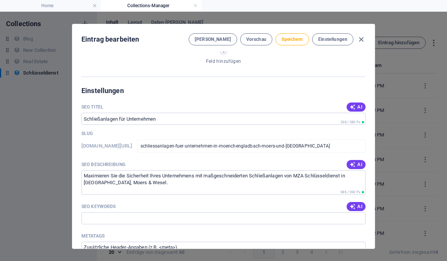
click at [361, 212] on input "SEO Keywords" at bounding box center [223, 218] width 284 height 12
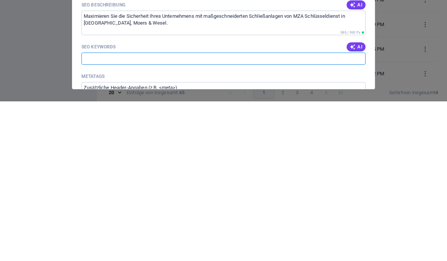
click at [361, 212] on input "SEO Keywords" at bounding box center [223, 218] width 284 height 12
click at [364, 202] on button "AI" at bounding box center [356, 206] width 19 height 9
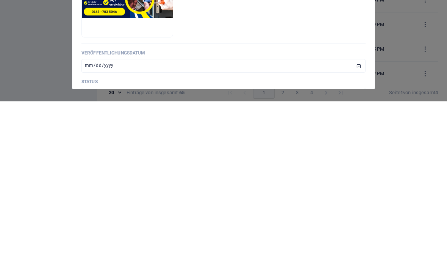
scroll to position [246, 0]
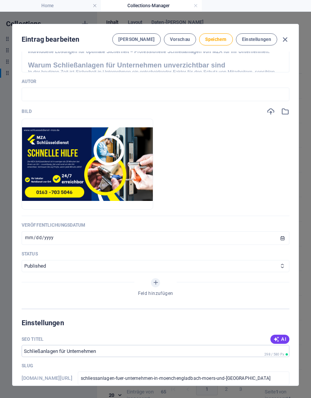
click at [216, 43] on button "Speichern" at bounding box center [215, 39] width 33 height 12
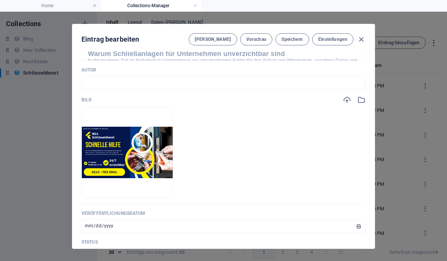
click at [364, 39] on icon "button" at bounding box center [361, 39] width 9 height 9
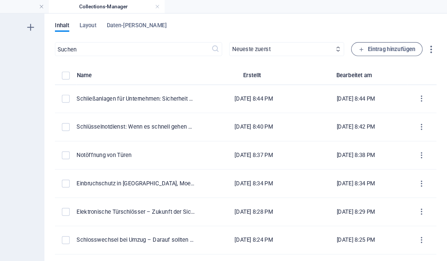
click at [370, 43] on span "Eintrag hinzufügen" at bounding box center [394, 42] width 49 height 9
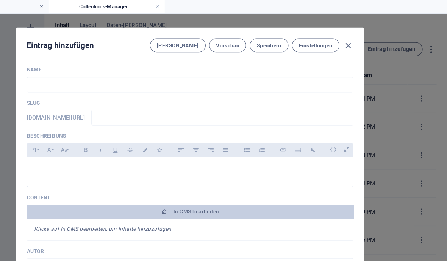
click at [81, 71] on input "text" at bounding box center [223, 74] width 284 height 14
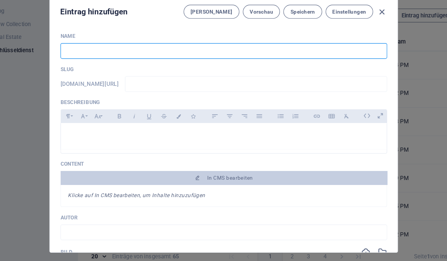
paste input "Smart Locks und elektronische Schließsysteme – Moderne Sicherheit mit MZA Schlü…"
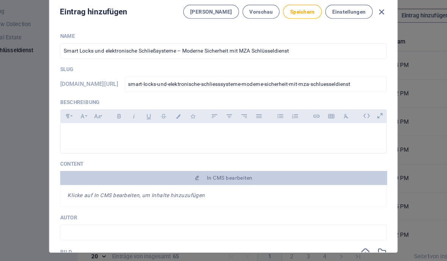
click at [328, 95] on input "smart-locks-und-elektronische-schliesssysteme-moderne-sicherheit-mit-mza-schlue…" at bounding box center [251, 102] width 228 height 14
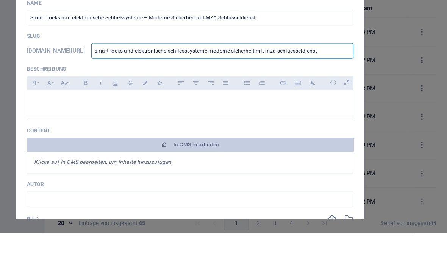
click at [296, 95] on input "smart-locks-und-elektronische-schliesssysteme-moderne-sicherheit-mit-mza-schlue…" at bounding box center [251, 102] width 228 height 14
click at [300, 95] on input "smart-locks-und-elektronische-schliesssysteme-moderne-sicherheit-mit-mza-schlue…" at bounding box center [251, 102] width 228 height 14
click at [301, 95] on input "smart-locks-und-elektronische-schliesssysteme-moderne-sicherheit-mit-mza-schlue…" at bounding box center [251, 102] width 228 height 14
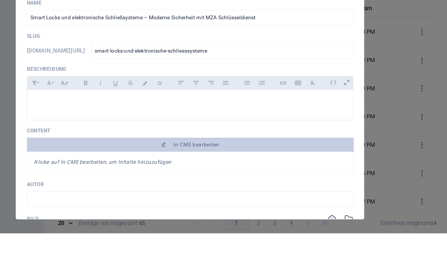
click at [342, 124] on icon at bounding box center [348, 130] width 12 height 12
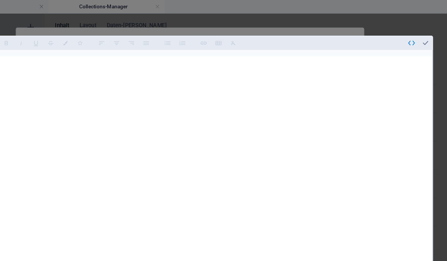
click at [410, 31] on button "button" at bounding box center [416, 37] width 12 height 12
click at [219, 44] on div at bounding box center [231, 154] width 406 height 220
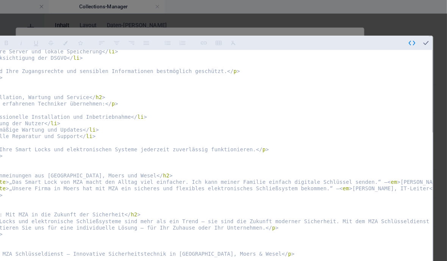
scroll to position [336, 0]
click at [422, 31] on button "button" at bounding box center [428, 37] width 12 height 12
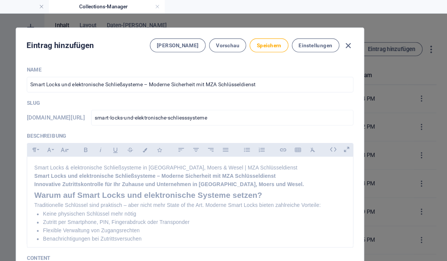
scroll to position [0, 0]
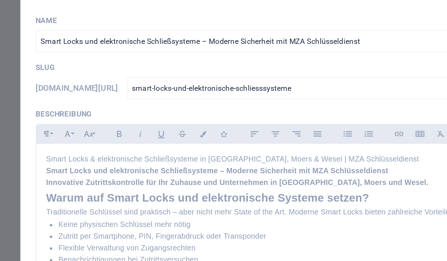
click at [255, 142] on p "Smart Locks & elektronische Schließsysteme in Mönchengladbach, Moers & Wesel | …" at bounding box center [223, 145] width 271 height 7
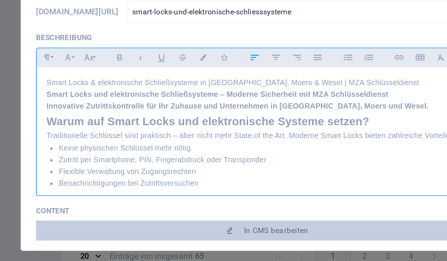
click at [243, 142] on p "Smart Locks & elektronische Schließsysteme in Mönchengladbach, Moers & Wesel | …" at bounding box center [223, 145] width 271 height 7
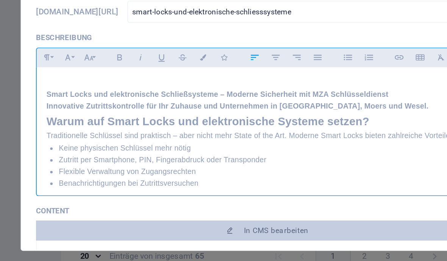
click at [248, 157] on p "Innovative Zutrittskontrolle für Ihr Zuhause und Unternehmen in Mönchengladbach…" at bounding box center [223, 160] width 271 height 7
click at [247, 150] on h1 "Smart Locks und elektronische Schließsysteme – Moderne Sicherheit mit MZA Schlü…" at bounding box center [223, 153] width 271 height 7
click at [262, 157] on p "Innovative Zutrittskontrolle für Ihr Zuhause und Unternehmen in Mönchengladbach…" at bounding box center [223, 160] width 271 height 7
click at [253, 150] on h1 "Smart Locks und elektronische Schließsysteme – Moderne Sicherheit mit MZA Schlü…" at bounding box center [223, 153] width 271 height 7
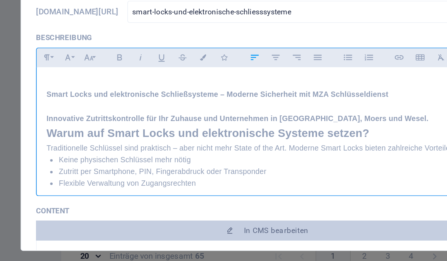
click at [260, 164] on p "Innovative Zutrittskontrolle für Ihr Zuhause und Unternehmen in Mönchengladbach…" at bounding box center [223, 167] width 271 height 7
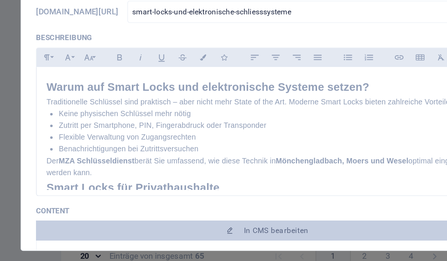
scroll to position [77, 0]
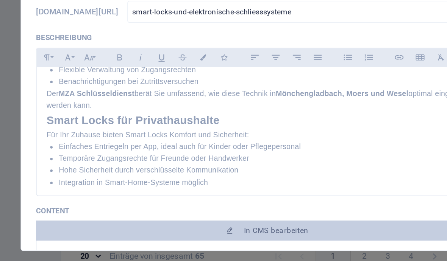
click at [88, 164] on h2 "Smart Locks für Privathaushalte" at bounding box center [223, 169] width 271 height 11
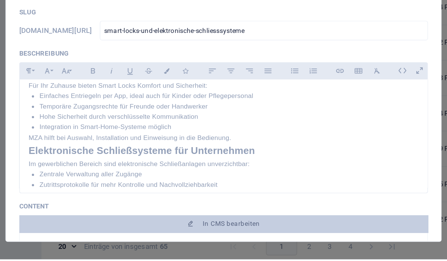
scroll to position [125, 0]
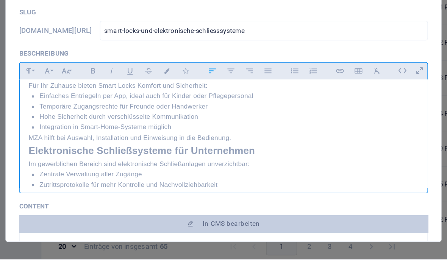
click at [88, 181] on h2 "Elektronische Schließsysteme für Unternehmen" at bounding box center [223, 186] width 271 height 11
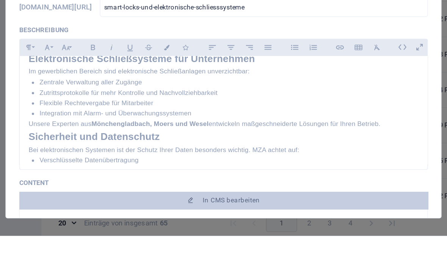
scroll to position [184, 0]
click at [88, 187] on h2 "Sicherheit und Datenschutz" at bounding box center [223, 192] width 271 height 11
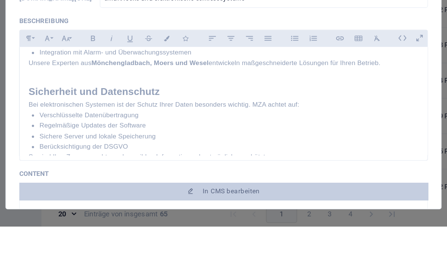
scroll to position [250, 0]
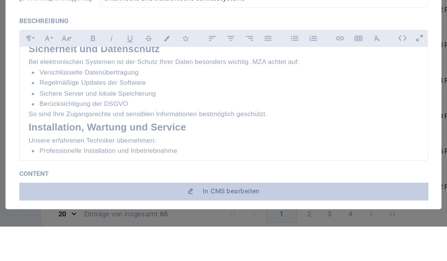
click at [82, 85] on div "​ Smart Locks und elektronische Schließsysteme – Moderne Sicherheit mit MZA Sch…" at bounding box center [223, 110] width 283 height 448
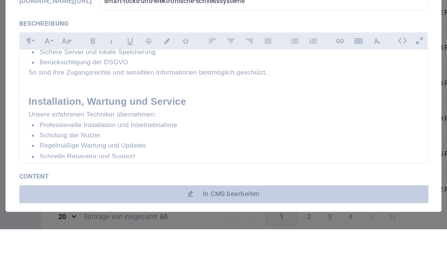
scroll to position [304, 0]
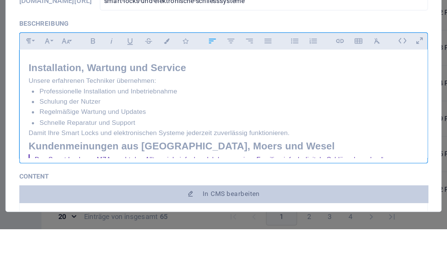
click at [88, 198] on h2 "Kundenmeinungen aus Mönchengladbach, Moers und Wesel" at bounding box center [223, 203] width 271 height 11
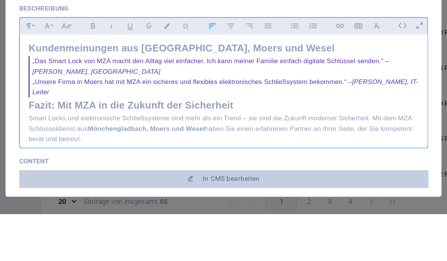
scroll to position [373, 0]
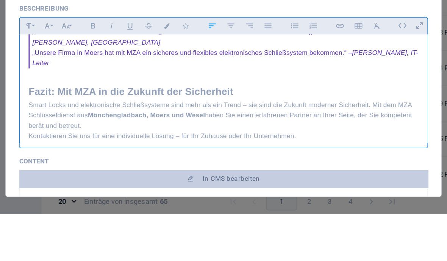
scroll to position [393, 0]
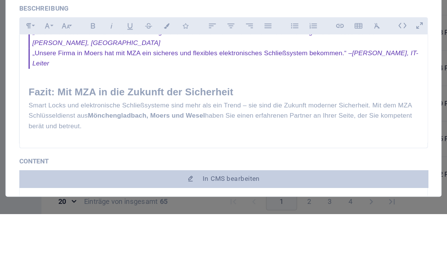
click at [209, 234] on span "In CMS bearbeiten" at bounding box center [229, 237] width 40 height 6
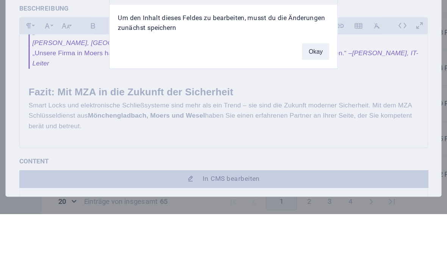
click at [220, 92] on div "Ein Fehler ist aufgetreten Um den Inhalt dieses Feldes zu bearbeiten, musst du …" at bounding box center [223, 130] width 447 height 261
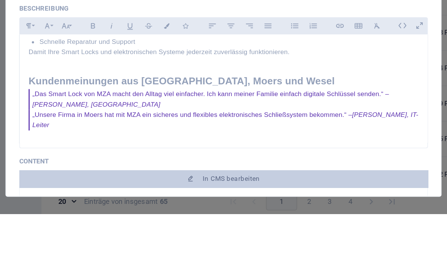
scroll to position [304, 0]
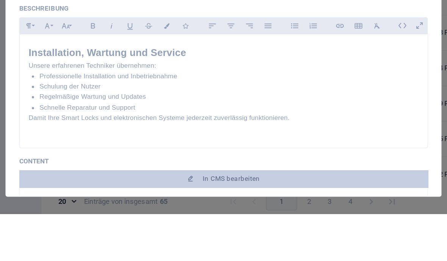
click at [225, 191] on p "Damit Ihre Smart Locks und elektronischen Systeme jederzeit zuverlässig funktio…" at bounding box center [223, 194] width 271 height 7
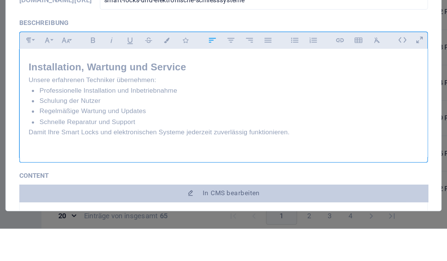
click at [208, 191] on p "Damit Ihre Smart Locks und elektronischen Systeme jederzeit zuverlässig funktio…" at bounding box center [223, 194] width 271 height 7
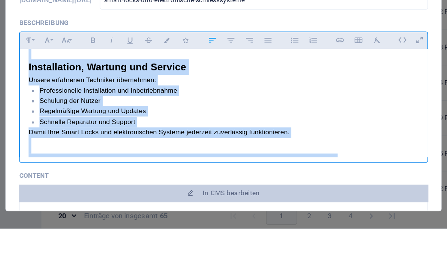
copy div "​ Smart Locks und elektronische Schließsysteme – Moderne Sicherheit mit MZA Sch…"
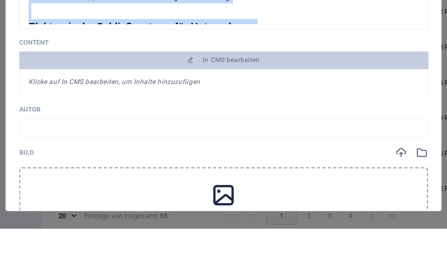
scroll to position [92, 0]
click at [376, 112] on div "Eintrag hinzufügen Felder Vorschau Speichern Einstellungen Name Smart Locks und…" at bounding box center [223, 137] width 447 height 250
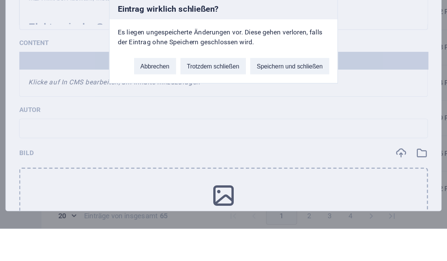
click at [271, 148] on button "Speichern und schließen" at bounding box center [269, 148] width 55 height 11
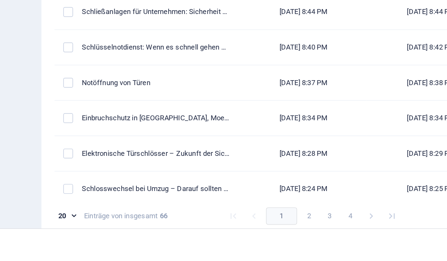
click at [210, 88] on div "Smart Locks und elektronische Schließsysteme – Moderne Sicherheit mit MZA Schlü…" at bounding box center [177, 86] width 104 height 7
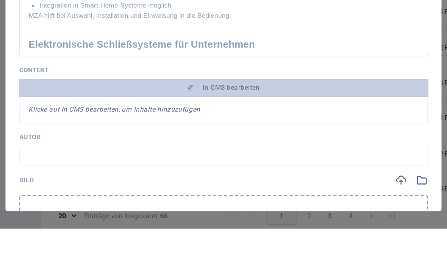
scroll to position [76, 0]
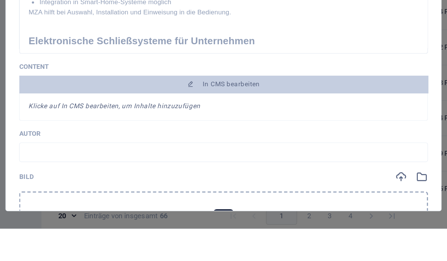
click at [239, 160] on span "In CMS bearbeiten" at bounding box center [229, 161] width 40 height 6
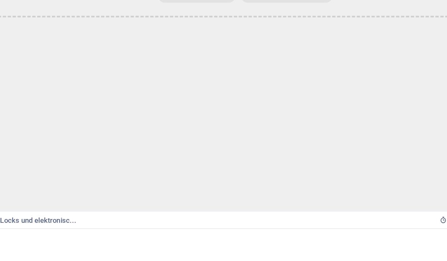
scroll to position [0, 0]
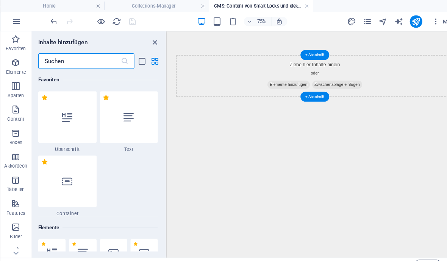
click at [113, 93] on div at bounding box center [124, 113] width 56 height 50
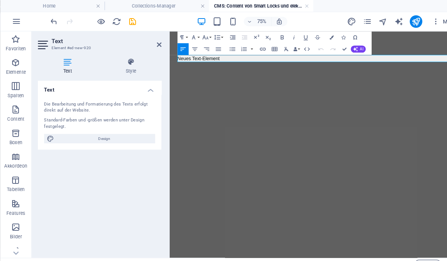
click at [243, 66] on p "Neues Text-Element" at bounding box center [357, 65] width 357 height 9
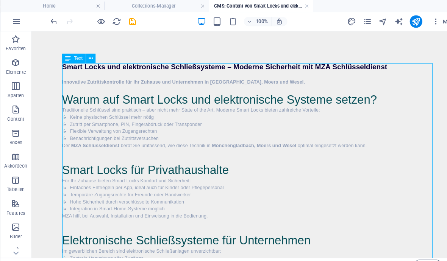
click at [131, 23] on icon "save" at bounding box center [127, 21] width 9 height 9
click at [166, 10] on li "Collections-Manager" at bounding box center [151, 5] width 101 height 11
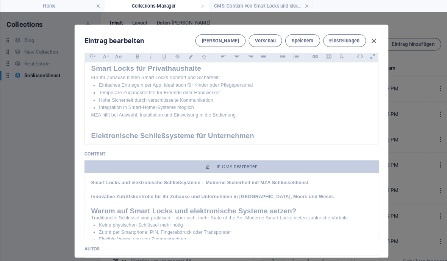
click at [268, 8] on h4 "CMS: Content von Smart Locks und elektronisc..." at bounding box center [251, 6] width 101 height 8
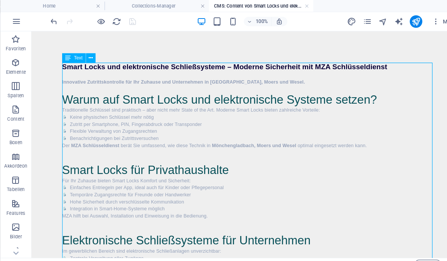
click at [297, 8] on link at bounding box center [296, 5] width 5 height 7
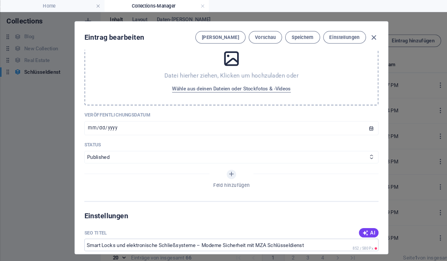
scroll to position [316, 0]
click at [242, 80] on button "Wähle aus deinen Dateien oder Stockfotos & -Videos" at bounding box center [223, 86] width 119 height 12
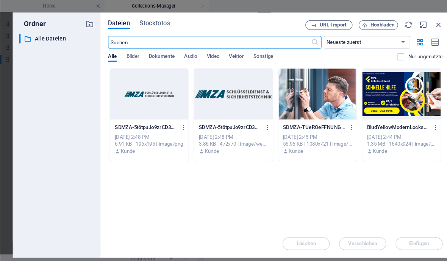
click at [393, 95] on div at bounding box center [388, 90] width 76 height 49
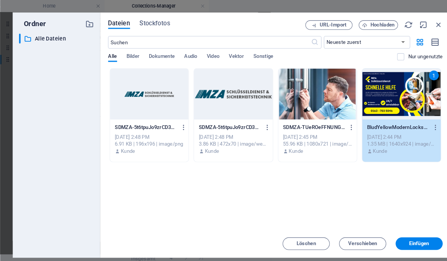
click at [417, 239] on button "Einfügen" at bounding box center [404, 235] width 45 height 12
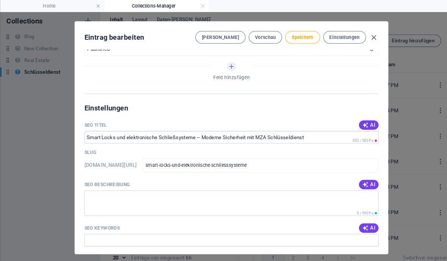
scroll to position [480, 0]
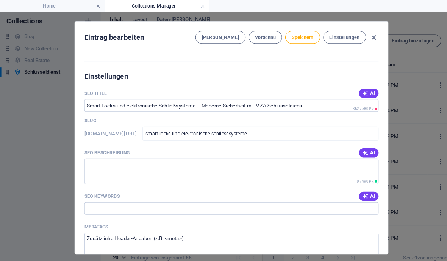
click at [358, 86] on button "AI" at bounding box center [356, 90] width 19 height 9
click at [362, 143] on div "AI" at bounding box center [356, 147] width 19 height 9
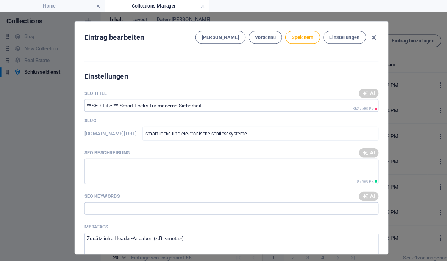
click at [360, 143] on button "AI" at bounding box center [356, 147] width 19 height 9
click at [361, 185] on div "AI" at bounding box center [356, 189] width 19 height 9
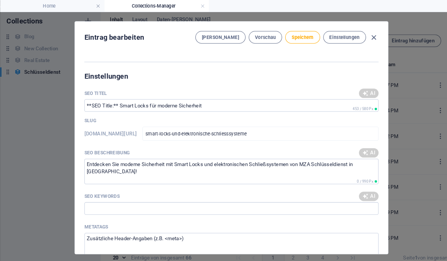
click at [362, 187] on span "AI" at bounding box center [356, 190] width 13 height 6
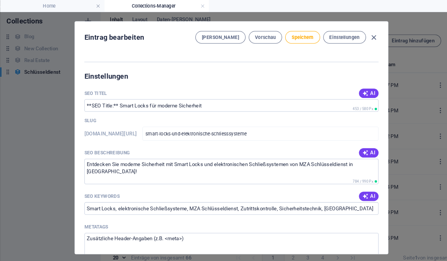
click at [117, 96] on input "**SEO Title:** Smart Locks für moderne Sicherheit" at bounding box center [223, 102] width 284 height 12
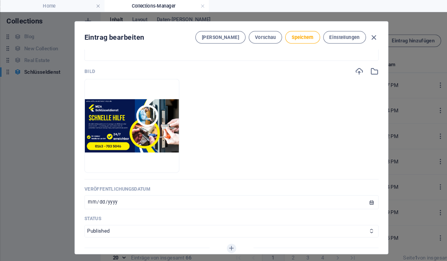
scroll to position [275, 0]
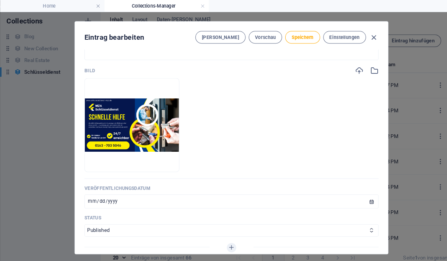
click at [296, 30] on button "Speichern" at bounding box center [291, 36] width 33 height 12
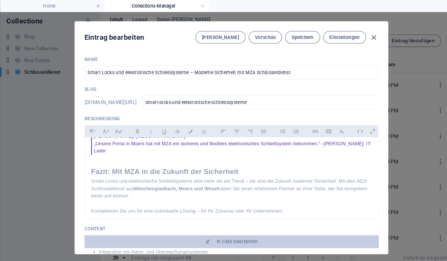
scroll to position [-1, 0]
click at [308, 200] on p "Kontaktieren Sie uns für eine individuelle Lösung – für Ihr Zuhause oder Ihr Un…" at bounding box center [223, 203] width 271 height 7
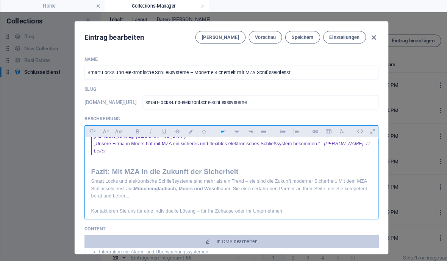
scroll to position [0, 0]
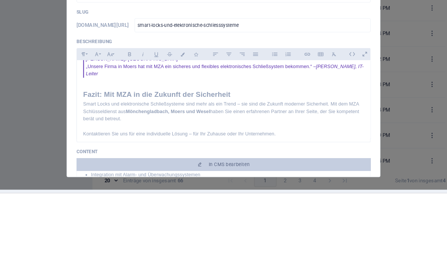
click at [357, 121] on icon at bounding box center [360, 127] width 12 height 12
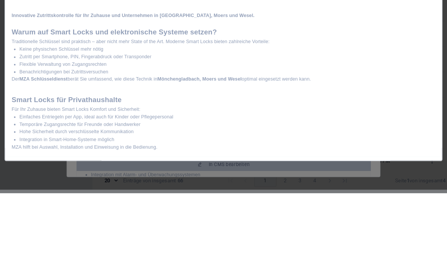
click at [425, 34] on icon "button" at bounding box center [428, 37] width 7 height 7
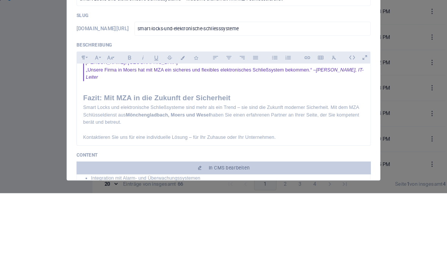
click at [293, 41] on span "Speichern" at bounding box center [291, 39] width 21 height 6
click at [357, 35] on icon "button" at bounding box center [361, 39] width 9 height 9
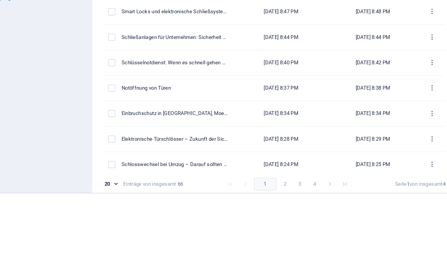
click at [392, 39] on button "Eintrag hinzufügen" at bounding box center [395, 43] width 62 height 12
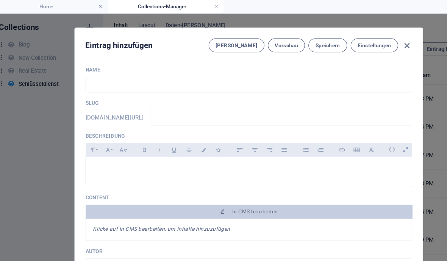
click at [126, 72] on input "text" at bounding box center [223, 74] width 284 height 14
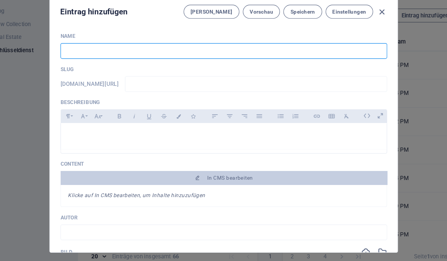
paste input "Sicherheit beginnt an der Tür: Wie der richtige Schlüsseldienst Ihr Zuhause sch…"
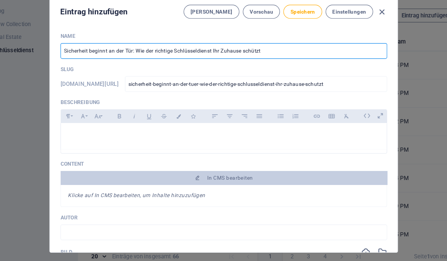
click at [328, 95] on input "sicherheit-beginnt-an-der-tuer-wie-der-richtige-schlusseldienst-ihr-zuhause-sch…" at bounding box center [251, 102] width 228 height 14
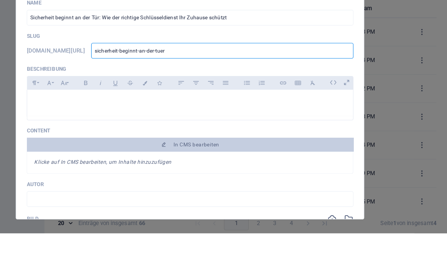
click at [342, 124] on icon at bounding box center [348, 130] width 12 height 12
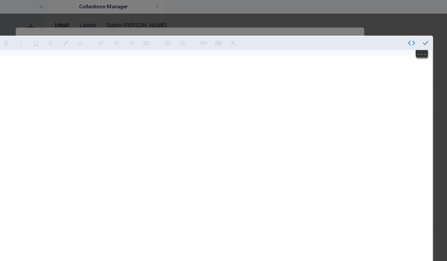
click at [115, 44] on div at bounding box center [231, 154] width 406 height 220
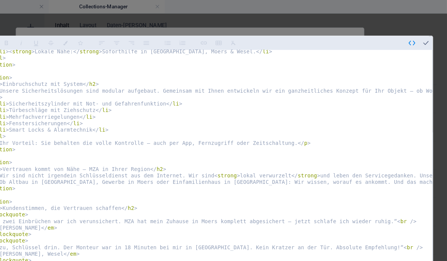
click at [425, 34] on icon "button" at bounding box center [428, 37] width 7 height 7
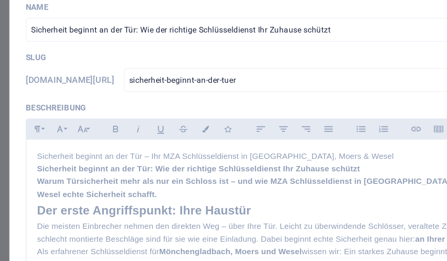
click at [224, 142] on p "Sicherheit beginnt an der Tür – Ihr MZA Schlüsseldienst in [GEOGRAPHIC_DATA], M…" at bounding box center [223, 145] width 271 height 7
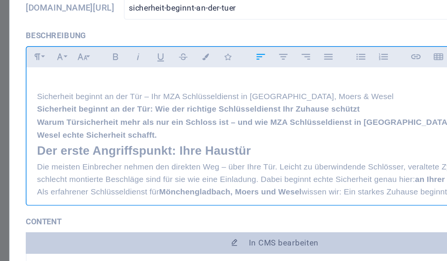
click at [225, 157] on h1 "Sicherheit beginnt an der Tür: Wie der richtige Schlüsseldienst Ihr Zuhause sch…" at bounding box center [223, 160] width 271 height 7
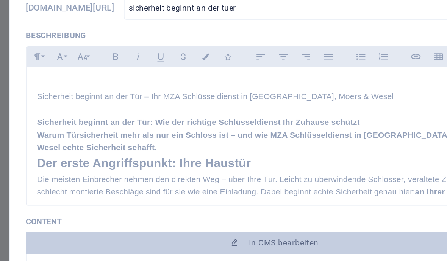
click at [219, 164] on h1 "Sicherheit beginnt an der Tür: Wie der richtige Schlüsseldienst Ihr Zuhause sch…" at bounding box center [223, 167] width 271 height 7
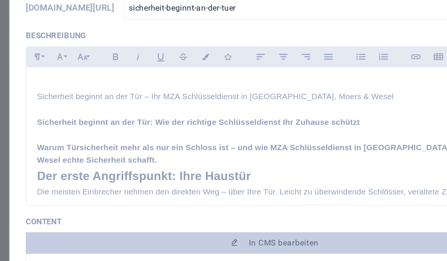
click at [107, 179] on p "Warum Türsicherheit mehr als nur ein Schloss ist – und wie MZA Schlüsseldienst …" at bounding box center [223, 186] width 271 height 14
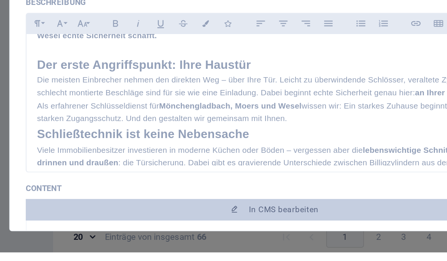
scroll to position [53, 0]
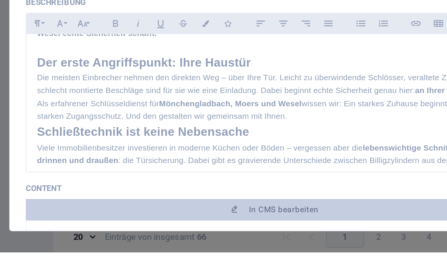
click at [88, 187] on h2 "Schließtechnik ist keine Nebensache" at bounding box center [223, 192] width 271 height 11
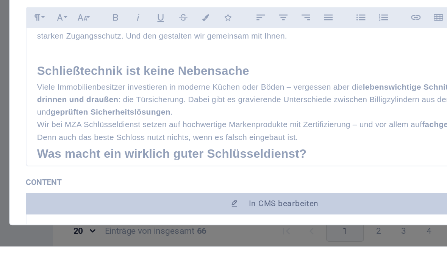
scroll to position [98, 0]
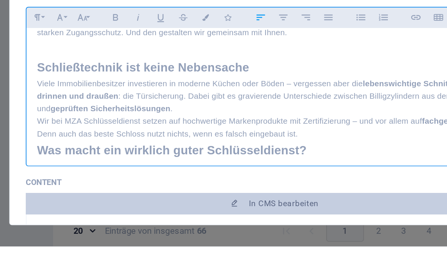
click at [88, 201] on h2 "Was macht ein wirklich guter Schlüsseldienst?" at bounding box center [223, 206] width 271 height 11
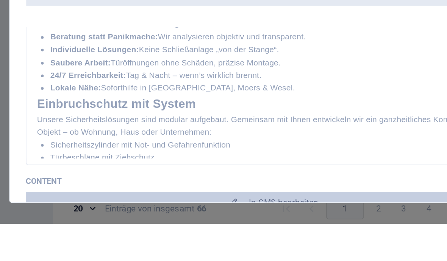
scroll to position [176, 0]
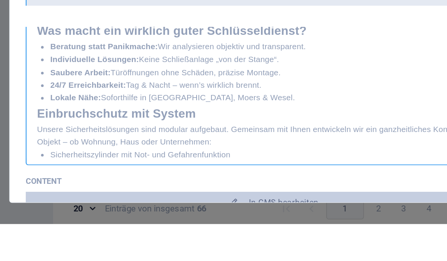
click at [88, 193] on h2 "Einbruchschutz mit System" at bounding box center [223, 198] width 271 height 11
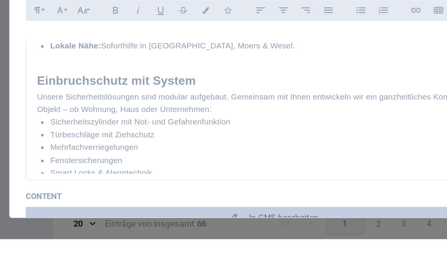
scroll to position [240, 0]
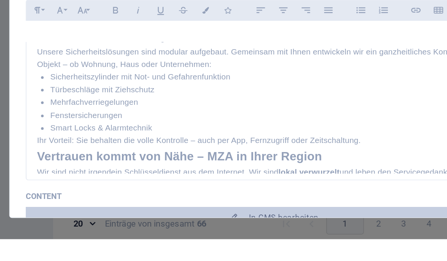
click at [88, 209] on h2 "Vertrauen kommt von Nähe – MZA in Ihrer Region" at bounding box center [223, 214] width 271 height 11
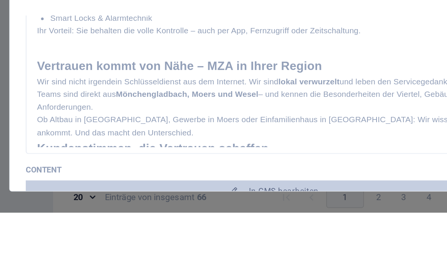
scroll to position [288, 0]
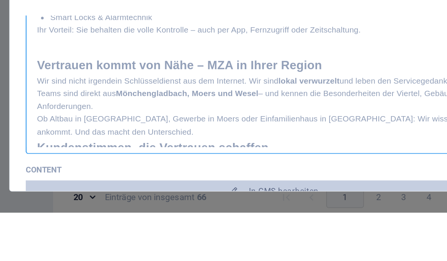
click at [88, 219] on h2 "Kundenstimmen, die Vertrauen schaffen" at bounding box center [223, 224] width 271 height 11
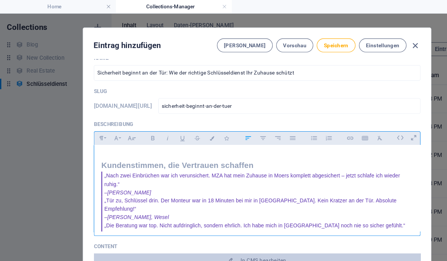
scroll to position [356, 0]
click at [351, 121] on icon at bounding box center [348, 120] width 12 height 12
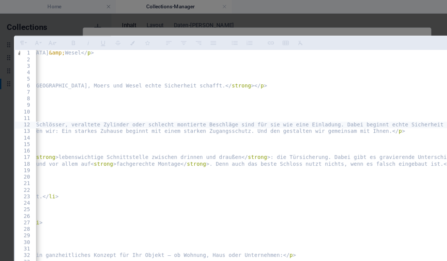
scroll to position [0, 339]
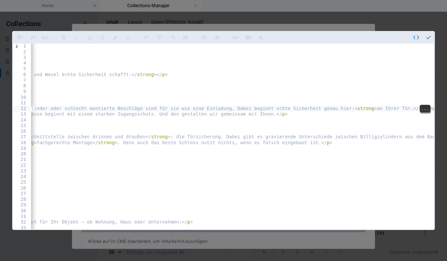
click at [430, 34] on icon "button" at bounding box center [428, 37] width 7 height 7
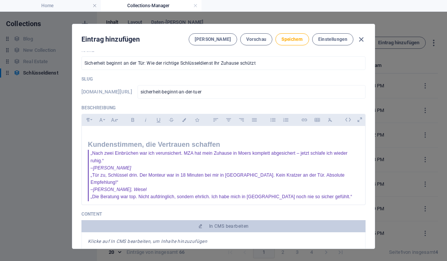
click at [260, 150] on blockquote "„Nach zwei Einbrüchen war ich verunsichert. MZA hat mein Zuhause in Moers kompl…" at bounding box center [223, 161] width 271 height 22
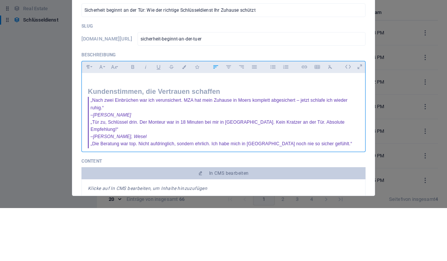
click at [268, 150] on blockquote "„Nach zwei Einbrüchen war ich verunsichert. MZA hat mein Zuhause in Moers kompl…" at bounding box center [223, 161] width 271 height 22
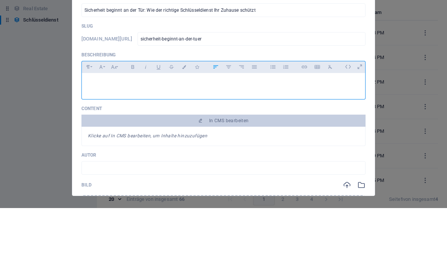
click at [348, 114] on icon at bounding box center [348, 120] width 12 height 12
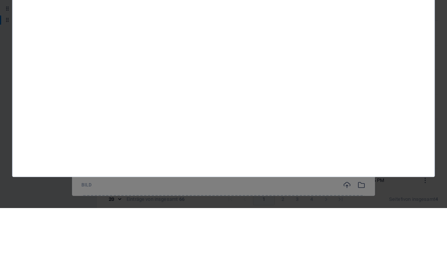
click at [35, 44] on div at bounding box center [231, 154] width 406 height 220
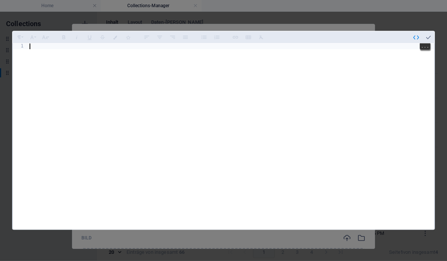
paste textarea "„Die Beratung war top. Nicht aufdringlich, sondern ehrlich. Ich habe mich in Mö…"
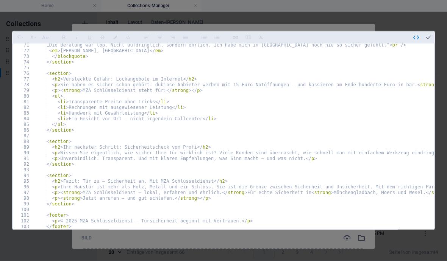
scroll to position [399, 0]
click at [429, 34] on icon "button" at bounding box center [428, 37] width 7 height 7
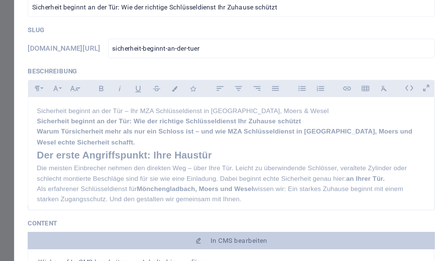
click at [233, 132] on p "Sicherheit beginnt an der Tür – Ihr MZA Schlüsseldienst in [GEOGRAPHIC_DATA], M…" at bounding box center [223, 135] width 271 height 7
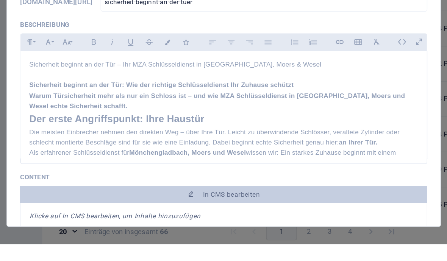
click at [225, 147] on h1 "Sicherheit beginnt an der Tür: Wie der richtige Schlüsseldienst Ihr Zuhause sch…" at bounding box center [223, 150] width 271 height 7
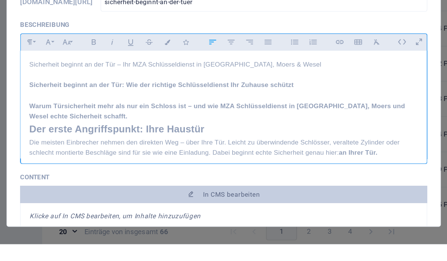
click at [108, 161] on p "Warum Türsicherheit mehr als nur ein Schloss ist – und wie MZA Schlüsseldienst …" at bounding box center [223, 168] width 271 height 14
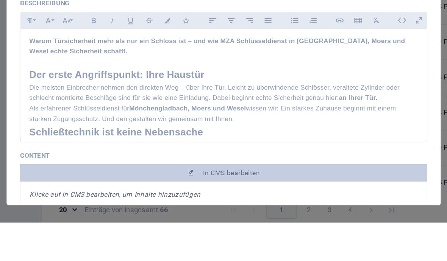
scroll to position [62, 0]
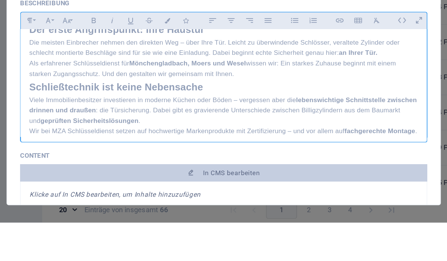
click at [88, 161] on h2 "Schließtechnik ist keine Nebensache" at bounding box center [223, 166] width 271 height 11
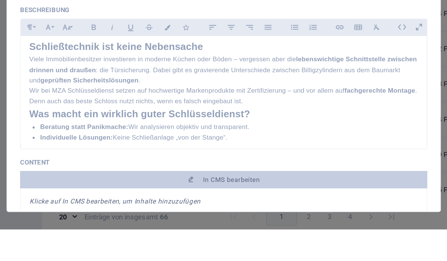
scroll to position [107, 0]
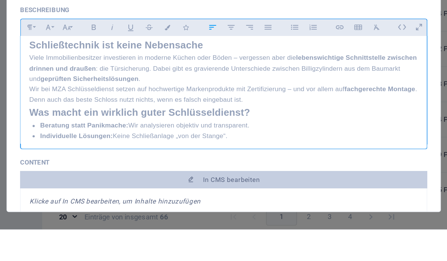
click at [88, 174] on h2 "Was macht ein wirklich guter Schlüsseldienst?" at bounding box center [223, 179] width 271 height 11
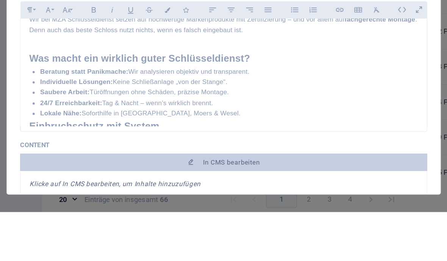
scroll to position [167, 0]
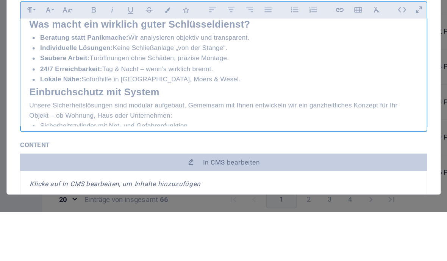
click at [88, 172] on h2 "Einbruchschutz mit System" at bounding box center [223, 177] width 271 height 11
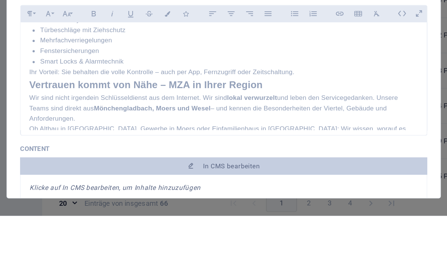
scroll to position [255, 0]
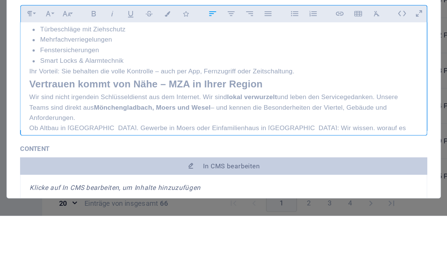
click at [88, 164] on h2 "Vertrauen kommt von Nähe – MZA in Ihrer Region" at bounding box center [223, 169] width 271 height 11
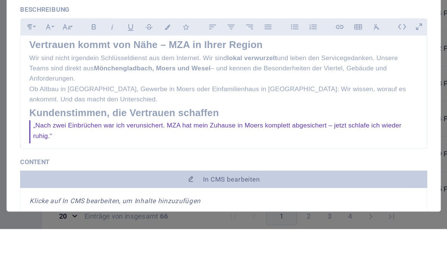
scroll to position [303, 0]
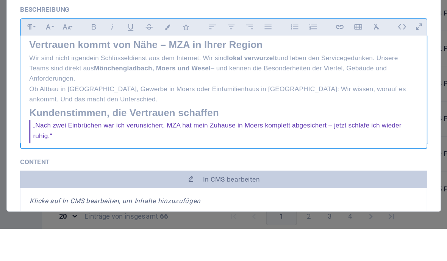
click at [88, 175] on h2 "Kundenstimmen, die Vertrauen schaffen" at bounding box center [223, 180] width 271 height 11
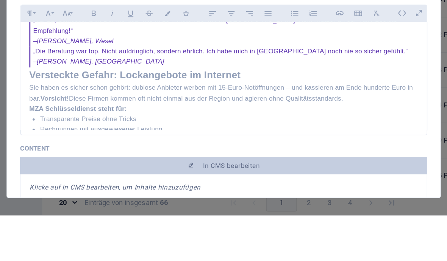
scroll to position [395, 0]
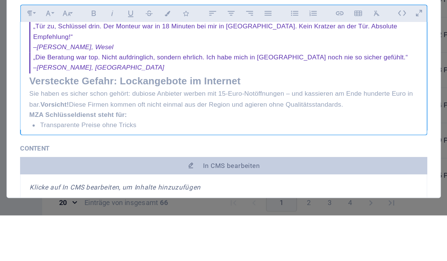
click at [82, 45] on div "Sicherheit beginnt an der Tür – Ihr MZA Schlüsseldienst in Mönchengladbach, Moe…" at bounding box center [223, 20] width 283 height 579
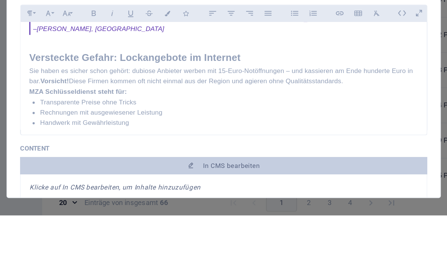
scroll to position [422, 0]
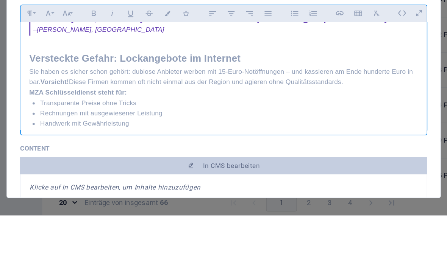
click at [88, 173] on strong "MZA Schlüsseldienst steht für:" at bounding box center [122, 175] width 68 height 5
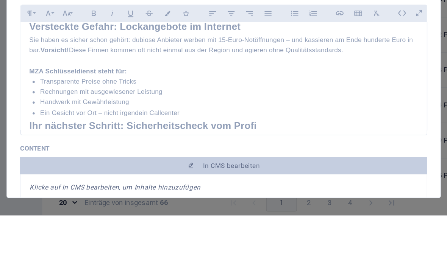
scroll to position [466, 0]
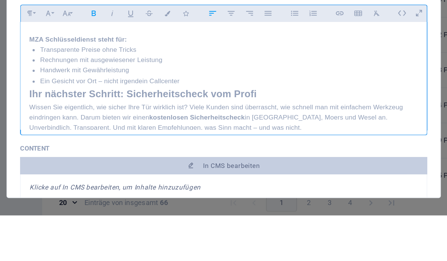
click at [88, 171] on h2 "Ihr nächster Schritt: Sicherheitscheck vom Profi" at bounding box center [223, 176] width 271 height 11
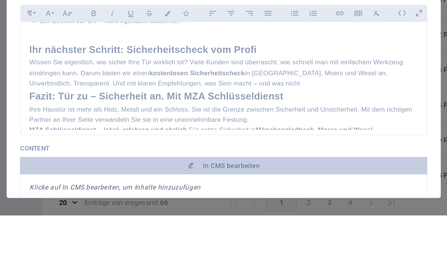
scroll to position [514, 0]
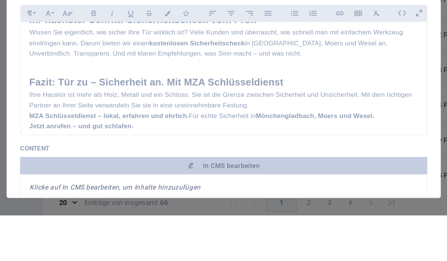
scroll to position [528, 0]
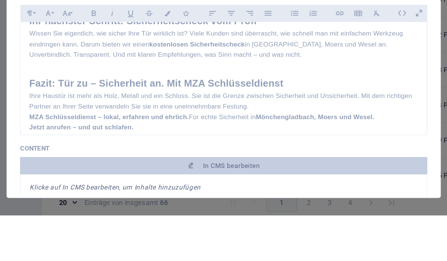
click at [134, 196] on p "Jetzt anrufen – und gut schlafen." at bounding box center [223, 199] width 271 height 7
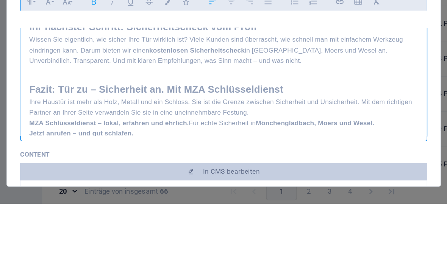
click at [246, 202] on strong "Mönchengladbach, Moers und Wesel." at bounding box center [287, 204] width 83 height 5
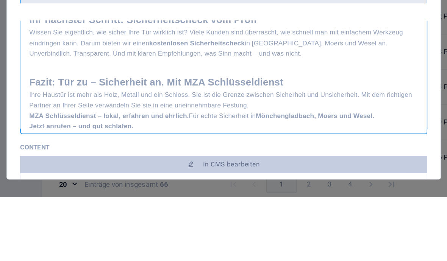
click at [189, 201] on p "MZA Schlüsseldienst – lokal, erfahren und ehrlich. Für echte Sicherheit in Mönc…" at bounding box center [223, 204] width 271 height 7
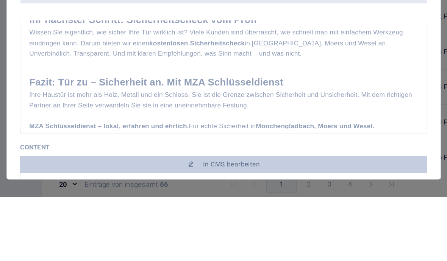
click at [202, 186] on p "Ihre Haustür ist mehr als Holz, Metall und ein Schloss. Sie ist die Grenze zwis…" at bounding box center [223, 193] width 271 height 14
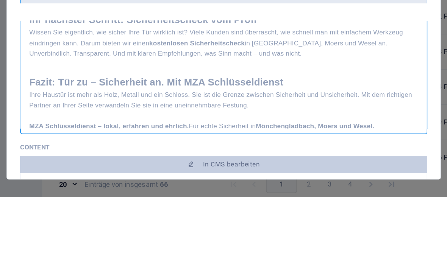
click at [236, 186] on p "Ihre Haustür ist mehr als Holz, Metall und ein Schloss. Sie ist die Grenze zwis…" at bounding box center [223, 193] width 271 height 14
click at [171, 186] on p "Ihre Haustür ist mehr als Holz, Metall und ein Schloss. Sie ist die Grenze zwis…" at bounding box center [223, 193] width 271 height 14
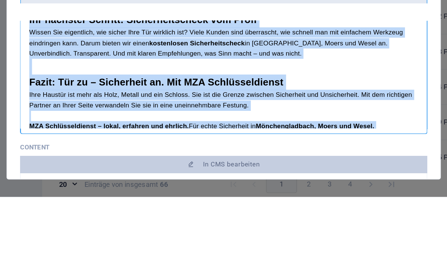
copy div "Sicherheit beginnt an der Tür – Ihr MZA Schlüsseldienst in Mönchengladbach, Moe…"
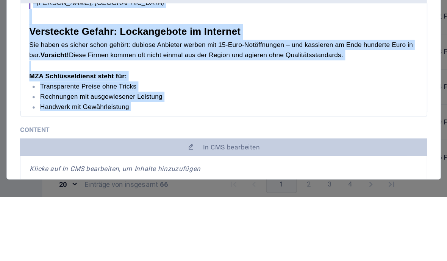
scroll to position [413, 0]
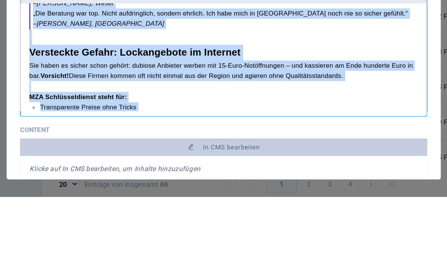
click at [364, 61] on input "Sicherheit beginnt an der Tür: Wie der richtige Schlüsseldienst Ihr Zuhause sch…" at bounding box center [223, 63] width 284 height 14
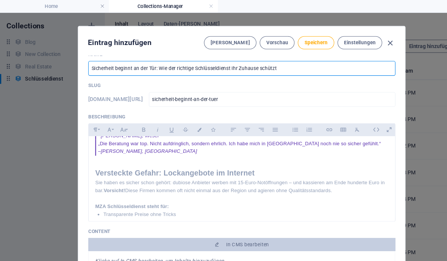
click at [301, 39] on span "Speichern" at bounding box center [291, 39] width 21 height 6
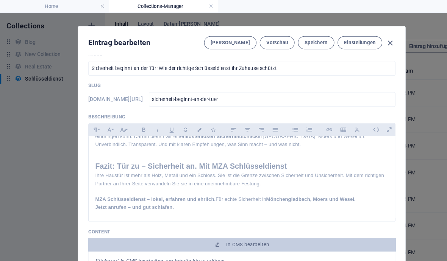
scroll to position [543, 0]
click at [237, 228] on span "In CMS bearbeiten" at bounding box center [229, 226] width 40 height 6
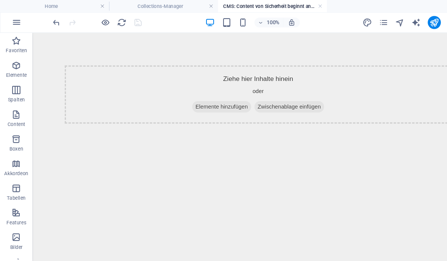
scroll to position [0, 0]
click at [224, 104] on span "Elemente hinzufügen" at bounding box center [207, 101] width 55 height 11
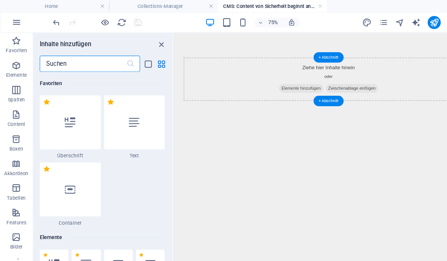
click at [115, 89] on div at bounding box center [124, 113] width 56 height 50
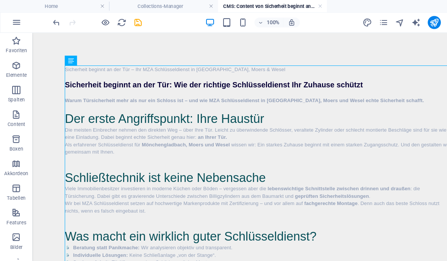
click at [128, 25] on icon "save" at bounding box center [127, 21] width 9 height 9
click at [298, 8] on link at bounding box center [296, 5] width 5 height 7
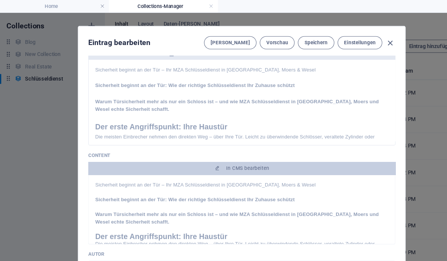
scroll to position [75, 0]
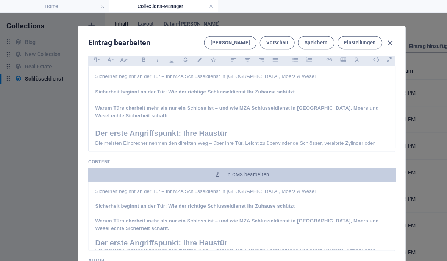
click at [234, 161] on span "In CMS bearbeiten" at bounding box center [229, 162] width 40 height 6
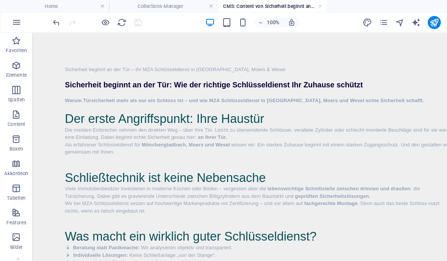
scroll to position [0, 0]
click at [294, 14] on div "100% Mehr" at bounding box center [223, 21] width 446 height 18
click at [297, 11] on header "100% Mehr" at bounding box center [223, 20] width 447 height 19
click at [298, 7] on link at bounding box center [296, 5] width 5 height 7
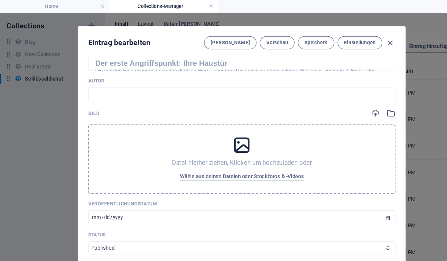
scroll to position [241, 0]
click at [246, 167] on span "Wähle aus deinen Dateien oder Stockfotos & -Videos" at bounding box center [223, 163] width 115 height 9
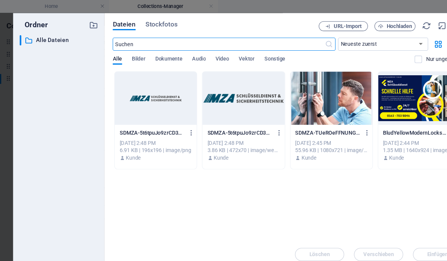
click at [389, 105] on div at bounding box center [388, 90] width 76 height 49
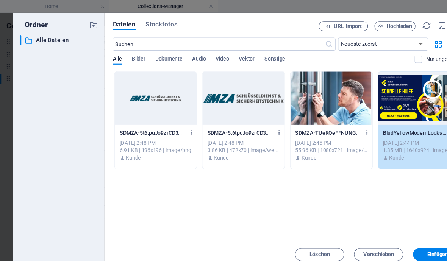
click at [408, 236] on span "Einfügen" at bounding box center [404, 235] width 19 height 5
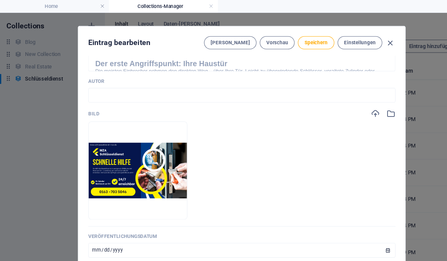
click at [298, 41] on span "Speichern" at bounding box center [291, 39] width 21 height 6
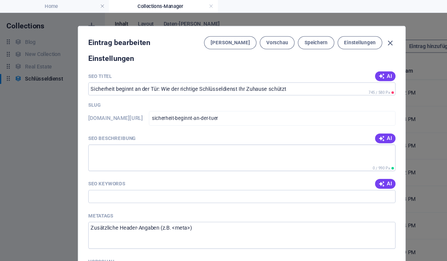
scroll to position [503, 0]
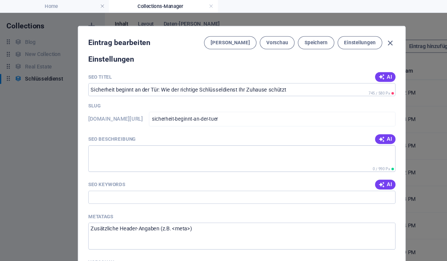
click at [364, 67] on button "AI" at bounding box center [356, 71] width 19 height 9
click at [361, 127] on div "AI" at bounding box center [356, 128] width 19 height 9
type input "Sichere Türen mit MZA Schlüsseldienst"
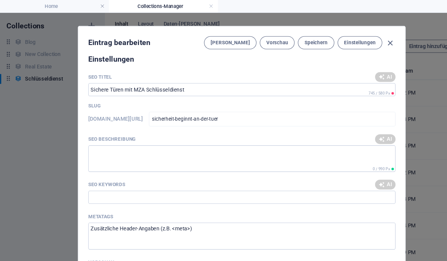
click at [361, 126] on span "AI" at bounding box center [356, 129] width 13 height 6
click at [364, 169] on div "AI" at bounding box center [356, 170] width 19 height 9
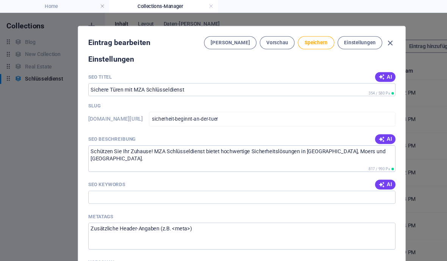
click at [367, 162] on div "Name Sicherheit beginnt an der Tür: Wie der richtige Schlüsseldienst Ihr Zuhaus…" at bounding box center [223, 150] width 302 height 197
click at [366, 163] on div "Name Sicherheit beginnt an der Tür: Wie der richtige Schlüsseldienst Ihr Zuhaus…" at bounding box center [223, 150] width 302 height 197
click at [364, 167] on button "AI" at bounding box center [356, 170] width 19 height 9
type input "Schlüsseldienst Mönchengladbach, Türsicherheit Moers, Einbruchschutz Wesel, sic…"
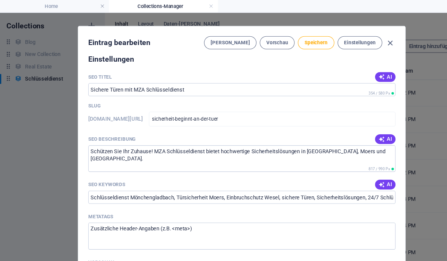
click at [301, 41] on span "Speichern" at bounding box center [291, 39] width 21 height 6
click at [361, 39] on icon "button" at bounding box center [361, 39] width 9 height 9
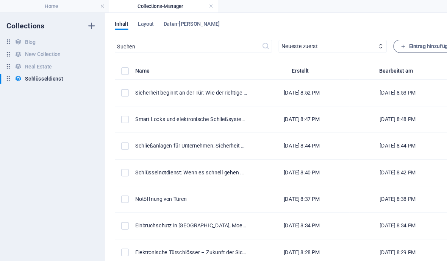
type input "sicherheit-beginnt-an-der-tuer-wie-der-richtige-schlusseldienst-ihr-zuhause-sch…"
click at [64, 5] on h4 "Home" at bounding box center [50, 6] width 101 height 8
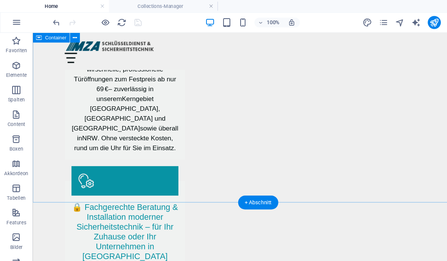
click at [407, 22] on button "publish" at bounding box center [401, 21] width 12 height 12
